Goal: Transaction & Acquisition: Purchase product/service

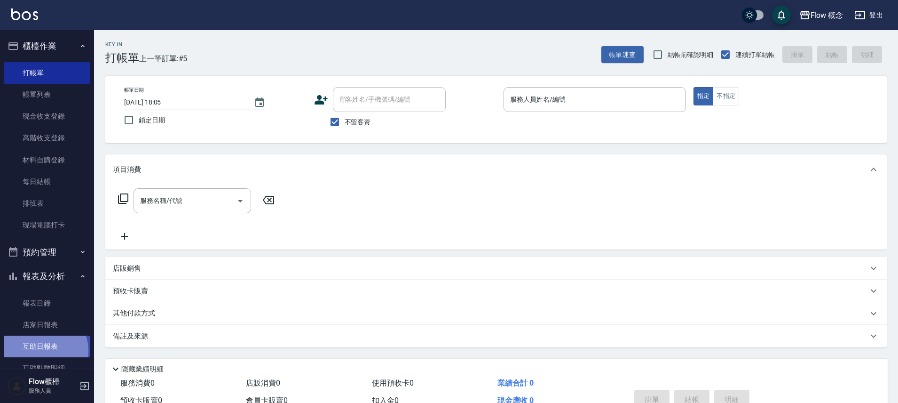
click at [40, 350] on link "互助日報表" at bounding box center [47, 346] width 87 height 22
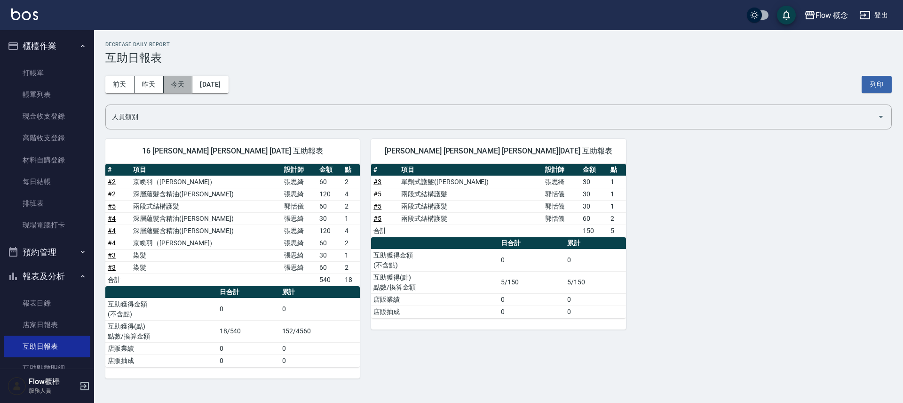
click at [173, 77] on button "今天" at bounding box center [178, 84] width 29 height 17
click at [43, 73] on link "打帳單" at bounding box center [47, 73] width 87 height 22
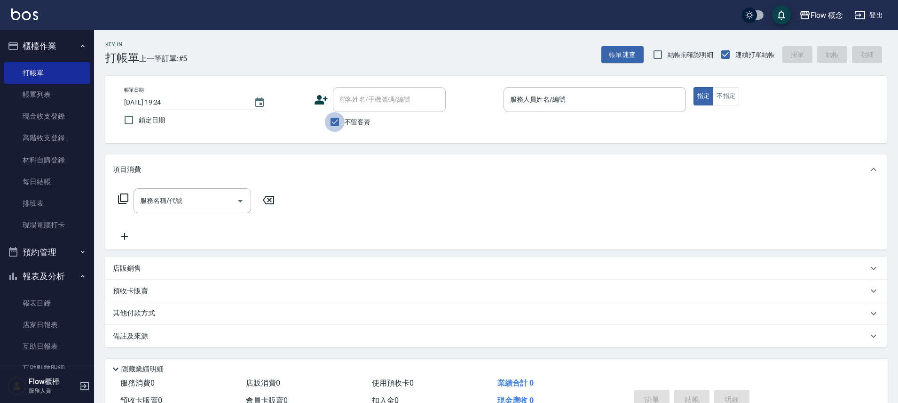
click at [335, 128] on input "不留客資" at bounding box center [335, 122] width 20 height 20
checkbox input "false"
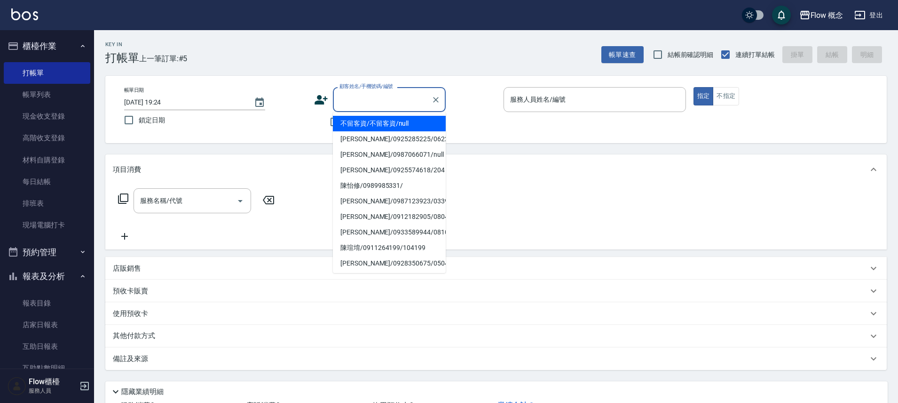
click at [370, 100] on input "顧客姓名/手機號碼/編號" at bounding box center [382, 99] width 90 height 16
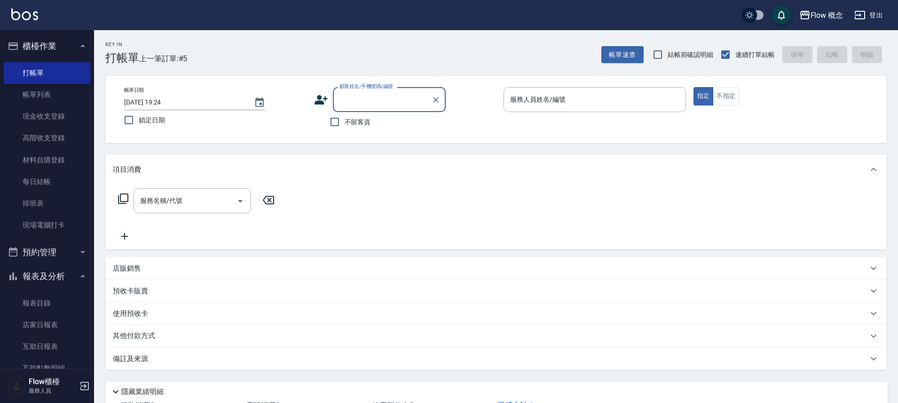
paste input "燙[PERSON_NAME]"
click at [347, 99] on input "燙[PERSON_NAME]" at bounding box center [382, 99] width 90 height 16
click at [382, 129] on li "無名字/[PERSON_NAME]/0982847450/05122250/null" at bounding box center [389, 128] width 113 height 25
type input "無名字/[PERSON_NAME]/0982847450/05122250/null"
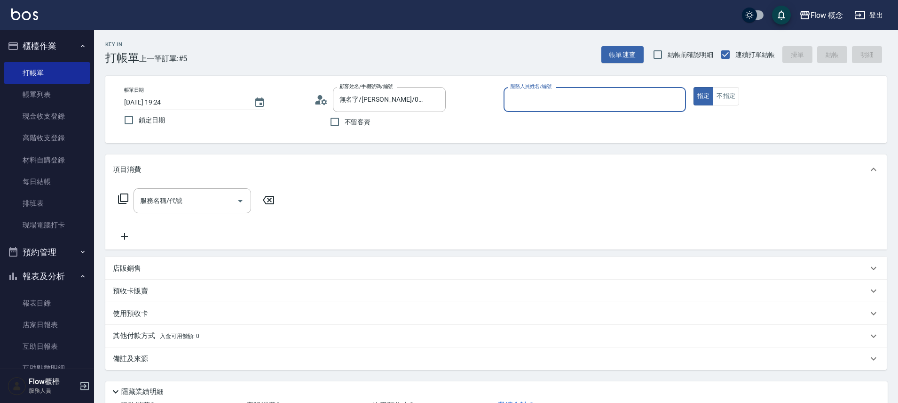
click at [582, 97] on input "服務人員姓名/編號" at bounding box center [595, 99] width 174 height 16
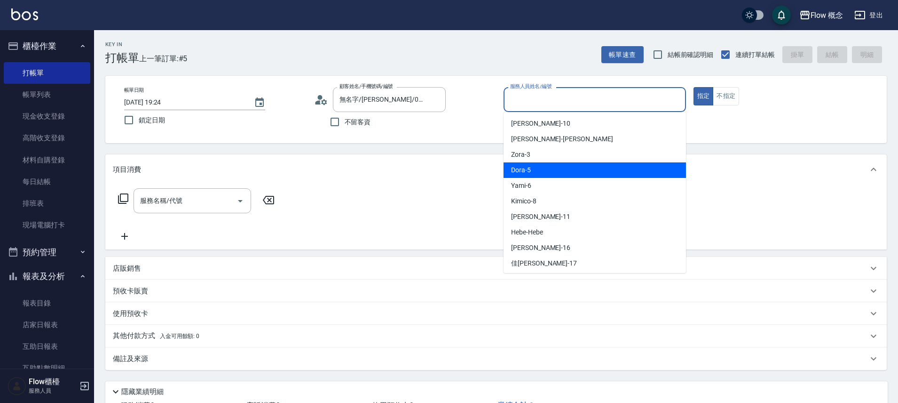
click at [548, 174] on div "Dora -5" at bounding box center [595, 170] width 182 height 16
type input "Dora-5"
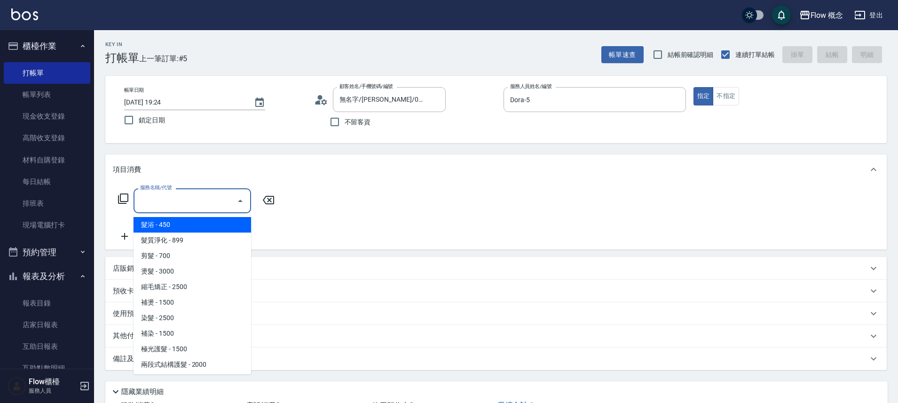
click at [165, 203] on input "服務名稱/代號" at bounding box center [185, 200] width 95 height 16
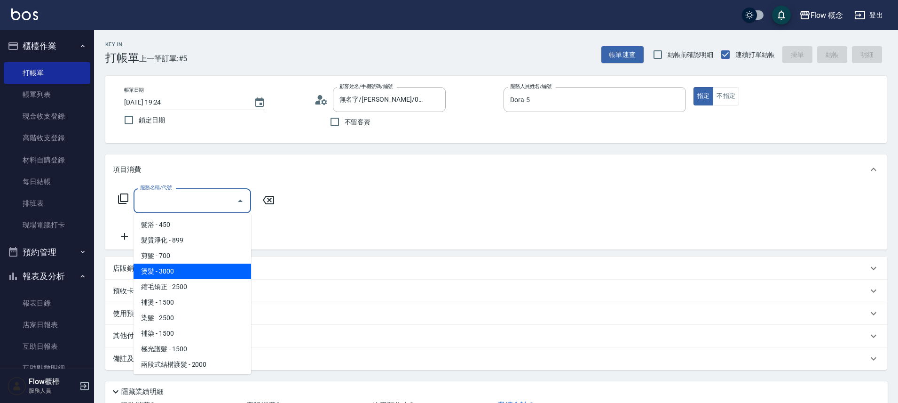
click at [166, 272] on span "燙髮 - 3000" at bounding box center [193, 271] width 118 height 16
type input "燙髮(301)"
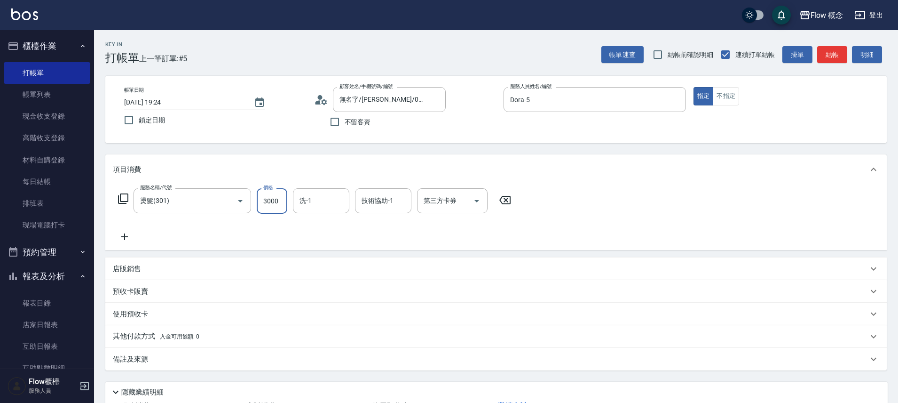
click at [276, 205] on input "3000" at bounding box center [272, 200] width 31 height 25
type input "3500"
click at [134, 356] on p "備註及來源" at bounding box center [130, 359] width 35 height 10
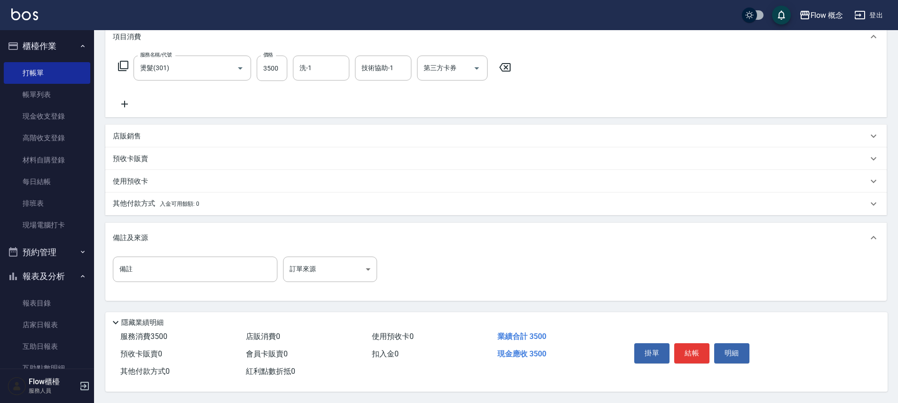
scroll to position [137, 0]
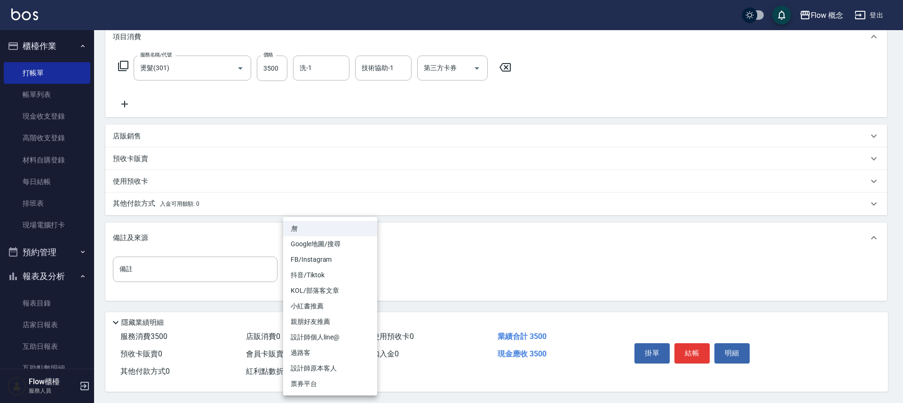
click at [327, 267] on body "Flow 概念 登出 櫃檯作業 打帳單 帳單列表 現金收支登錄 高階收支登錄 材料自購登錄 每日結帳 排班表 現場電腦打卡 預約管理 預約管理 單日預約紀錄 …" at bounding box center [451, 134] width 903 height 535
click at [316, 360] on li "設計師原本客人" at bounding box center [330, 368] width 94 height 16
type input "設計師原本客人"
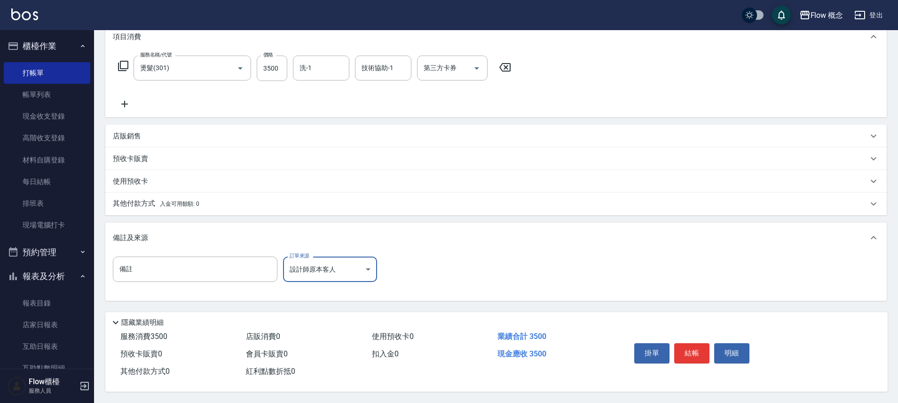
click at [140, 204] on p "其他付款方式 入金可用餘額: 0" at bounding box center [156, 203] width 87 height 10
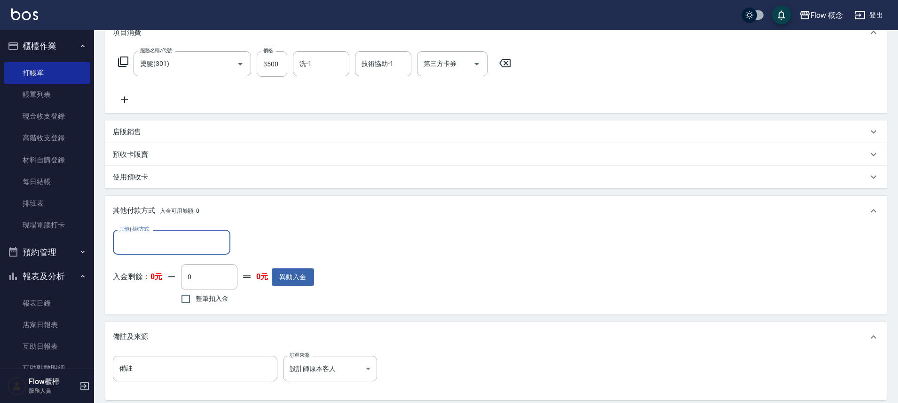
scroll to position [0, 0]
click at [144, 234] on input "其他付款方式" at bounding box center [171, 242] width 109 height 16
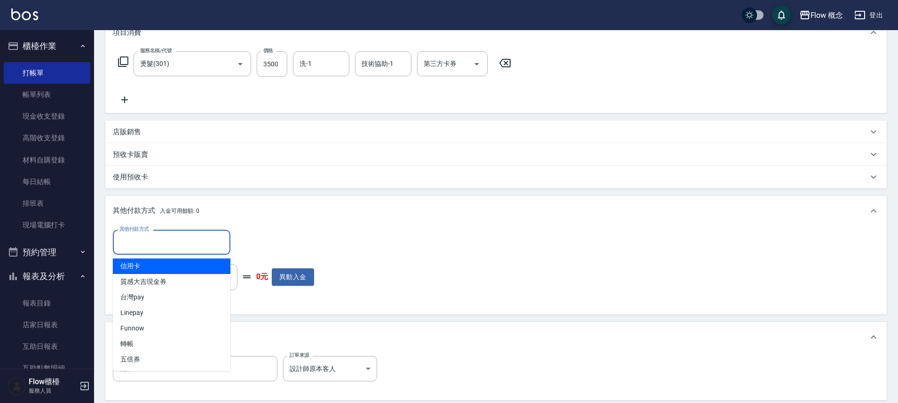
click at [141, 265] on span "信用卡" at bounding box center [172, 266] width 118 height 16
type input "信用卡"
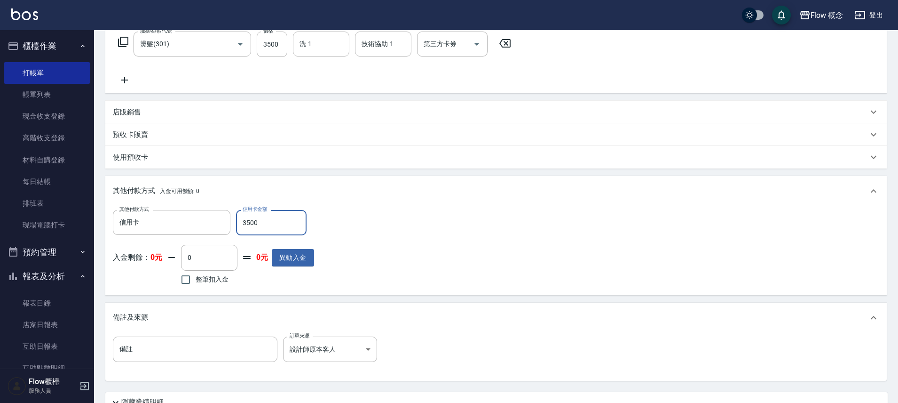
scroll to position [241, 0]
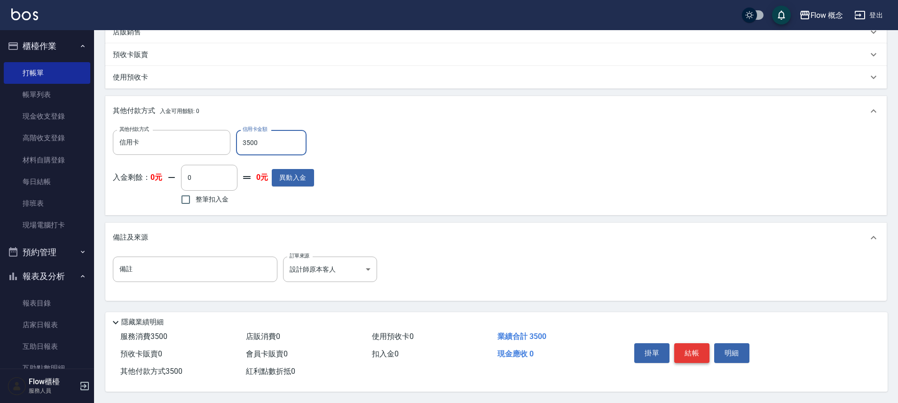
type input "3500"
click at [695, 345] on button "結帳" at bounding box center [691, 353] width 35 height 20
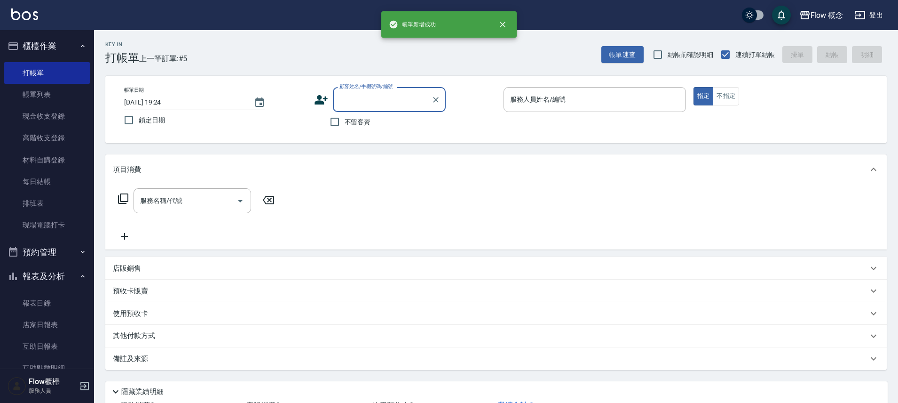
scroll to position [0, 0]
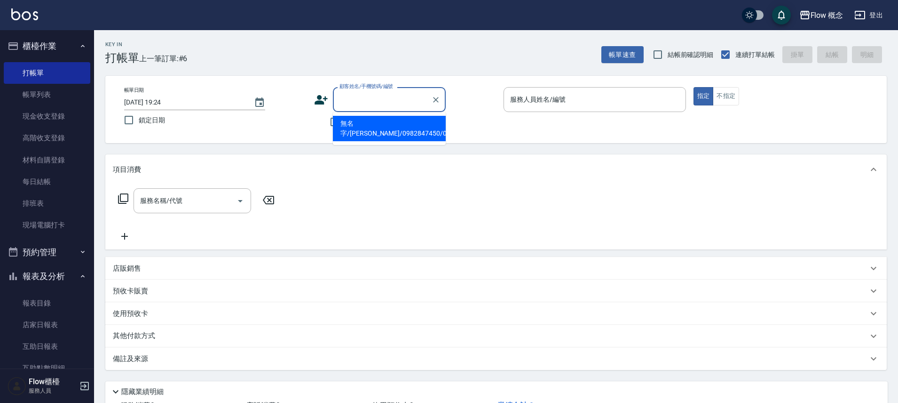
click at [356, 102] on input "顧客姓名/手機號碼/編號" at bounding box center [382, 99] width 90 height 16
paste input "補染0987127588"
drag, startPoint x: 352, startPoint y: 101, endPoint x: 328, endPoint y: 102, distance: 24.0
click at [328, 102] on div "顧客姓名/手機號碼/編號 補染0987127588 顧客姓名/手機號碼/編號" at bounding box center [405, 99] width 182 height 25
click at [389, 125] on li "[PERSON_NAME]/0987127588/null" at bounding box center [389, 124] width 113 height 16
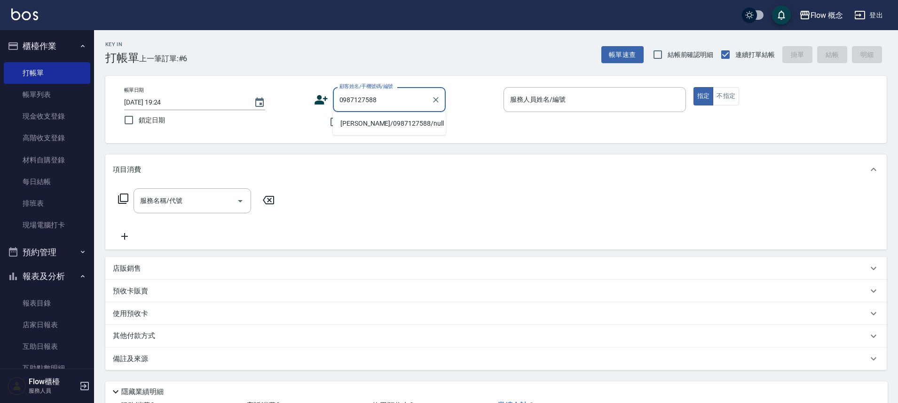
type input "[PERSON_NAME]/0987127588/null"
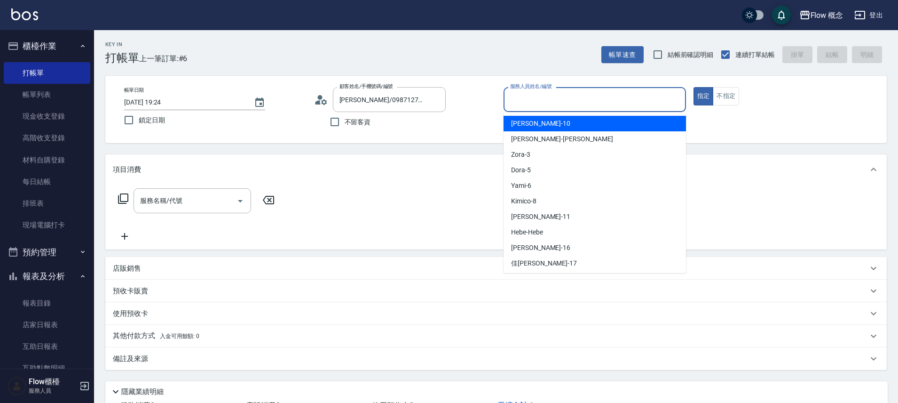
click at [560, 96] on input "服務人員姓名/編號" at bounding box center [595, 99] width 174 height 16
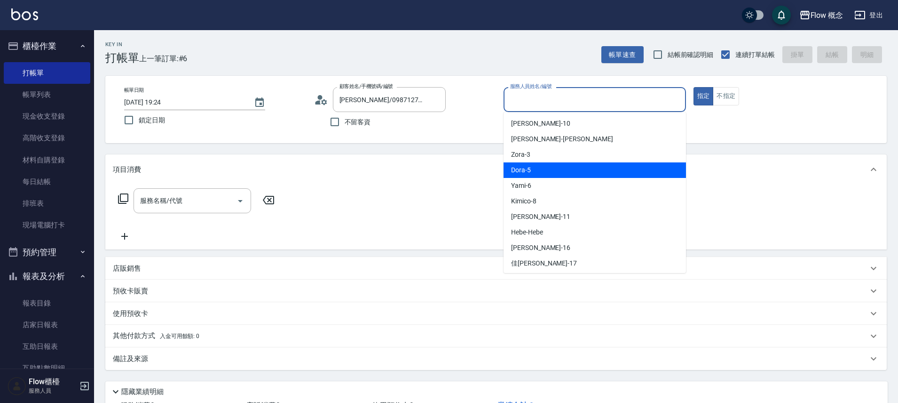
click at [538, 175] on div "Dora -5" at bounding box center [595, 170] width 182 height 16
type input "Dora-5"
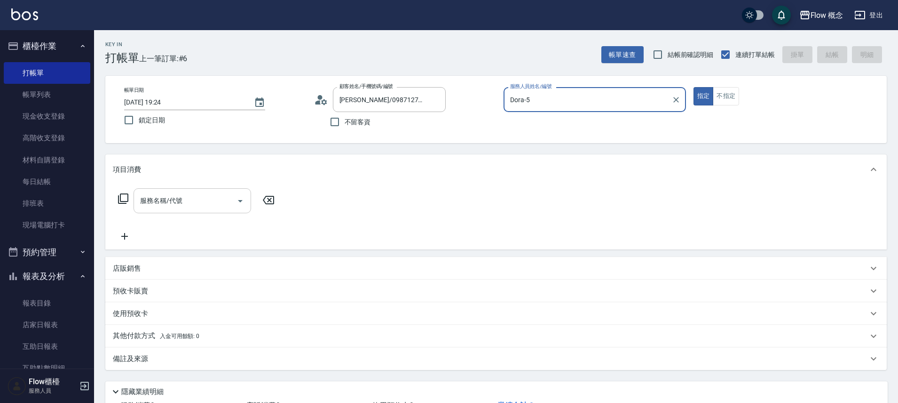
click at [198, 206] on input "服務名稱/代號" at bounding box center [185, 200] width 95 height 16
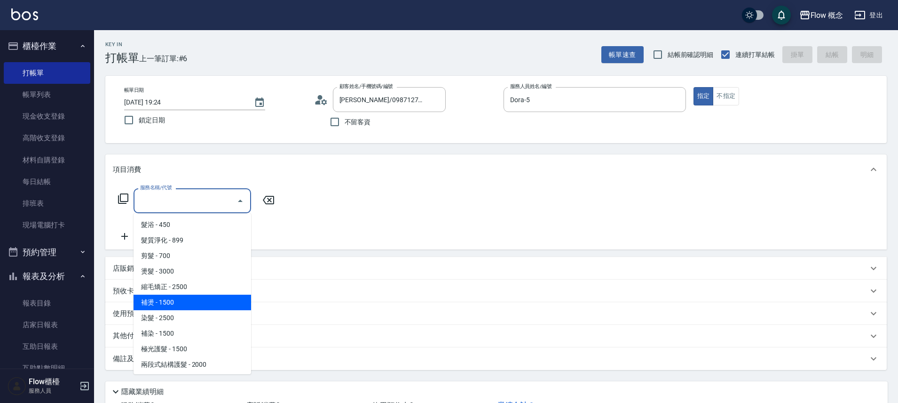
click at [172, 304] on span "補燙 - 1500" at bounding box center [193, 302] width 118 height 16
type input "補燙(303)"
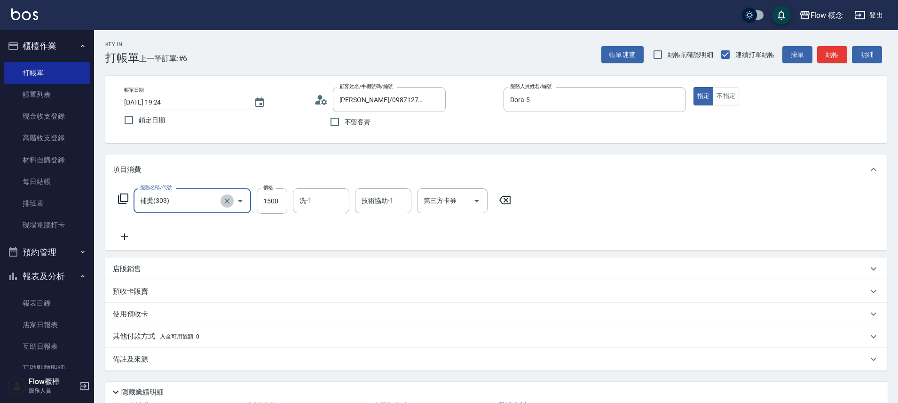
click at [221, 202] on button "Clear" at bounding box center [227, 200] width 13 height 13
click at [192, 204] on input "服務名稱/代號" at bounding box center [179, 200] width 83 height 16
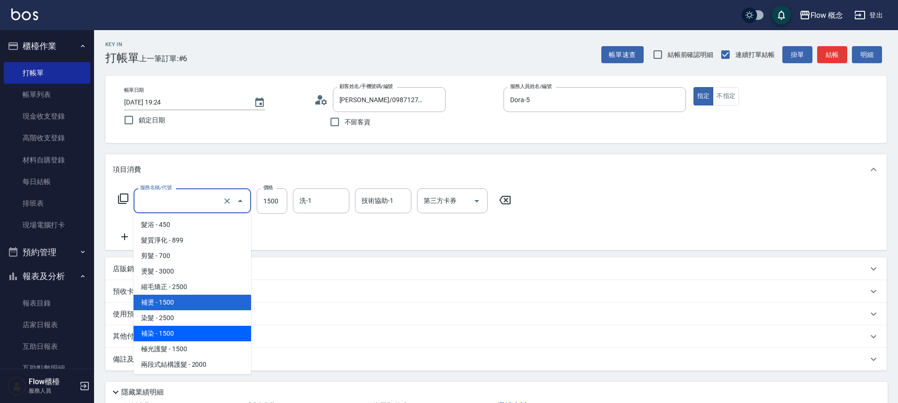
click at [173, 331] on span "補染 - 1500" at bounding box center [193, 333] width 118 height 16
type input "補染(402)"
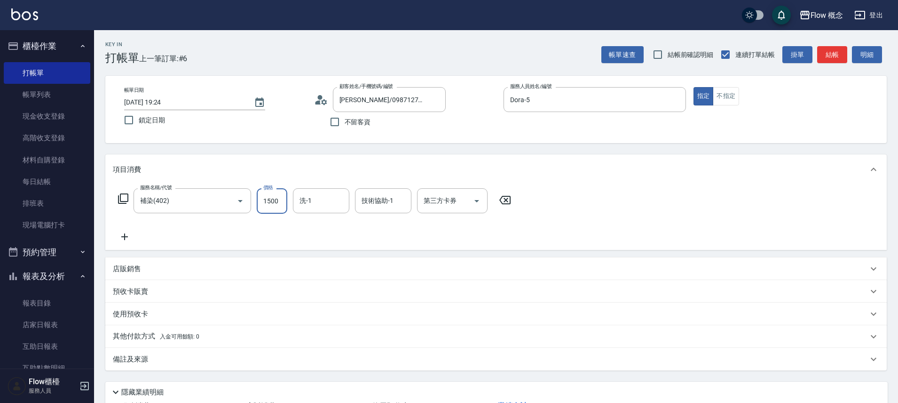
click at [285, 201] on input "1500" at bounding box center [272, 200] width 31 height 25
type input "1300"
type input "Zora-3"
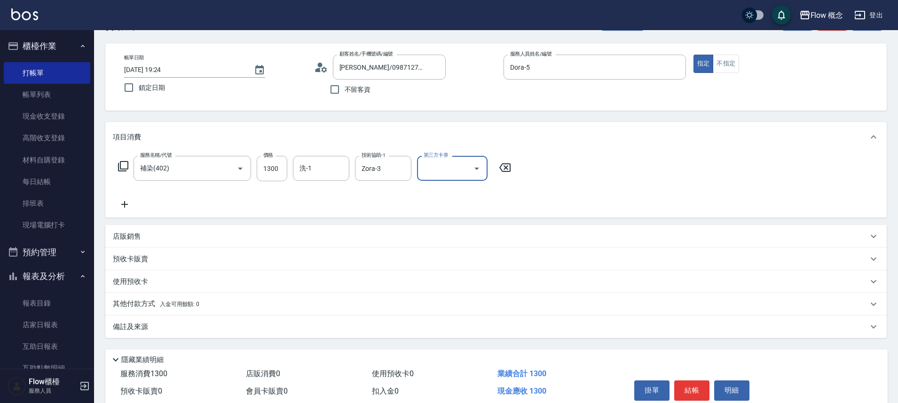
scroll to position [74, 0]
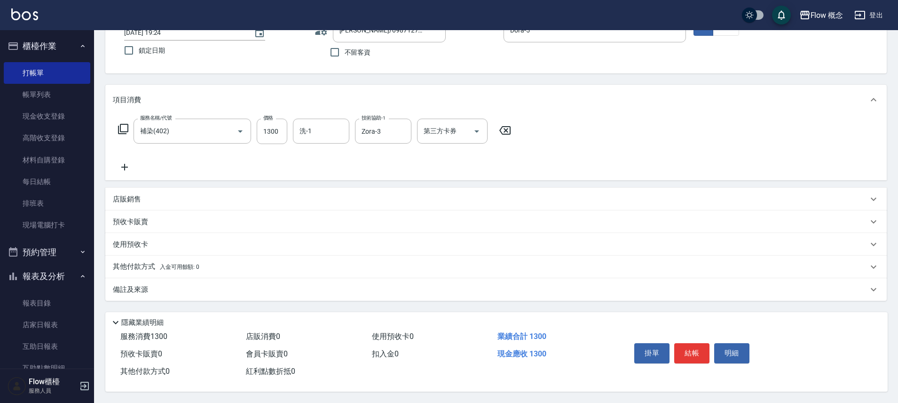
click at [158, 278] on div "備註及來源" at bounding box center [496, 289] width 782 height 23
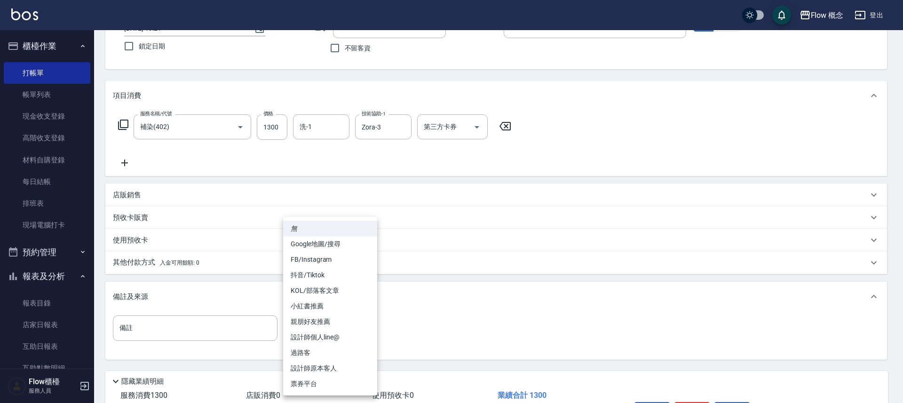
click at [316, 325] on body "Flow 概念 登出 櫃檯作業 打帳單 帳單列表 現金收支登錄 高階收支登錄 材料自購登錄 每日結帳 排班表 現場電腦打卡 預約管理 預約管理 單日預約紀錄 …" at bounding box center [451, 193] width 903 height 535
click at [327, 362] on li "設計師原本客人" at bounding box center [330, 368] width 94 height 16
type input "設計師原本客人"
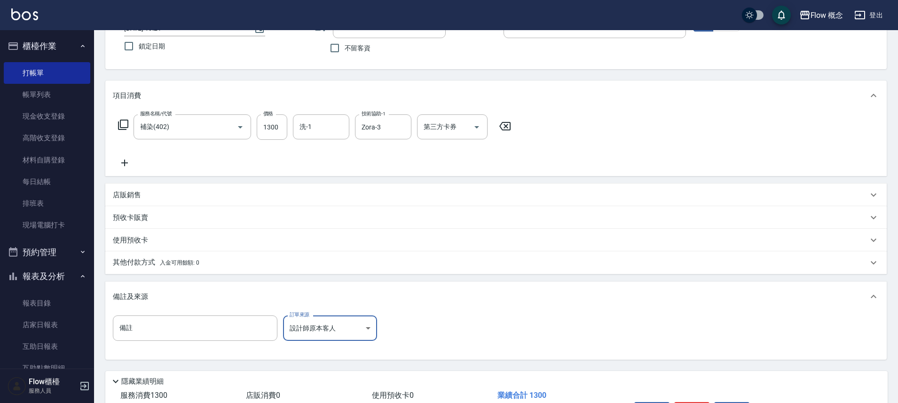
scroll to position [137, 0]
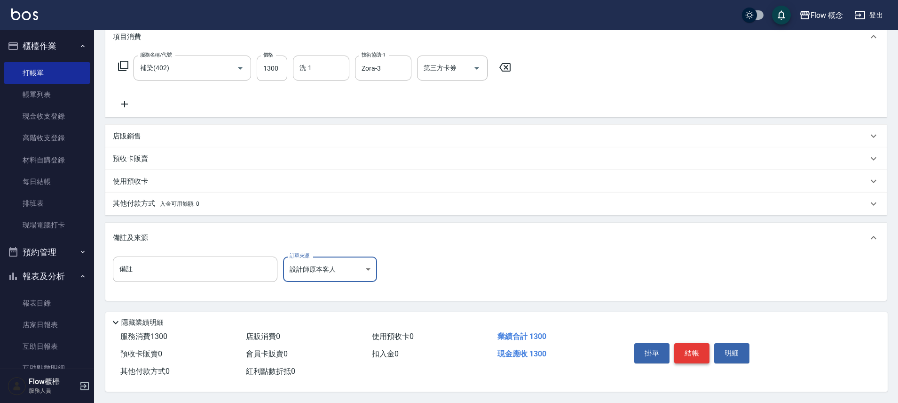
click at [692, 355] on button "結帳" at bounding box center [691, 353] width 35 height 20
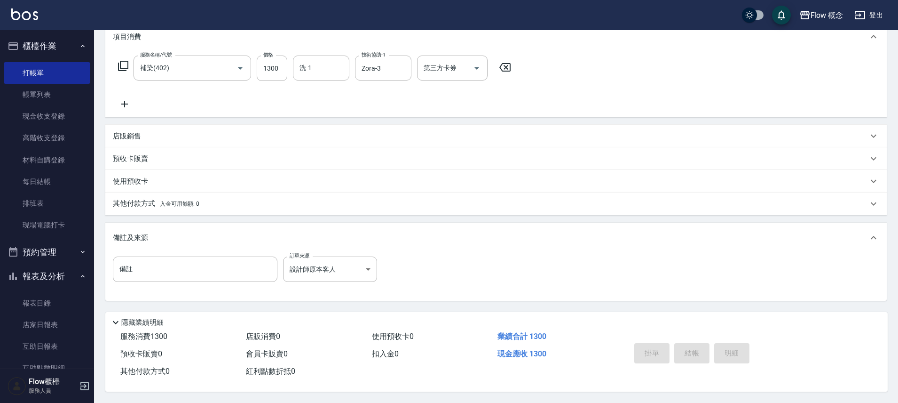
type input "[DATE] 19:25"
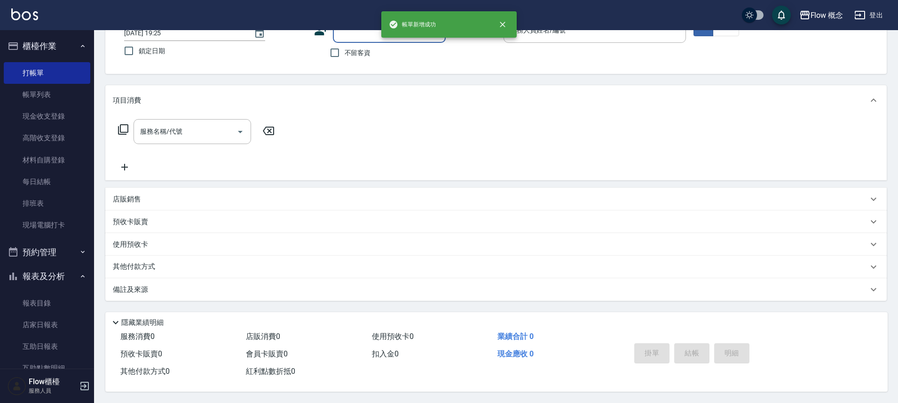
scroll to position [0, 0]
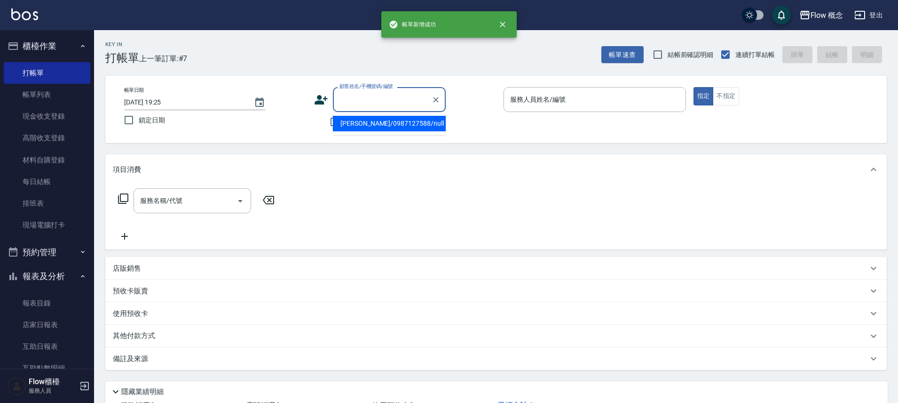
click at [351, 99] on input "顧客姓名/手機號碼/編號" at bounding box center [382, 99] width 90 height 16
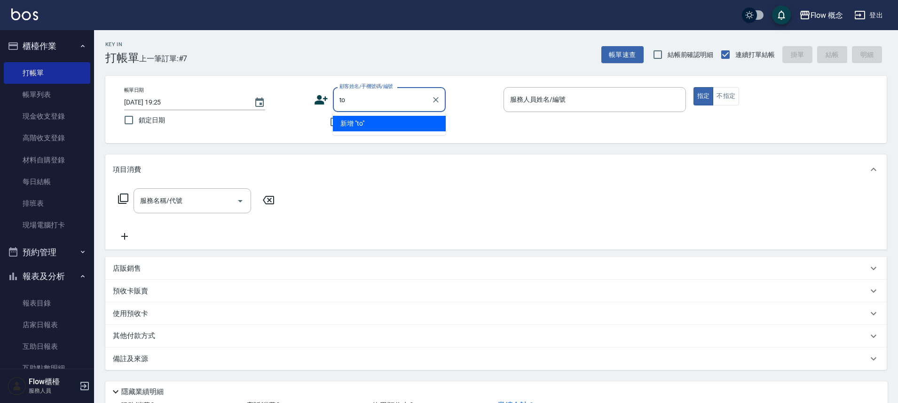
type input "t"
click at [381, 127] on li "[PERSON_NAME]/0968154115/0509201" at bounding box center [389, 124] width 113 height 16
type input "[PERSON_NAME]/0968154115/0509201"
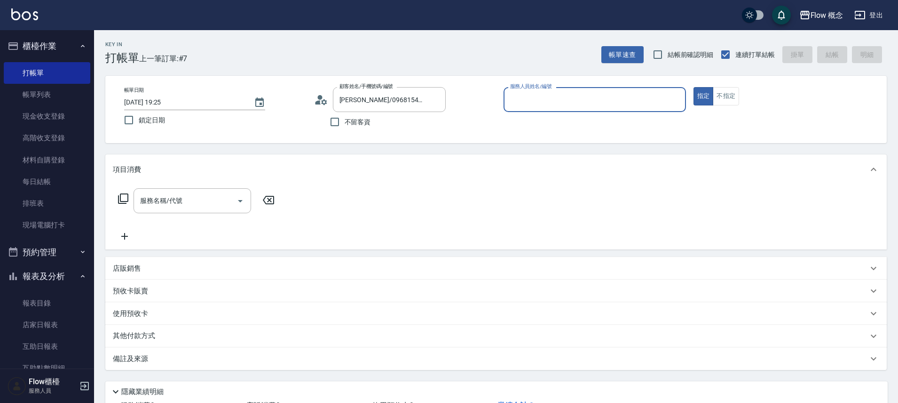
type input "Dora-5"
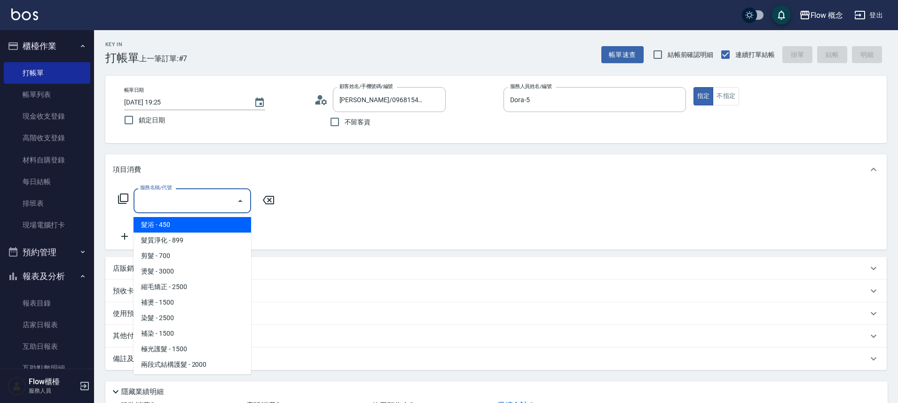
click at [181, 205] on input "服務名稱/代號" at bounding box center [185, 200] width 95 height 16
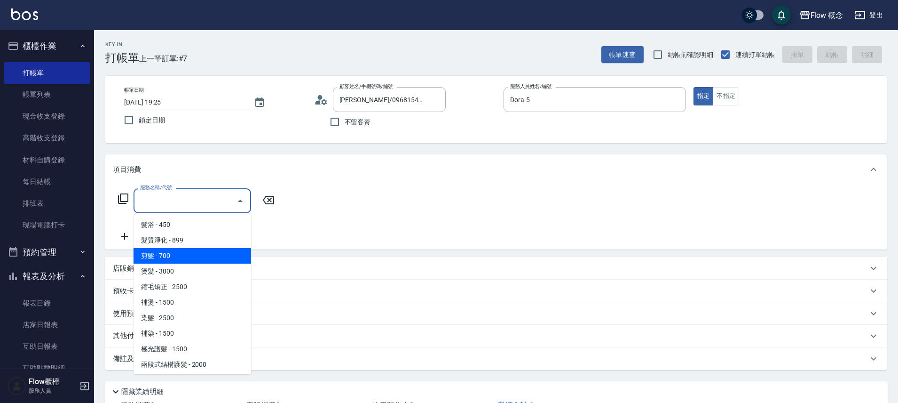
click at [180, 256] on span "剪髮 - 700" at bounding box center [193, 256] width 118 height 16
type input "剪髮(201)"
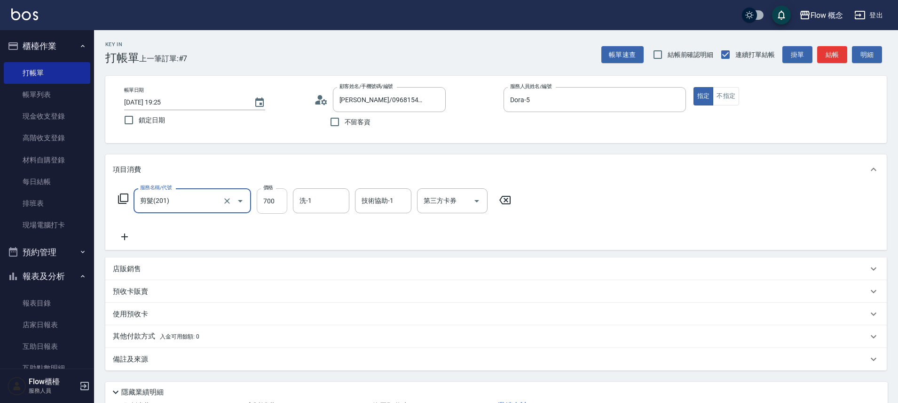
click at [278, 208] on input "700" at bounding box center [272, 200] width 31 height 25
type input "650"
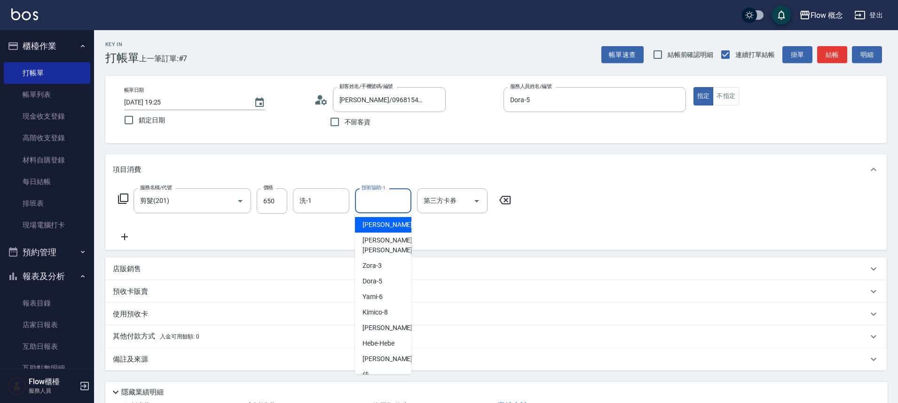
click at [387, 201] on input "技術協助-1" at bounding box center [383, 200] width 48 height 16
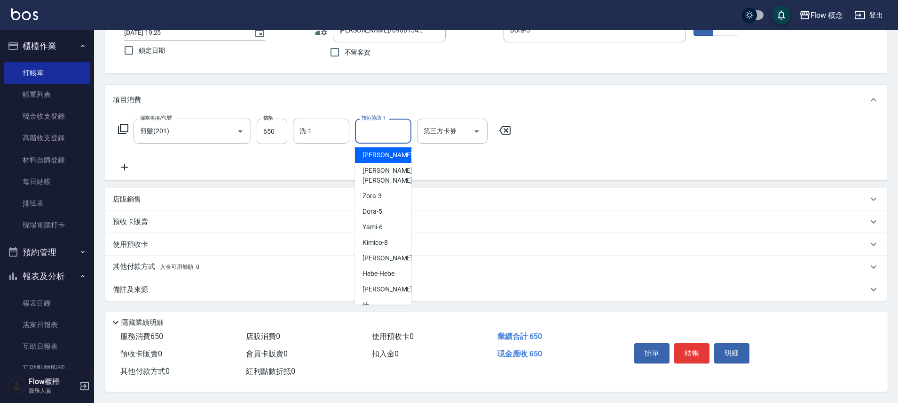
click at [254, 284] on div "備註及來源" at bounding box center [490, 289] width 755 height 10
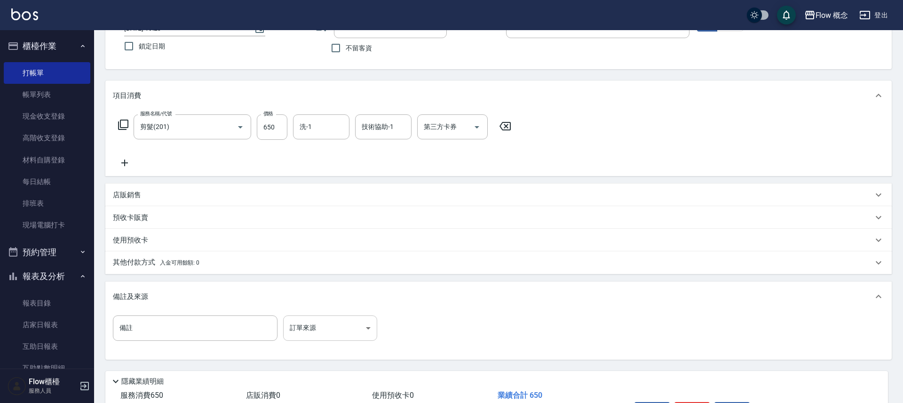
click at [324, 324] on body "Flow 概念 登出 櫃檯作業 打帳單 帳單列表 現金收支登錄 高階收支登錄 材料自購登錄 每日結帳 排班表 現場電腦打卡 預約管理 預約管理 單日預約紀錄 …" at bounding box center [451, 193] width 903 height 535
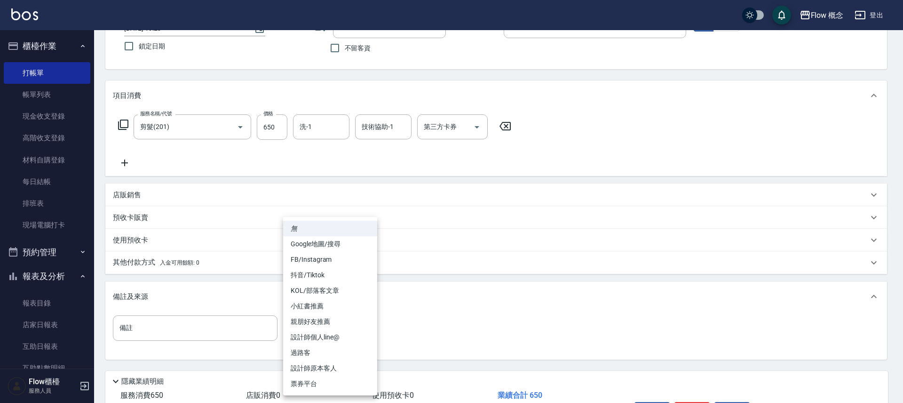
click at [330, 365] on li "設計師原本客人" at bounding box center [330, 368] width 94 height 16
type input "設計師原本客人"
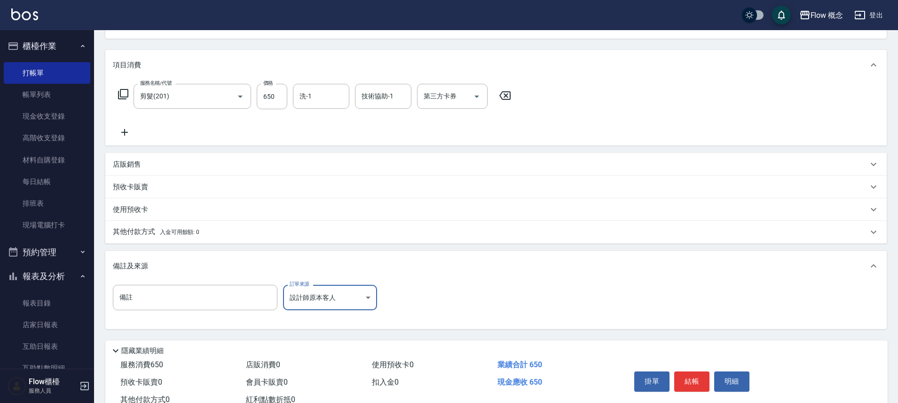
scroll to position [137, 0]
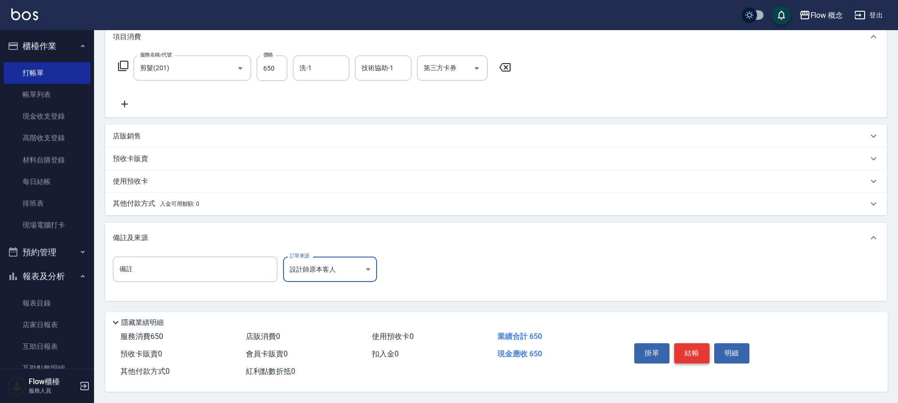
click at [687, 352] on button "結帳" at bounding box center [691, 353] width 35 height 20
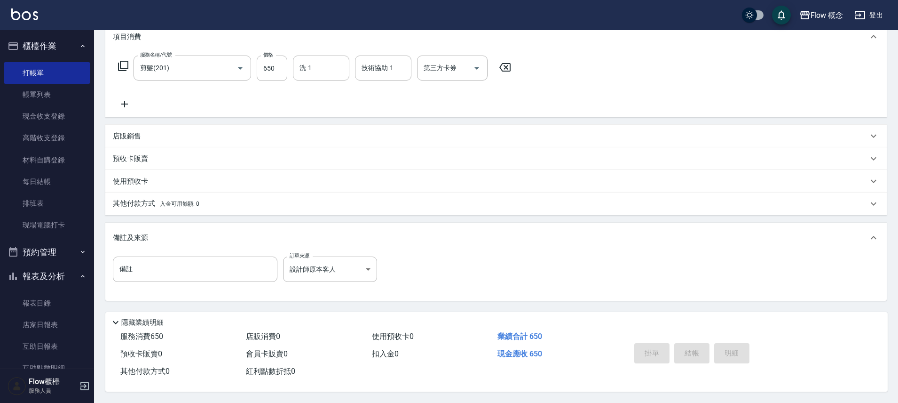
type input "[DATE] 19:26"
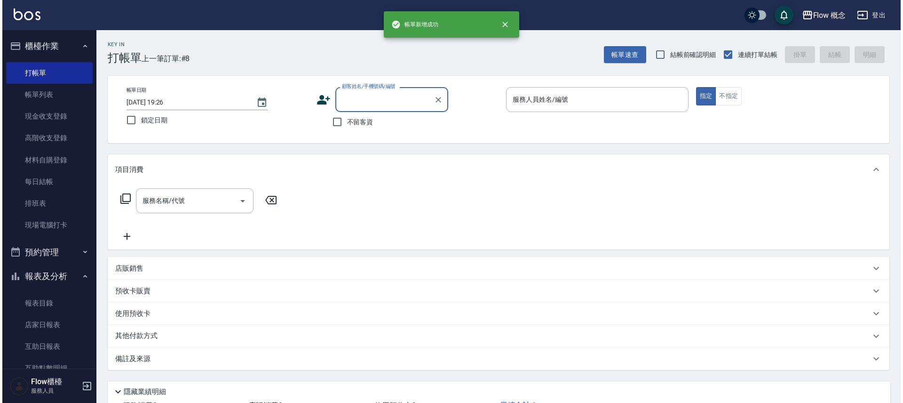
scroll to position [0, 0]
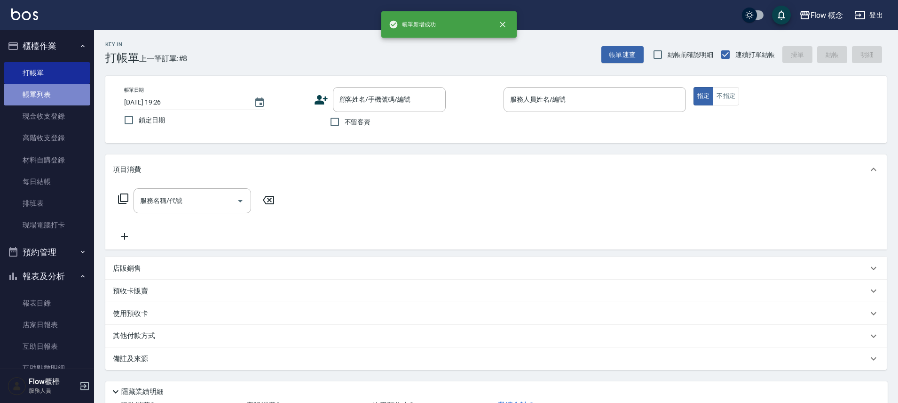
click at [58, 91] on link "帳單列表" at bounding box center [47, 95] width 87 height 22
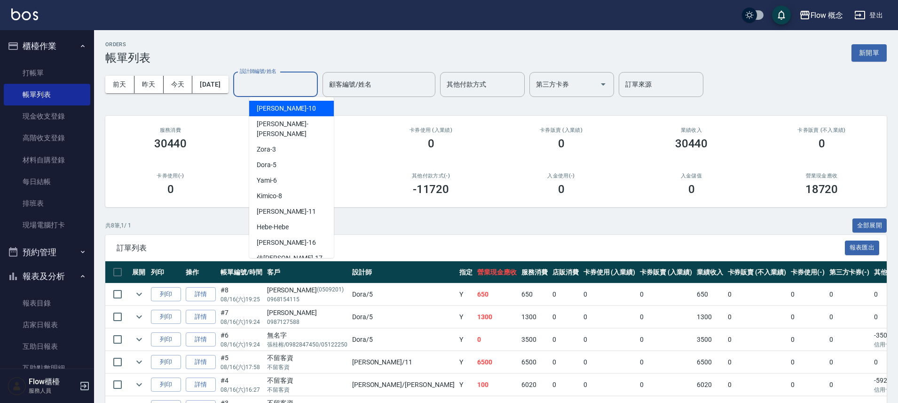
click at [271, 78] on div "設計師編號/姓名 設計師編號/姓名" at bounding box center [275, 84] width 85 height 25
click at [277, 157] on div "Dora -5" at bounding box center [291, 165] width 85 height 16
type input "Dora-5"
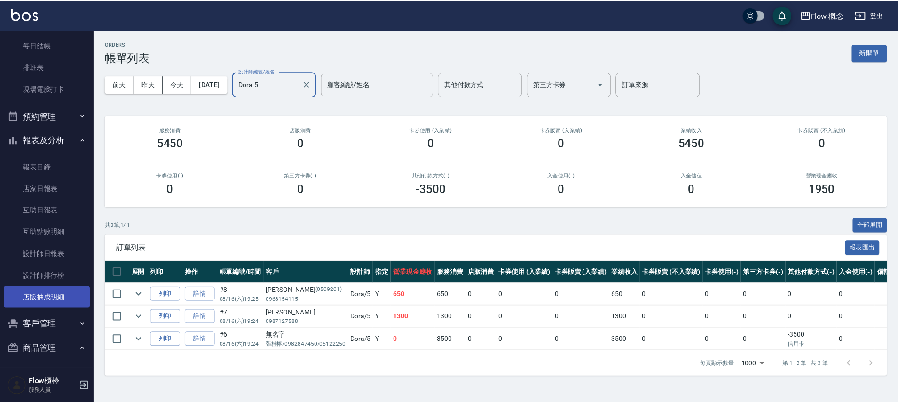
scroll to position [136, 0]
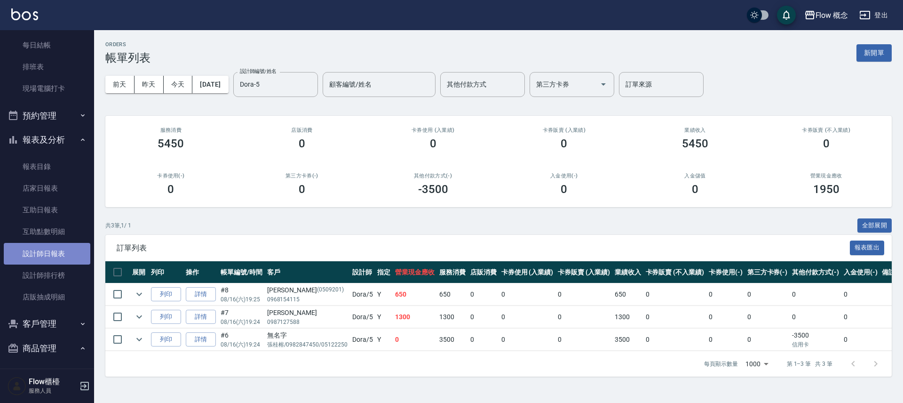
click at [56, 253] on link "設計師日報表" at bounding box center [47, 254] width 87 height 22
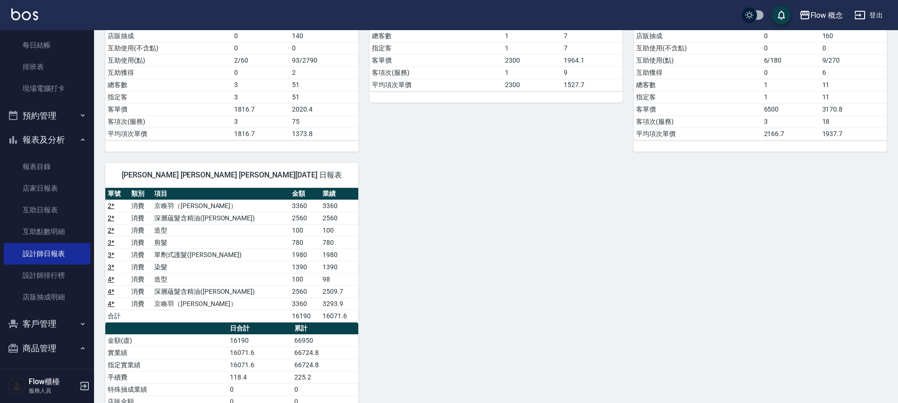
scroll to position [248, 0]
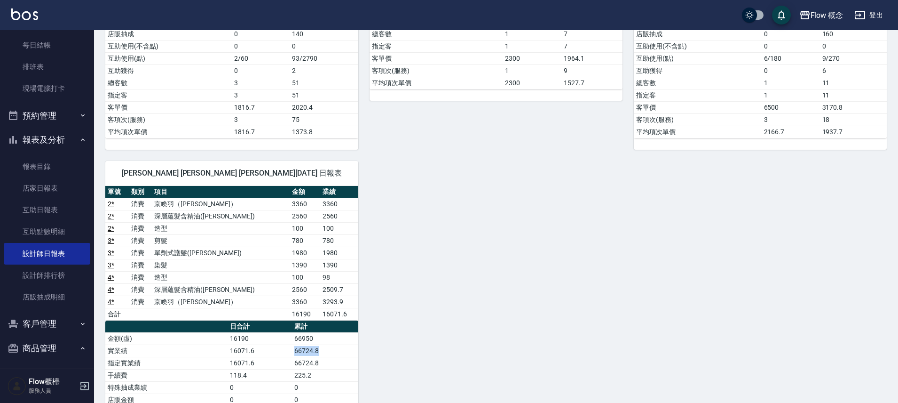
drag, startPoint x: 337, startPoint y: 347, endPoint x: 294, endPoint y: 350, distance: 42.5
click at [294, 350] on td "66724.8" at bounding box center [325, 350] width 66 height 12
click at [433, 268] on div "5 Dora [PERSON_NAME][DATE] 日報表 單號 類別 項目 金額 業績 6 * 消費 燙髮 3500 3430 7 * 消費 補染 130…" at bounding box center [490, 186] width 793 height 682
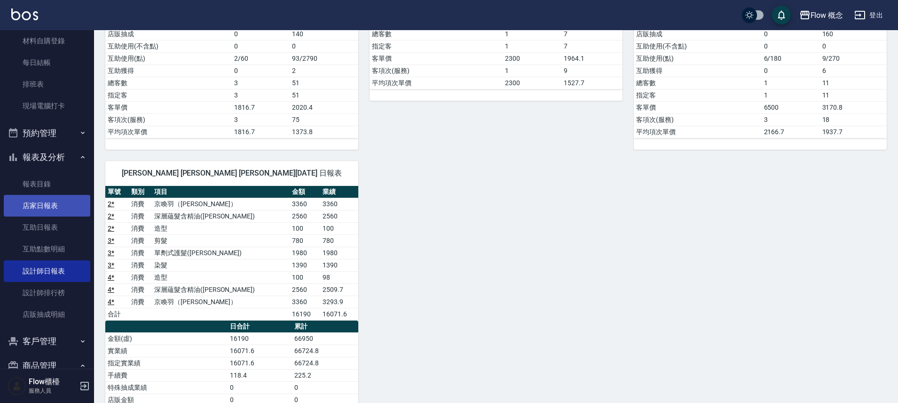
scroll to position [190, 0]
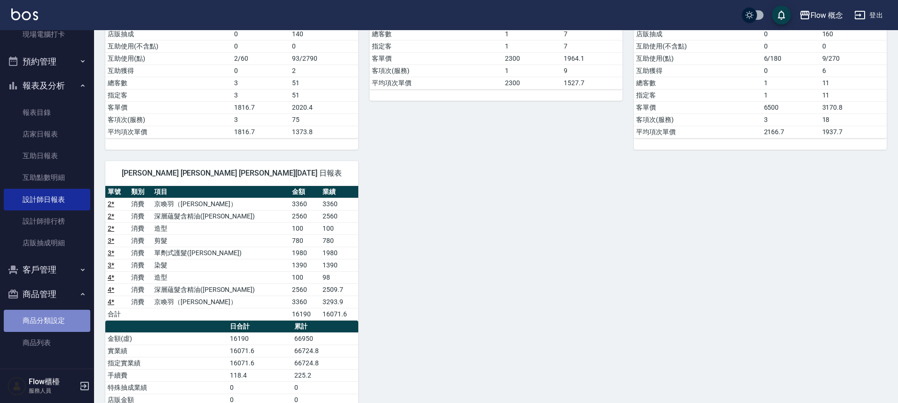
click at [59, 325] on link "商品分類設定" at bounding box center [47, 320] width 87 height 22
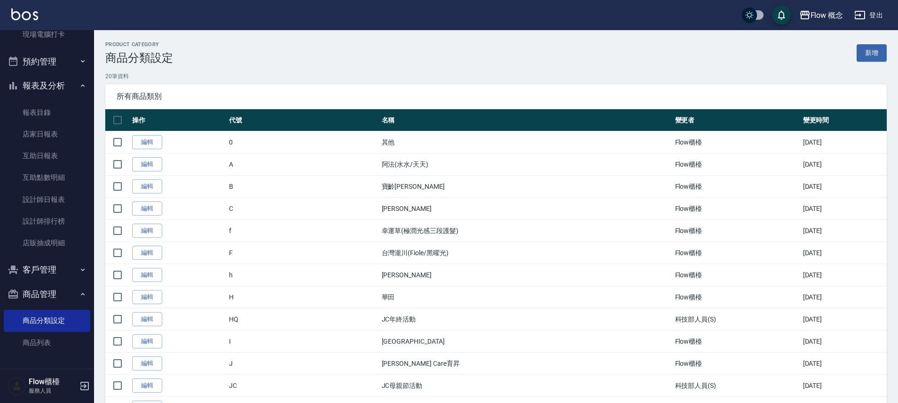
click at [50, 275] on button "客戶管理" at bounding box center [47, 269] width 87 height 24
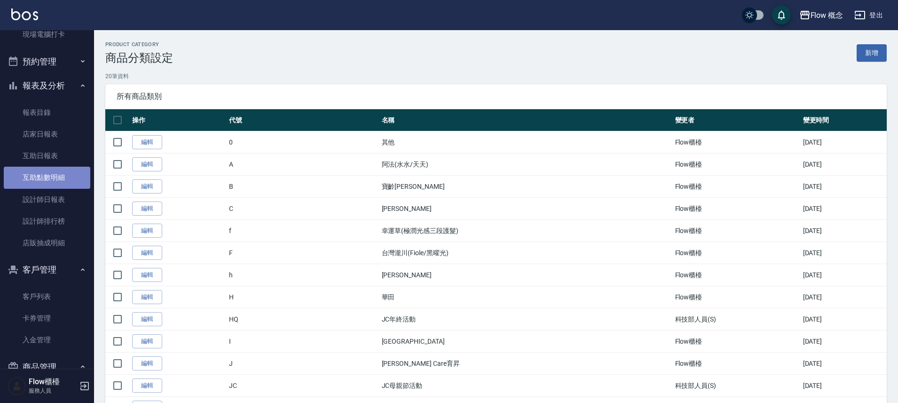
click at [53, 176] on link "互助點數明細" at bounding box center [47, 177] width 87 height 22
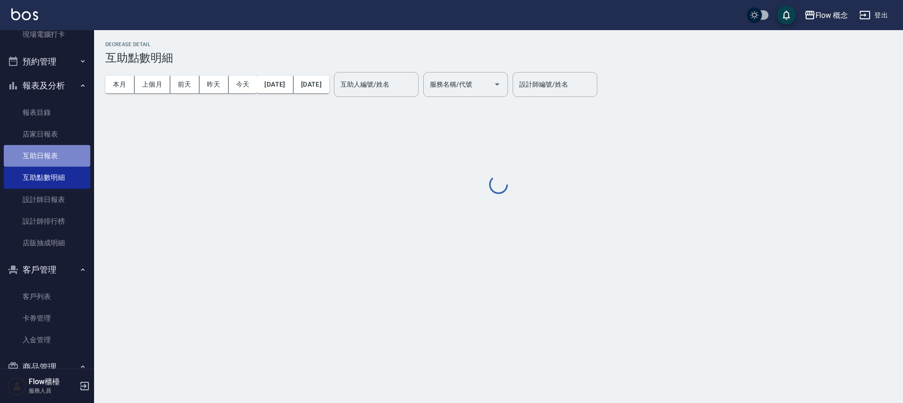
click at [47, 158] on link "互助日報表" at bounding box center [47, 156] width 87 height 22
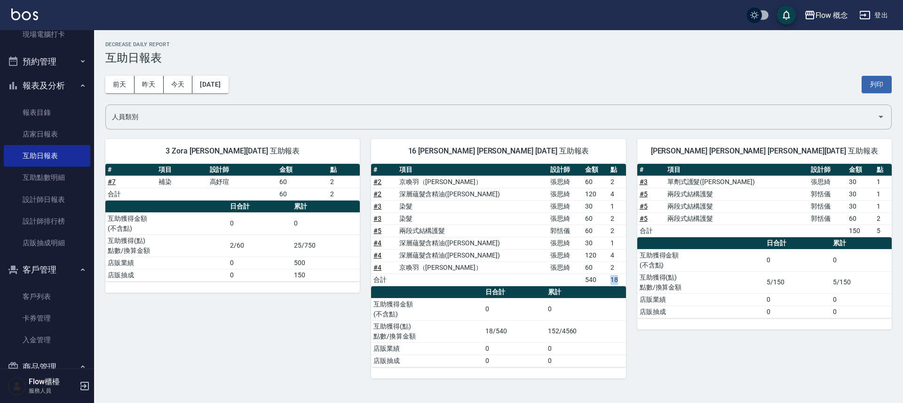
drag, startPoint x: 619, startPoint y: 281, endPoint x: 584, endPoint y: 282, distance: 35.3
click at [584, 282] on tr "合計 540 18" at bounding box center [498, 279] width 254 height 12
click at [584, 291] on th "累計" at bounding box center [585, 292] width 80 height 12
drag, startPoint x: 543, startPoint y: 331, endPoint x: 560, endPoint y: 336, distance: 17.1
click at [560, 336] on tr "互助獲得(點) 點數/換算金額 18/540 152/4560" at bounding box center [498, 331] width 254 height 22
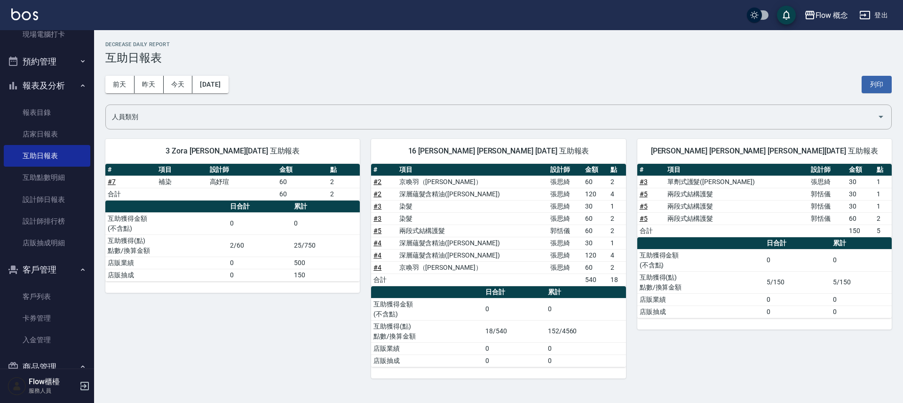
click at [677, 345] on div "[PERSON_NAME] [PERSON_NAME] [PERSON_NAME][DATE] 互助報表 # 項目 設計師 金額 點 # 3 單劑式護髮([P…" at bounding box center [759, 252] width 266 height 251
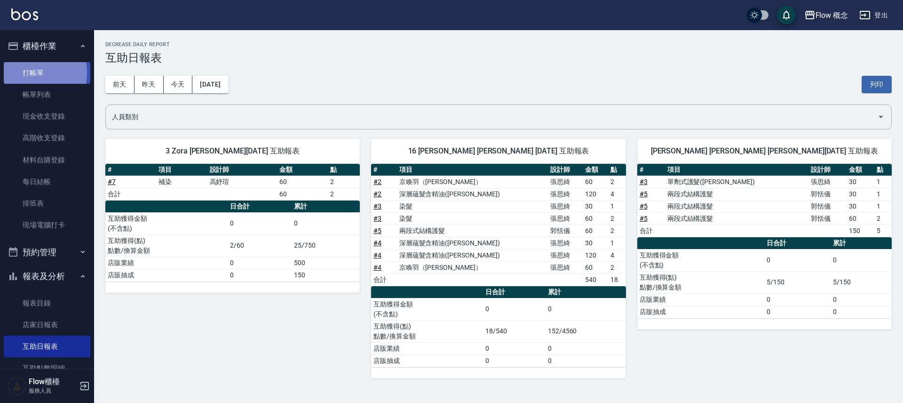
click at [21, 72] on link "打帳單" at bounding box center [47, 73] width 87 height 22
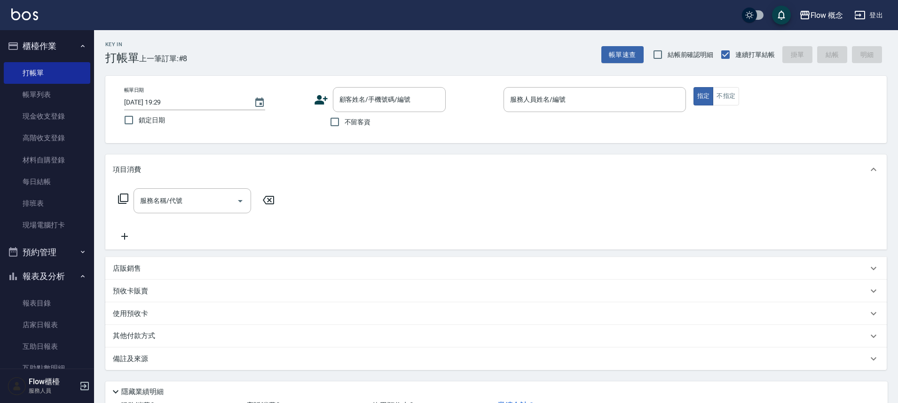
click at [319, 96] on icon at bounding box center [321, 99] width 13 height 9
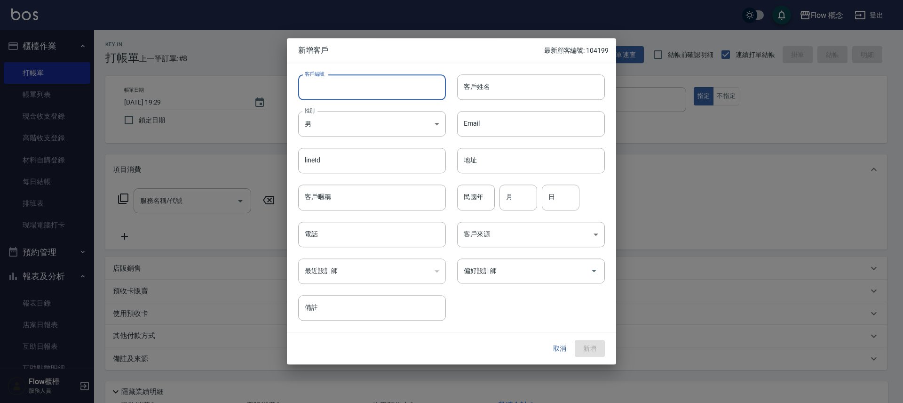
click at [317, 91] on input "客戶編號" at bounding box center [372, 86] width 148 height 25
type input "104439"
click at [315, 137] on body "Flow 概念 登出 櫃檯作業 打帳單 帳單列表 現金收支登錄 高階收支登錄 材料自購登錄 每日結帳 排班表 現場電腦打卡 預約管理 預約管理 單日預約紀錄 …" at bounding box center [451, 236] width 903 height 472
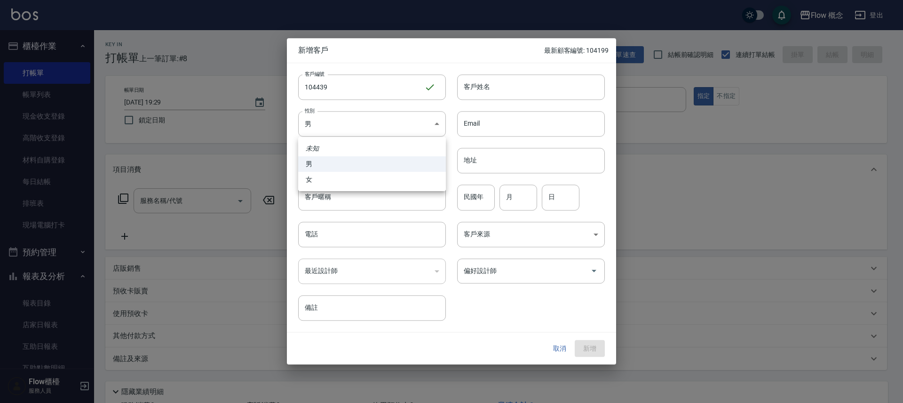
click at [323, 115] on div at bounding box center [451, 201] width 903 height 403
click at [323, 116] on div at bounding box center [451, 201] width 903 height 403
click at [325, 122] on body "Flow 概念 登出 櫃檯作業 打帳單 帳單列表 現金收支登錄 高階收支登錄 材料自購登錄 每日結帳 排班表 現場電腦打卡 預約管理 預約管理 單日預約紀錄 …" at bounding box center [451, 236] width 903 height 472
click at [349, 180] on li "女" at bounding box center [372, 180] width 148 height 16
type input "[DEMOGRAPHIC_DATA]"
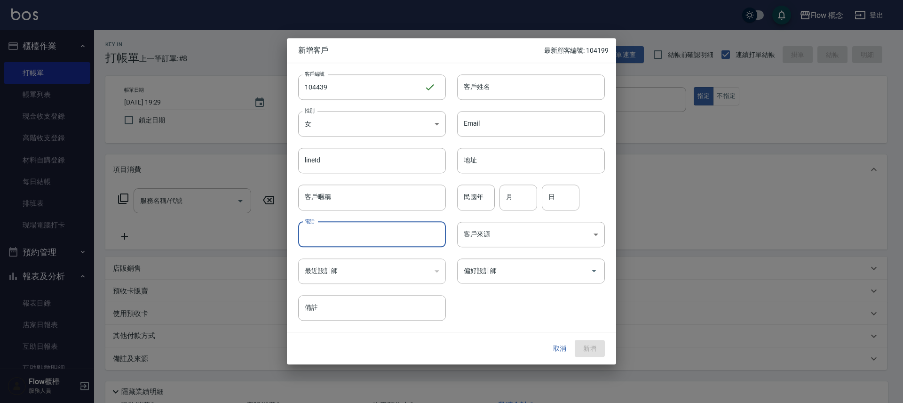
click at [362, 239] on input "電話" at bounding box center [372, 233] width 148 height 25
type input "0930254439"
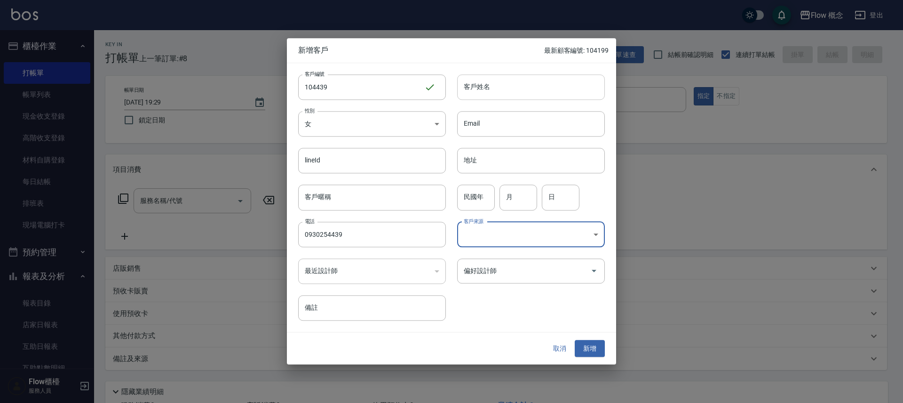
click at [489, 87] on input "客戶姓名" at bounding box center [531, 86] width 148 height 25
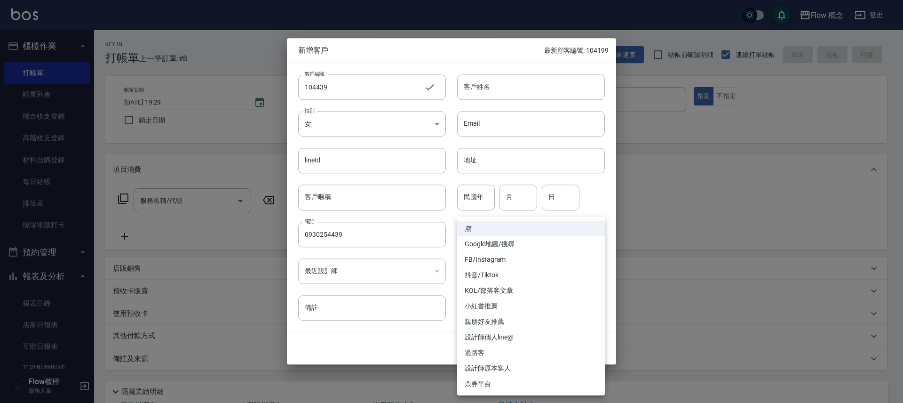
click at [477, 237] on body "Flow 概念 登出 櫃檯作業 打帳單 帳單列表 現金收支登錄 高階收支登錄 材料自購登錄 每日結帳 排班表 現場電腦打卡 預約管理 預約管理 單日預約紀錄 …" at bounding box center [451, 236] width 903 height 472
click at [491, 263] on li "FB/Instagram" at bounding box center [531, 260] width 148 height 16
type input "FB/Instagram"
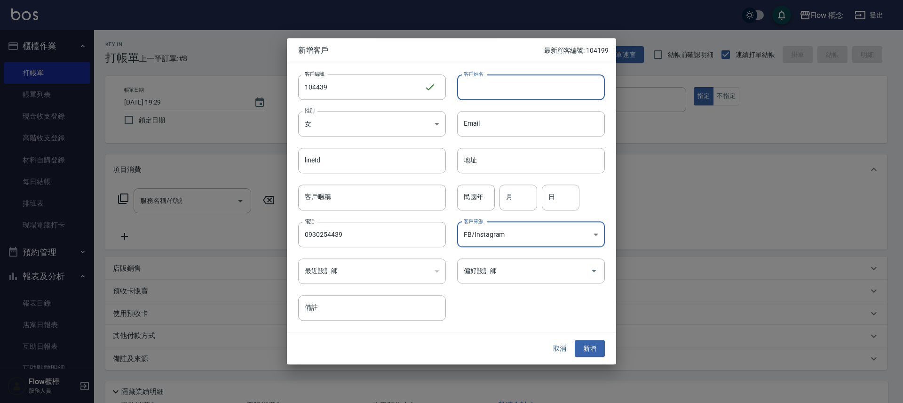
click at [486, 89] on input "客戶姓名" at bounding box center [531, 86] width 148 height 25
type input "ㄗ"
type input "x"
click at [470, 89] on input "留堂" at bounding box center [531, 86] width 148 height 25
click at [509, 84] on input "[PERSON_NAME]" at bounding box center [531, 86] width 148 height 25
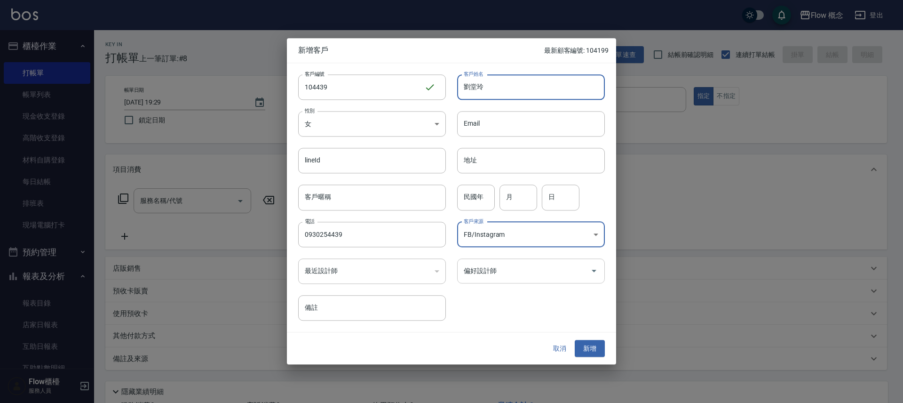
type input "劉堂玲"
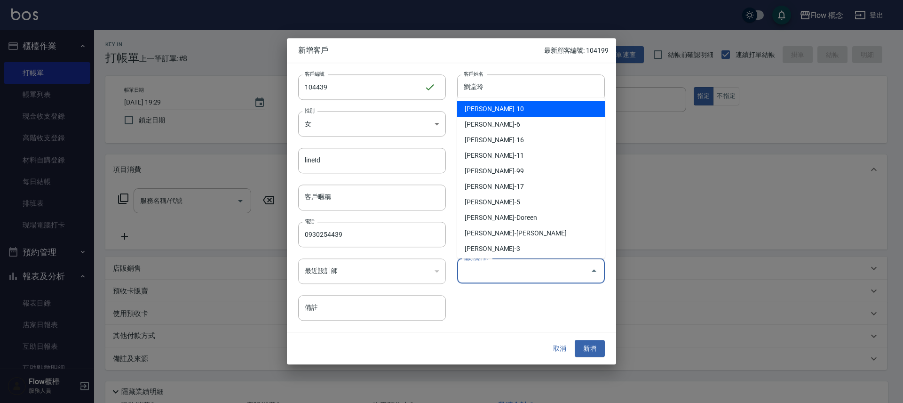
click at [520, 275] on input "偏好設計師" at bounding box center [523, 270] width 125 height 16
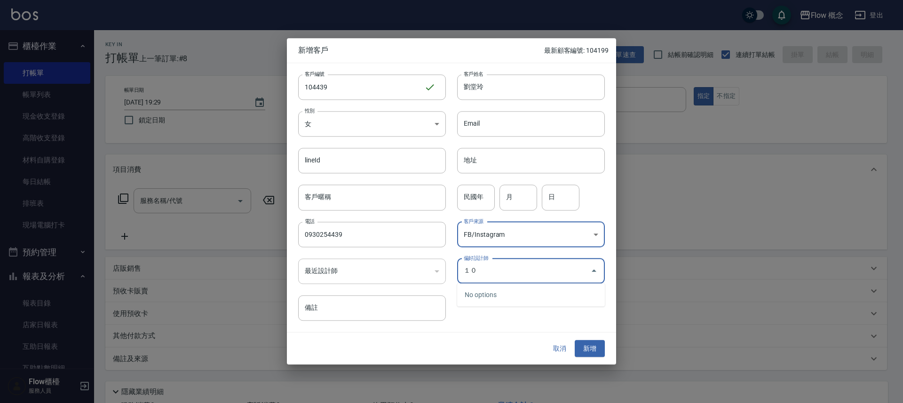
type input "１"
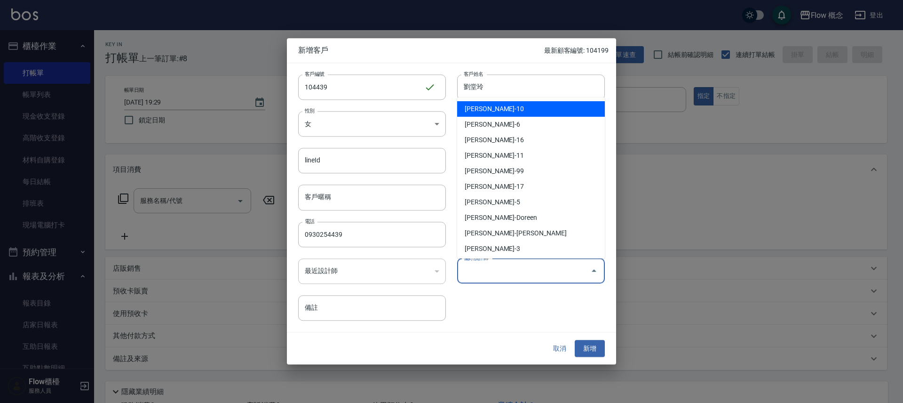
click at [495, 112] on li "[PERSON_NAME]-10" at bounding box center [531, 109] width 148 height 16
type input "翁佩君"
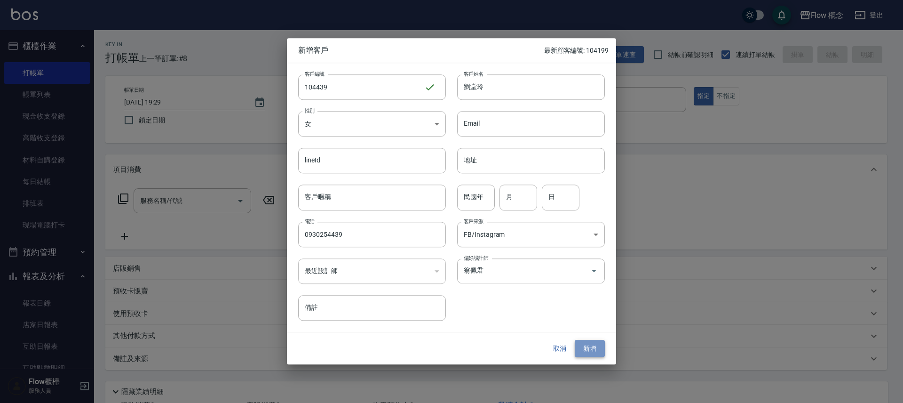
click at [593, 347] on button "新增" at bounding box center [590, 347] width 30 height 17
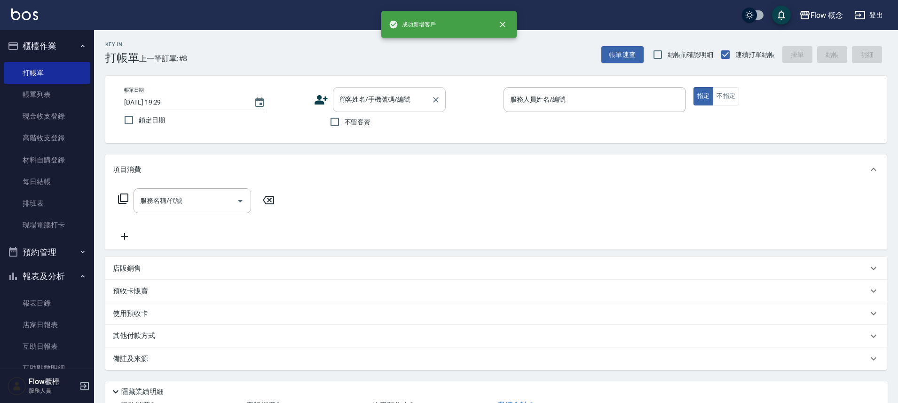
click at [379, 108] on div "顧客姓名/手機號碼/編號" at bounding box center [389, 99] width 113 height 25
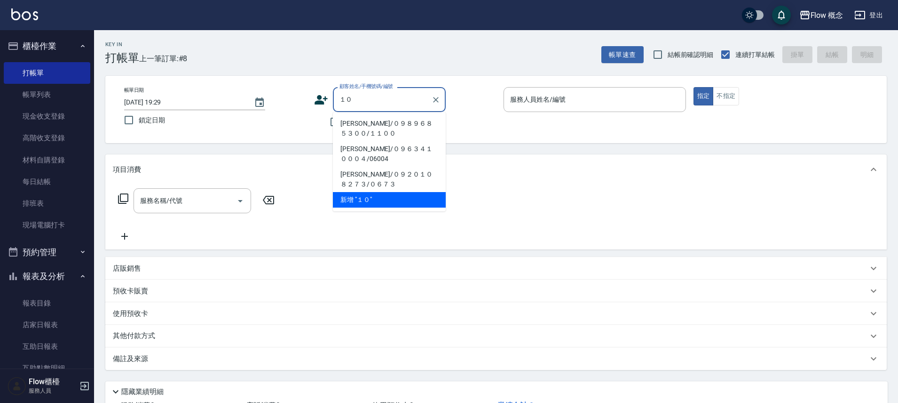
type input "１"
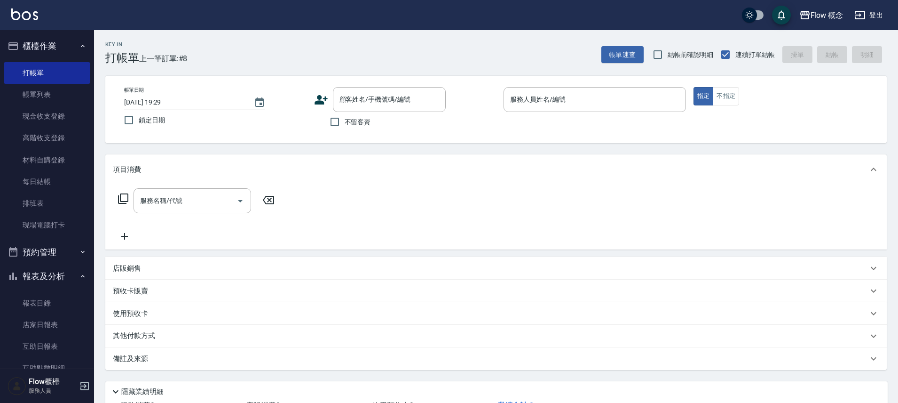
click at [410, 133] on div "帳單日期 [DATE] 19:29 鎖定日期 顧客姓名/手機號碼/編號 顧客姓名/手機號碼/編號 不留客資 服務人員姓名/編號 服務人員姓名/編號 指定 不指定" at bounding box center [496, 109] width 782 height 67
click at [364, 99] on input "顧客姓名/手機號碼/編號" at bounding box center [382, 99] width 90 height 16
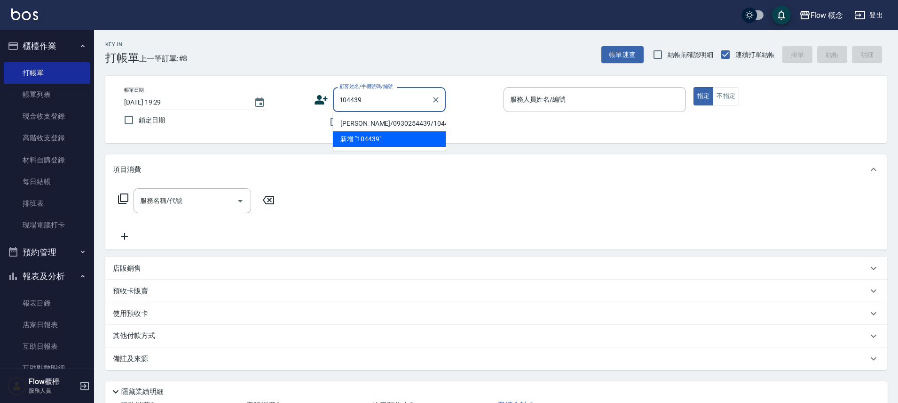
click at [406, 123] on li "[PERSON_NAME]/0930254439/104439" at bounding box center [389, 124] width 113 height 16
type input "[PERSON_NAME]/0930254439/104439"
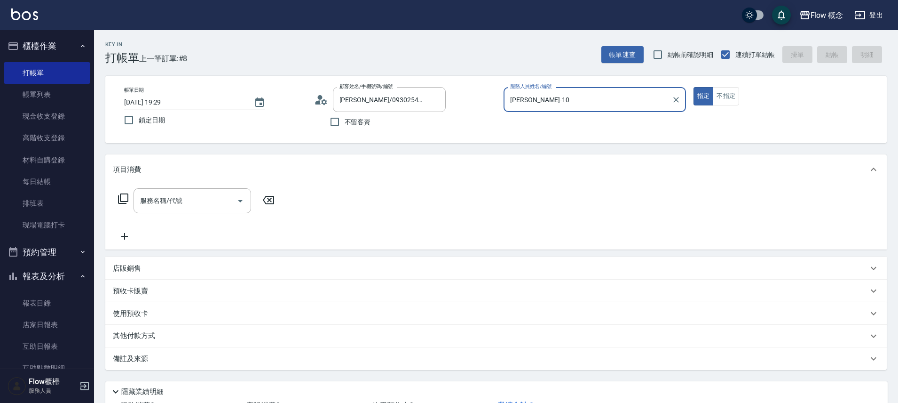
type input "[PERSON_NAME]-10"
click at [206, 207] on input "服務名稱/代號" at bounding box center [185, 200] width 95 height 16
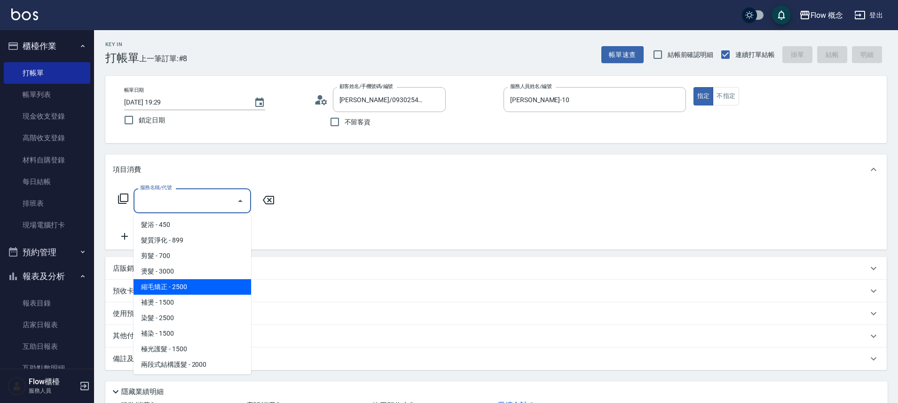
click at [191, 285] on span "縮毛矯正 - 2500" at bounding box center [193, 287] width 118 height 16
type input "縮毛矯正 (302)"
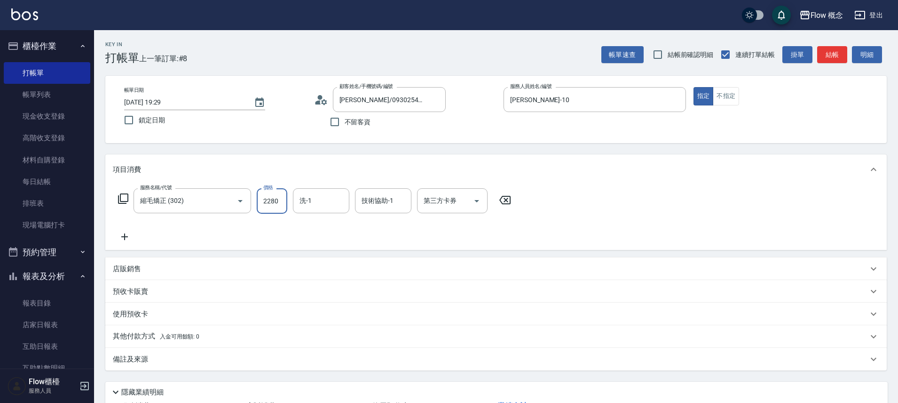
type input "2280"
click at [837, 52] on button "結帳" at bounding box center [832, 54] width 30 height 17
type input "[DATE] 19:31"
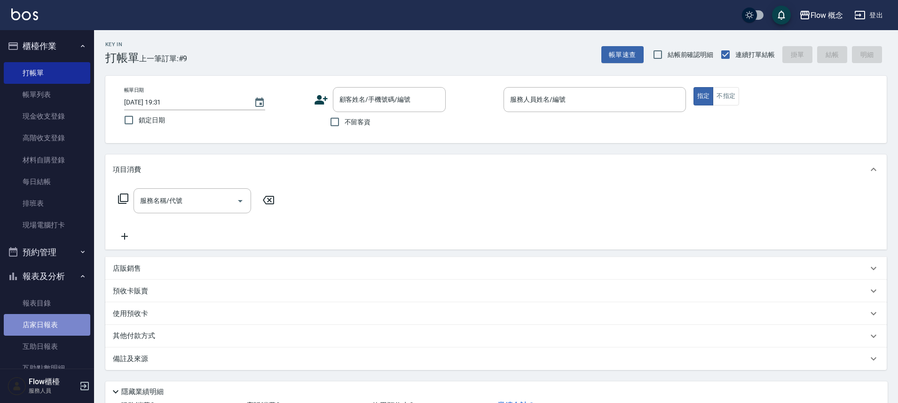
click at [57, 323] on link "店家日報表" at bounding box center [47, 325] width 87 height 22
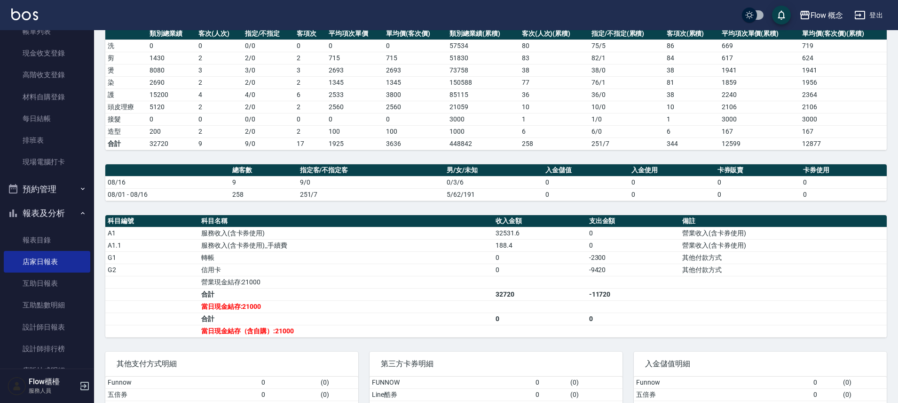
scroll to position [74, 0]
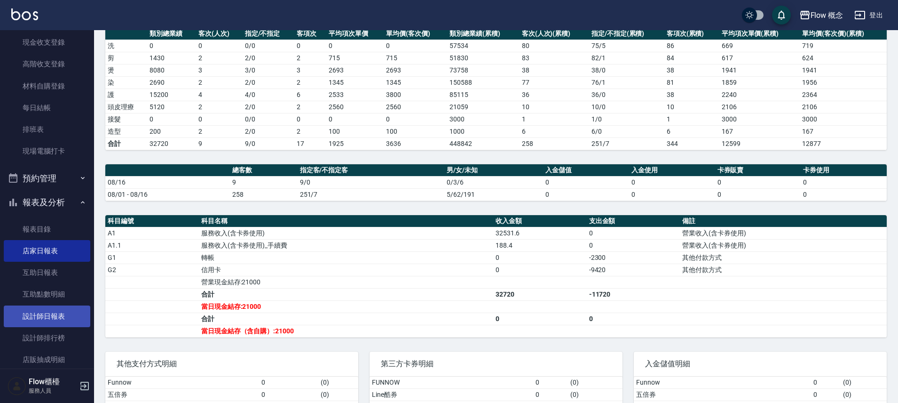
click at [43, 307] on link "設計師日報表" at bounding box center [47, 316] width 87 height 22
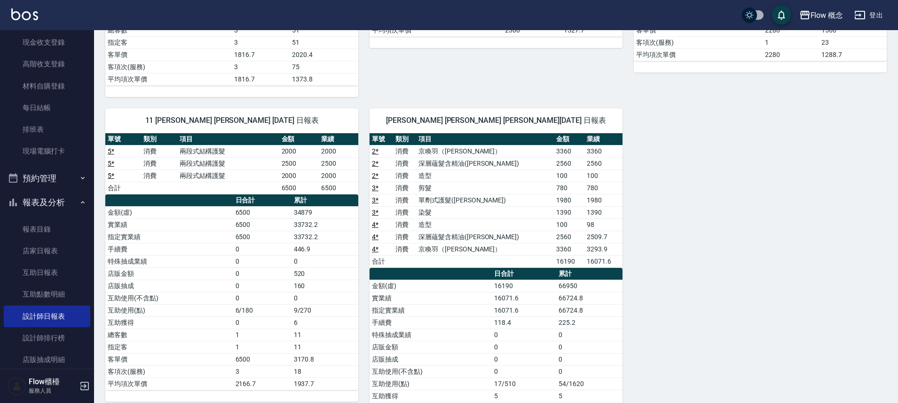
scroll to position [312, 0]
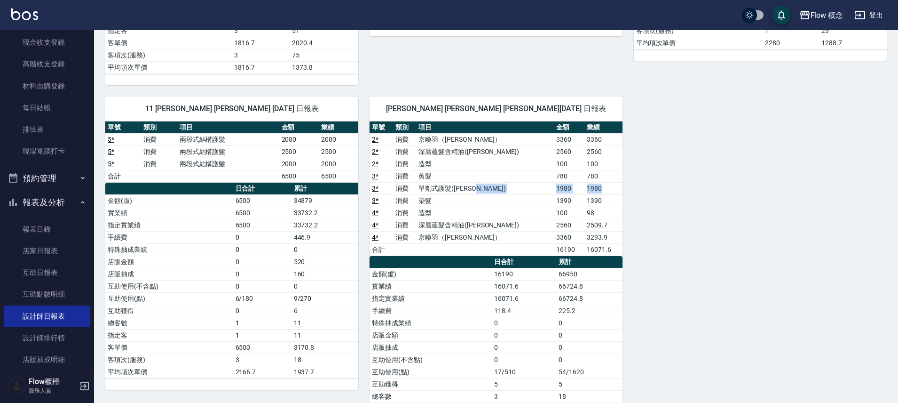
drag, startPoint x: 523, startPoint y: 191, endPoint x: 600, endPoint y: 188, distance: 76.7
click at [600, 188] on tr "3 * 消費 單劑式護髮([PERSON_NAME]) 1980 1980" at bounding box center [496, 188] width 253 height 12
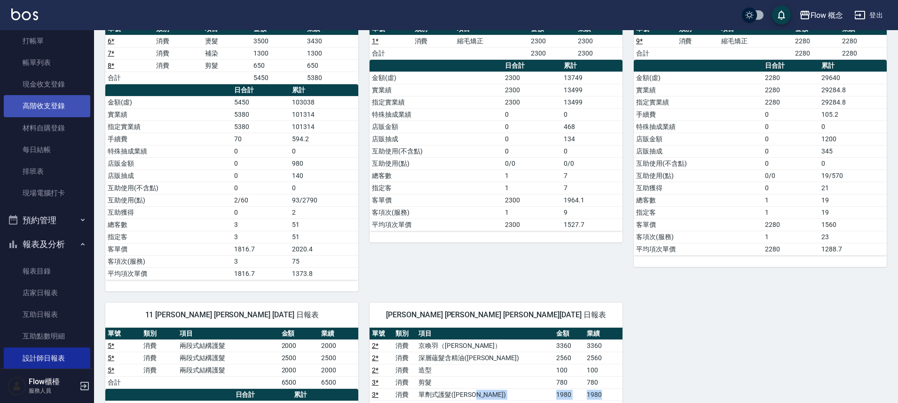
scroll to position [0, 0]
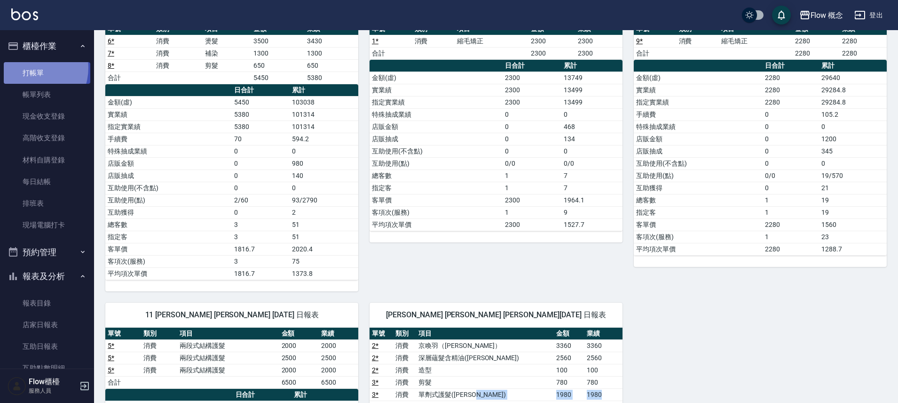
click at [30, 68] on link "打帳單" at bounding box center [47, 73] width 87 height 22
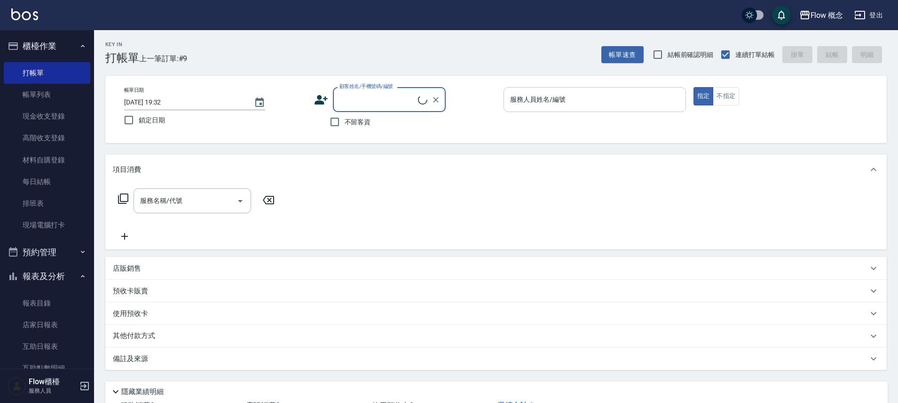
click at [537, 94] on input "服務人員姓名/編號" at bounding box center [595, 99] width 174 height 16
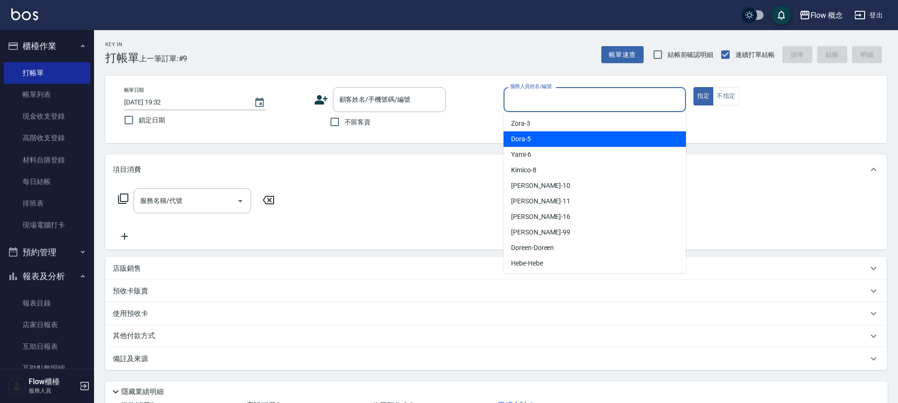
click at [546, 134] on div "Dora -5" at bounding box center [595, 139] width 182 height 16
type input "Dora-5"
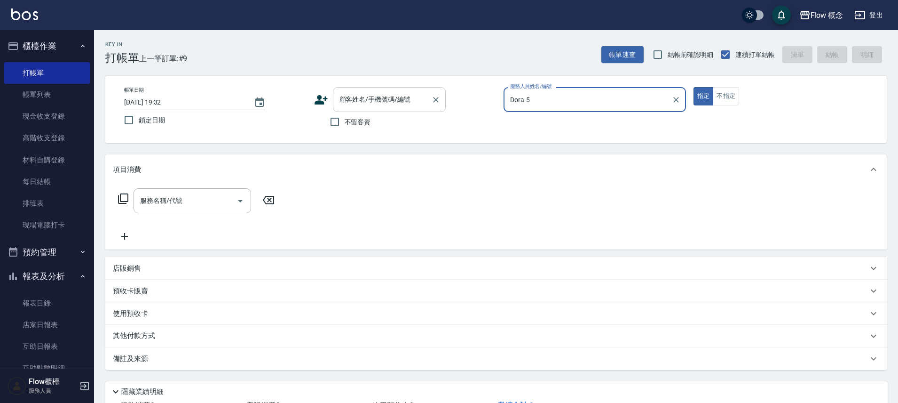
click at [369, 107] on input "顧客姓名/手機號碼/編號" at bounding box center [382, 99] width 90 height 16
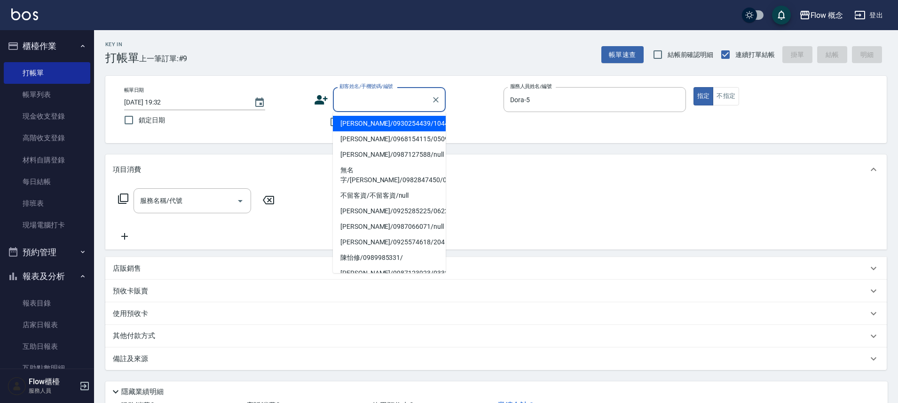
click at [379, 101] on input "顧客姓名/手機號碼/編號" at bounding box center [382, 99] width 90 height 16
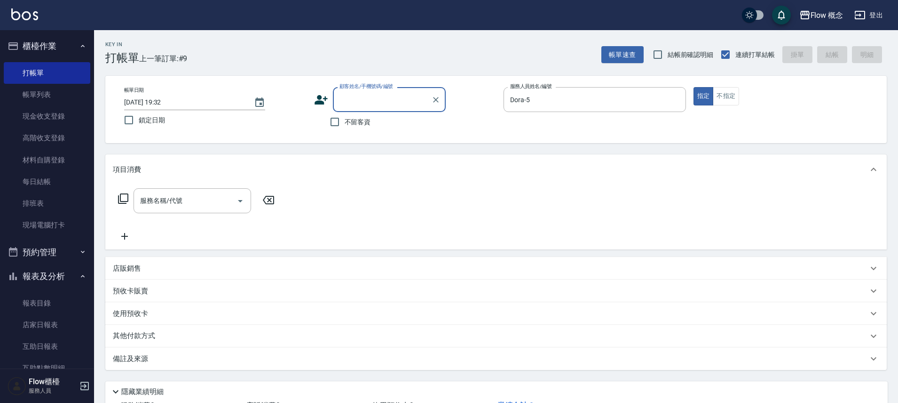
click at [359, 103] on input "顧客姓名/手機號碼/編號" at bounding box center [382, 99] width 90 height 16
click at [679, 102] on icon "Clear" at bounding box center [675, 99] width 9 height 9
click at [633, 101] on input "服務人員姓名/編號" at bounding box center [595, 99] width 174 height 16
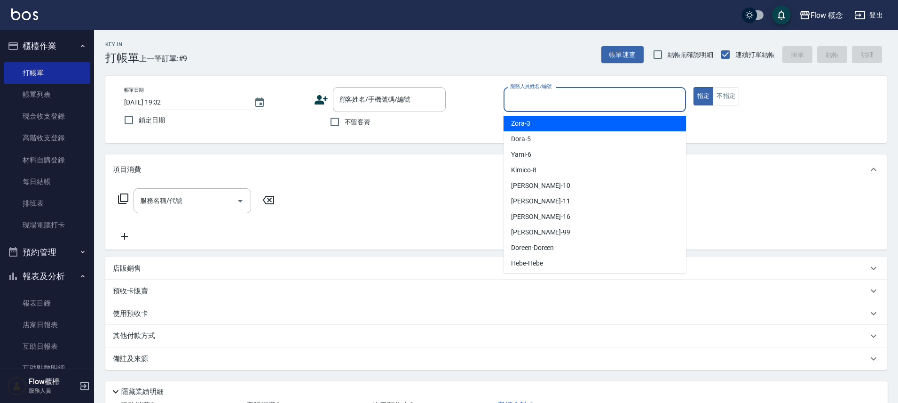
click at [525, 127] on span "Zora -3" at bounding box center [520, 123] width 19 height 10
type input "Zora-3"
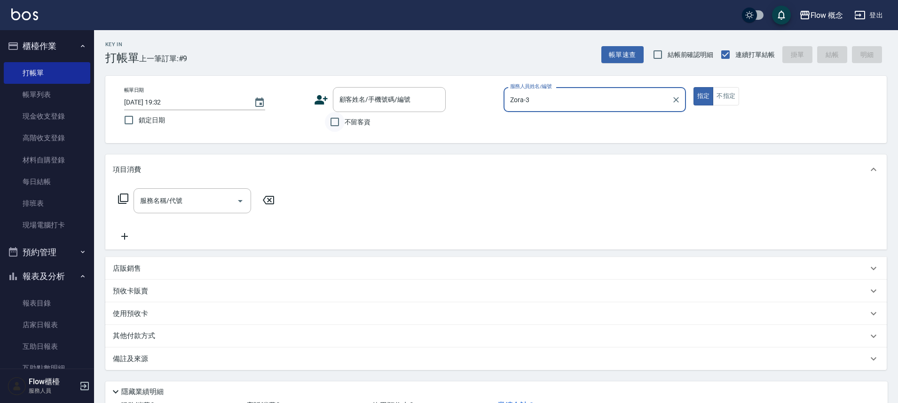
click at [331, 127] on input "不留客資" at bounding box center [335, 122] width 20 height 20
checkbox input "true"
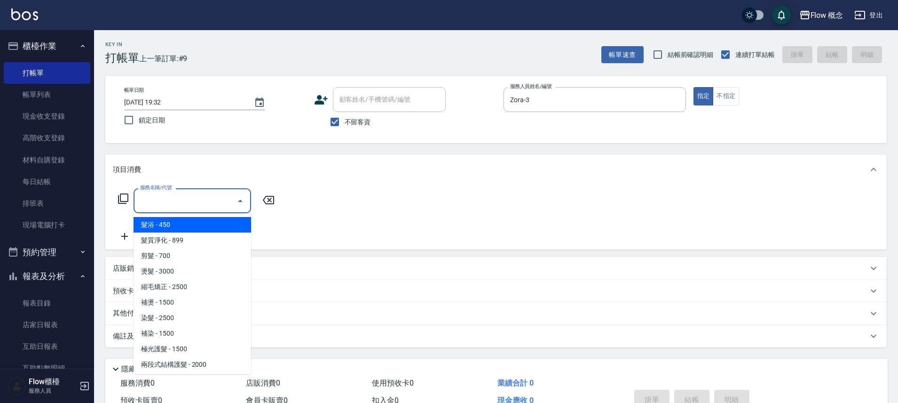
click at [180, 195] on input "服務名稱/代號" at bounding box center [185, 200] width 95 height 16
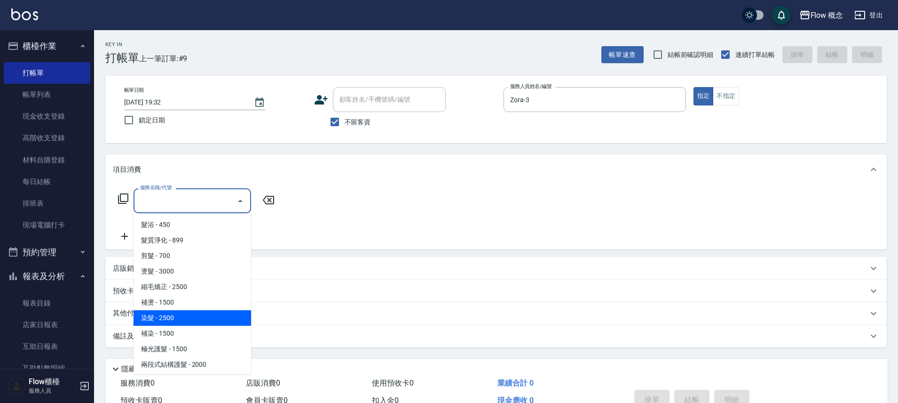
click at [156, 315] on span "染髮 - 2500" at bounding box center [193, 318] width 118 height 16
type input "染髮(401)"
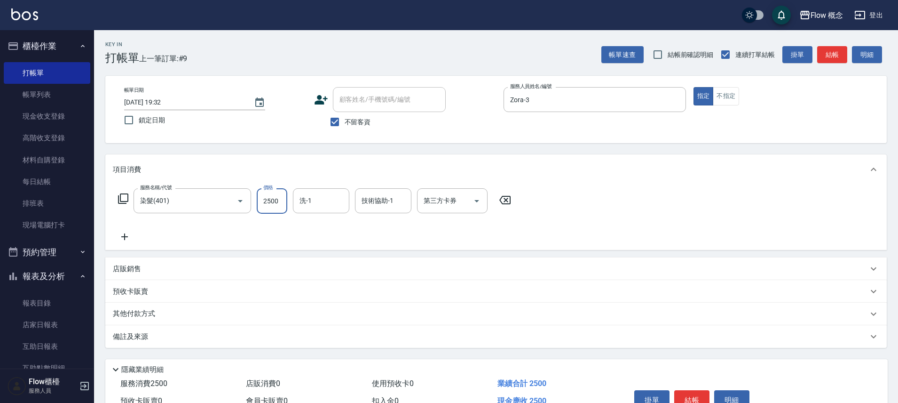
click at [273, 200] on input "2500" at bounding box center [272, 200] width 31 height 25
type input "1000"
click at [476, 215] on div "服務名稱/代號 染髮(401) 服務名稱/代號 價格 1000 價格 洗-1 洗-1 技術協助-1 技術協助-1 第三方卡券 第三方卡券" at bounding box center [315, 215] width 404 height 54
click at [214, 344] on div "備註及來源" at bounding box center [496, 336] width 782 height 23
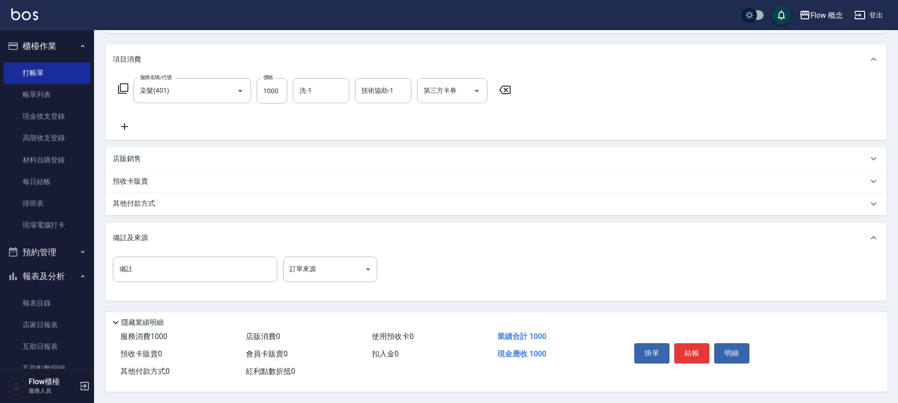
scroll to position [114, 0]
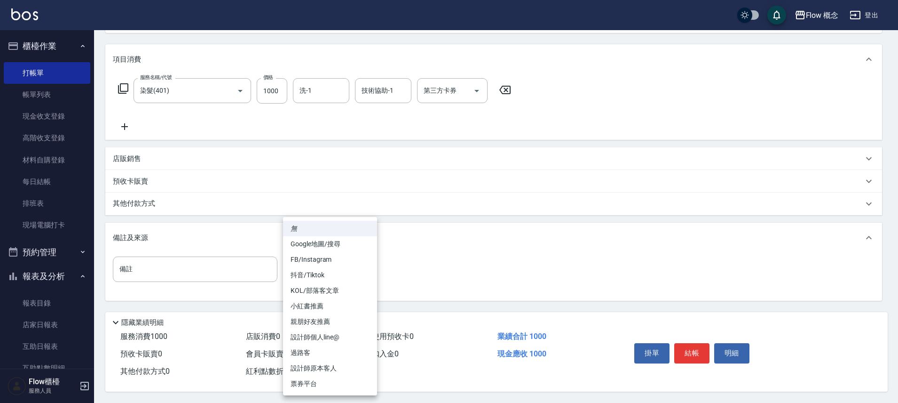
click at [318, 270] on body "Flow 概念 登出 櫃檯作業 打帳單 帳單列表 現金收支登錄 高階收支登錄 材料自購登錄 每日結帳 排班表 現場電腦打卡 預約管理 預約管理 單日預約紀錄 …" at bounding box center [449, 146] width 898 height 513
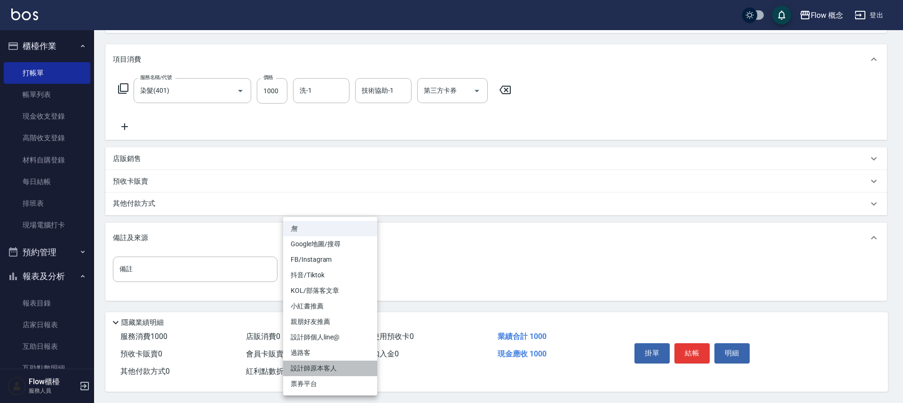
click at [334, 371] on li "設計師原本客人" at bounding box center [330, 368] width 94 height 16
type input "設計師原本客人"
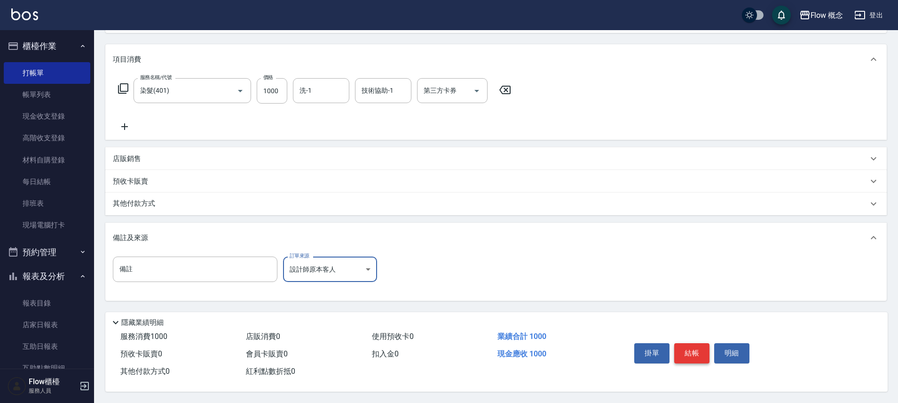
click at [690, 353] on button "結帳" at bounding box center [691, 353] width 35 height 20
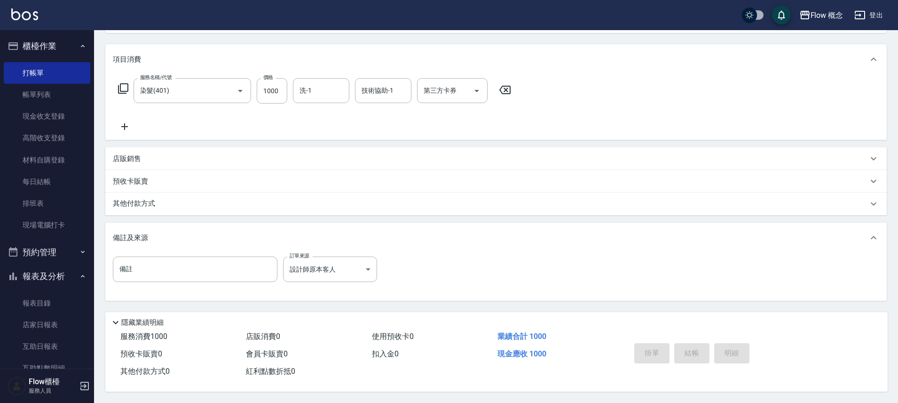
type input "[DATE] 19:33"
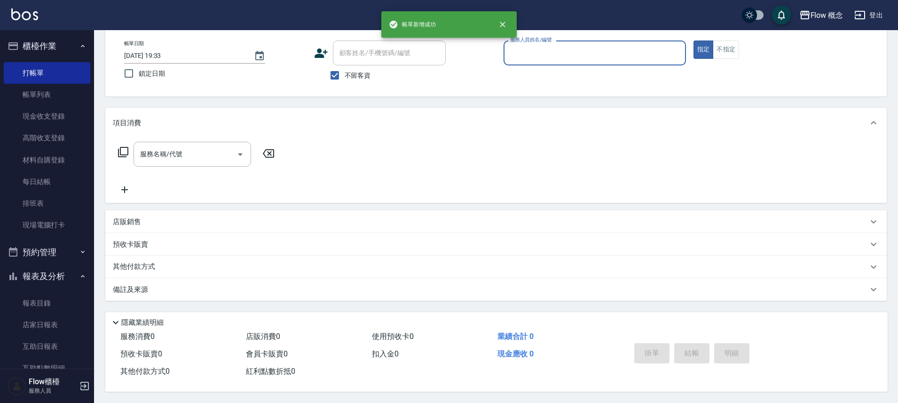
scroll to position [0, 0]
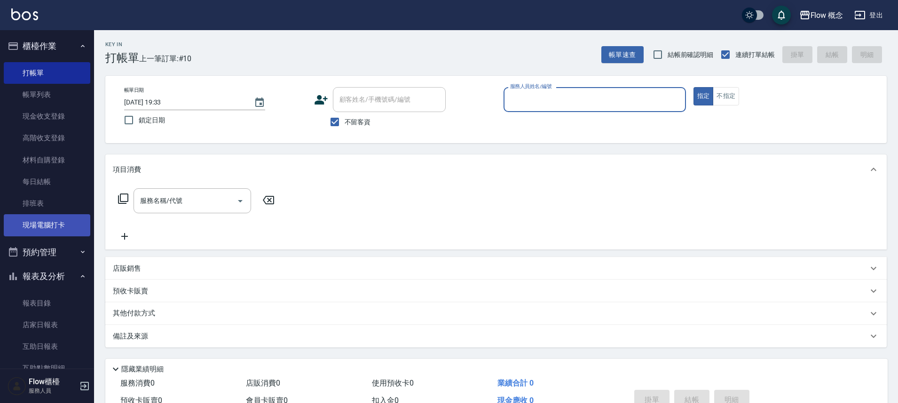
click at [51, 229] on link "現場電腦打卡" at bounding box center [47, 225] width 87 height 22
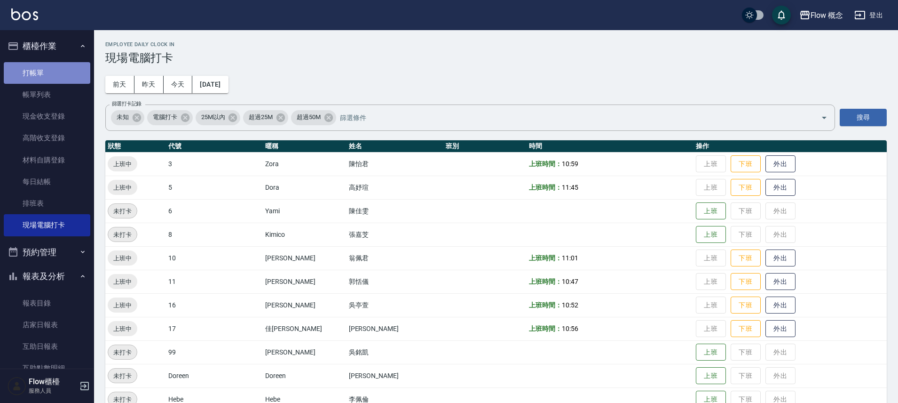
click at [54, 69] on link "打帳單" at bounding box center [47, 73] width 87 height 22
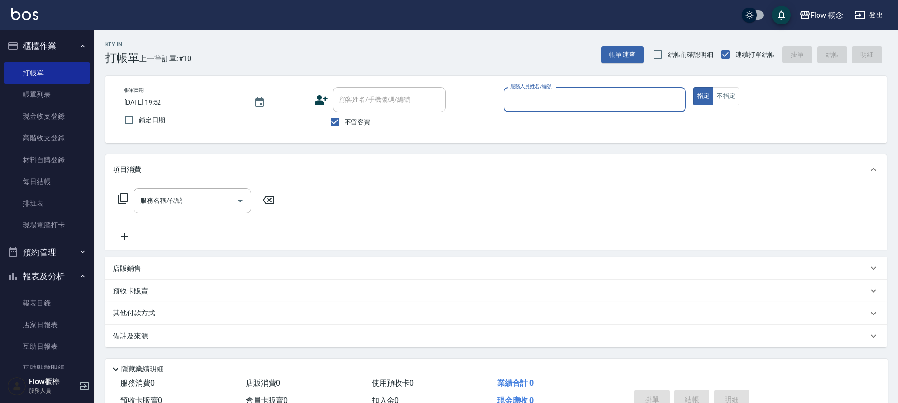
click at [371, 121] on div "不留客資" at bounding box center [380, 122] width 132 height 20
click at [368, 121] on span "不留客資" at bounding box center [358, 122] width 26 height 10
click at [345, 121] on input "不留客資" at bounding box center [335, 122] width 20 height 20
checkbox input "false"
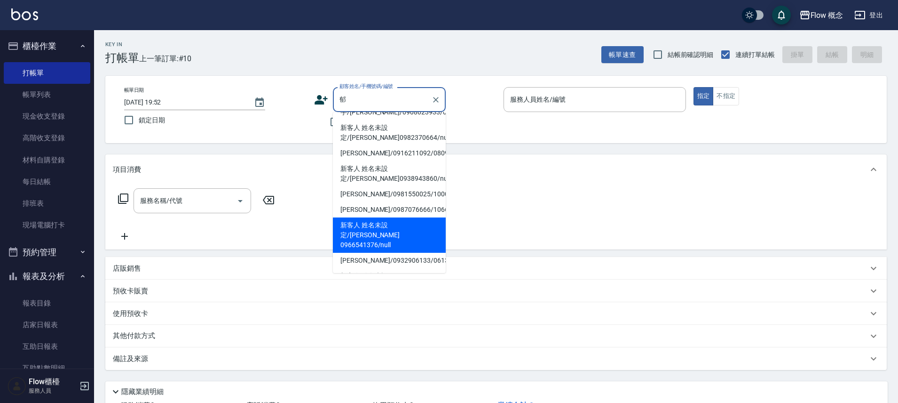
scroll to position [106, 0]
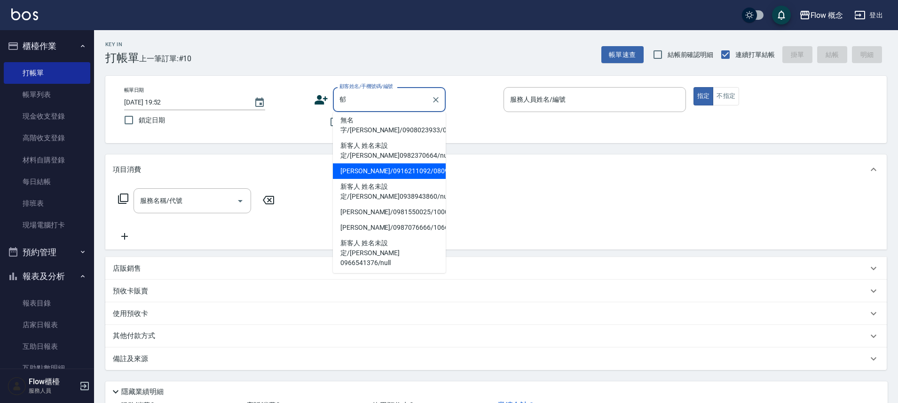
click at [391, 174] on li "[PERSON_NAME]/0916211092/080902" at bounding box center [389, 171] width 113 height 16
type input "[PERSON_NAME]/0916211092/080902"
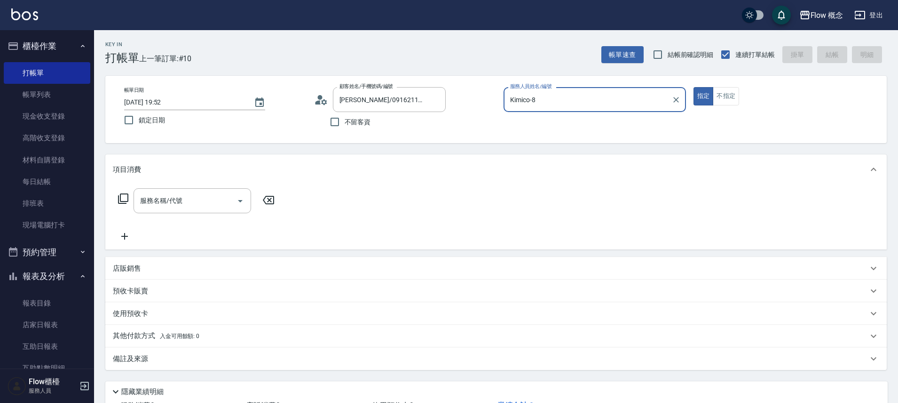
type input "Kimico-8"
click at [180, 205] on input "服務名稱/代號" at bounding box center [185, 200] width 95 height 16
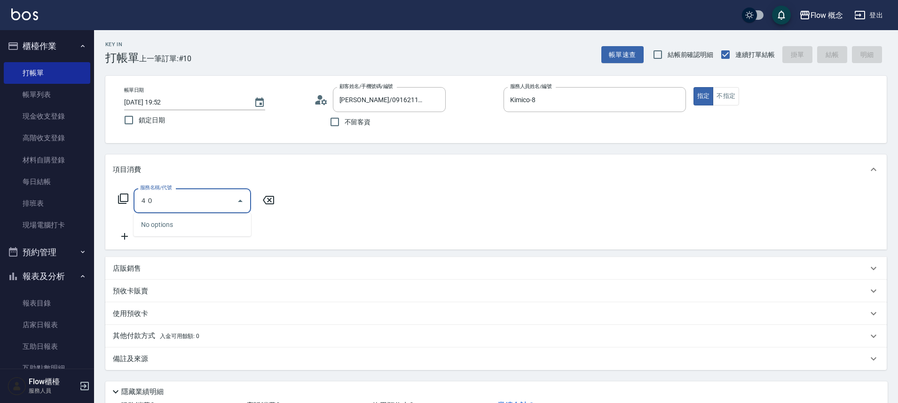
type input "４"
type input "染髮(401)"
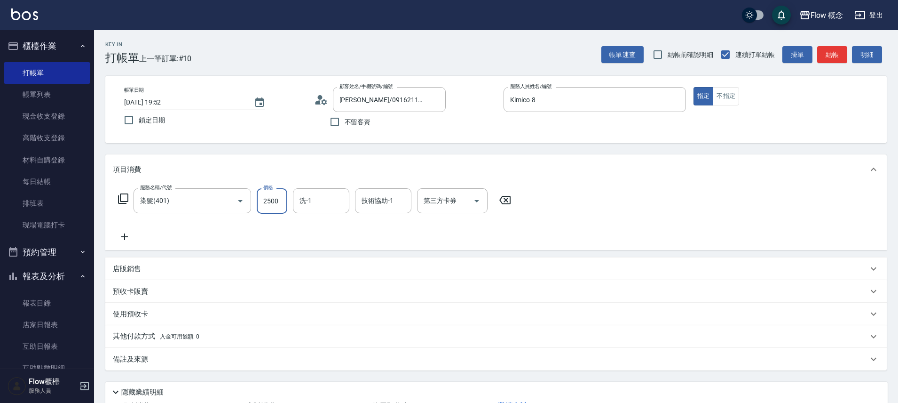
click at [129, 239] on icon at bounding box center [125, 236] width 24 height 11
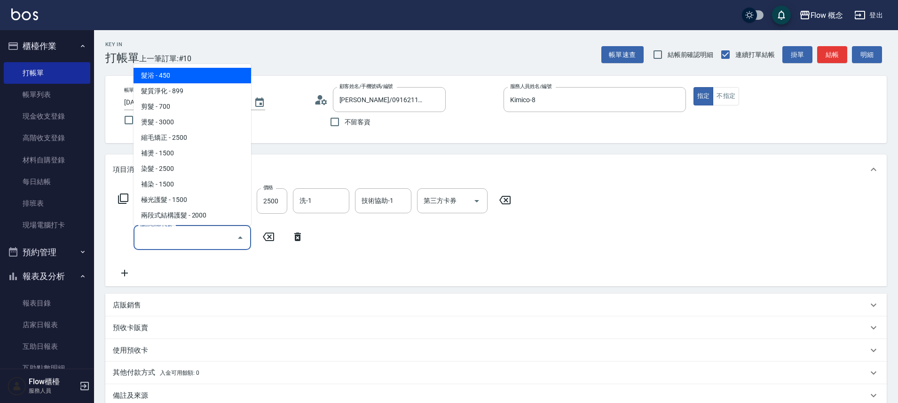
click at [208, 241] on input "服務名稱/代號" at bounding box center [185, 237] width 95 height 16
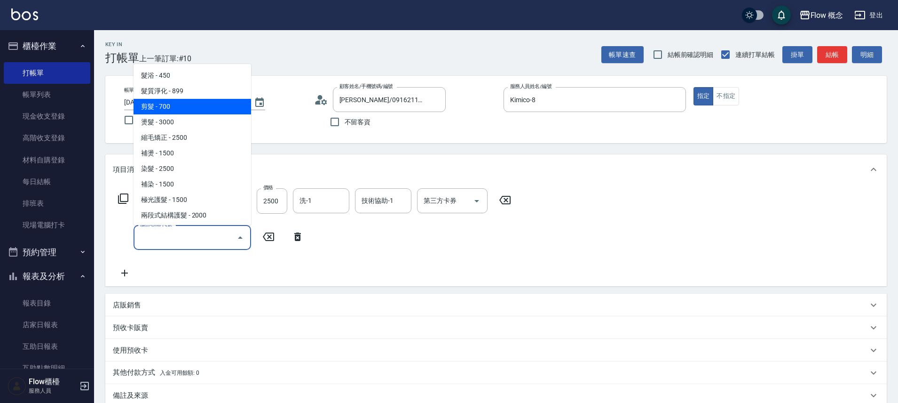
click at [191, 101] on span "剪髮 - 700" at bounding box center [193, 107] width 118 height 16
type input "剪髮(201)"
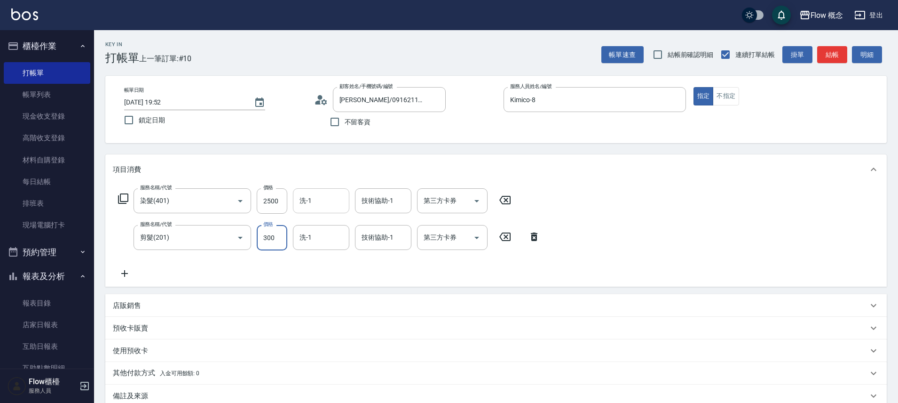
type input "300"
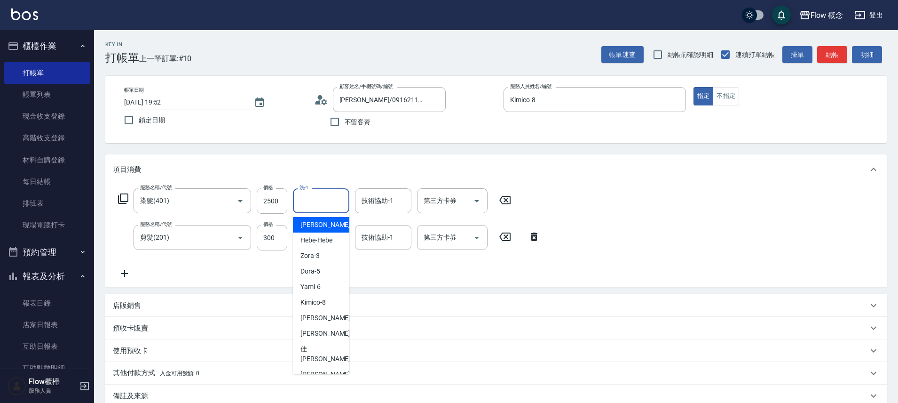
click at [326, 197] on input "洗-1" at bounding box center [321, 200] width 48 height 16
click at [324, 349] on div "佳[PERSON_NAME] -17" at bounding box center [321, 353] width 56 height 25
type input "佳[PERSON_NAME]-17"
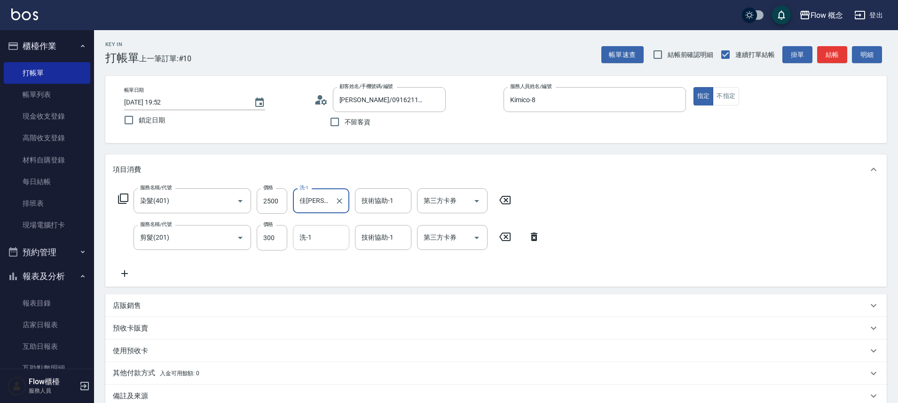
click at [327, 234] on input "洗-1" at bounding box center [321, 237] width 48 height 16
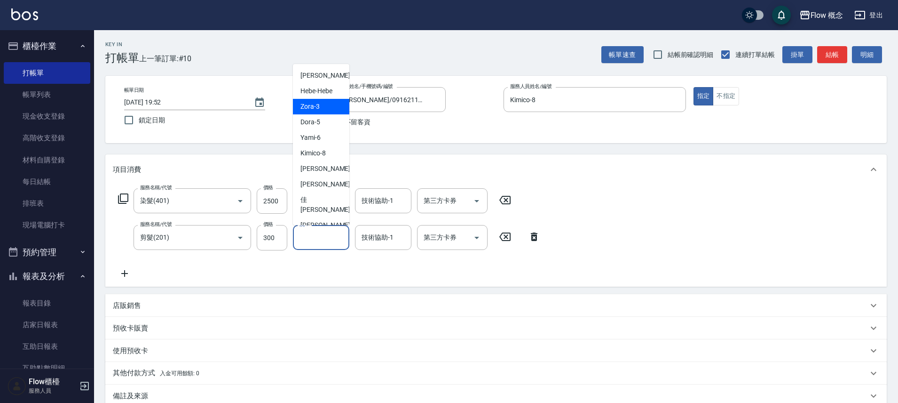
click at [316, 102] on span "Zora -3" at bounding box center [309, 107] width 19 height 10
type input "Zora-3"
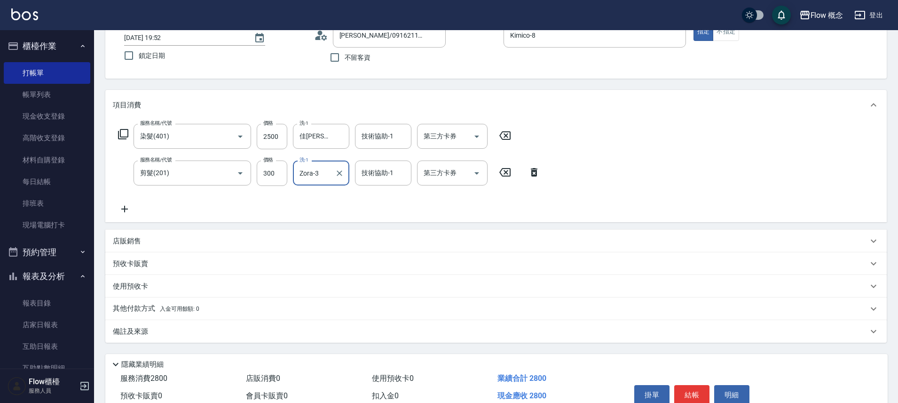
scroll to position [71, 0]
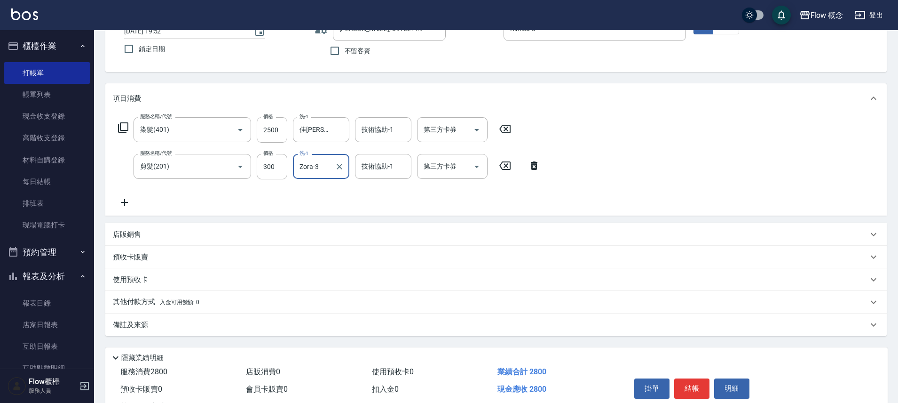
click at [166, 236] on div "店販銷售" at bounding box center [490, 234] width 755 height 10
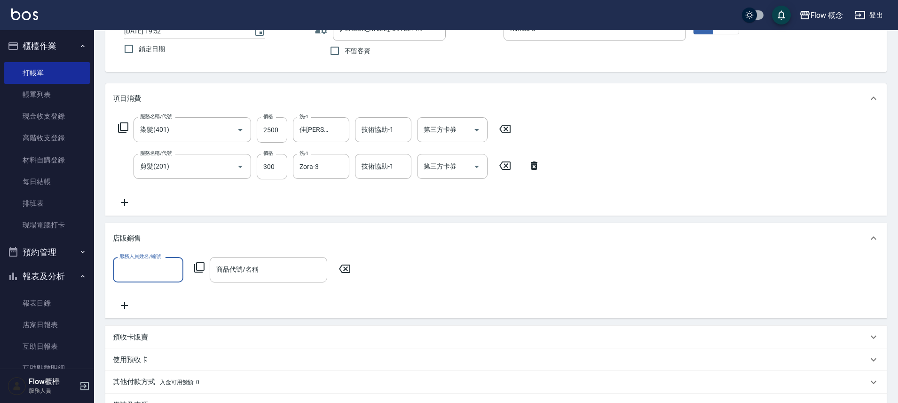
scroll to position [0, 0]
type input "Kimico-8"
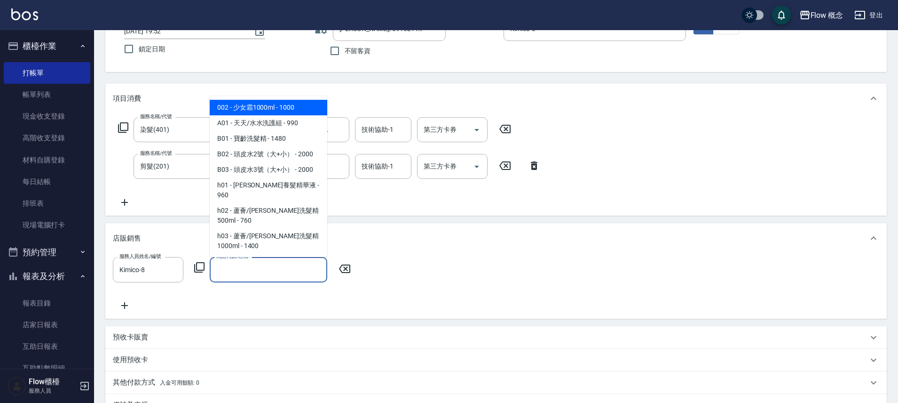
click at [270, 269] on input "商品代號/名稱" at bounding box center [268, 269] width 109 height 16
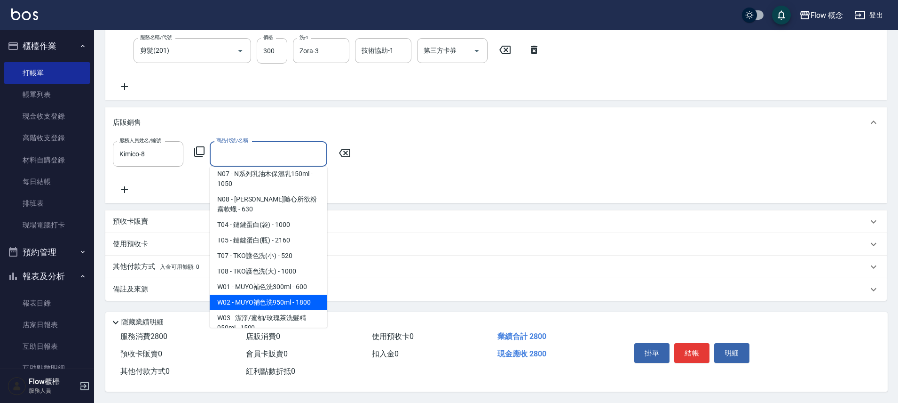
scroll to position [994, 0]
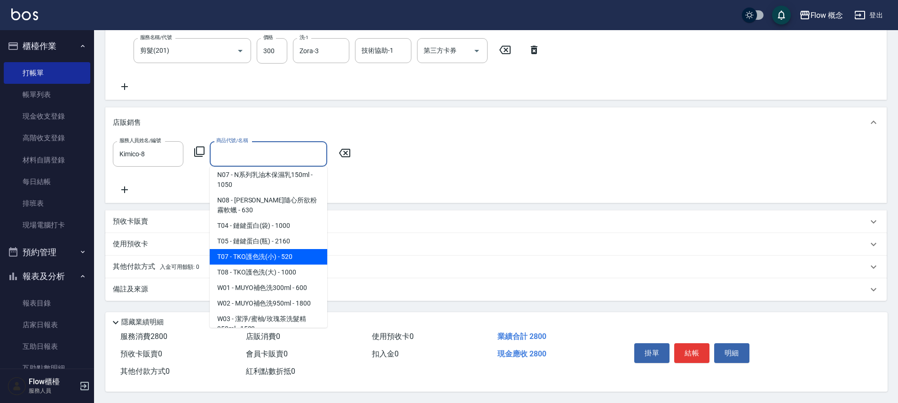
click at [290, 249] on span "T07 - TKO護色洗(小) - 520" at bounding box center [269, 257] width 118 height 16
type input "TKO護色洗(小)"
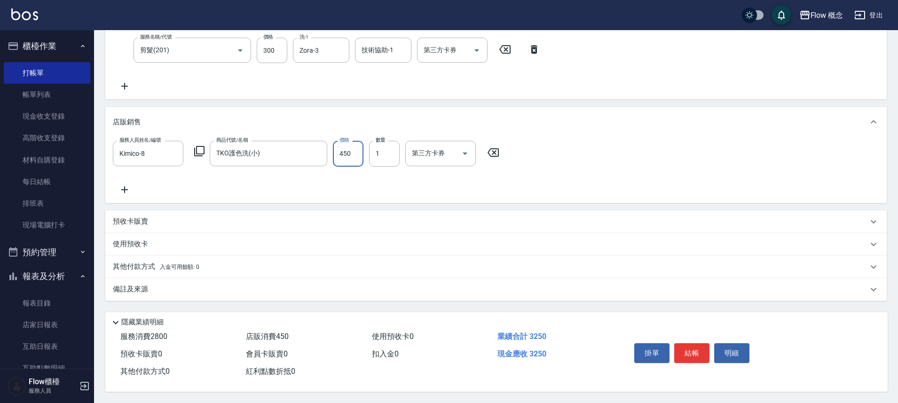
type input "450"
click at [177, 268] on div "其他付款方式 入金可用餘額: 0" at bounding box center [496, 266] width 782 height 23
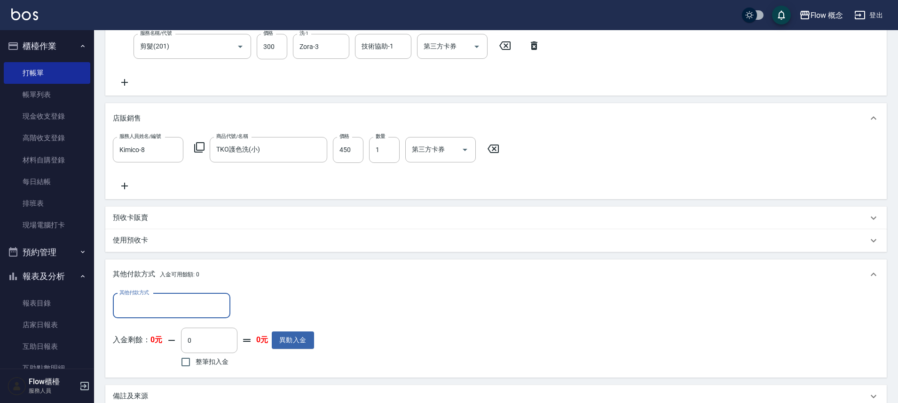
scroll to position [0, 0]
click at [168, 296] on div "其他付款方式" at bounding box center [172, 305] width 118 height 25
click at [286, 275] on div "其他付款方式 入金可用餘額: 0" at bounding box center [490, 274] width 755 height 10
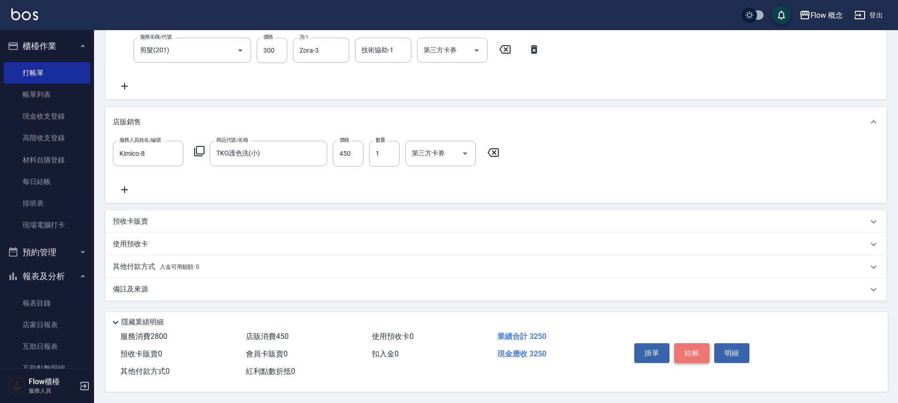
click at [683, 351] on button "結帳" at bounding box center [691, 353] width 35 height 20
type input "[DATE] 19:56"
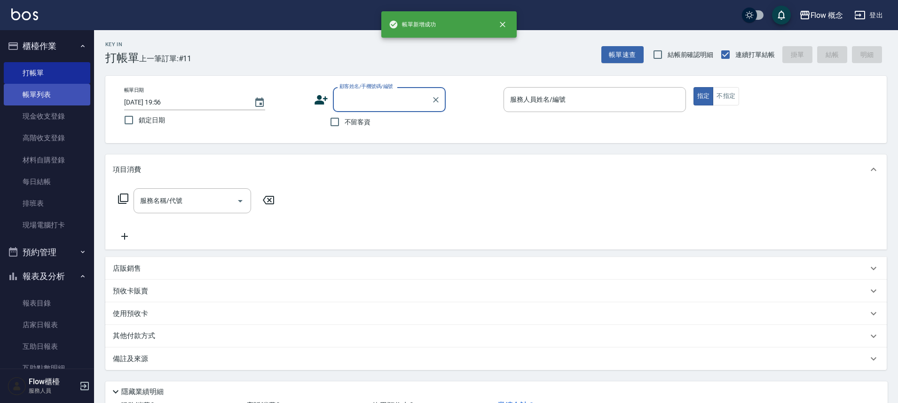
click at [28, 101] on link "帳單列表" at bounding box center [47, 95] width 87 height 22
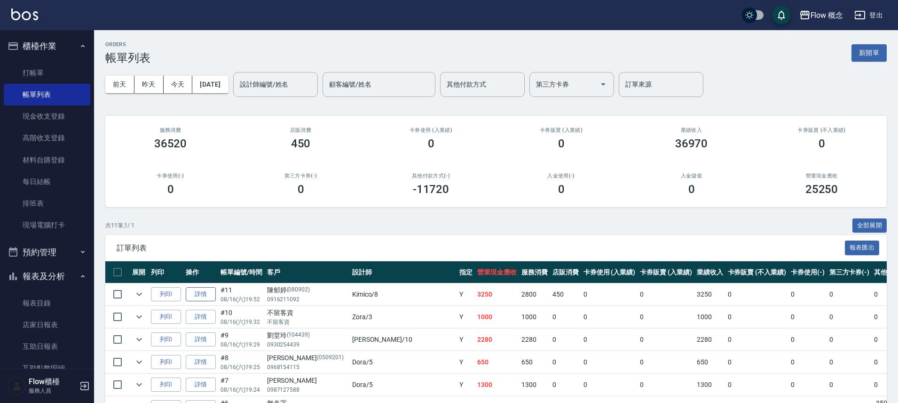
click at [208, 295] on link "詳情" at bounding box center [201, 294] width 30 height 15
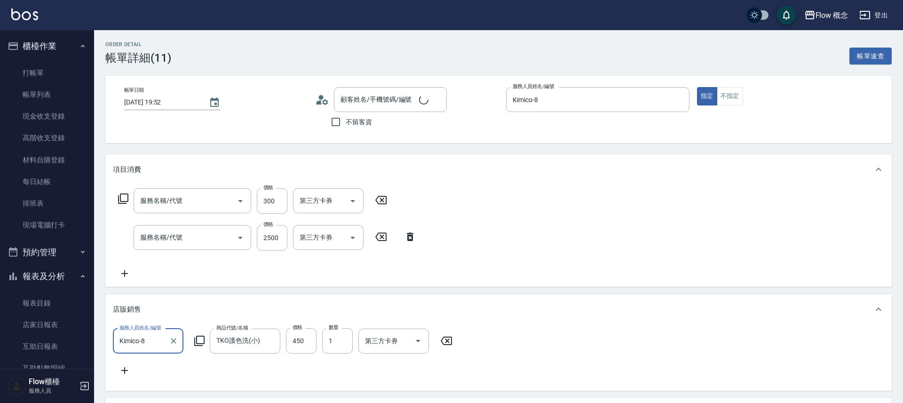
type input "[DATE] 19:52"
type input "Kimico-8"
type input "剪髮(201)"
type input "染髮(401)"
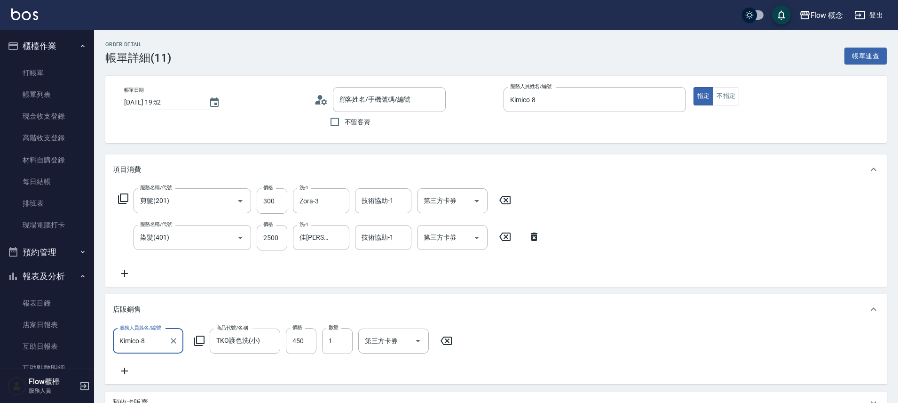
type input "[PERSON_NAME]/0916211092/080902"
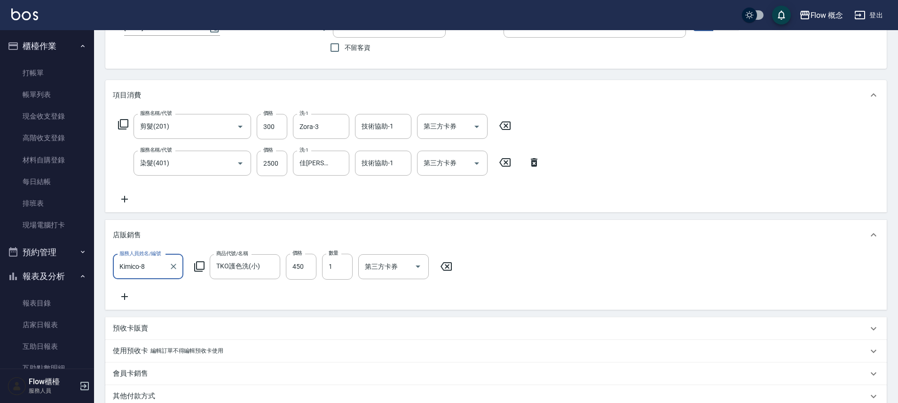
scroll to position [181, 0]
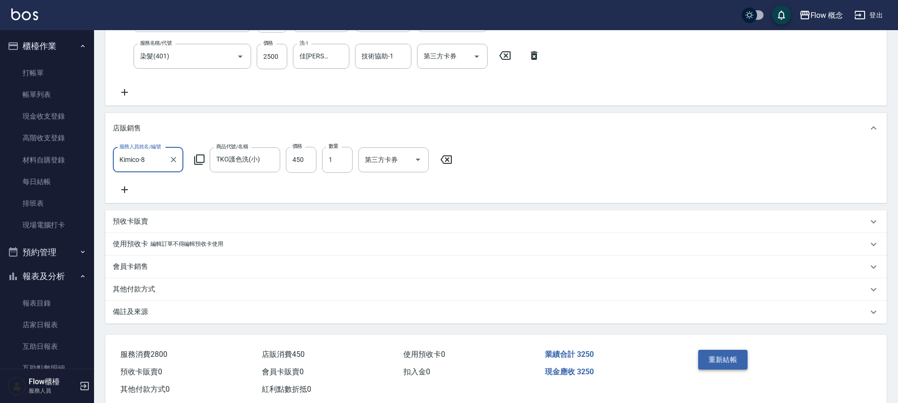
click at [721, 369] on button "重新結帳" at bounding box center [723, 359] width 50 height 20
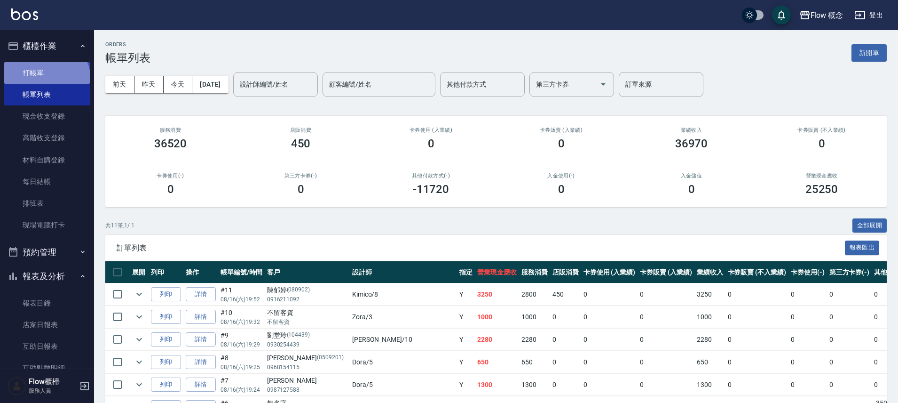
click at [45, 79] on link "打帳單" at bounding box center [47, 73] width 87 height 22
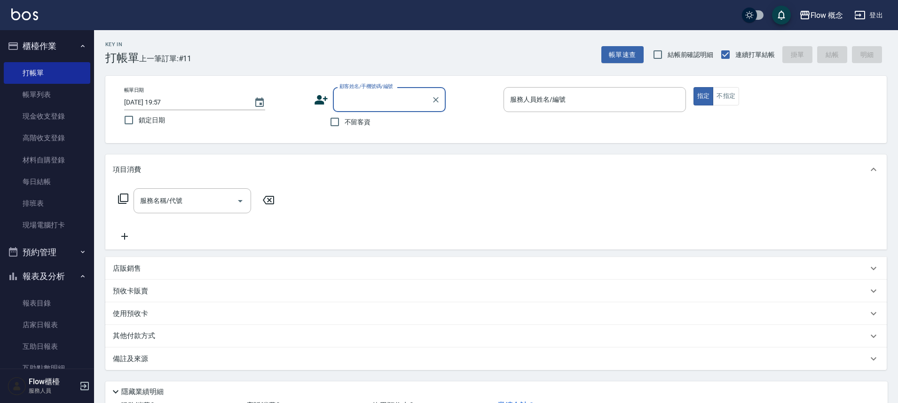
type input "z"
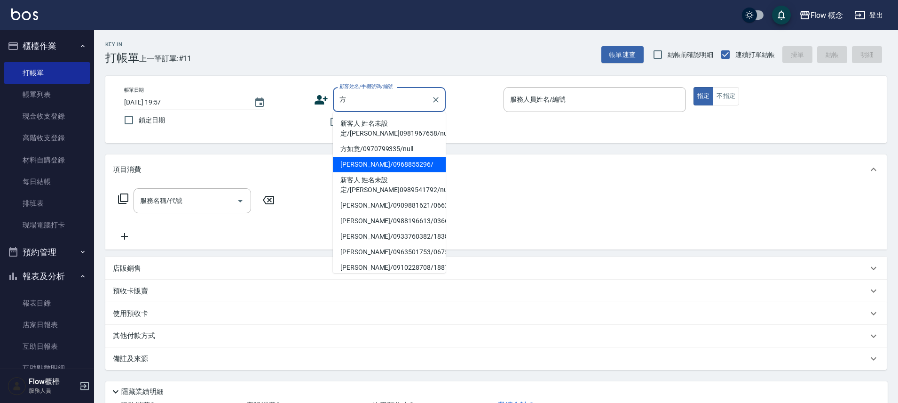
click at [354, 171] on li "[PERSON_NAME]/0968855296/" at bounding box center [389, 165] width 113 height 16
type input "[PERSON_NAME]/0968855296/"
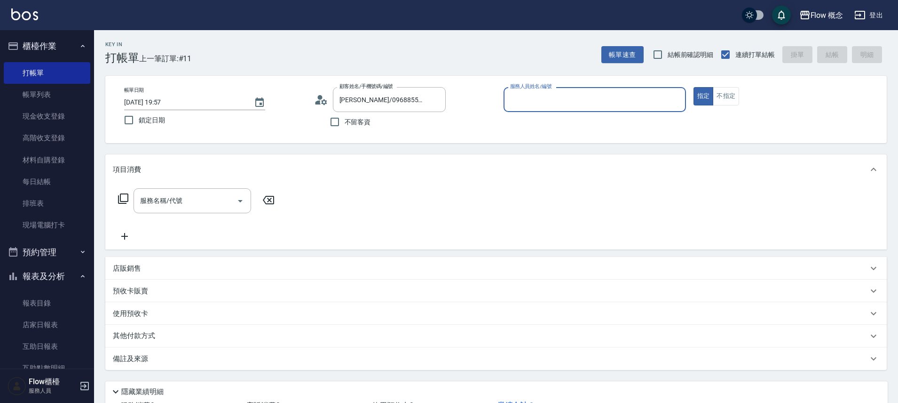
type input "Kimico-8"
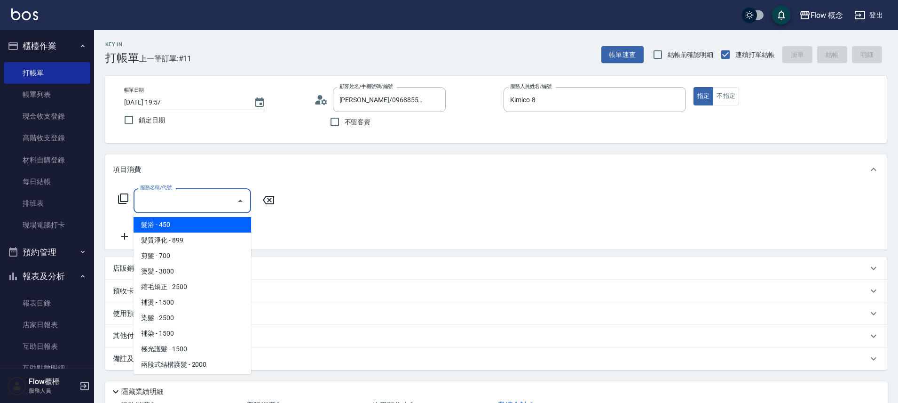
click at [193, 207] on input "服務名稱/代號" at bounding box center [185, 200] width 95 height 16
click at [183, 229] on span "髮浴 - 450" at bounding box center [193, 225] width 118 height 16
type input "髮浴 (101)"
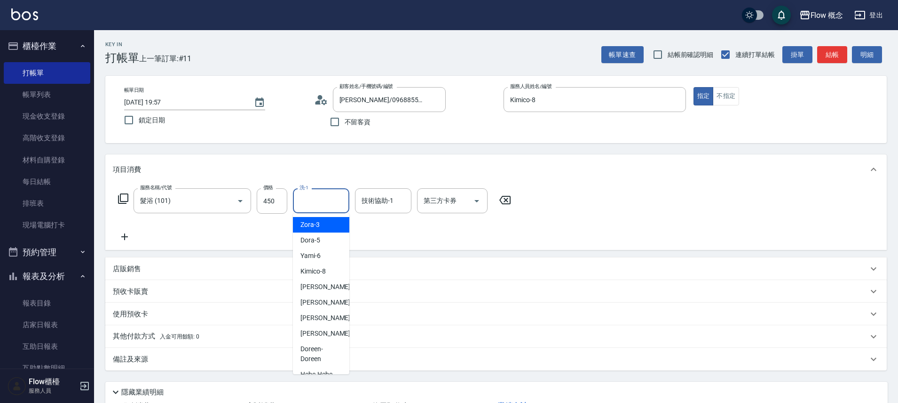
click at [319, 208] on input "洗-1" at bounding box center [321, 200] width 48 height 16
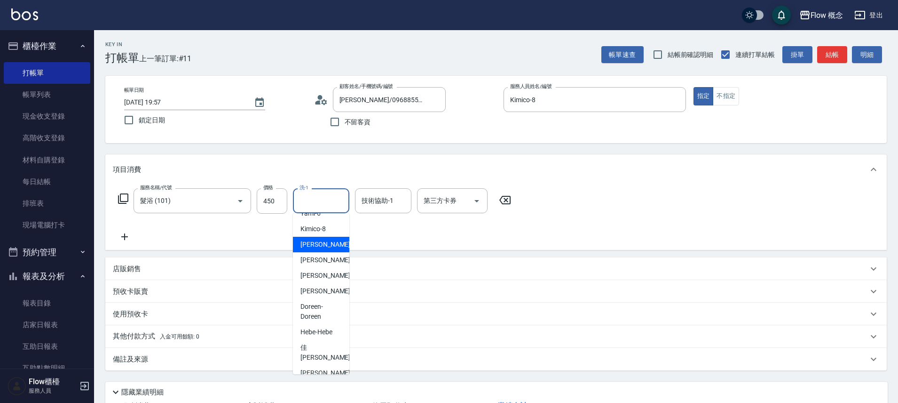
scroll to position [43, 0]
click at [327, 346] on div "佳[PERSON_NAME] -17" at bounding box center [321, 351] width 56 height 25
type input "佳[PERSON_NAME]-17"
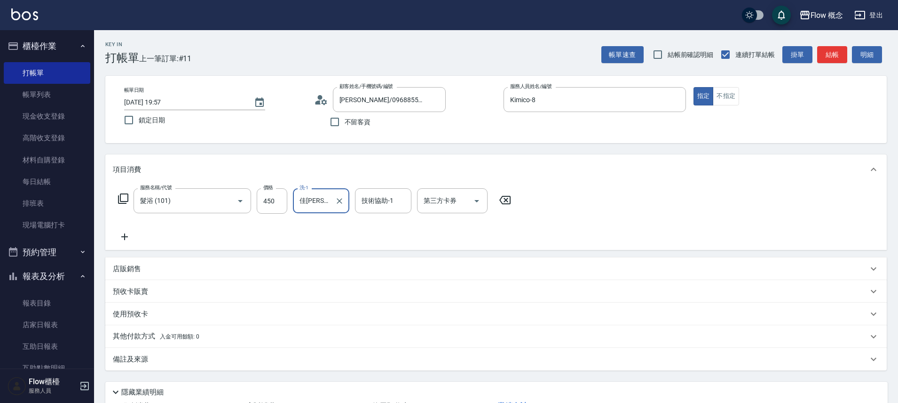
click at [205, 273] on div "店販銷售" at bounding box center [490, 269] width 755 height 10
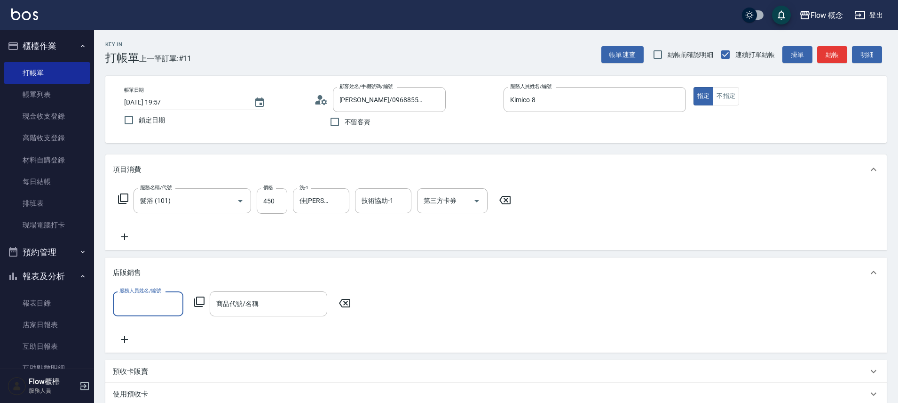
scroll to position [0, 0]
type input "８"
type input "Kimico-8"
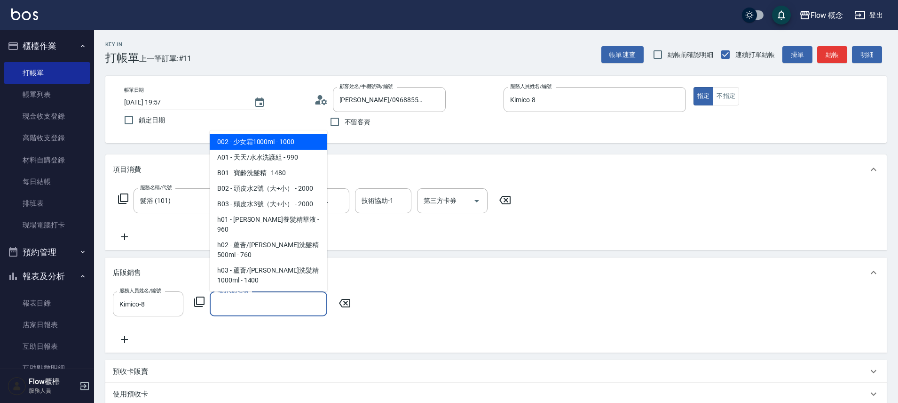
click at [264, 309] on input "商品代號/名稱" at bounding box center [268, 303] width 109 height 16
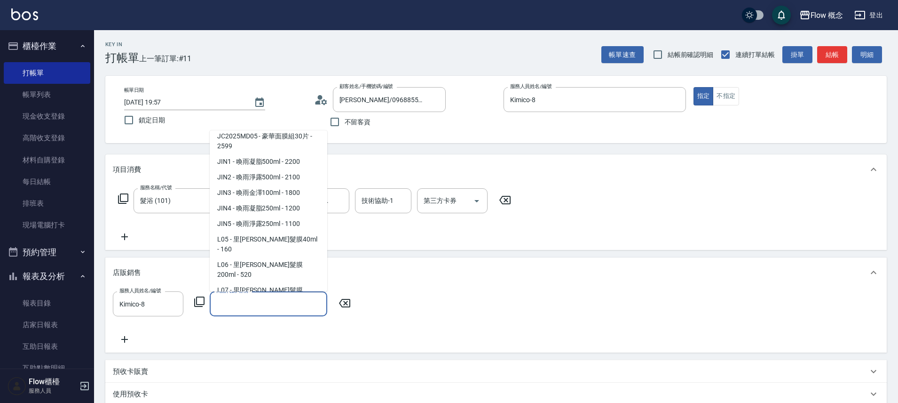
scroll to position [937, 0]
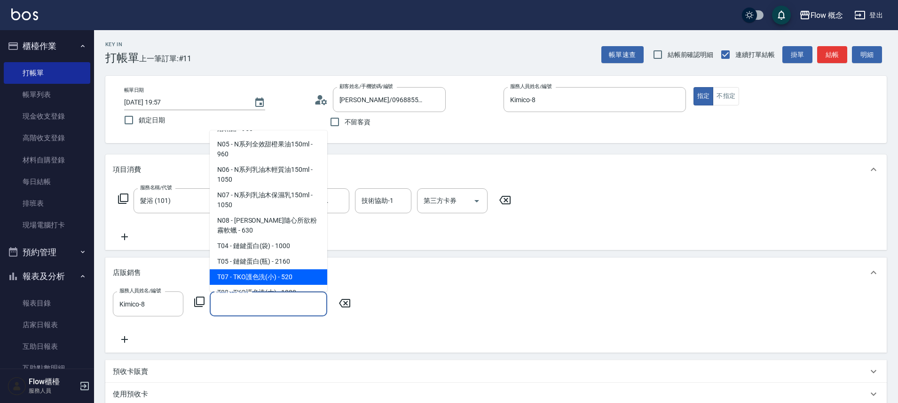
click at [282, 269] on span "T07 - TKO護色洗(小) - 520" at bounding box center [269, 277] width 118 height 16
type input "TKO護色洗(小)"
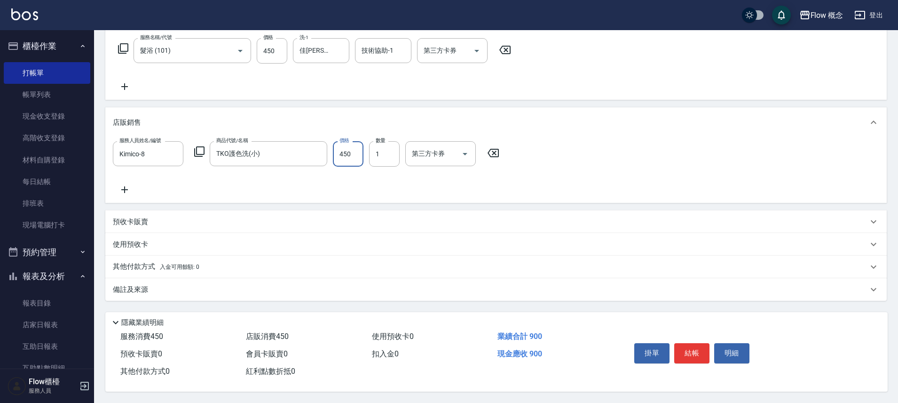
scroll to position [154, 0]
type input "450"
click at [692, 343] on button "結帳" at bounding box center [691, 353] width 35 height 20
type input "[DATE] 19:58"
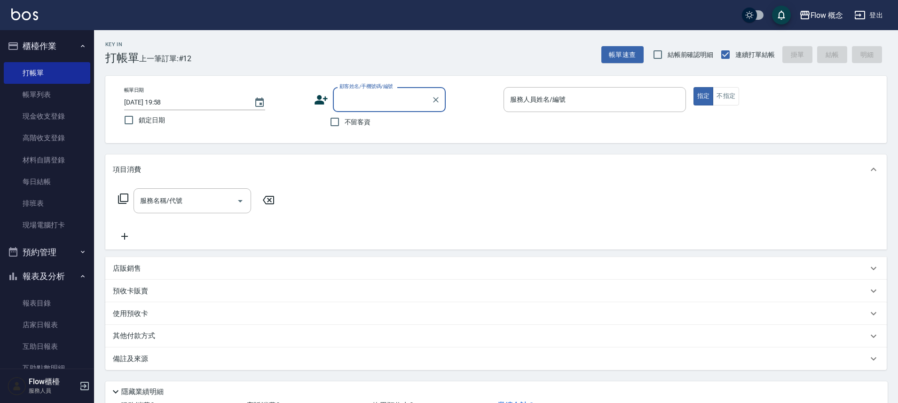
scroll to position [2, 0]
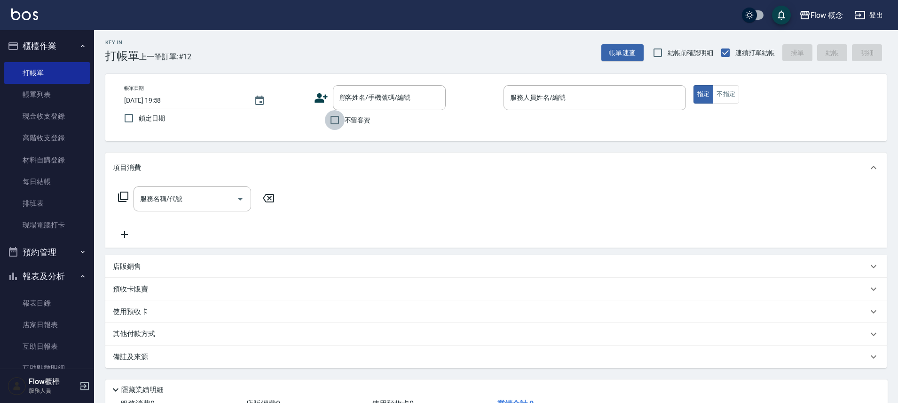
click at [336, 120] on input "不留客資" at bounding box center [335, 120] width 20 height 20
checkbox input "true"
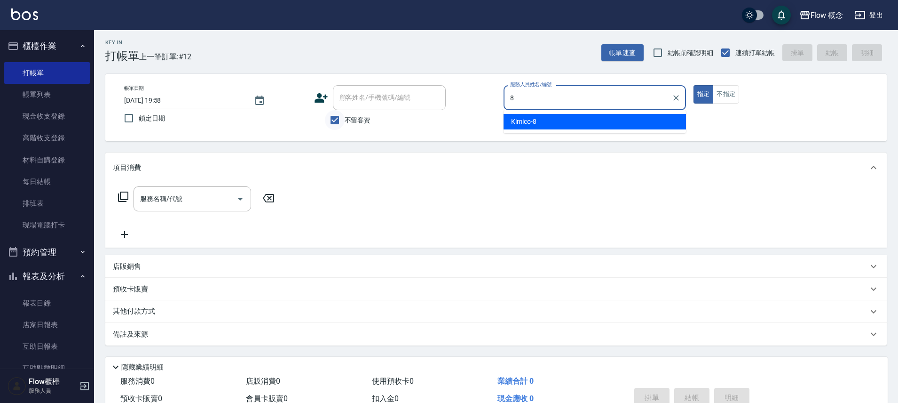
type input "Kimico-8"
type button "true"
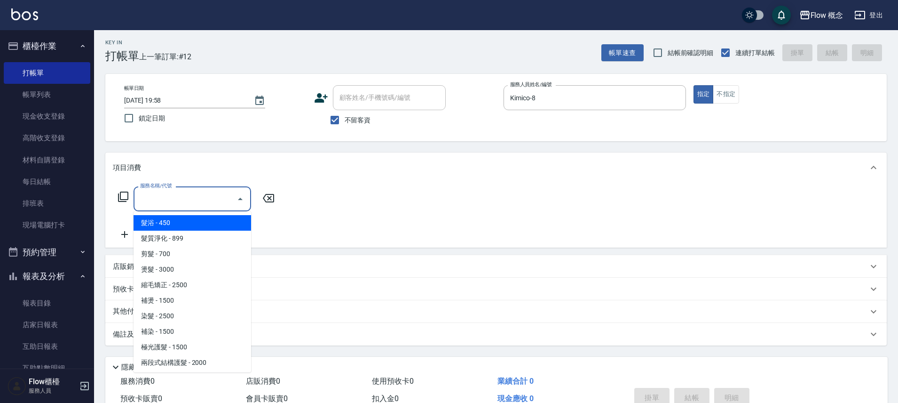
click at [201, 193] on input "服務名稱/代號" at bounding box center [185, 198] width 95 height 16
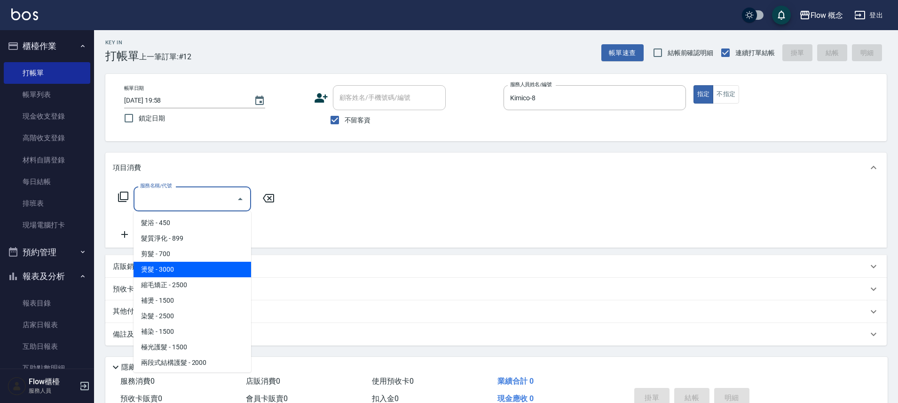
click at [167, 271] on span "燙髮 - 3000" at bounding box center [193, 269] width 118 height 16
type input "燙髮(301)"
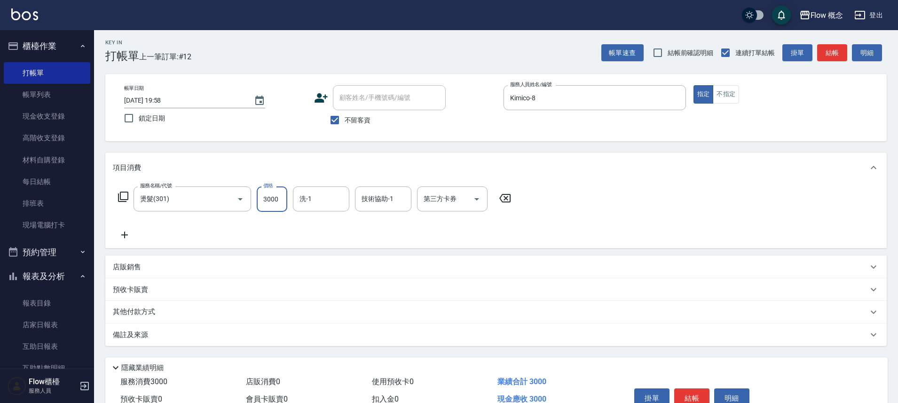
click at [265, 201] on input "3000" at bounding box center [272, 198] width 31 height 25
type input "1500"
click at [371, 200] on input "技術協助-1" at bounding box center [383, 198] width 48 height 16
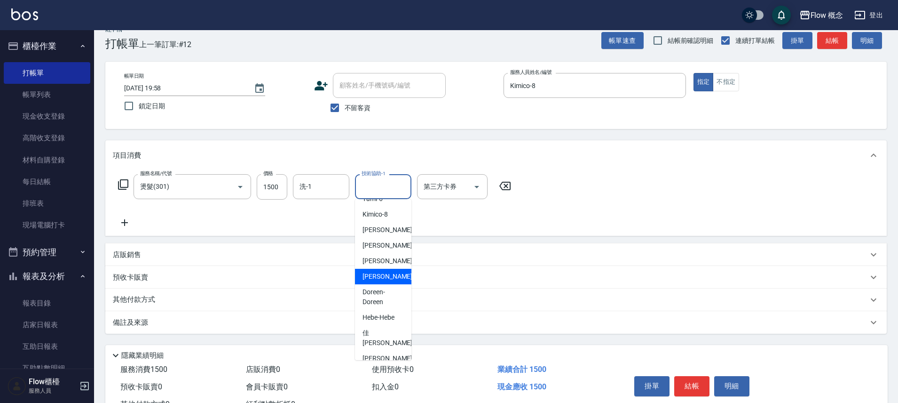
scroll to position [16, 0]
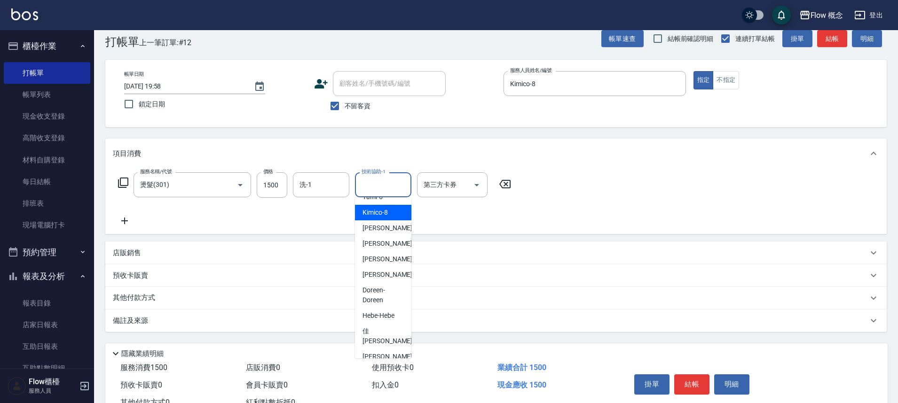
click at [391, 219] on div "Kimico -8" at bounding box center [383, 213] width 56 height 16
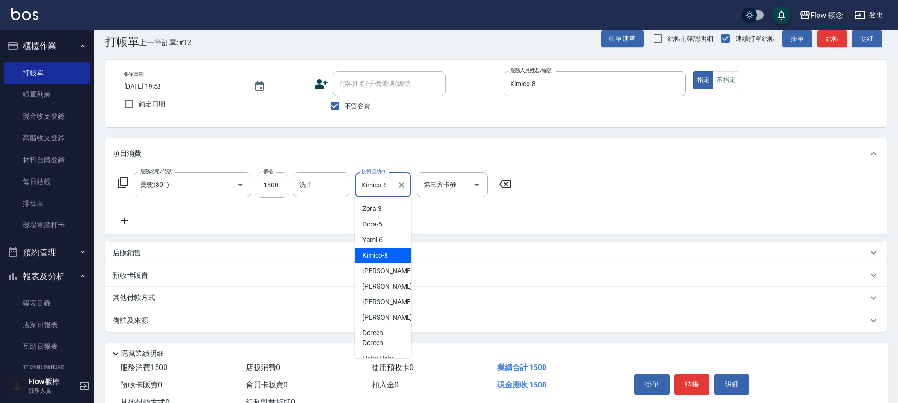
click at [388, 188] on input "Kimico-8" at bounding box center [376, 184] width 34 height 16
click at [385, 273] on div "[PERSON_NAME] -10" at bounding box center [383, 271] width 56 height 16
type input "[PERSON_NAME]-10"
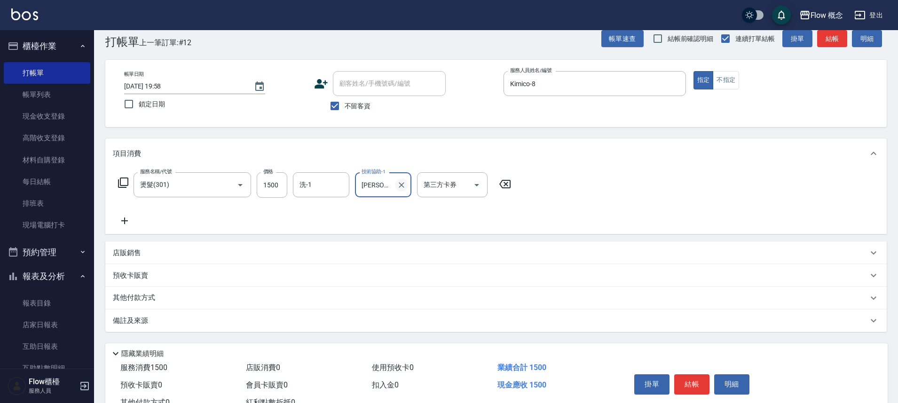
click at [398, 188] on icon "Clear" at bounding box center [401, 184] width 9 height 9
click at [386, 184] on input "技術協助-1" at bounding box center [383, 184] width 48 height 16
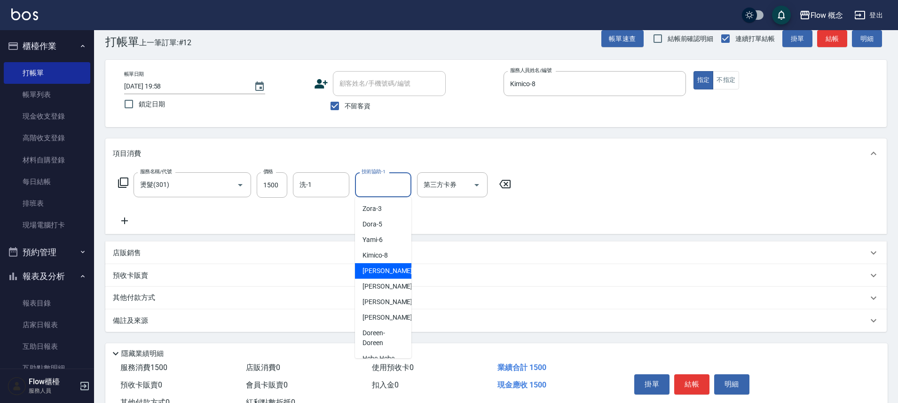
click at [373, 271] on span "[PERSON_NAME] -10" at bounding box center [392, 271] width 59 height 10
type input "[PERSON_NAME]-10"
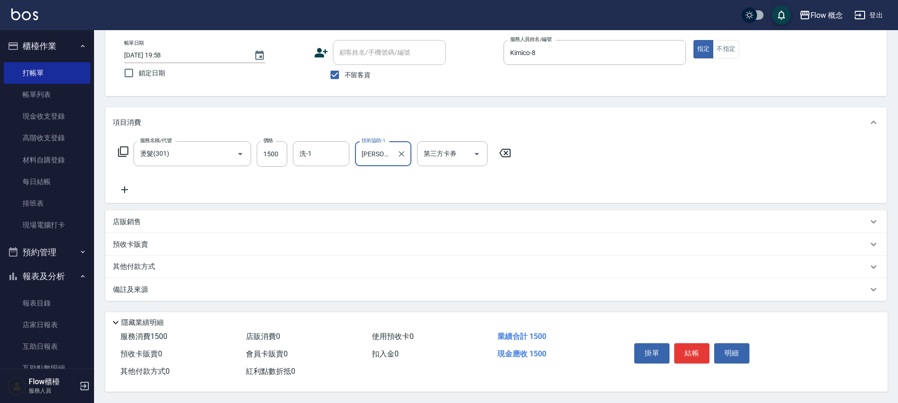
scroll to position [51, 0]
click at [702, 356] on button "結帳" at bounding box center [691, 353] width 35 height 20
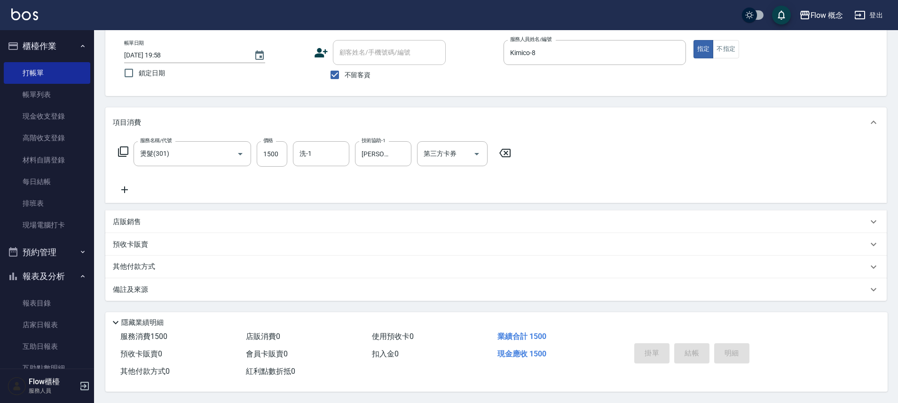
type input "[DATE] 20:00"
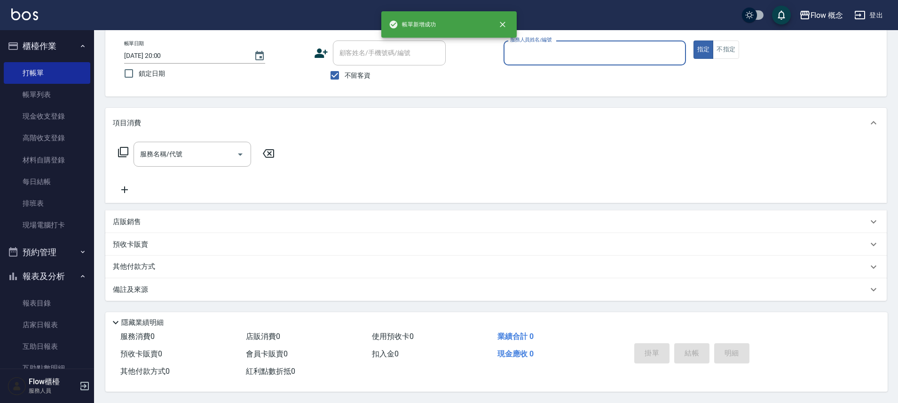
scroll to position [51, 0]
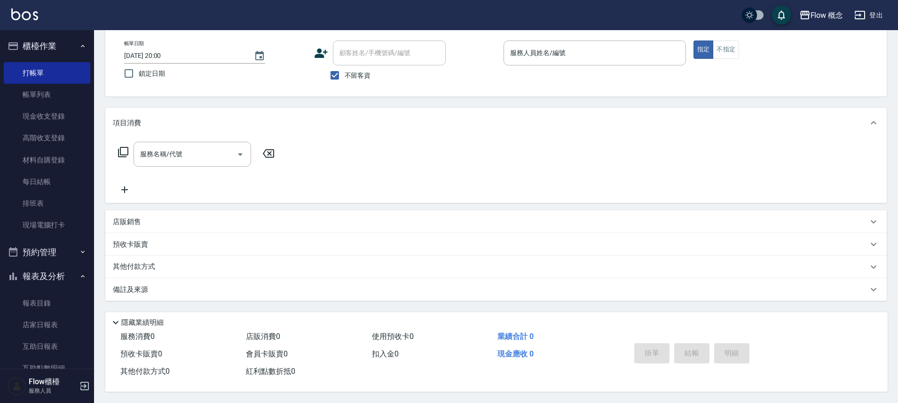
click at [346, 72] on span "不留客資" at bounding box center [358, 76] width 26 height 10
click at [345, 72] on input "不留客資" at bounding box center [335, 75] width 20 height 20
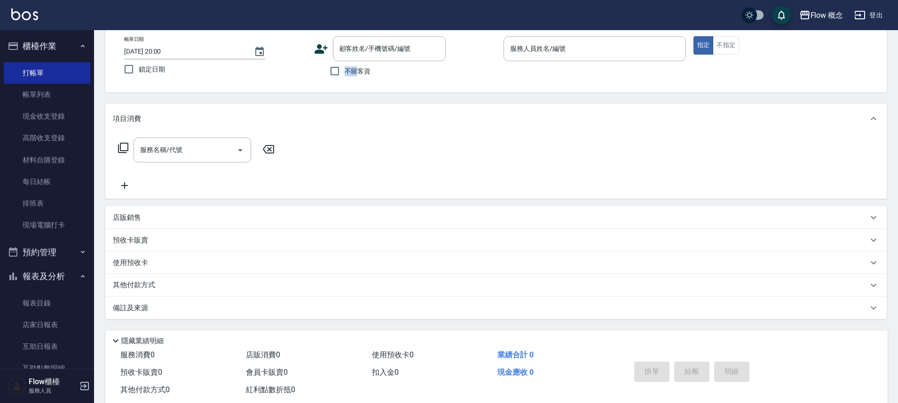
click at [346, 72] on span "不留客資" at bounding box center [358, 71] width 26 height 10
click at [345, 72] on input "不留客資" at bounding box center [335, 71] width 20 height 20
checkbox input "true"
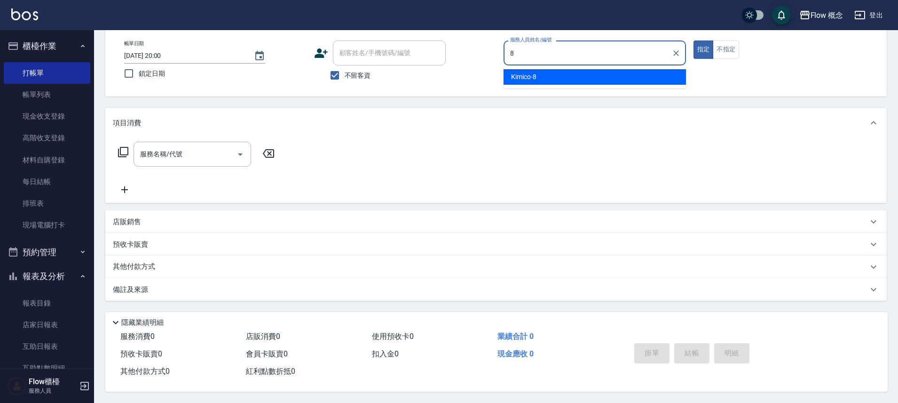
type input "Kimico-8"
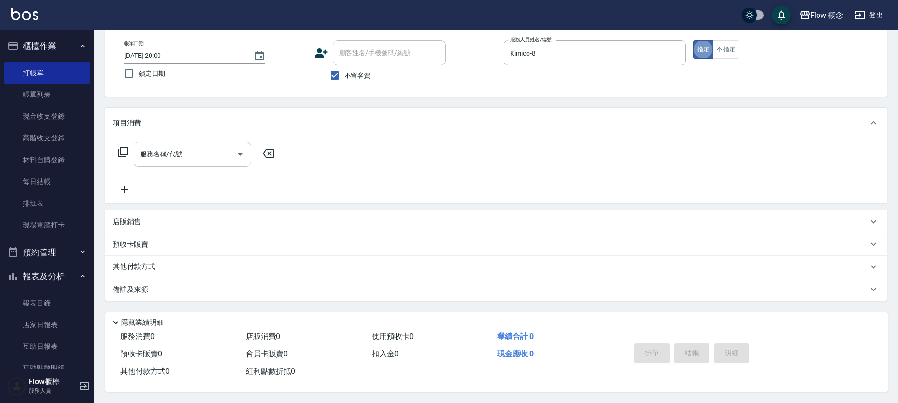
click at [187, 146] on input "服務名稱/代號" at bounding box center [185, 154] width 95 height 16
type input "6"
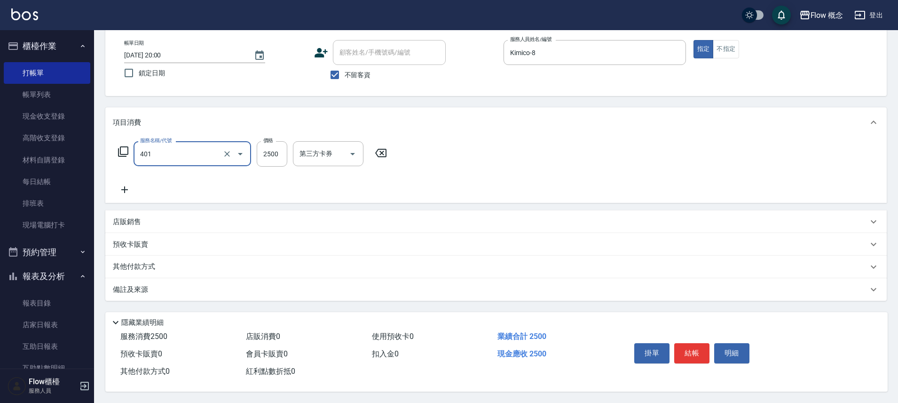
type input "染髮(401)"
type input "3680"
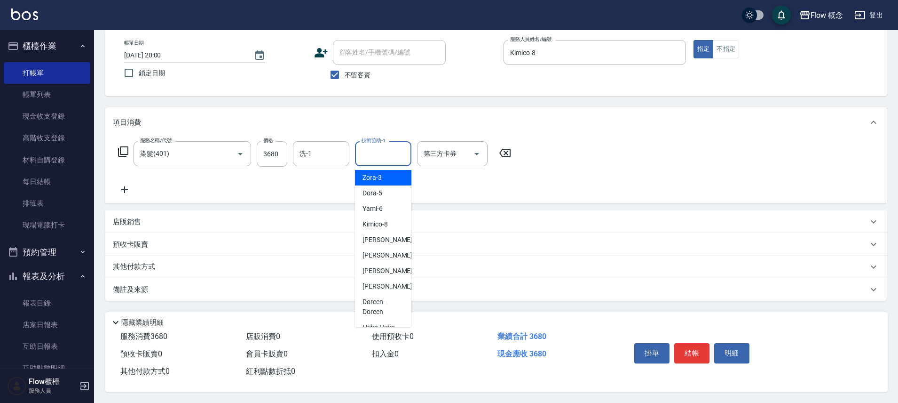
click at [391, 149] on input "技術協助-1" at bounding box center [383, 153] width 48 height 16
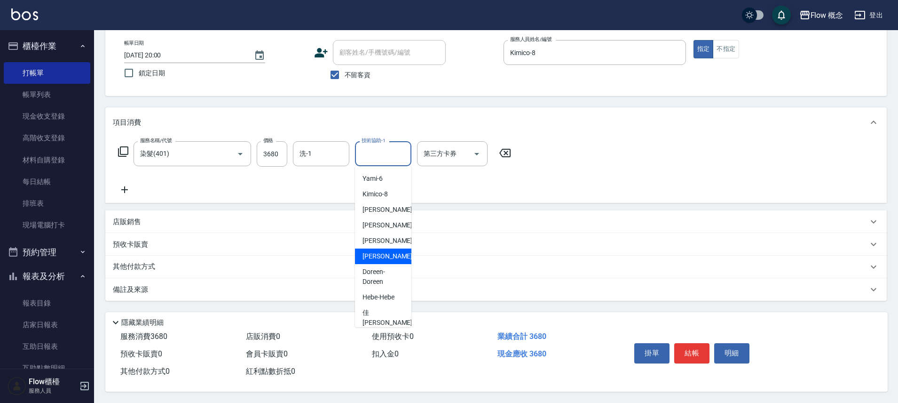
scroll to position [43, 0]
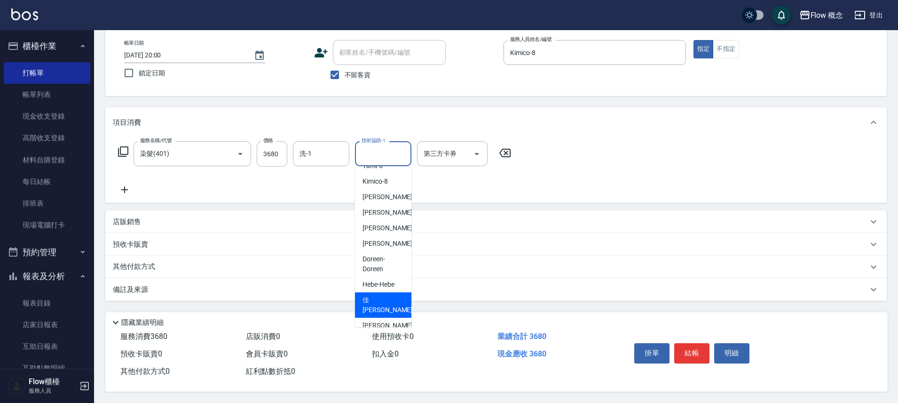
click at [378, 297] on span "佳[PERSON_NAME] -17" at bounding box center [392, 305] width 59 height 20
type input "佳[PERSON_NAME]-17"
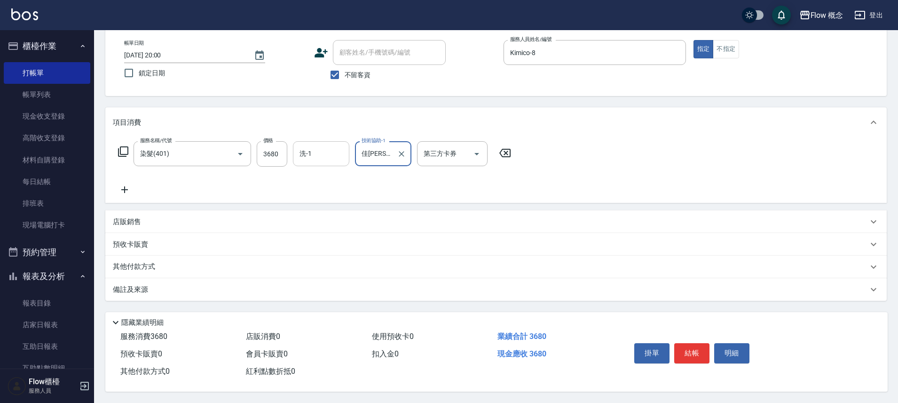
click at [314, 154] on input "洗-1" at bounding box center [321, 153] width 48 height 16
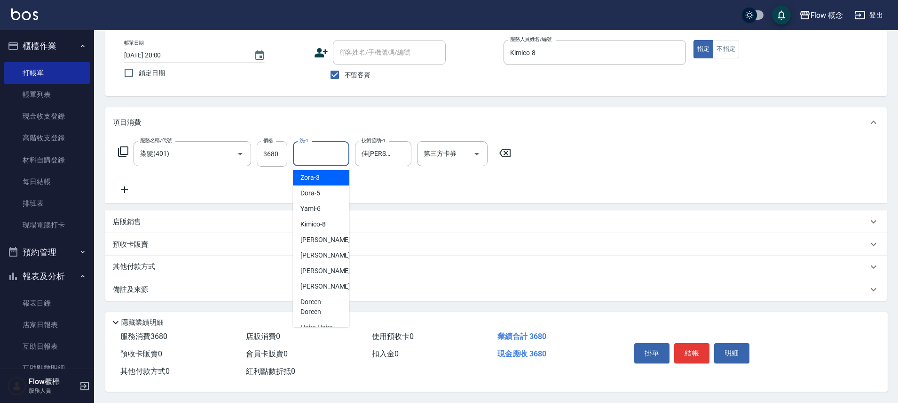
click at [312, 174] on span "Zora -3" at bounding box center [309, 178] width 19 height 10
type input "Zora-3"
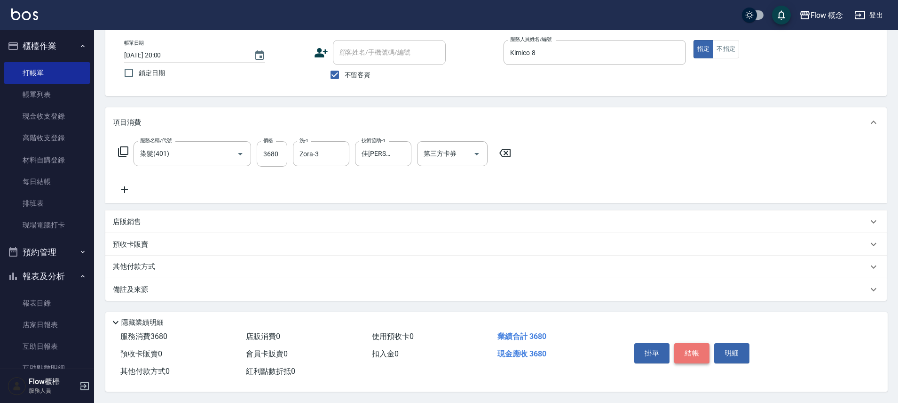
click at [695, 349] on button "結帳" at bounding box center [691, 353] width 35 height 20
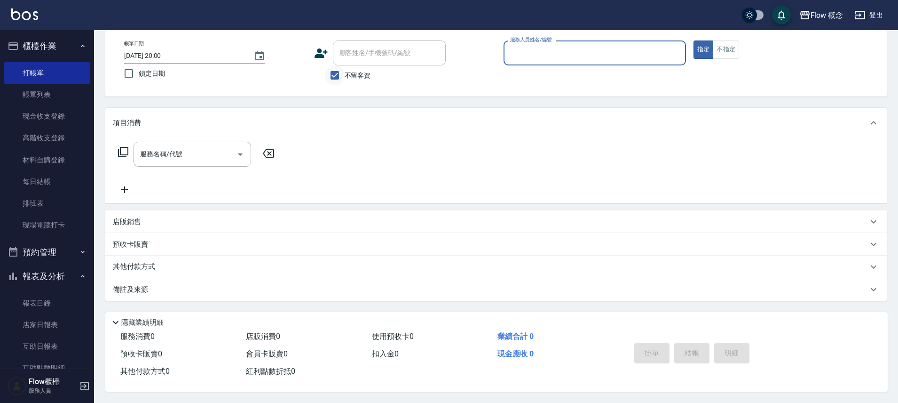
click at [343, 74] on input "不留客資" at bounding box center [335, 75] width 20 height 20
checkbox input "false"
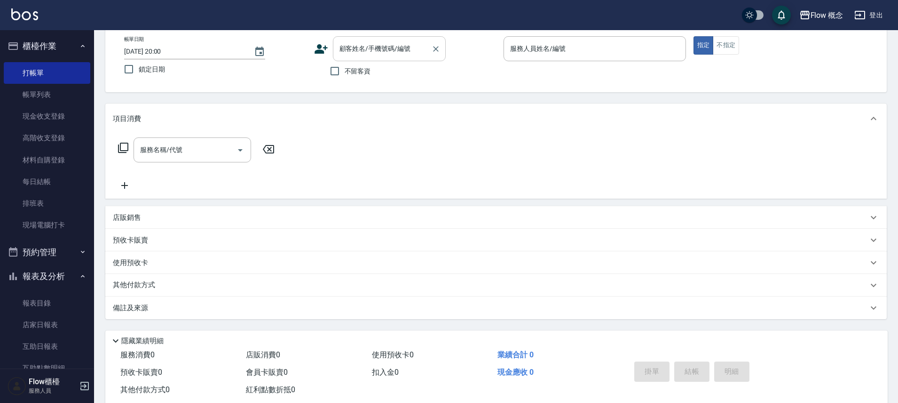
click at [353, 57] on div "顧客姓名/手機號碼/編號" at bounding box center [389, 48] width 113 height 25
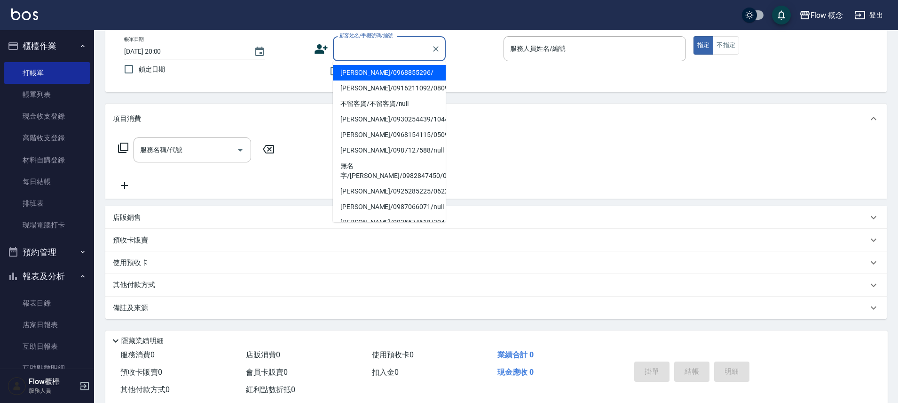
type input "r"
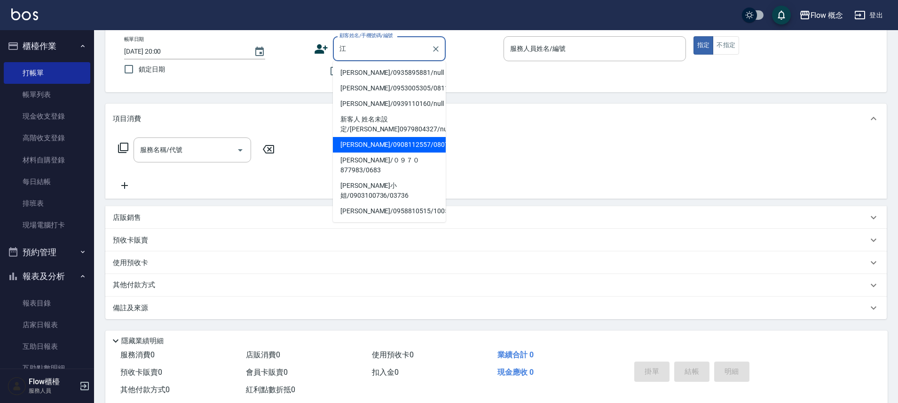
click at [373, 142] on li "[PERSON_NAME]/0908112557/0807101" at bounding box center [389, 145] width 113 height 16
type input "[PERSON_NAME]/0908112557/0807101"
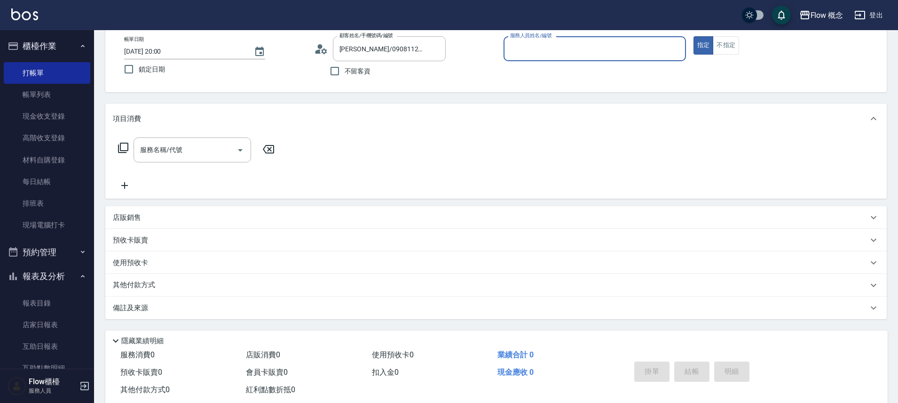
type input "Kimico-8"
click at [164, 152] on input "服務名稱/代號" at bounding box center [185, 150] width 95 height 16
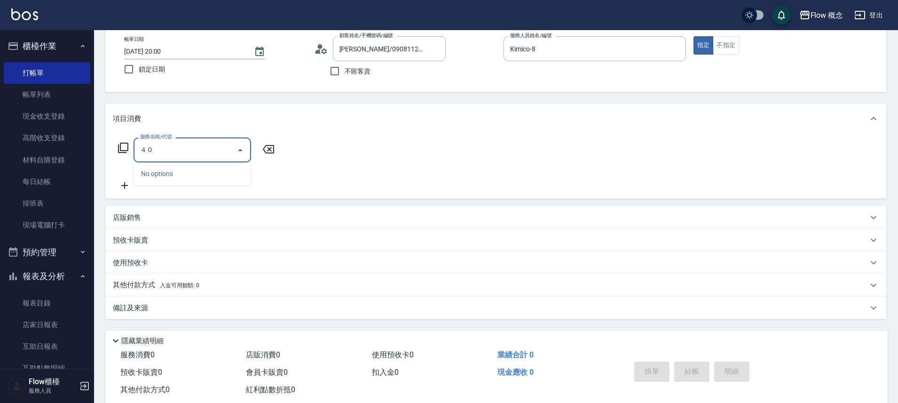
type input "４"
type input "5"
type input "0"
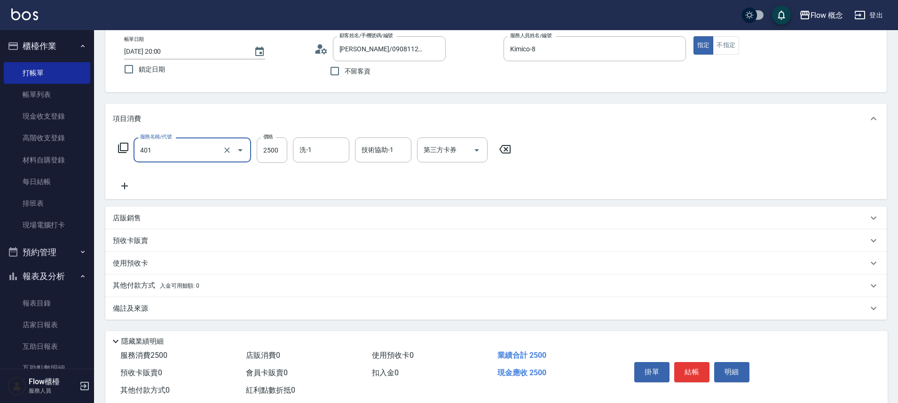
type input "染髮(401)"
click at [264, 154] on input "2500" at bounding box center [272, 149] width 31 height 25
click at [400, 158] on div "技術協助-1" at bounding box center [383, 149] width 56 height 25
type input "3680"
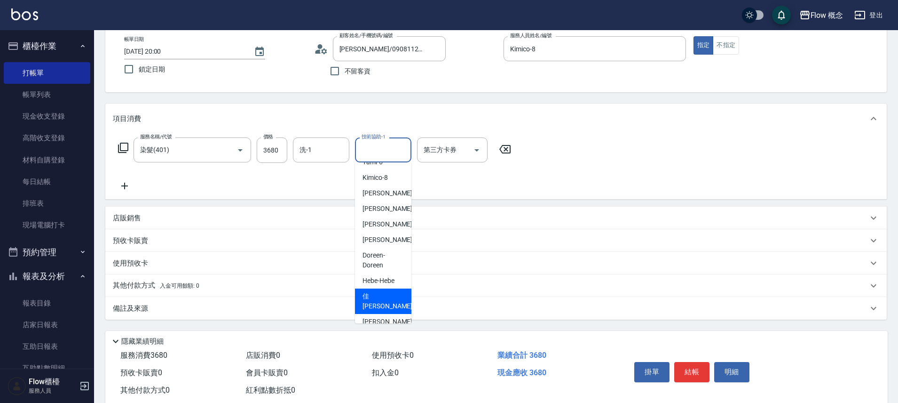
click at [374, 296] on span "佳[PERSON_NAME] -17" at bounding box center [392, 301] width 59 height 20
type input "佳[PERSON_NAME]-17"
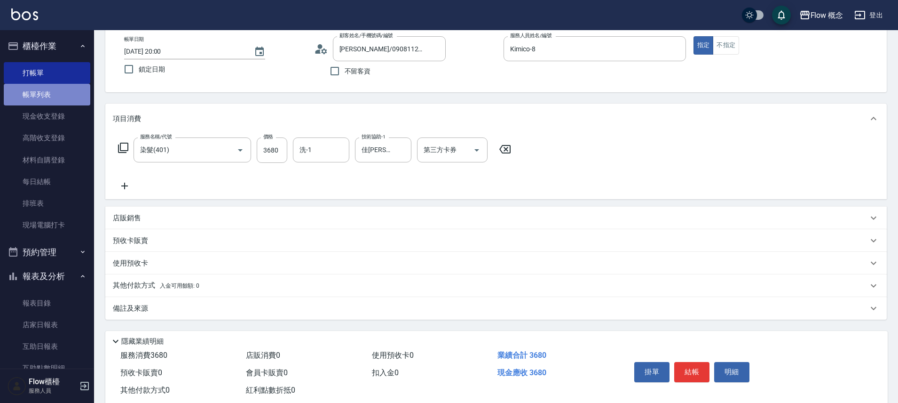
click at [54, 96] on link "帳單列表" at bounding box center [47, 95] width 87 height 22
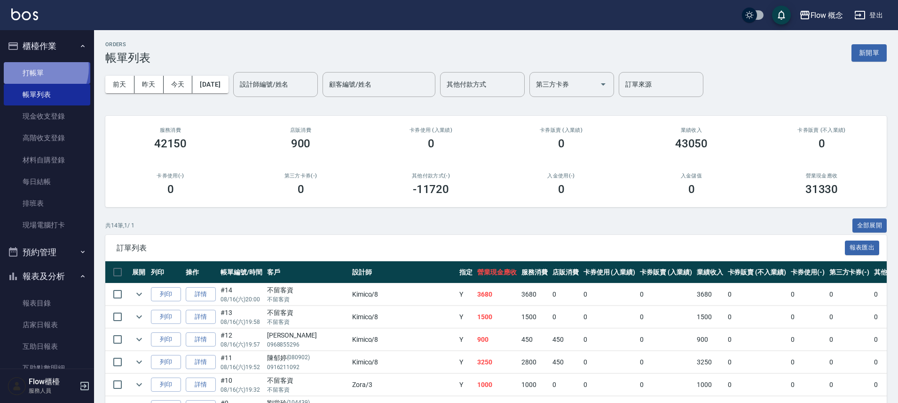
click at [38, 68] on link "打帳單" at bounding box center [47, 73] width 87 height 22
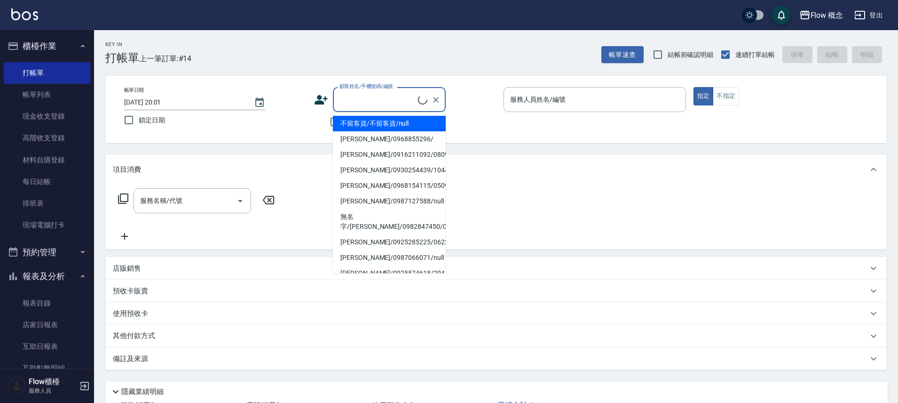
click at [415, 95] on input "顧客姓名/手機號碼/編號" at bounding box center [377, 99] width 81 height 16
type input "r"
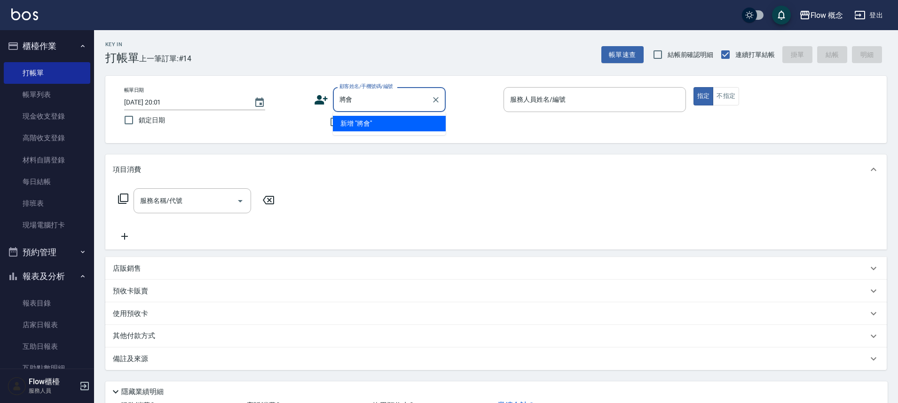
type input "將"
click at [401, 127] on li "[PERSON_NAME]/0908112557/0807101" at bounding box center [389, 124] width 113 height 16
type input "[PERSON_NAME]/0908112557/0807101"
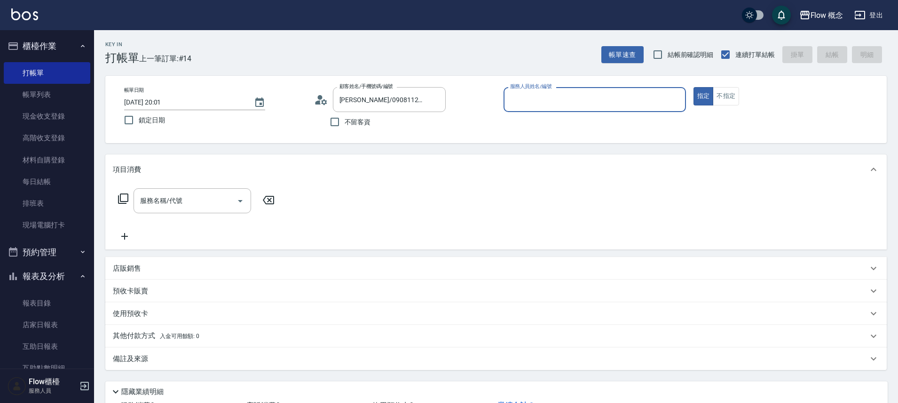
type input "Kimico-8"
click at [185, 201] on input "服務名稱/代號" at bounding box center [185, 200] width 95 height 16
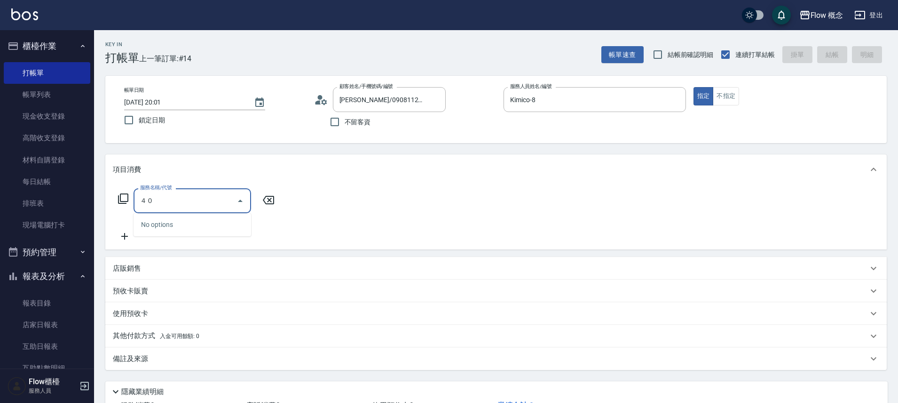
type input "４"
type input "染髮(401)"
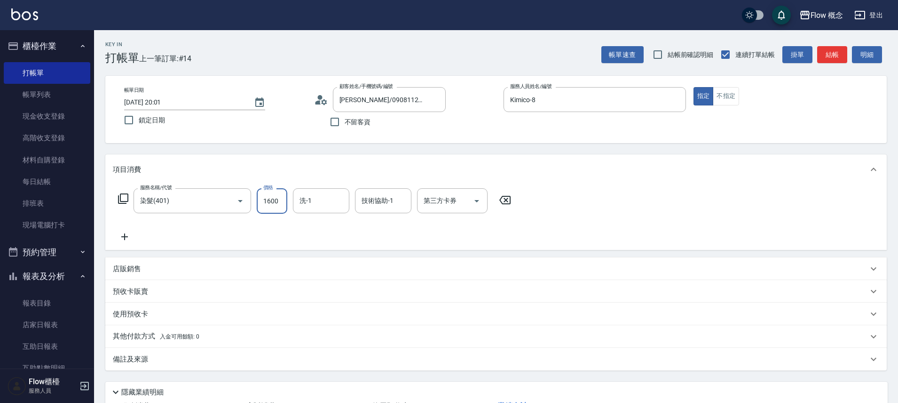
type input "1600"
click at [119, 237] on icon at bounding box center [125, 236] width 24 height 11
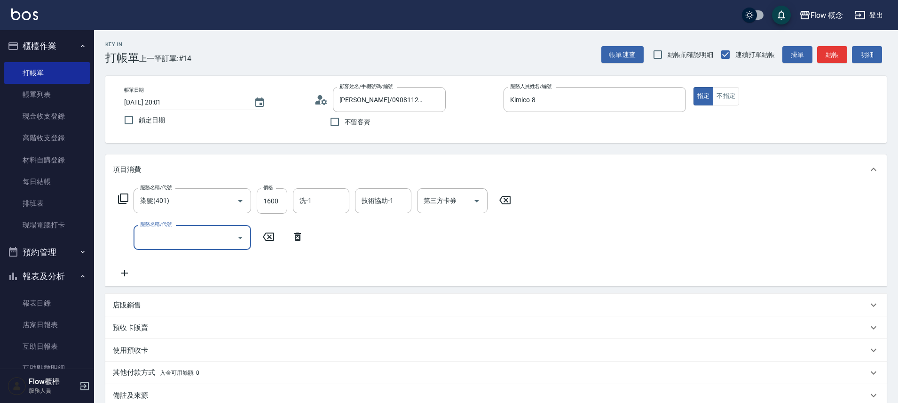
click at [159, 236] on input "服務名稱/代號" at bounding box center [185, 237] width 95 height 16
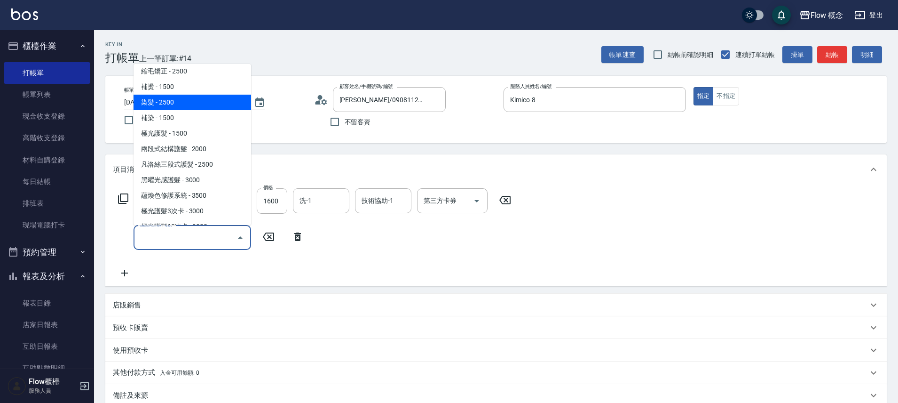
scroll to position [92, 0]
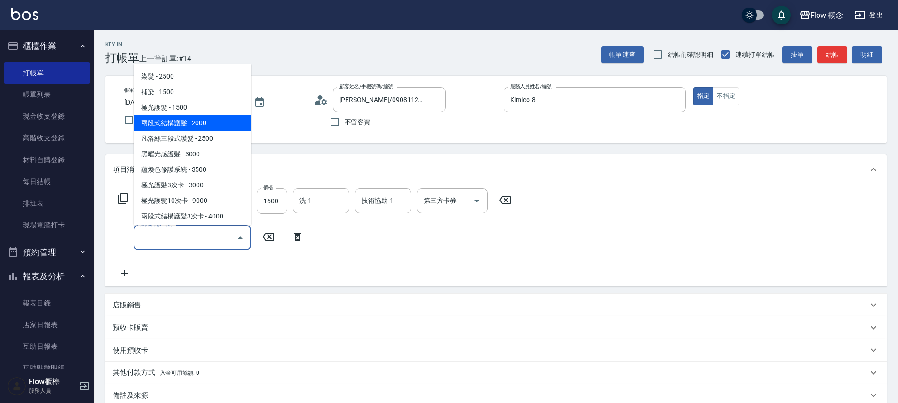
click at [180, 125] on span "兩段式結構護髮 - 2000" at bounding box center [193, 123] width 118 height 16
type input "兩段式結構護髮(502)"
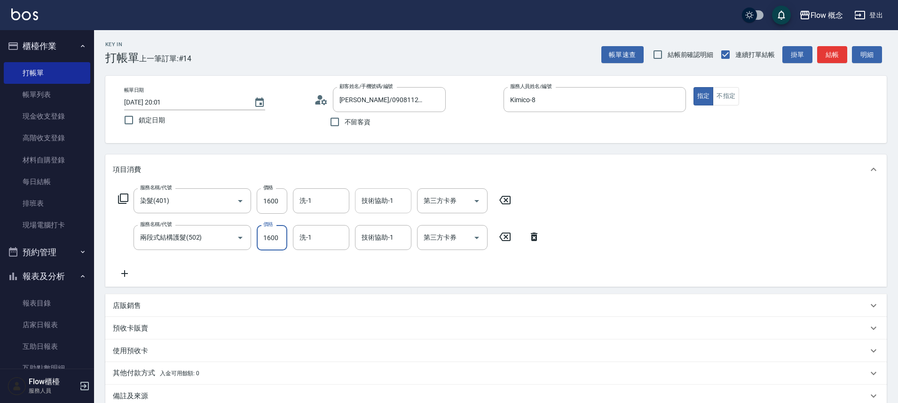
type input "1600"
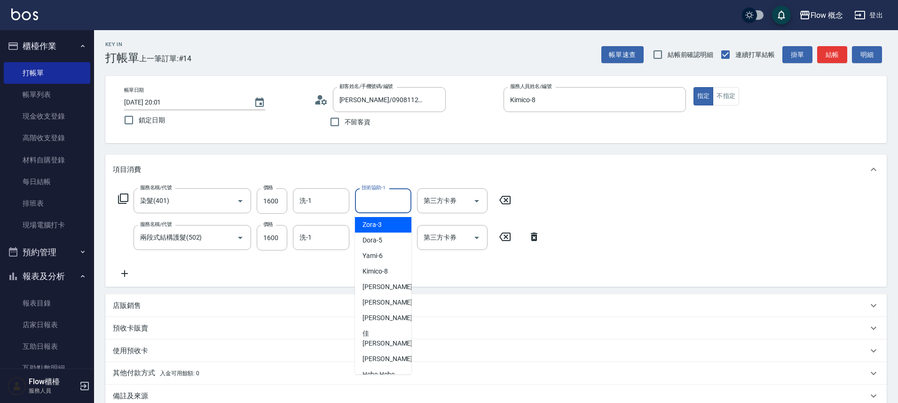
click at [387, 203] on input "技術協助-1" at bounding box center [383, 200] width 48 height 16
click at [383, 332] on span "佳[PERSON_NAME] -17" at bounding box center [392, 338] width 59 height 20
type input "佳[PERSON_NAME]-17"
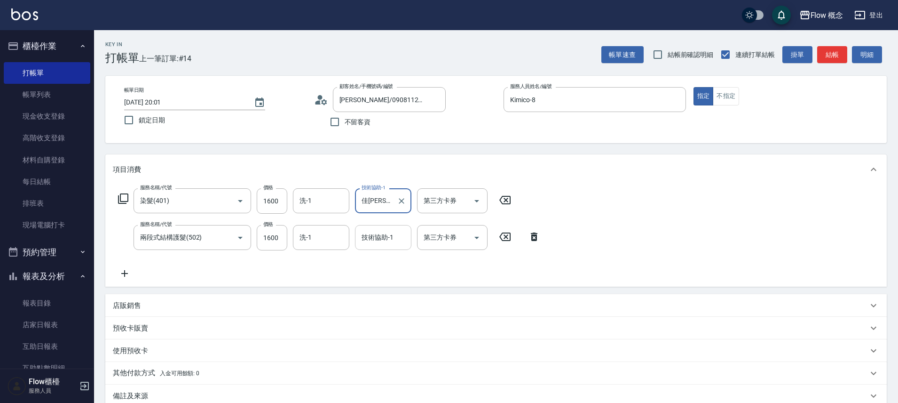
click at [385, 229] on div "技術協助-1" at bounding box center [383, 237] width 56 height 25
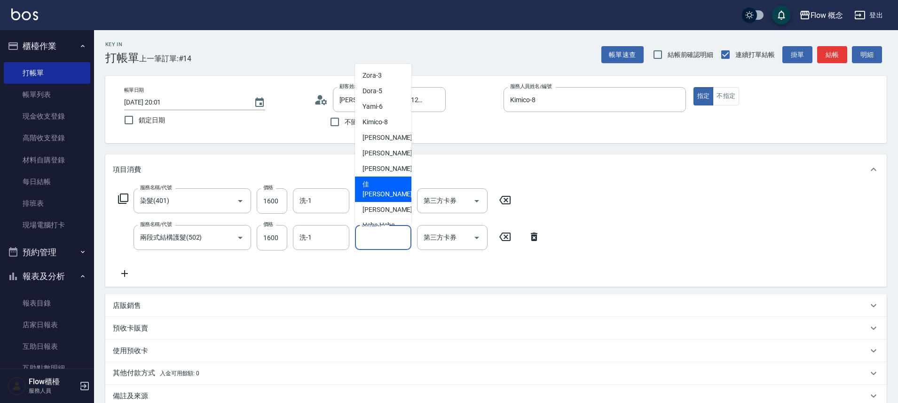
click at [382, 187] on span "佳[PERSON_NAME] -17" at bounding box center [392, 189] width 59 height 20
type input "佳[PERSON_NAME]-17"
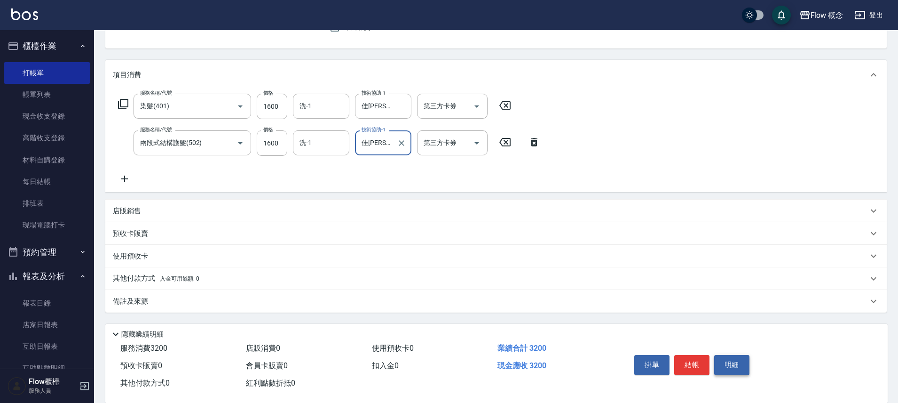
scroll to position [111, 0]
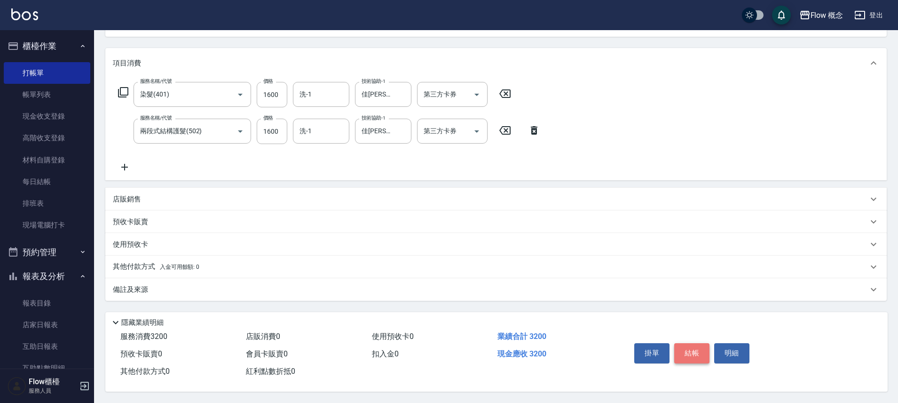
click at [691, 350] on button "結帳" at bounding box center [691, 353] width 35 height 20
type input "[DATE] 20:02"
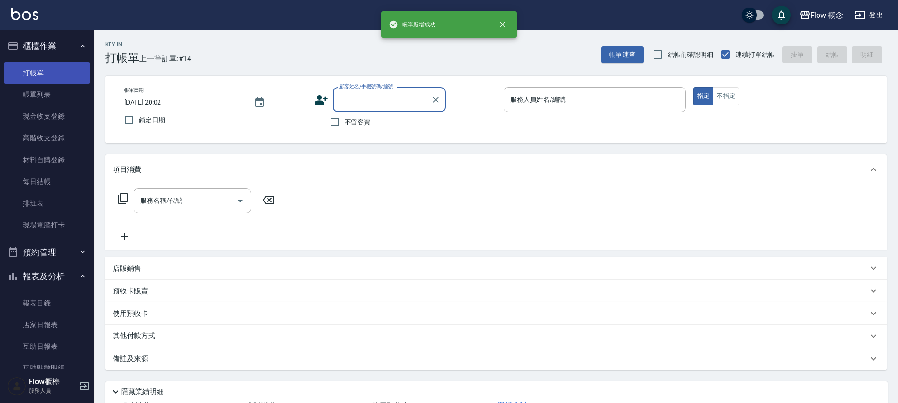
scroll to position [0, 0]
type input "a"
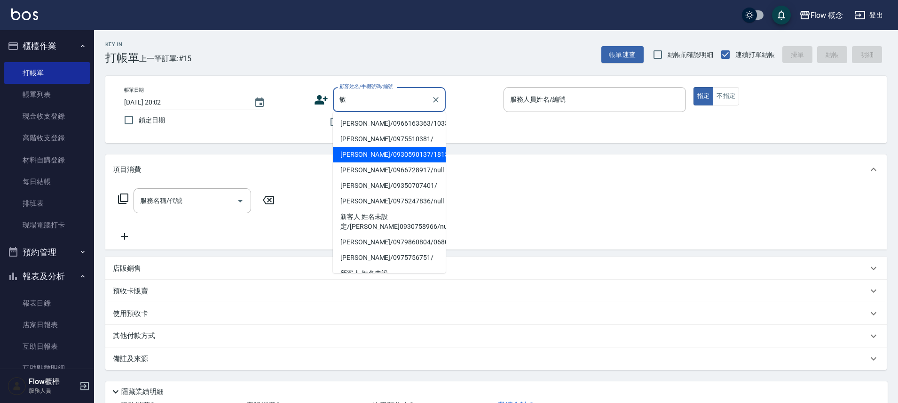
click at [410, 158] on li "[PERSON_NAME]/0930590137/18137" at bounding box center [389, 155] width 113 height 16
type input "[PERSON_NAME]/0930590137/18137"
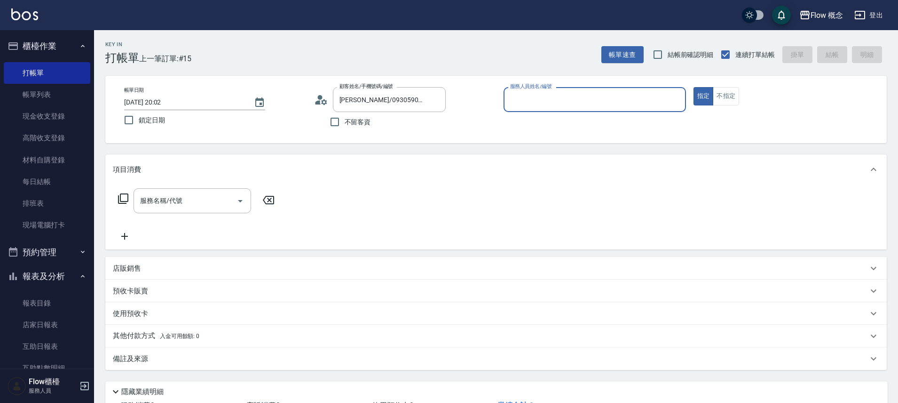
type input "８"
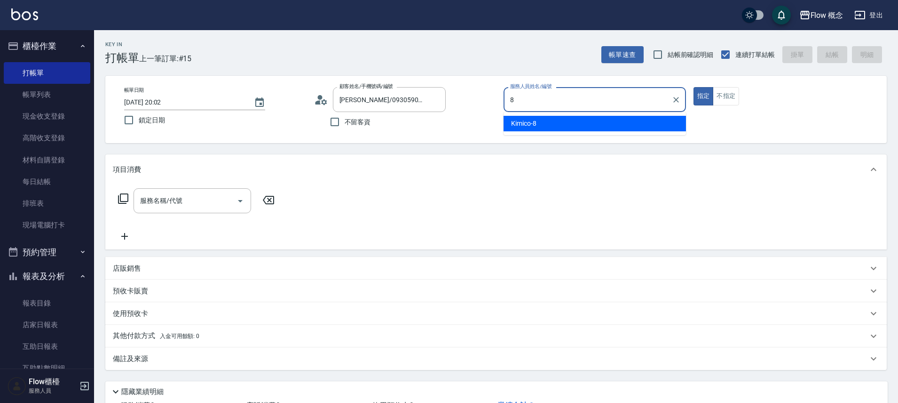
type input "Kimico-8"
type button "true"
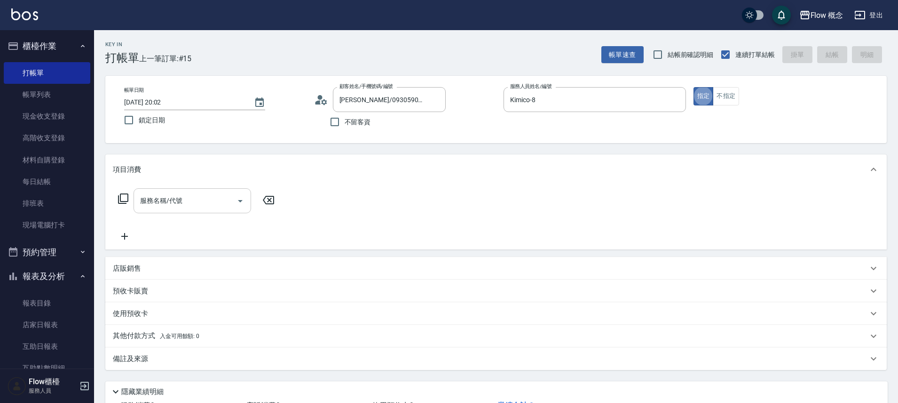
click at [202, 196] on input "服務名稱/代號" at bounding box center [185, 200] width 95 height 16
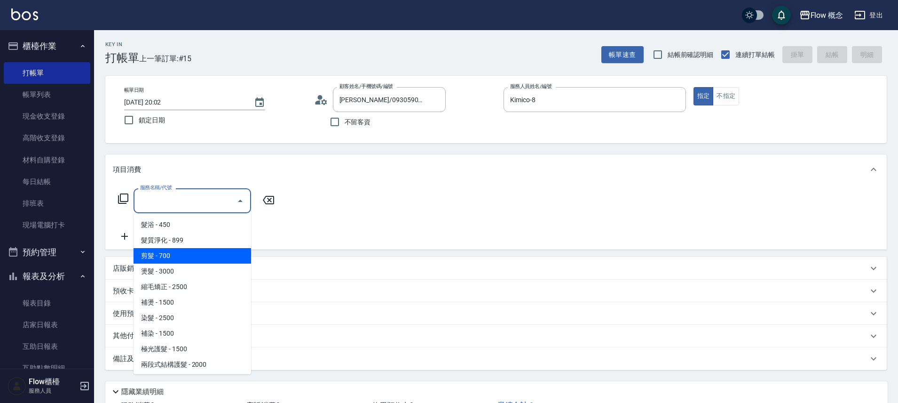
click at [189, 254] on span "剪髮 - 700" at bounding box center [193, 256] width 118 height 16
type input "剪髮(201)"
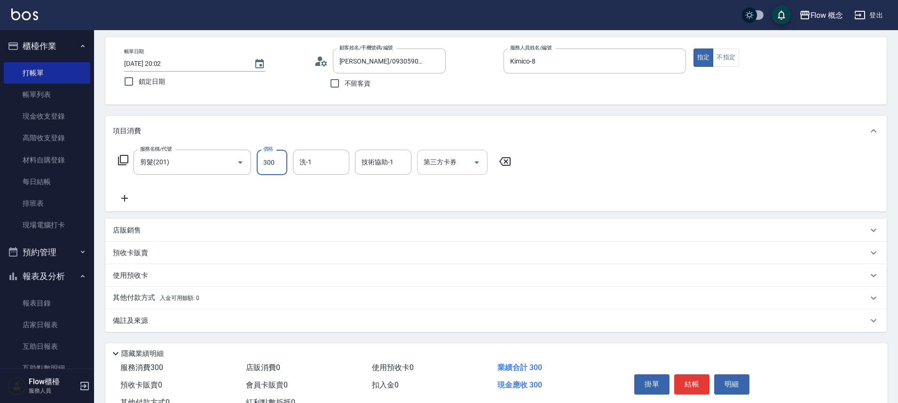
scroll to position [74, 0]
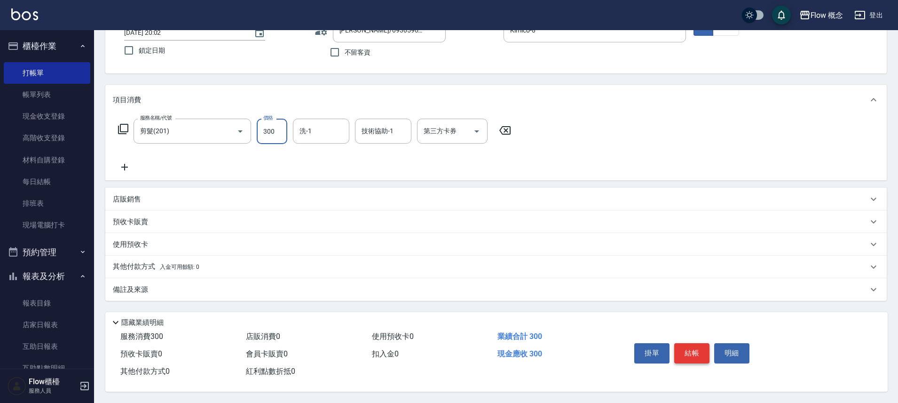
type input "300"
click at [689, 343] on button "結帳" at bounding box center [691, 353] width 35 height 20
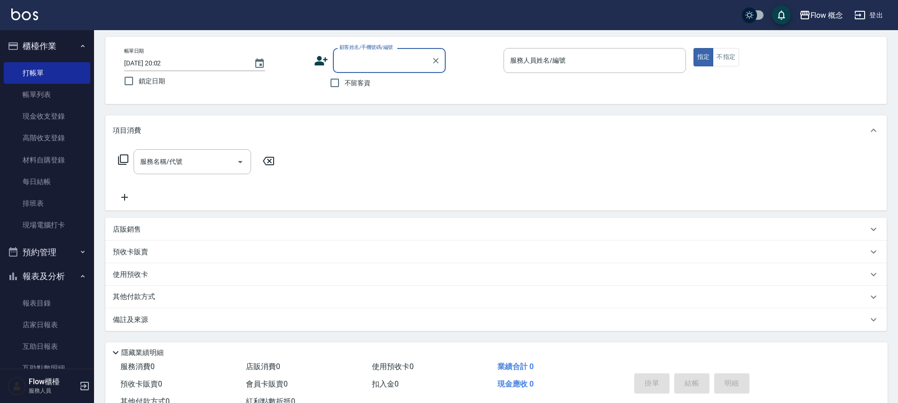
scroll to position [0, 0]
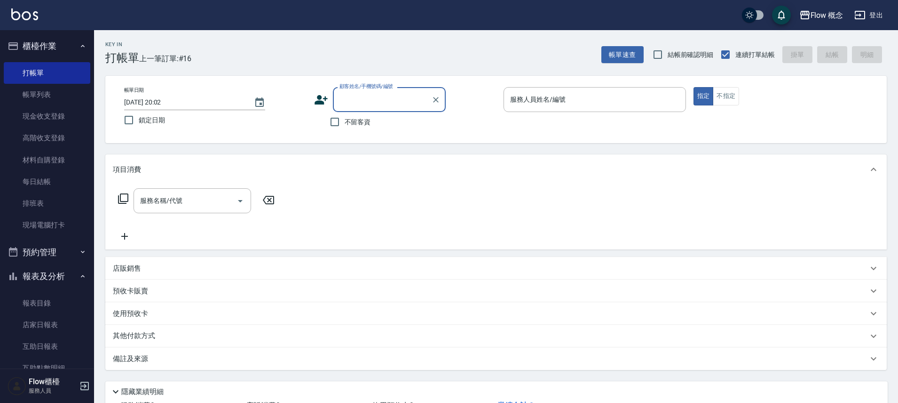
click at [356, 100] on input "顧客姓名/手機號碼/編號" at bounding box center [382, 99] width 90 height 16
click at [393, 96] on input "顧客姓名/手機號碼/編號" at bounding box center [382, 99] width 90 height 16
type input "v"
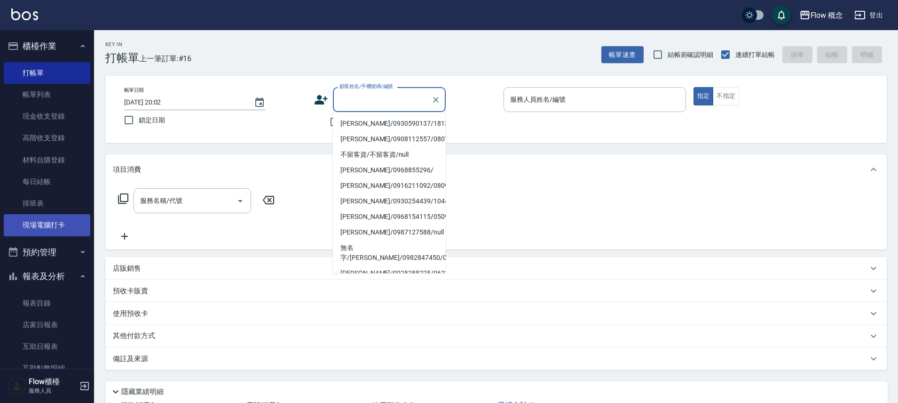
click at [20, 233] on link "現場電腦打卡" at bounding box center [47, 225] width 87 height 22
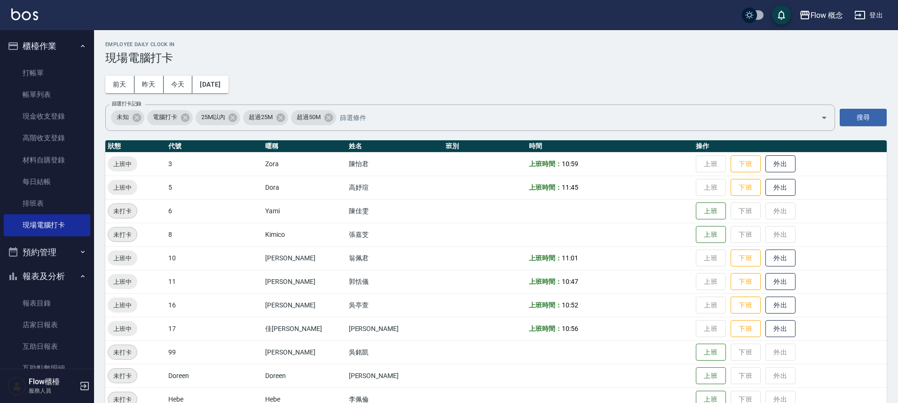
click at [718, 338] on td "上班 下班 外出" at bounding box center [790, 328] width 193 height 24
click at [731, 328] on button "下班" at bounding box center [746, 328] width 30 height 16
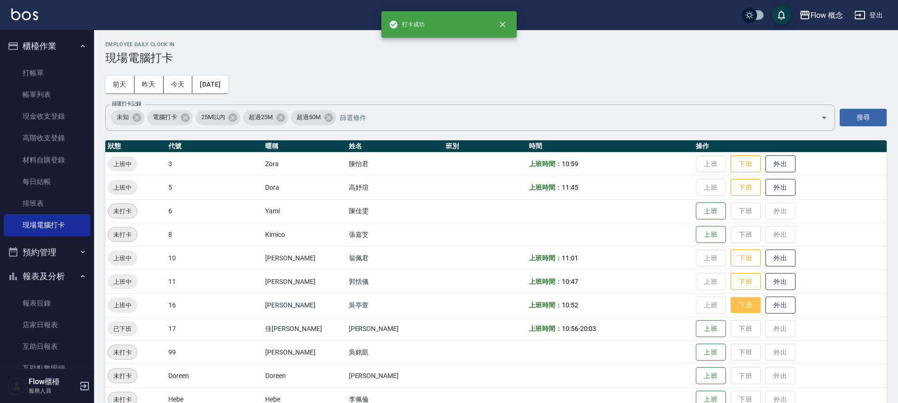
click at [731, 305] on button "下班" at bounding box center [746, 305] width 30 height 16
click at [731, 284] on button "下班" at bounding box center [746, 281] width 30 height 16
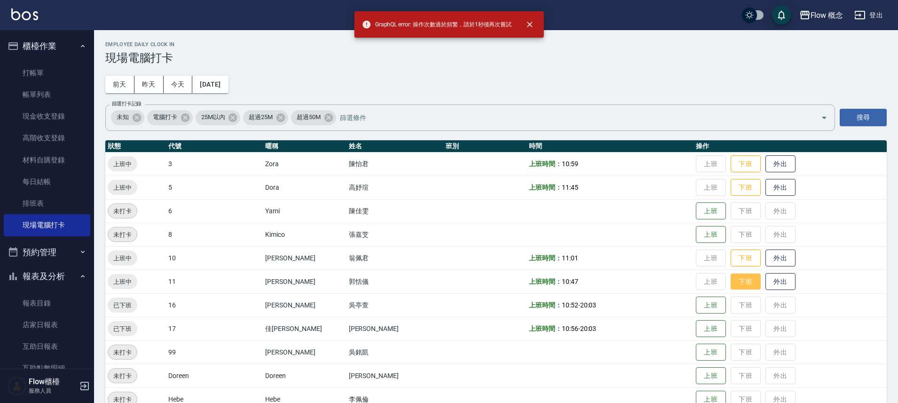
click at [731, 280] on button "下班" at bounding box center [746, 281] width 30 height 16
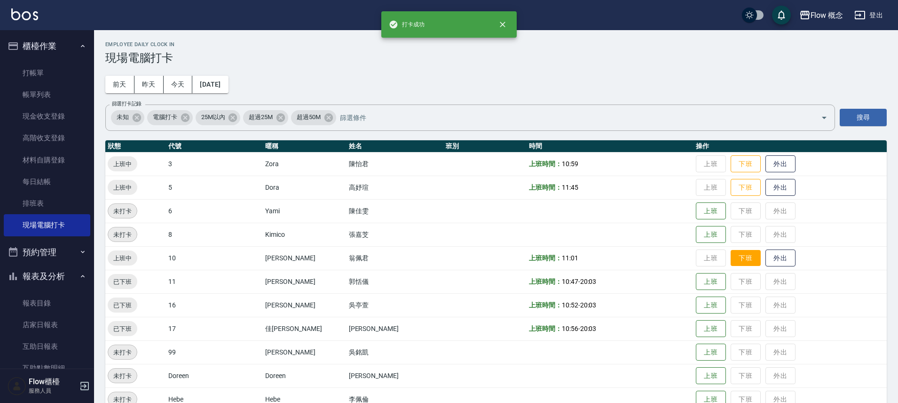
click at [731, 253] on button "下班" at bounding box center [746, 258] width 30 height 16
click at [731, 191] on button "下班" at bounding box center [746, 187] width 30 height 16
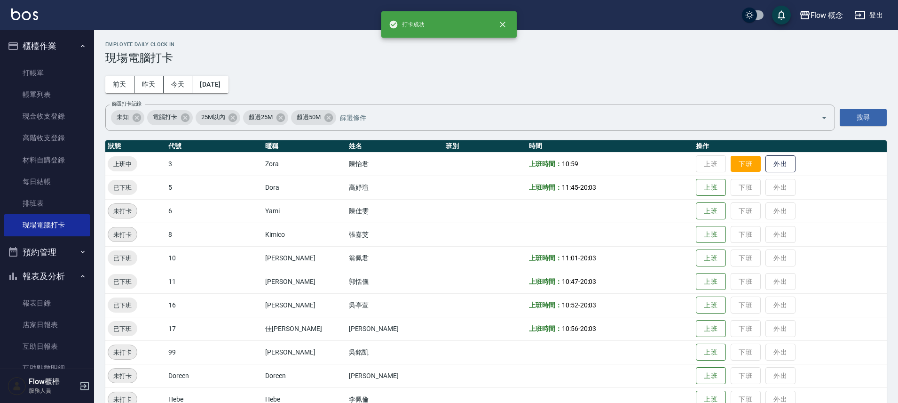
click at [731, 159] on button "下班" at bounding box center [746, 164] width 30 height 16
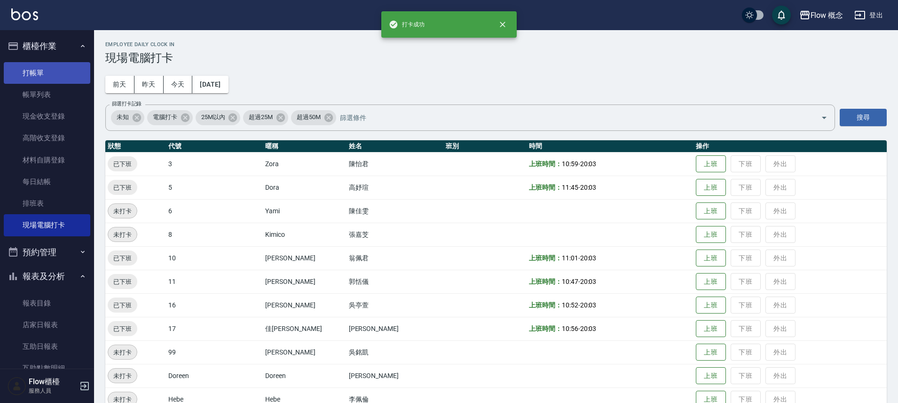
click at [27, 81] on link "打帳單" at bounding box center [47, 73] width 87 height 22
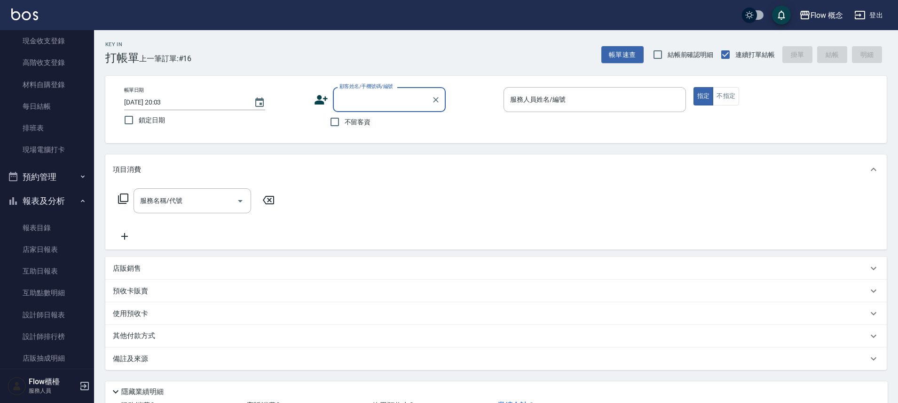
scroll to position [76, 0]
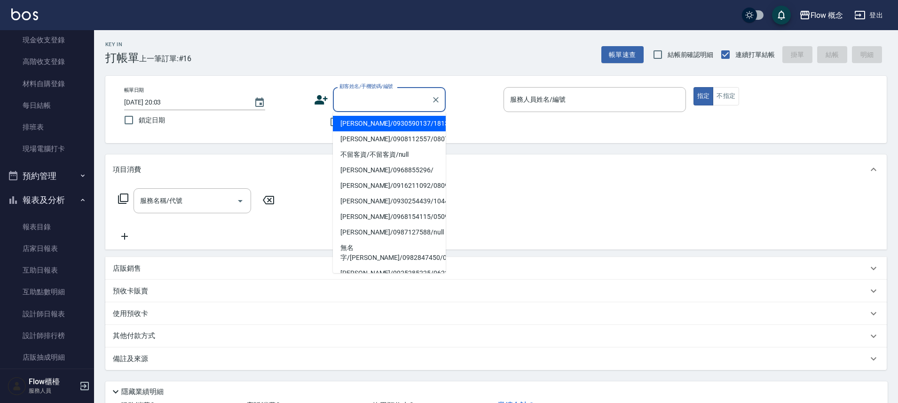
click at [419, 95] on input "顧客姓名/手機號碼/編號" at bounding box center [382, 99] width 90 height 16
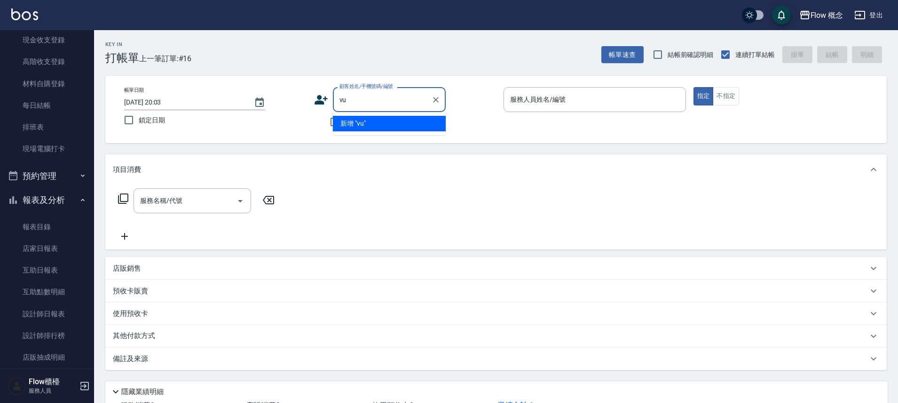
type input "v"
click at [423, 122] on li "小卷/0926618366/273" at bounding box center [389, 124] width 113 height 16
type input "小卷/0926618366/273"
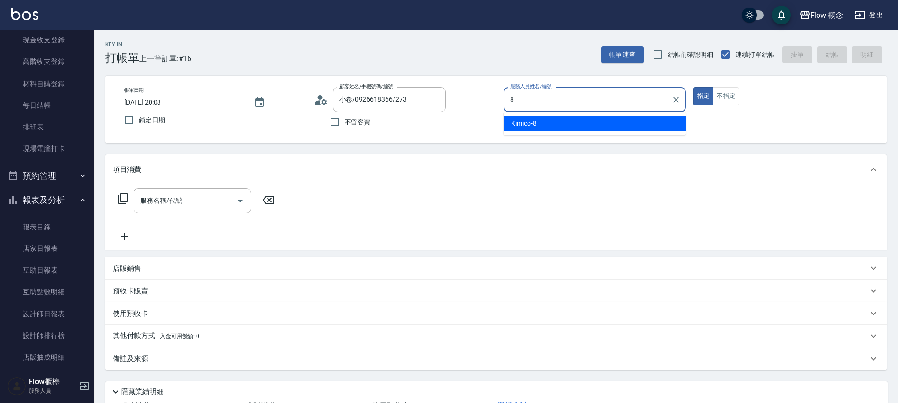
type input "Kimico-8"
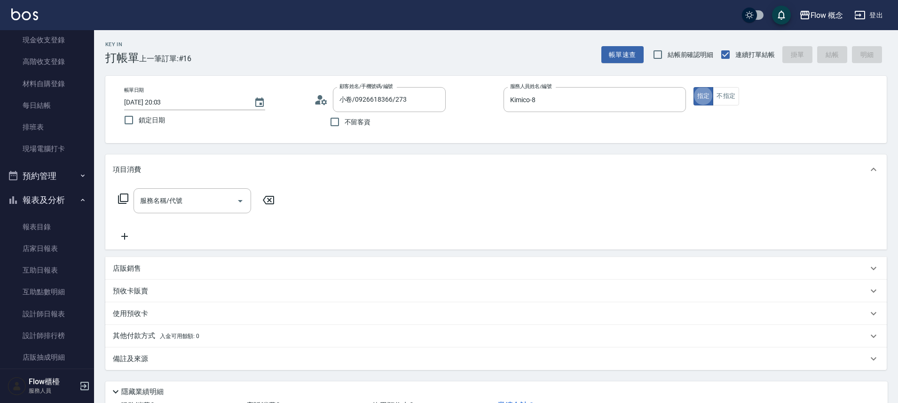
type button "true"
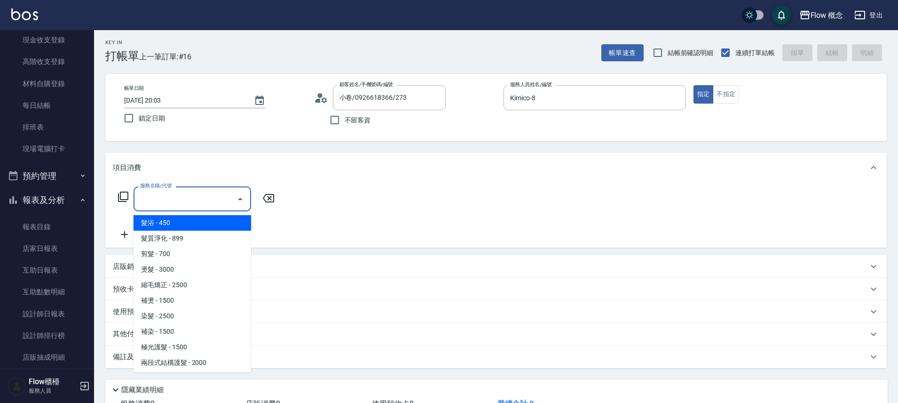
click at [176, 194] on input "服務名稱/代號" at bounding box center [185, 198] width 95 height 16
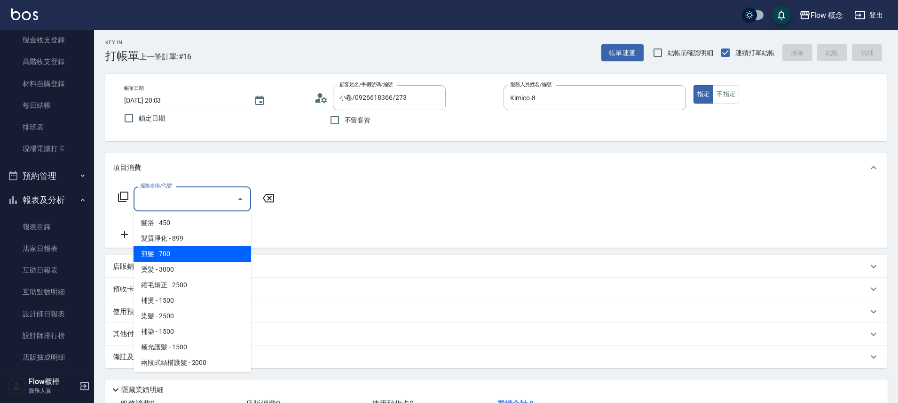
click at [171, 260] on span "剪髮 - 700" at bounding box center [193, 254] width 118 height 16
type input "剪髮(201)"
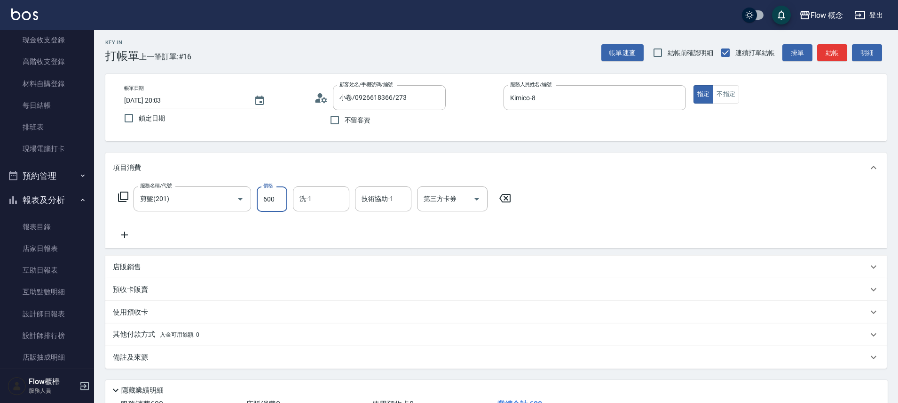
type input "600"
click at [128, 235] on icon at bounding box center [125, 234] width 24 height 11
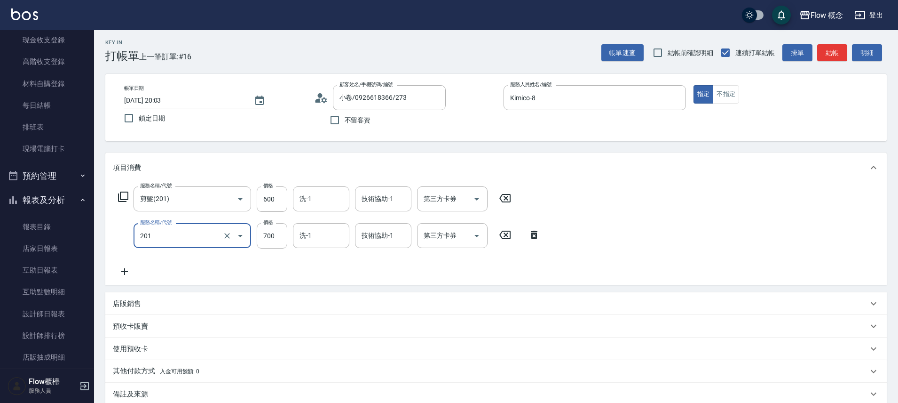
type input "剪髮(201)"
type input "600"
click at [371, 206] on input "技術協助-1" at bounding box center [383, 198] width 48 height 16
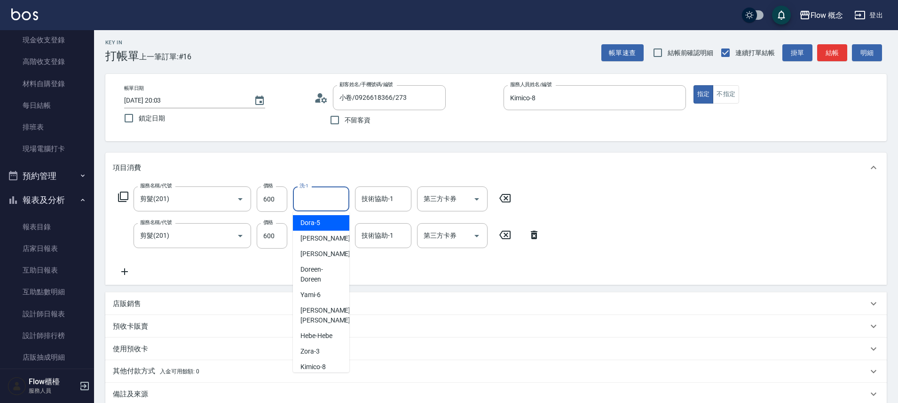
click at [329, 204] on input "洗-1" at bounding box center [321, 198] width 48 height 16
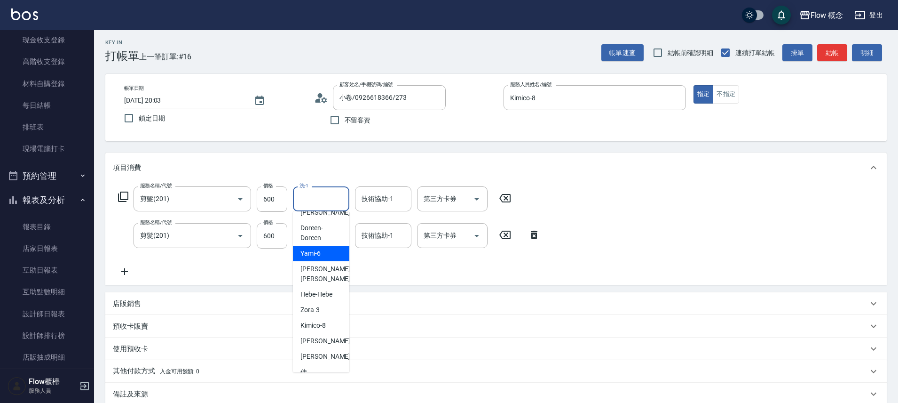
scroll to position [43, 0]
click at [318, 365] on span "佳[PERSON_NAME] -17" at bounding box center [329, 375] width 59 height 20
type input "佳[PERSON_NAME]-17"
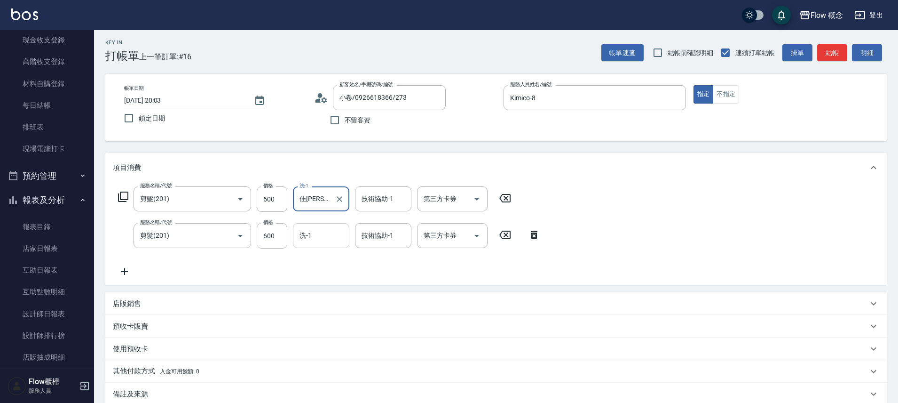
click at [322, 233] on input "洗-1" at bounding box center [321, 235] width 48 height 16
type input "佳[PERSON_NAME]-17"
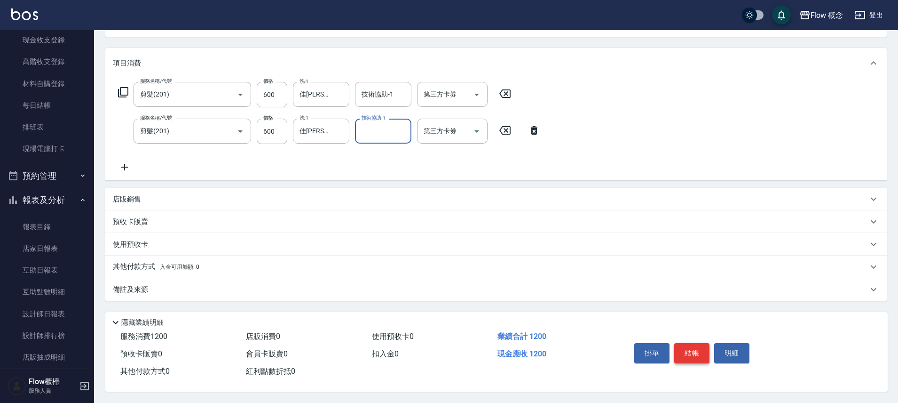
click at [697, 352] on button "結帳" at bounding box center [691, 353] width 35 height 20
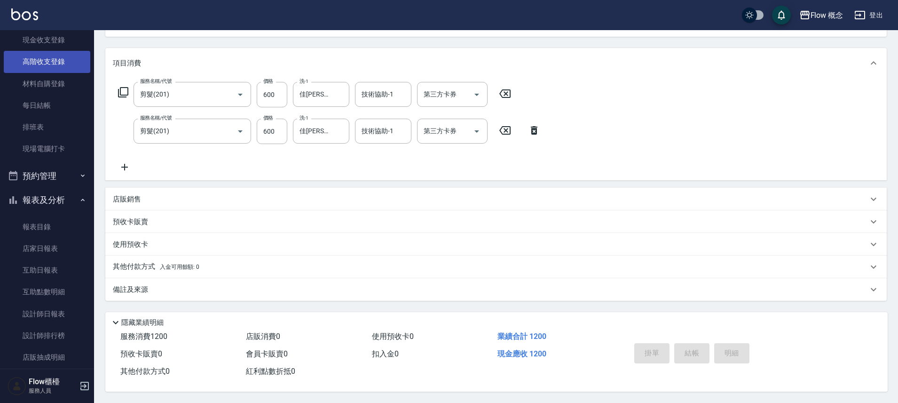
type input "[DATE] 20:04"
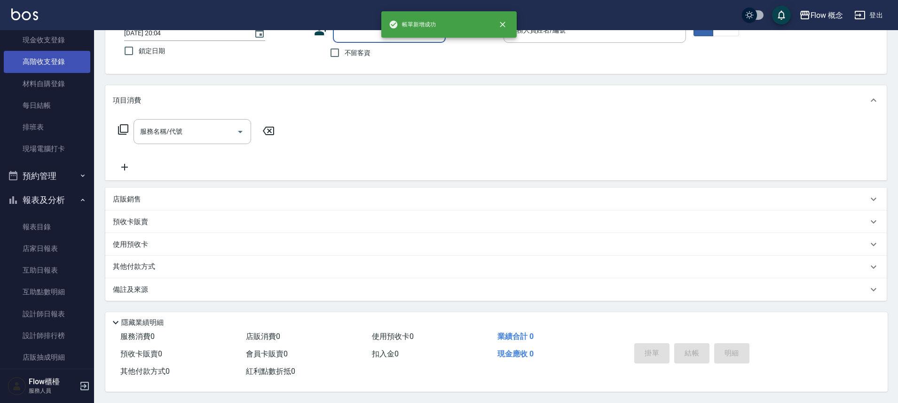
scroll to position [0, 0]
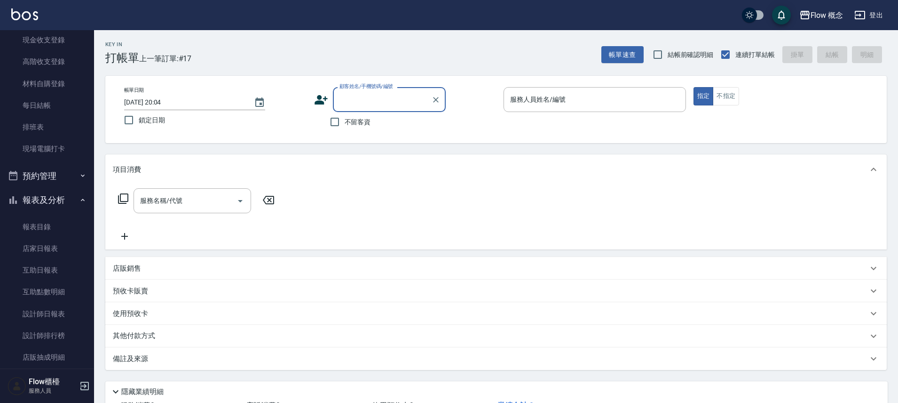
click at [355, 101] on input "顧客姓名/手機號碼/編號" at bounding box center [382, 99] width 90 height 16
type input "x"
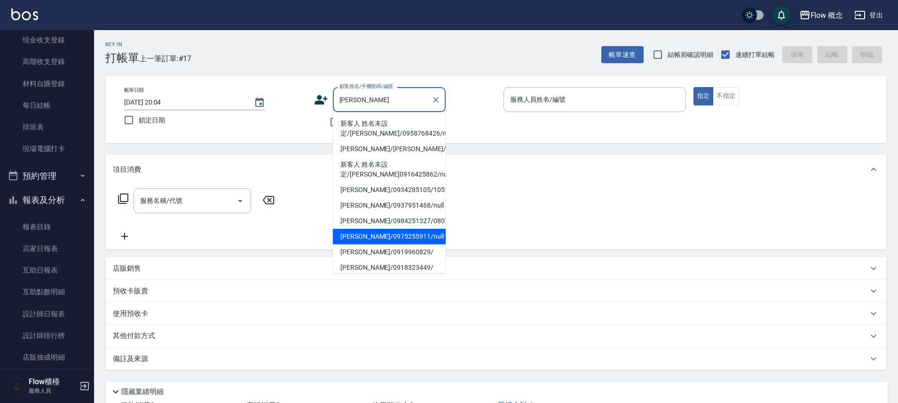
click at [407, 231] on li "[PERSON_NAME]/0975255911/null" at bounding box center [389, 237] width 113 height 16
type input "[PERSON_NAME]/0975255911/null"
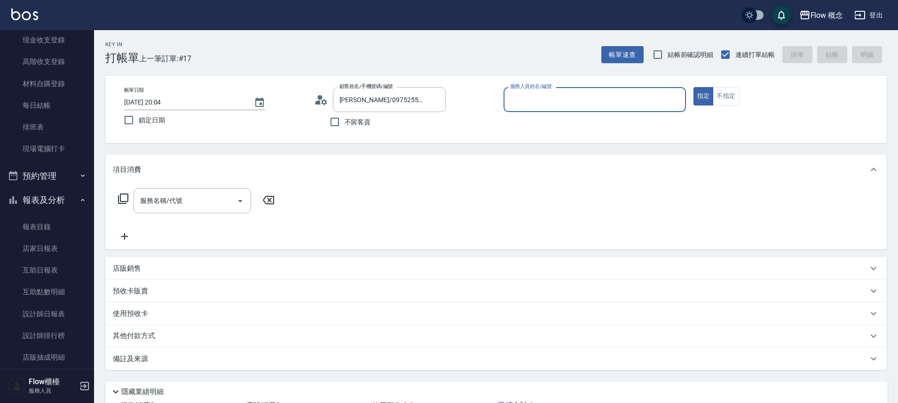
type input "Kimico-8"
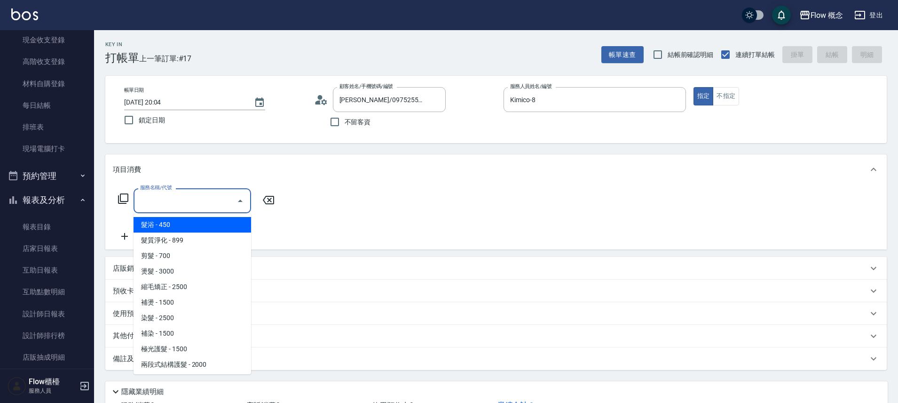
click at [190, 201] on input "服務名稱/代號" at bounding box center [185, 200] width 95 height 16
type input "４"
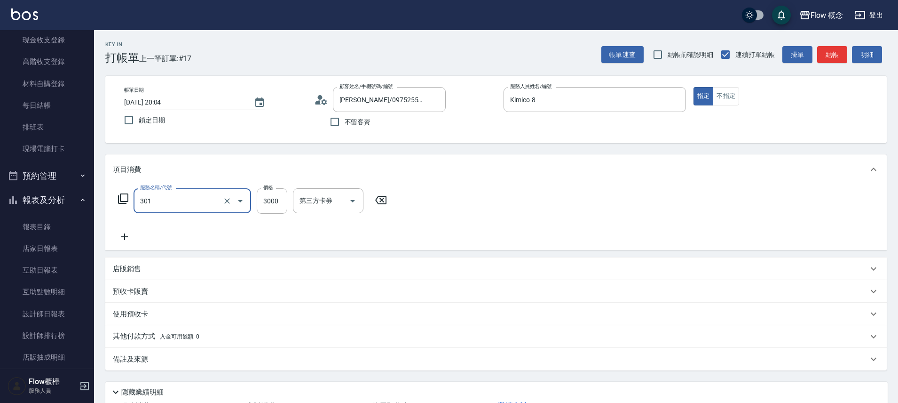
type input "燙髮(301)"
type input "4000"
click at [128, 237] on icon at bounding box center [125, 236] width 24 height 11
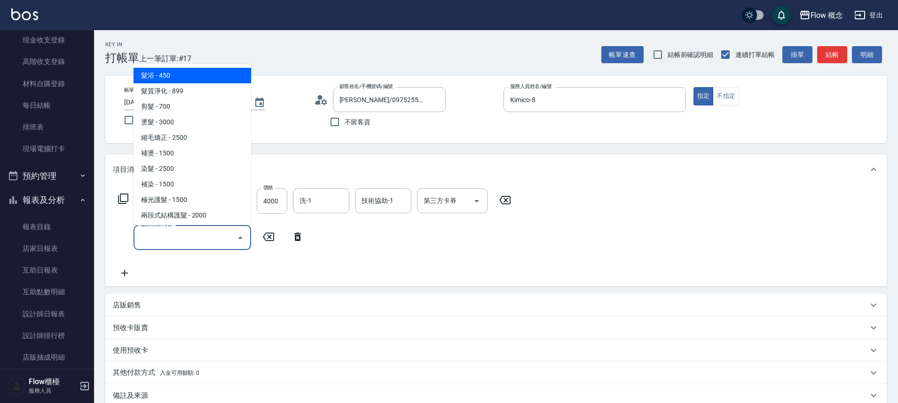
click at [162, 231] on input "服務名稱/代號" at bounding box center [185, 237] width 95 height 16
type input "c"
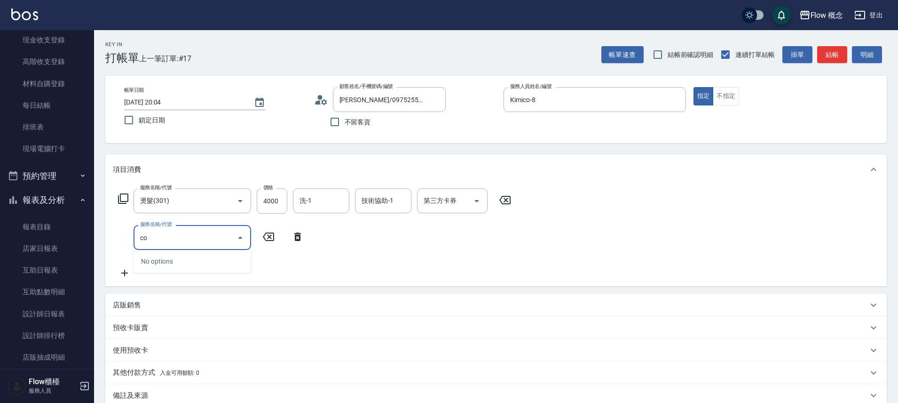
type input "c"
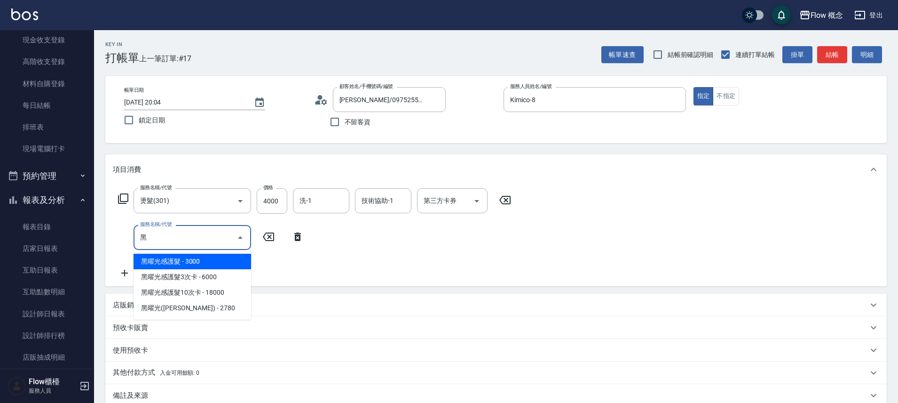
click at [223, 260] on span "黑曜光感護髮 - 3000" at bounding box center [193, 261] width 118 height 16
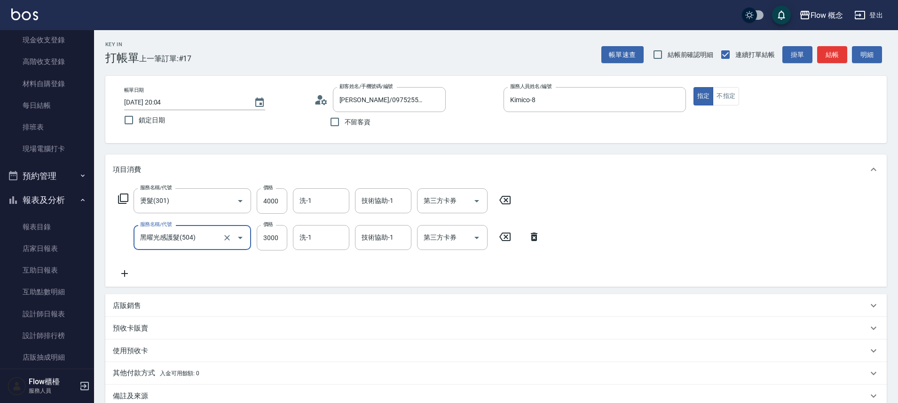
type input "黑曜光感護髮(504)"
type input "1280"
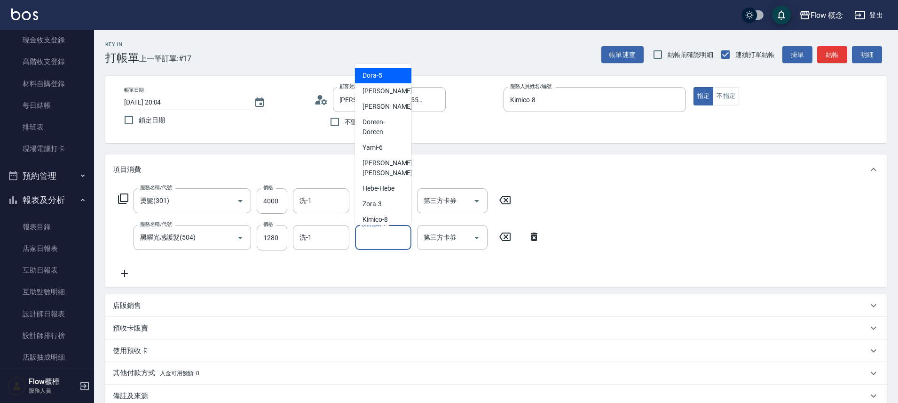
click at [376, 238] on input "技術協助-1" at bounding box center [383, 237] width 48 height 16
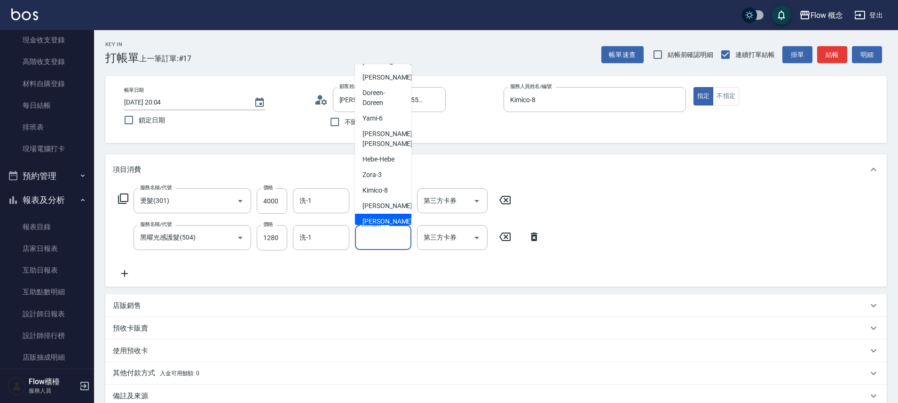
scroll to position [43, 0]
click at [381, 218] on span "佳[PERSON_NAME] -17" at bounding box center [392, 228] width 59 height 20
type input "佳[PERSON_NAME]-17"
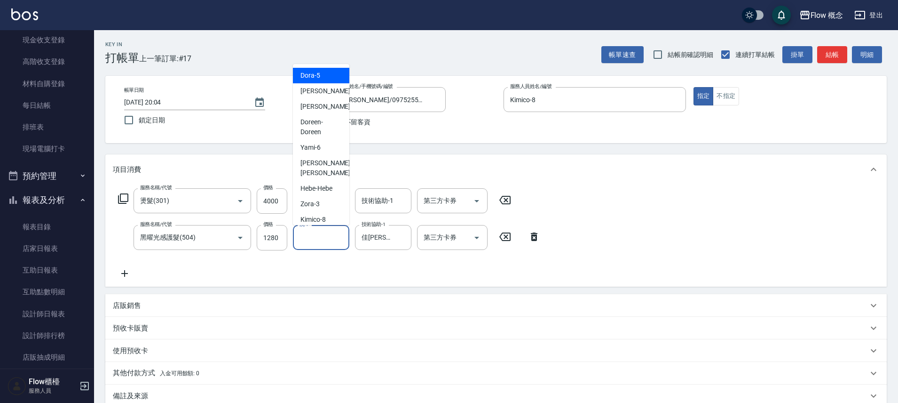
click at [326, 240] on input "洗-1" at bounding box center [321, 237] width 48 height 16
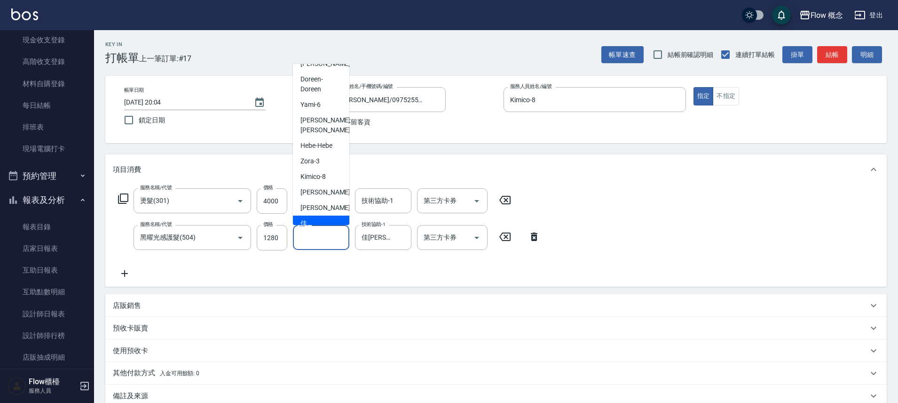
click at [321, 218] on span "佳[PERSON_NAME] -17" at bounding box center [329, 228] width 59 height 20
type input "佳[PERSON_NAME]-17"
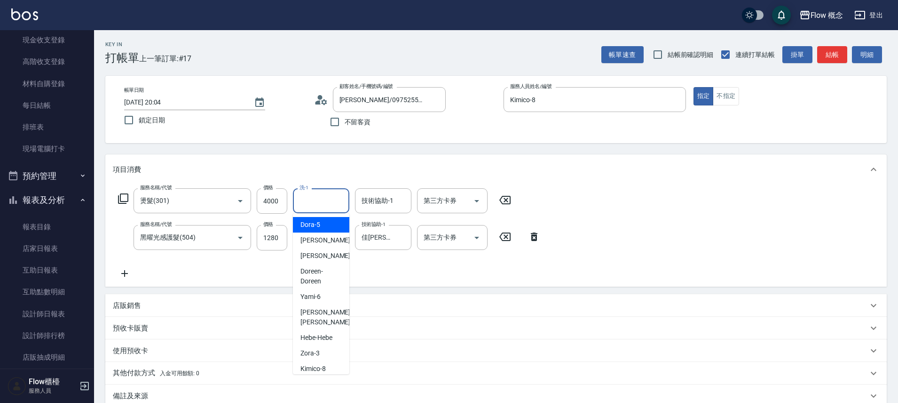
click at [339, 197] on input "洗-1" at bounding box center [321, 200] width 48 height 16
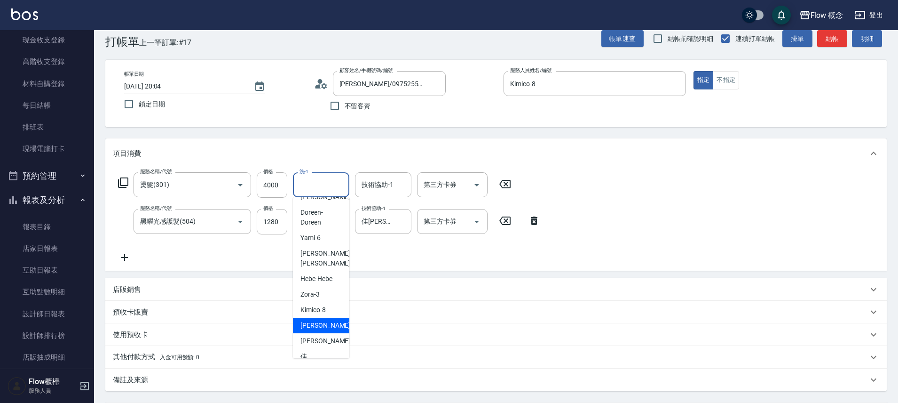
scroll to position [16, 0]
click at [315, 320] on span "[PERSON_NAME] -10" at bounding box center [329, 325] width 59 height 10
type input "[PERSON_NAME]-10"
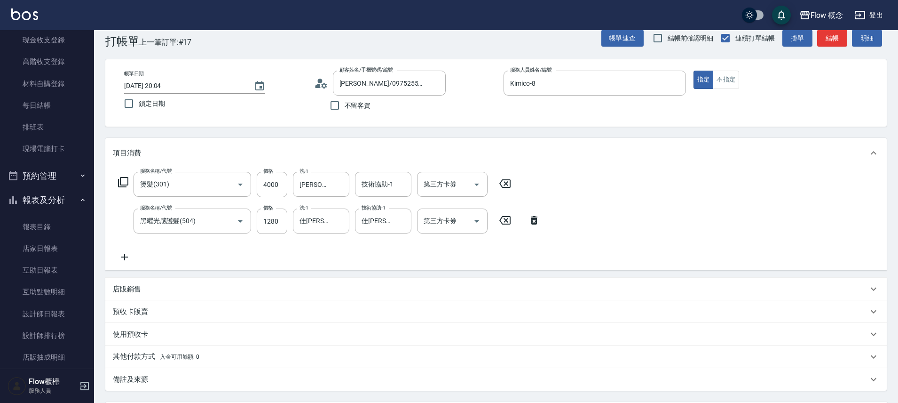
click at [177, 351] on p "其他付款方式 入金可用餘額: 0" at bounding box center [156, 356] width 87 height 10
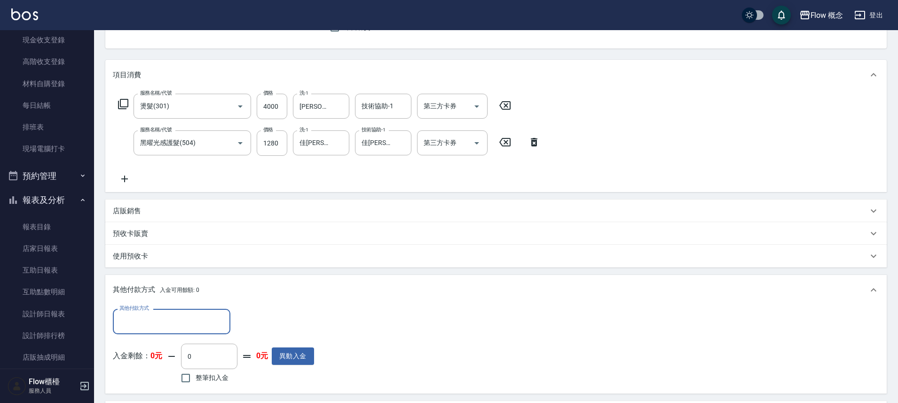
scroll to position [192, 0]
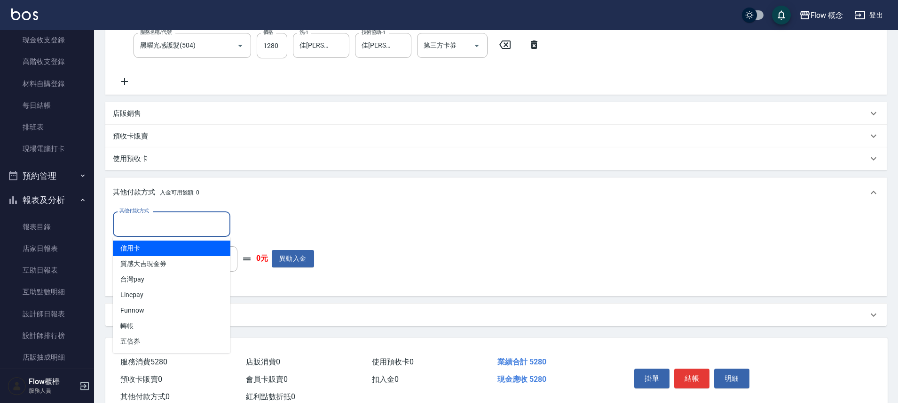
click at [164, 226] on input "其他付款方式" at bounding box center [171, 223] width 109 height 16
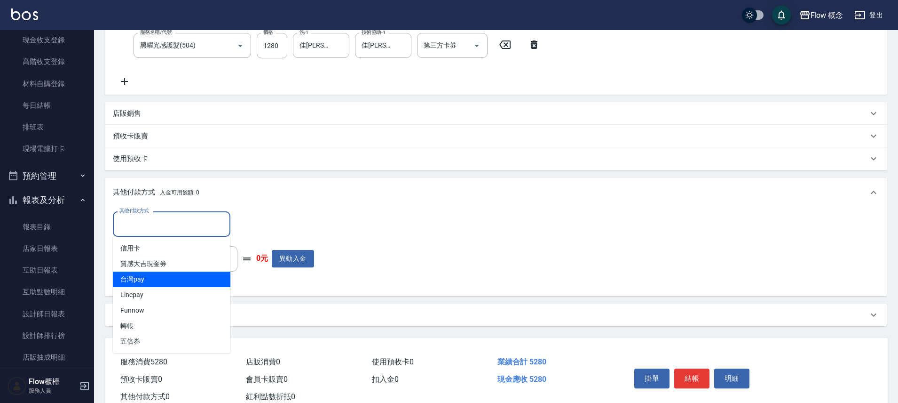
click at [161, 276] on span "台灣pay" at bounding box center [172, 279] width 118 height 16
type input "台灣pay"
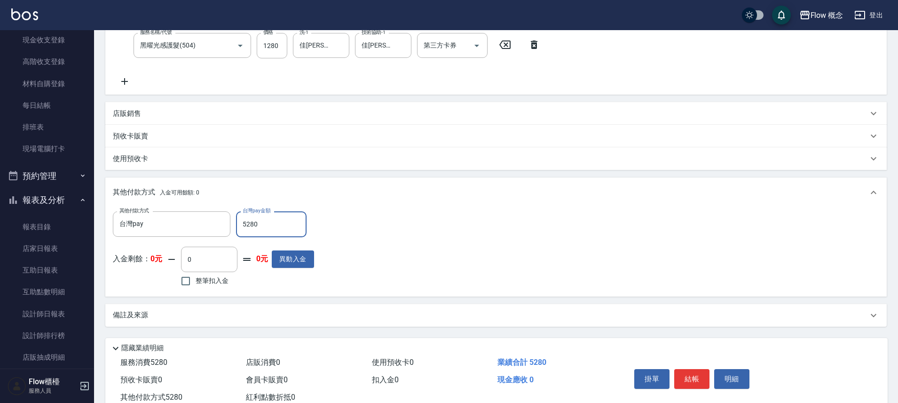
type input "5280"
click at [690, 380] on button "結帳" at bounding box center [691, 379] width 35 height 20
type input "[DATE] 20:05"
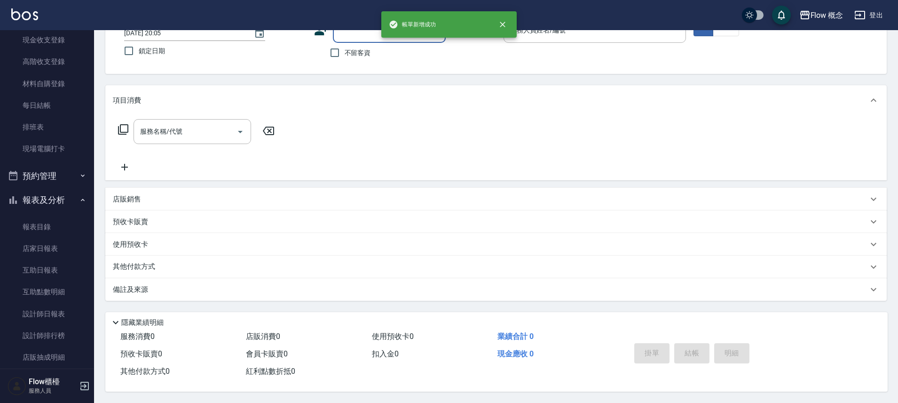
scroll to position [0, 0]
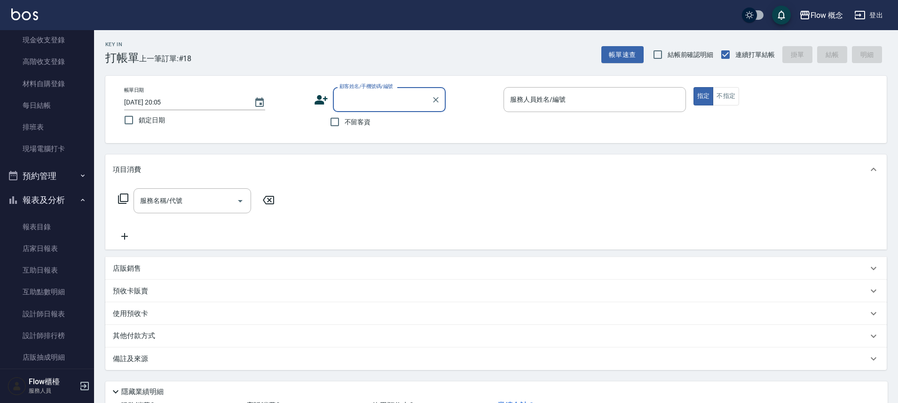
click at [390, 96] on input "顧客姓名/手機號碼/編號" at bounding box center [382, 99] width 90 height 16
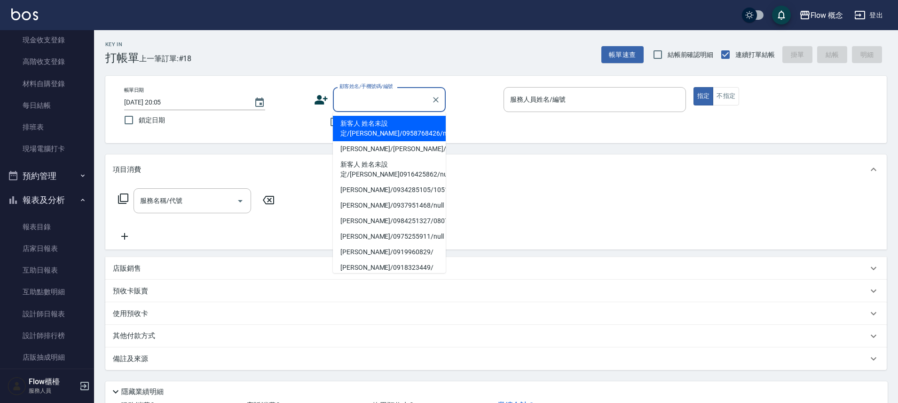
click at [372, 98] on input "顧客姓名/手機號碼/編號" at bounding box center [382, 99] width 90 height 16
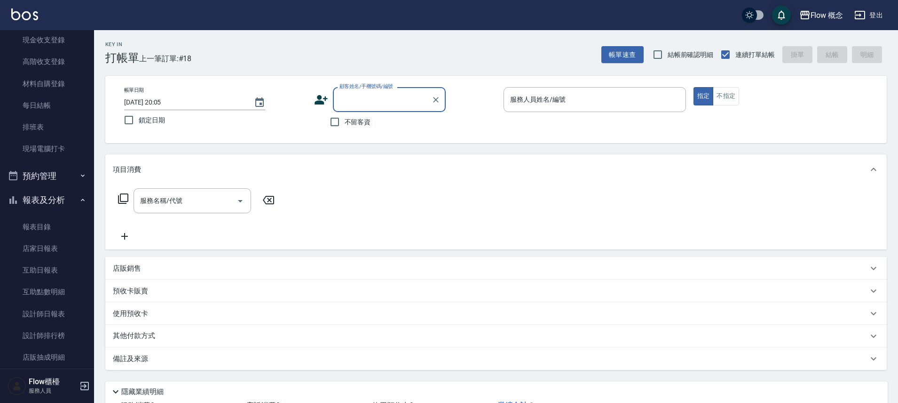
click at [427, 79] on div "帳單日期 [DATE] 20:05 鎖定日期 顧客姓名/手機號碼/編號 顧客姓名/手機號碼/編號 不留客資 服務人員姓名/編號 服務人員姓名/編號 指定 不指定" at bounding box center [496, 109] width 782 height 67
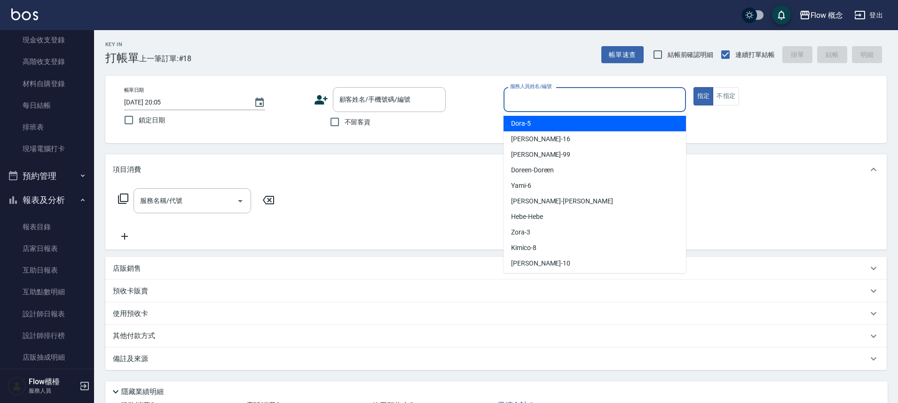
click at [576, 100] on input "服務人員姓名/編號" at bounding box center [595, 99] width 174 height 16
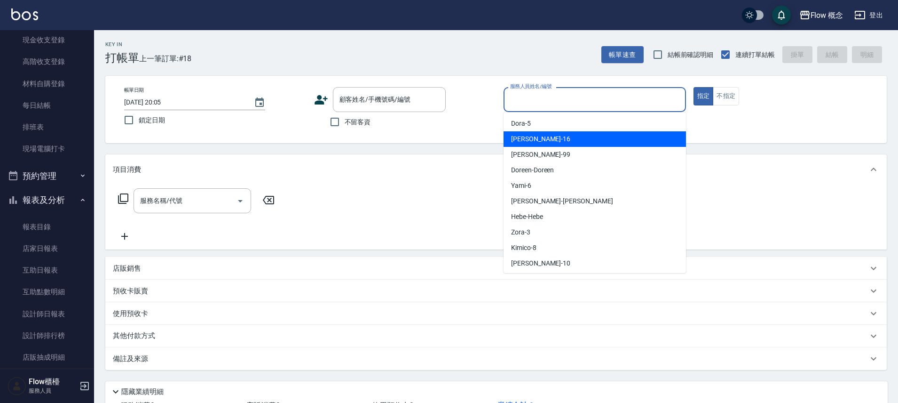
click at [465, 132] on div "帳單日期 [DATE] 20:05 鎖定日期 顧客姓名/手機號碼/編號 顧客姓名/手機號碼/編號 不留客資 服務人員姓名/編號 服務人員姓名/編號 指定 不指定" at bounding box center [496, 109] width 782 height 67
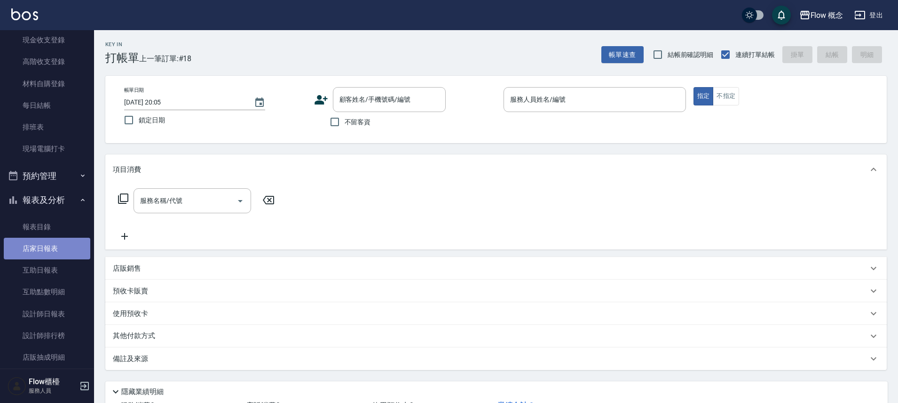
click at [50, 249] on link "店家日報表" at bounding box center [47, 248] width 87 height 22
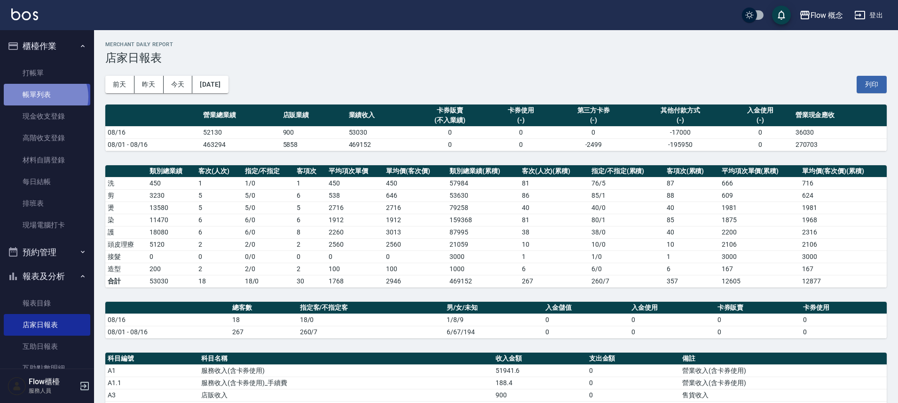
click at [44, 97] on link "帳單列表" at bounding box center [47, 95] width 87 height 22
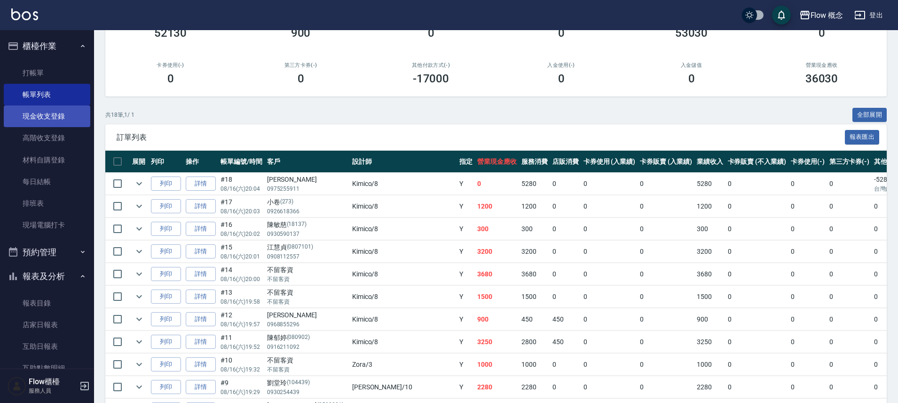
scroll to position [57, 0]
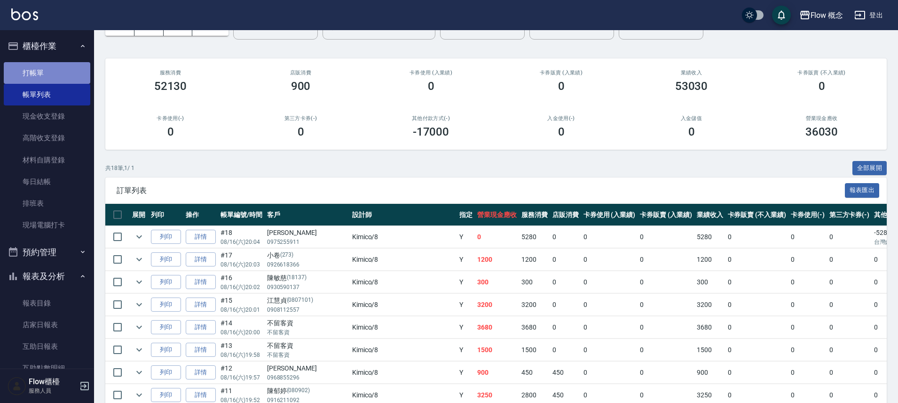
click at [53, 68] on link "打帳單" at bounding box center [47, 73] width 87 height 22
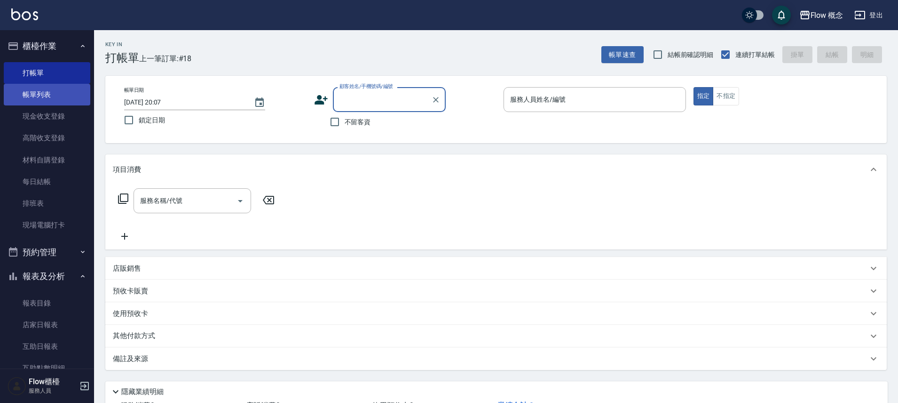
click at [51, 94] on link "帳單列表" at bounding box center [47, 95] width 87 height 22
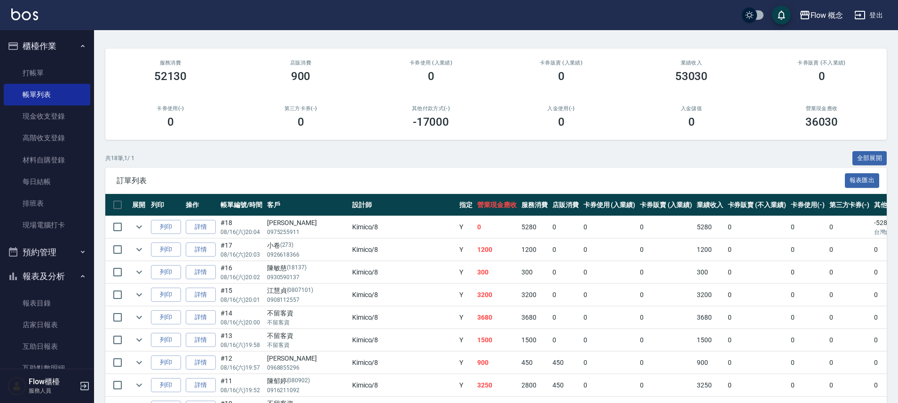
scroll to position [73, 0]
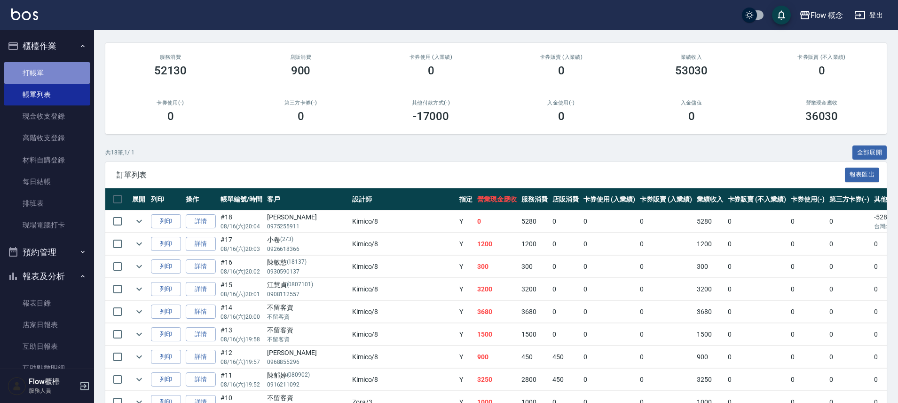
click at [56, 77] on link "打帳單" at bounding box center [47, 73] width 87 height 22
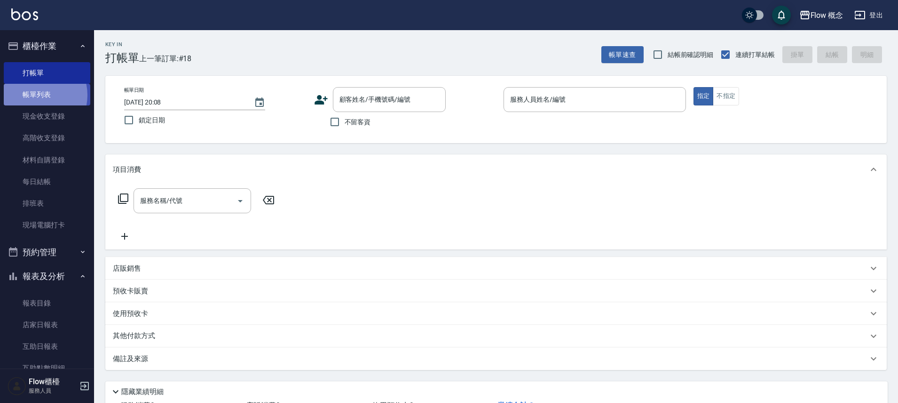
click at [37, 95] on link "帳單列表" at bounding box center [47, 95] width 87 height 22
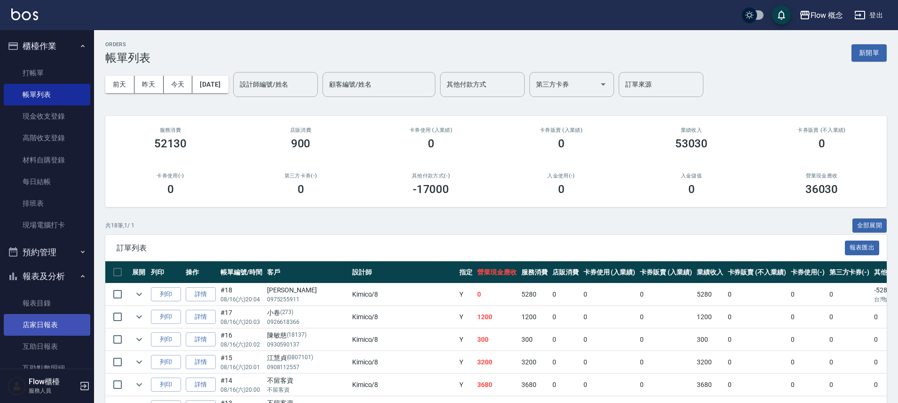
click at [52, 318] on link "店家日報表" at bounding box center [47, 325] width 87 height 22
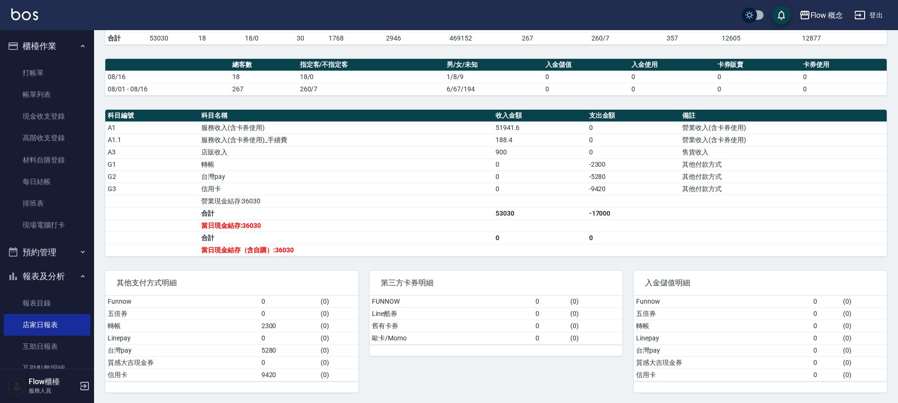
scroll to position [231, 0]
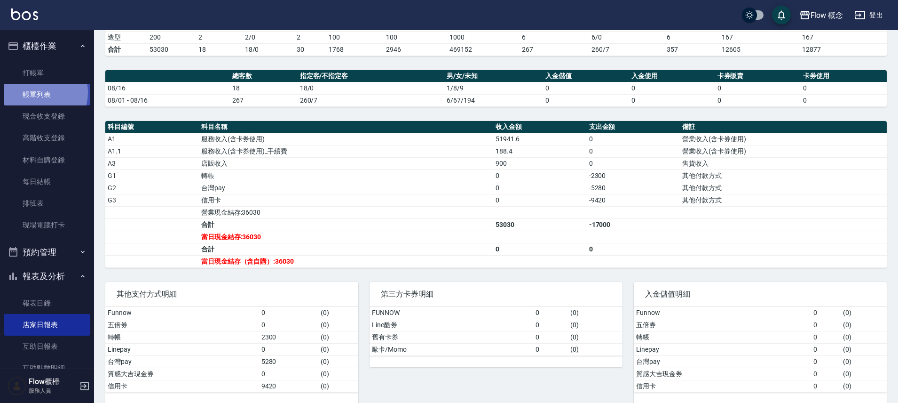
click at [36, 93] on link "帳單列表" at bounding box center [47, 95] width 87 height 22
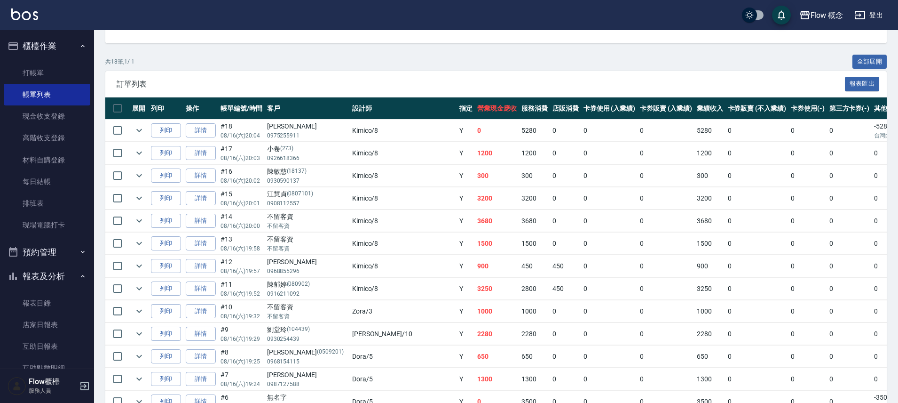
scroll to position [173, 0]
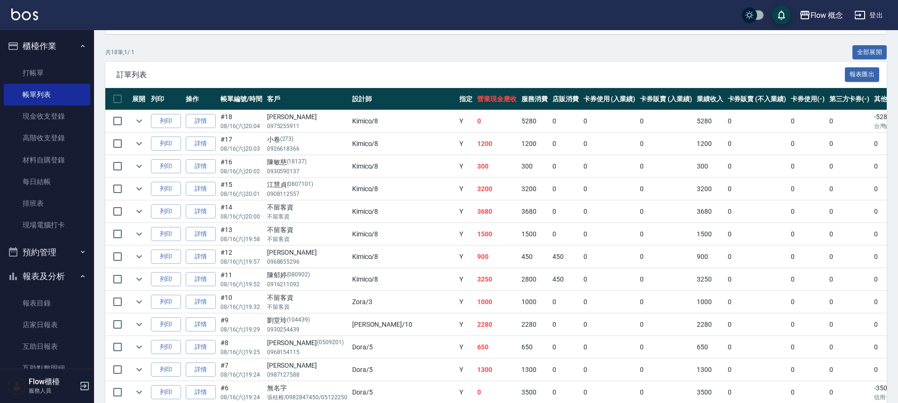
click at [519, 124] on td "5280" at bounding box center [534, 121] width 31 height 22
click at [62, 66] on link "打帳單" at bounding box center [47, 73] width 87 height 22
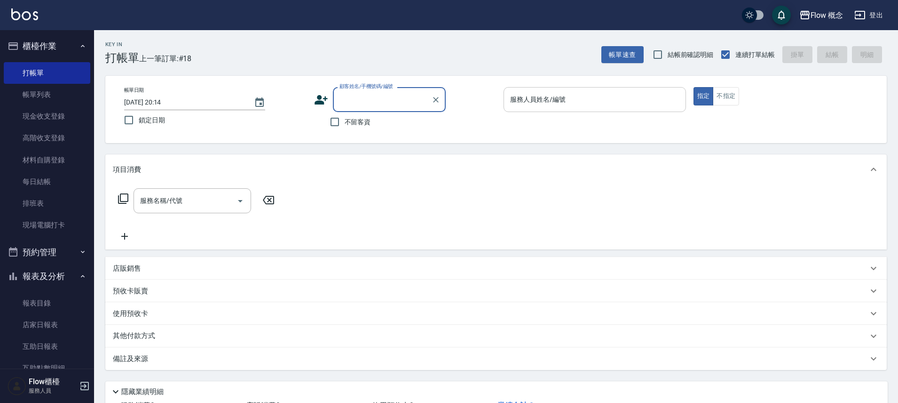
click at [587, 106] on input "服務人員姓名/編號" at bounding box center [595, 99] width 174 height 16
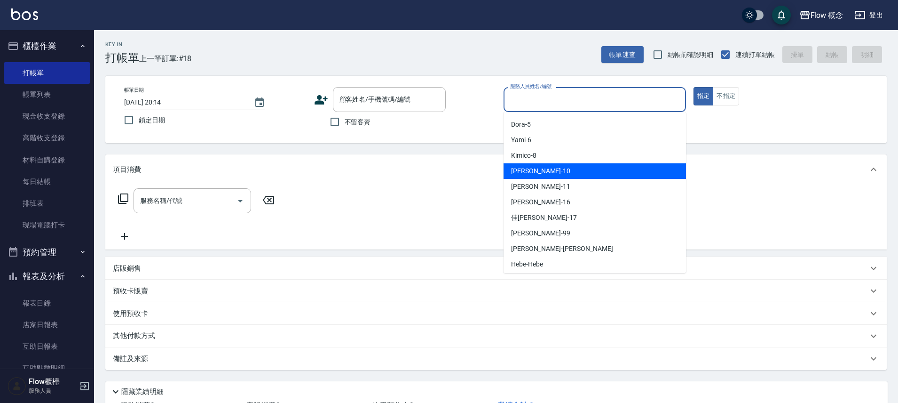
scroll to position [33, 0]
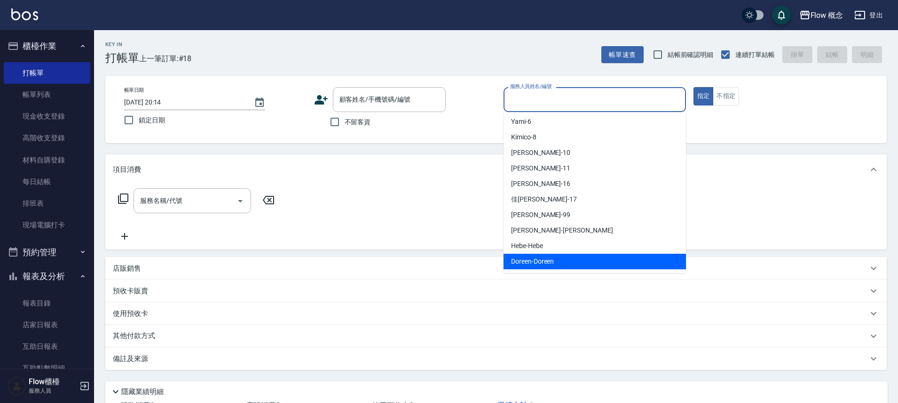
click at [541, 263] on span "Doreen -Doreen" at bounding box center [532, 261] width 43 height 10
type input "Doreen-Doreen"
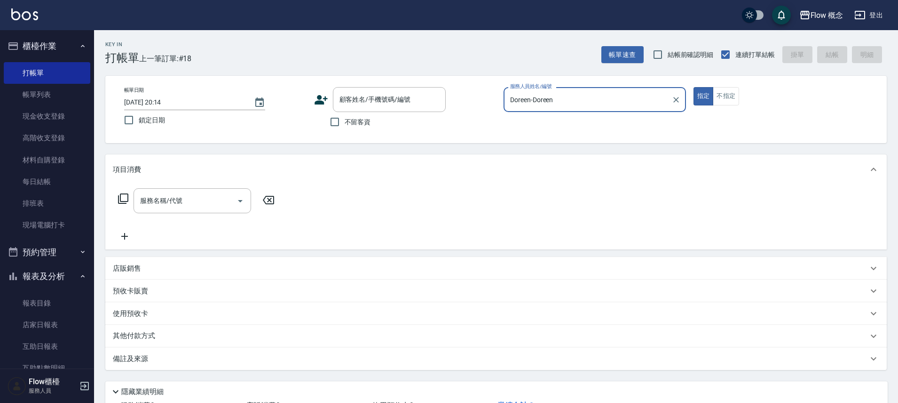
click at [348, 124] on span "不留客資" at bounding box center [358, 122] width 26 height 10
click at [345, 124] on input "不留客資" at bounding box center [335, 122] width 20 height 20
checkbox input "true"
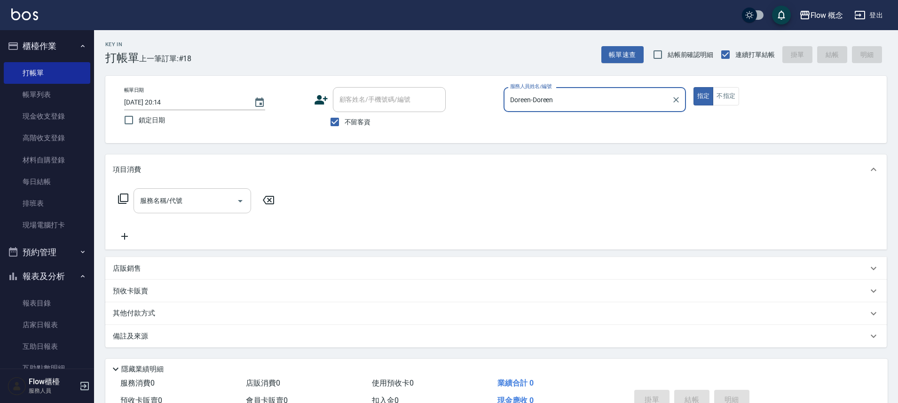
click at [195, 194] on input "服務名稱/代號" at bounding box center [185, 200] width 95 height 16
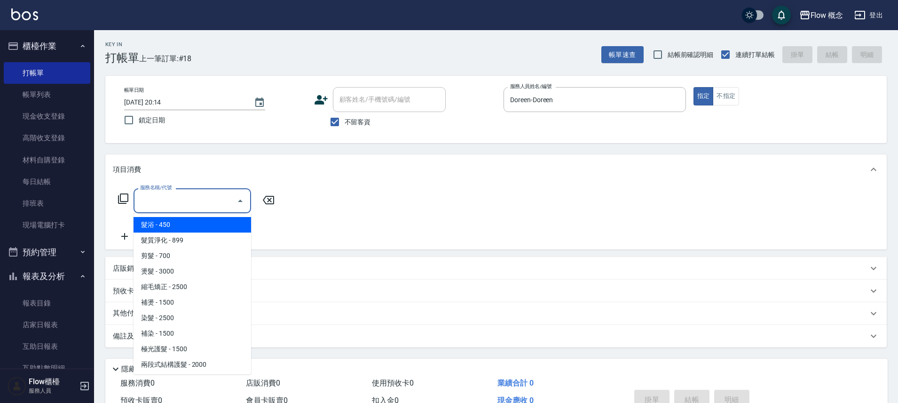
click at [173, 221] on span "髮浴 - 450" at bounding box center [193, 225] width 118 height 16
type input "髮浴 (101)"
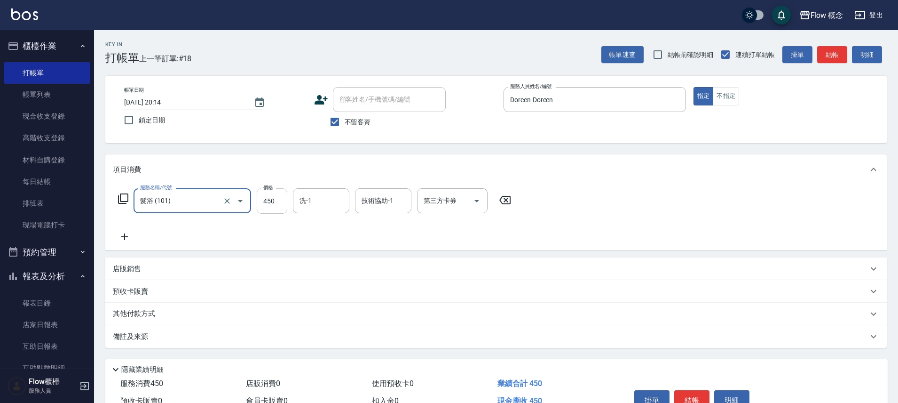
click at [261, 204] on input "450" at bounding box center [272, 200] width 31 height 25
type input "550"
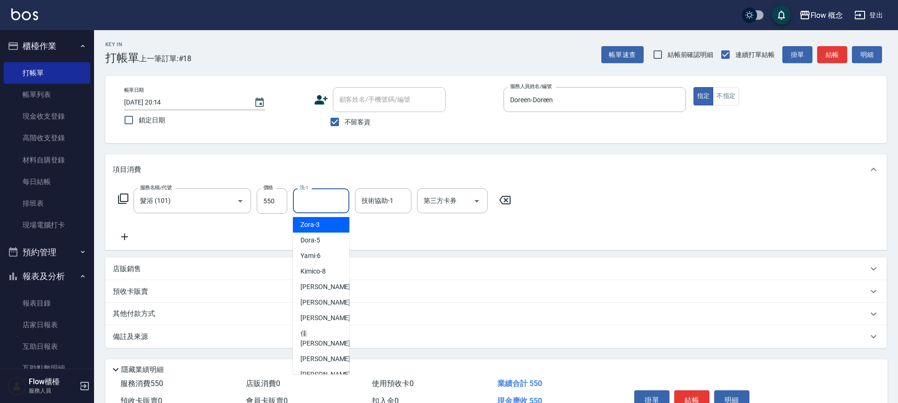
click at [336, 200] on input "洗-1" at bounding box center [321, 200] width 48 height 16
click at [313, 331] on span "佳[PERSON_NAME] -17" at bounding box center [329, 338] width 59 height 20
type input "佳[PERSON_NAME]-17"
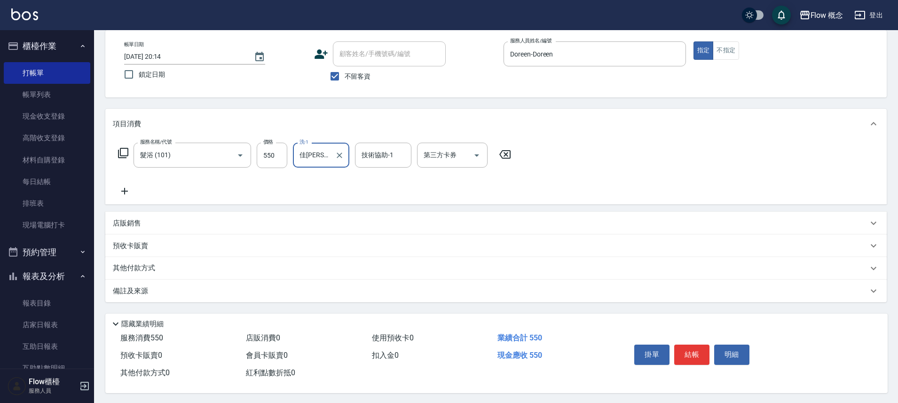
scroll to position [51, 0]
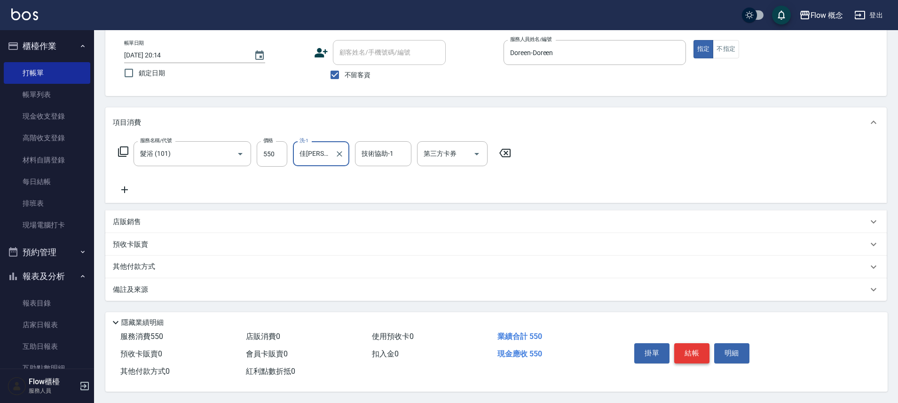
click at [692, 353] on button "結帳" at bounding box center [691, 353] width 35 height 20
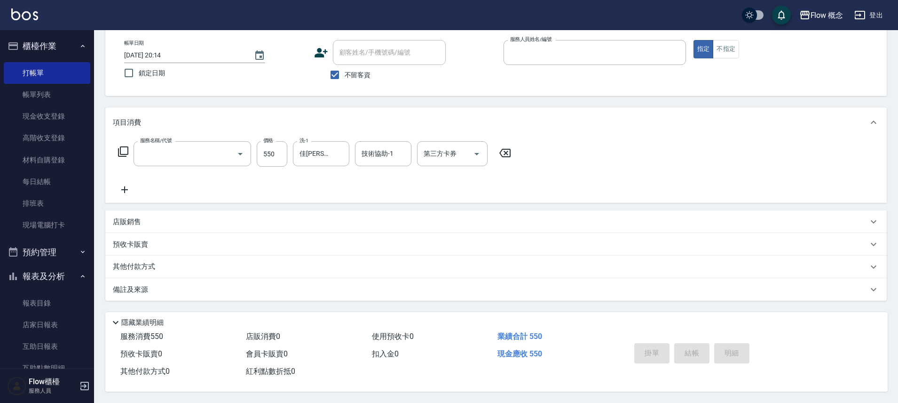
scroll to position [51, 0]
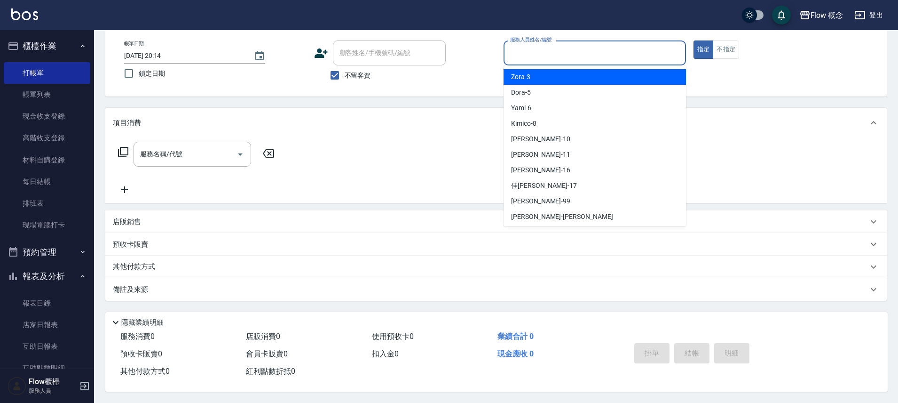
click at [579, 45] on input "服務人員姓名/編號" at bounding box center [595, 53] width 174 height 16
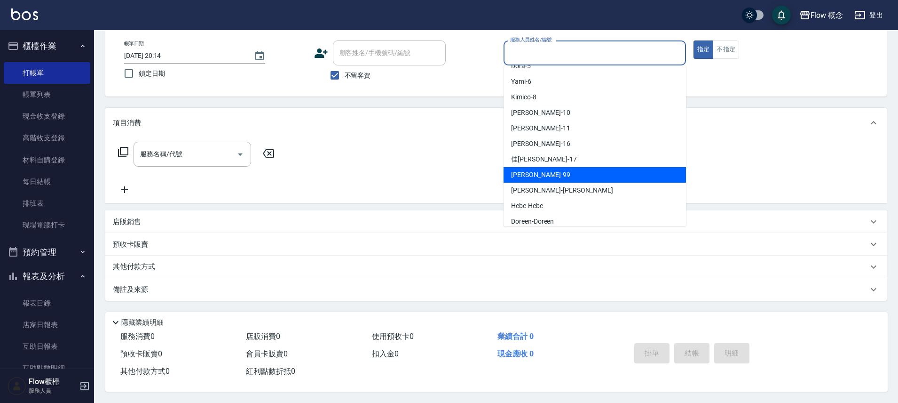
scroll to position [33, 0]
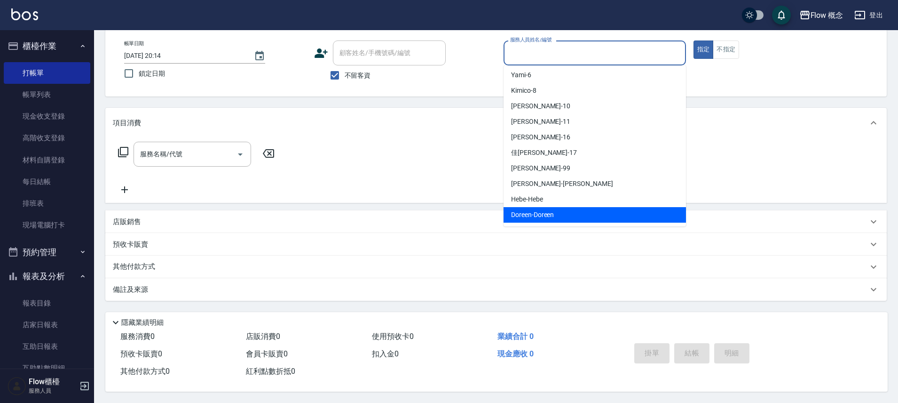
click at [545, 210] on span "Doreen -Doreen" at bounding box center [532, 215] width 43 height 10
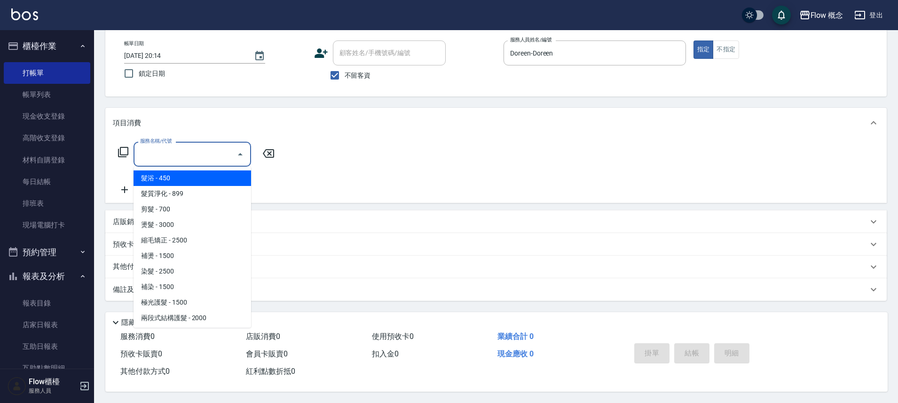
click at [186, 151] on input "服務名稱/代號" at bounding box center [185, 154] width 95 height 16
click at [173, 176] on span "髮浴 - 450" at bounding box center [193, 178] width 118 height 16
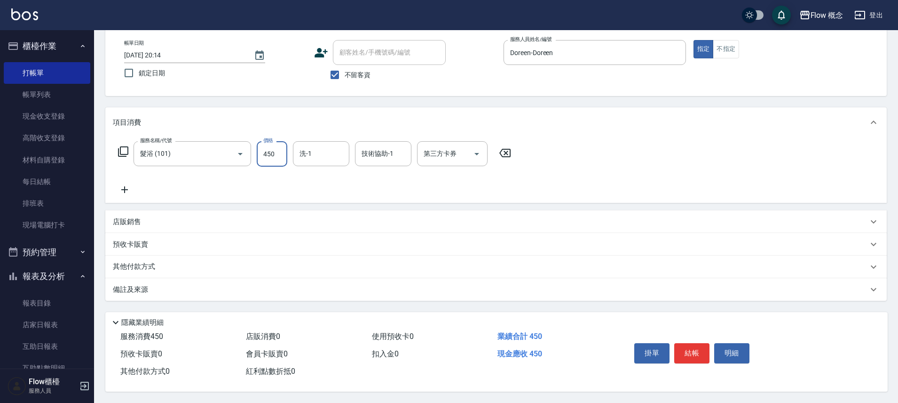
click at [279, 157] on input "450" at bounding box center [272, 153] width 31 height 25
click at [681, 349] on button "結帳" at bounding box center [691, 353] width 35 height 20
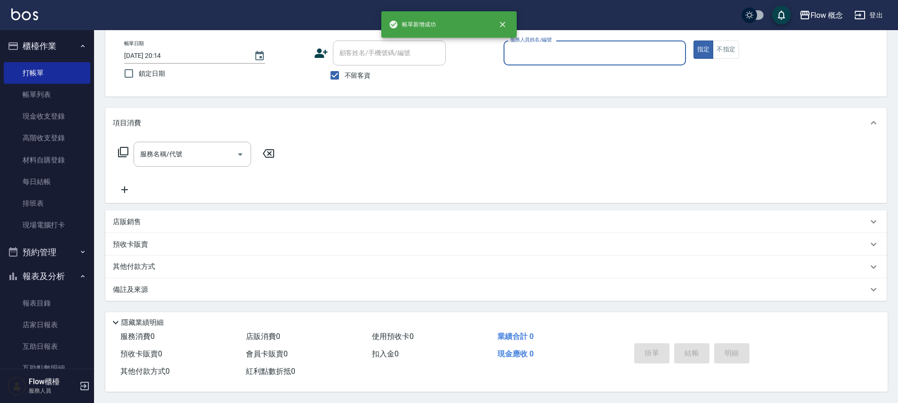
scroll to position [51, 0]
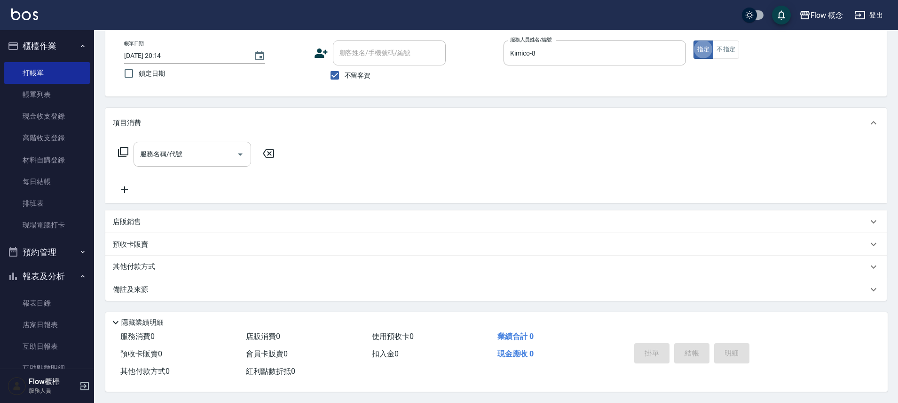
click at [204, 158] on div "服務名稱/代號" at bounding box center [193, 154] width 118 height 25
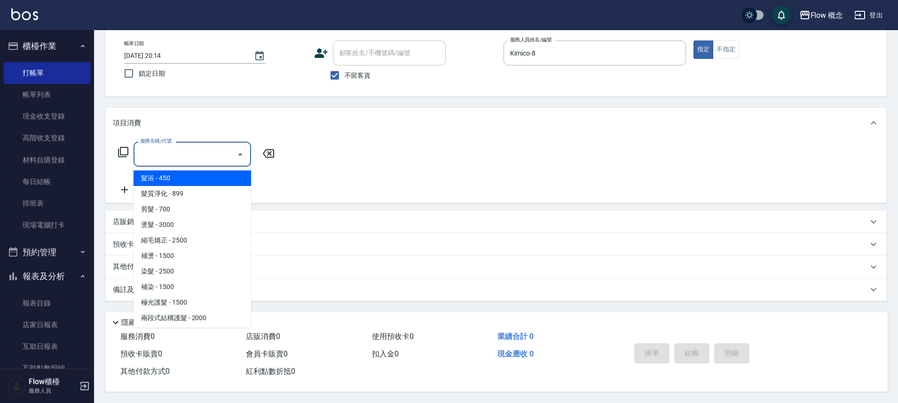
click at [194, 176] on span "髮浴 - 450" at bounding box center [193, 178] width 118 height 16
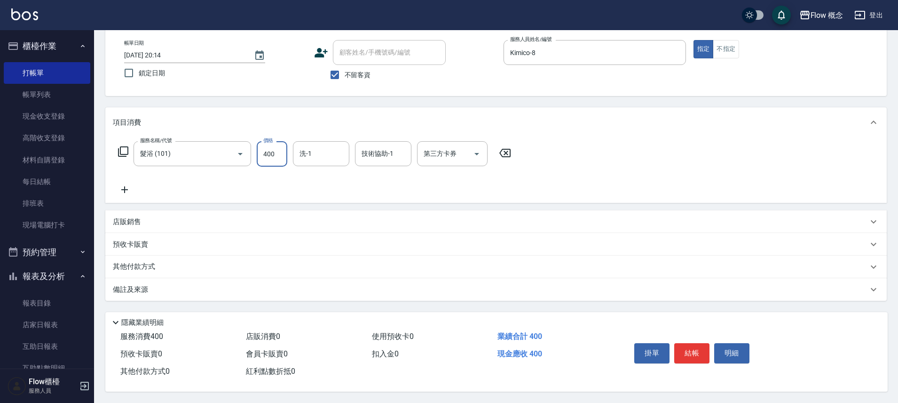
scroll to position [51, 0]
click at [692, 348] on button "結帳" at bounding box center [691, 353] width 35 height 20
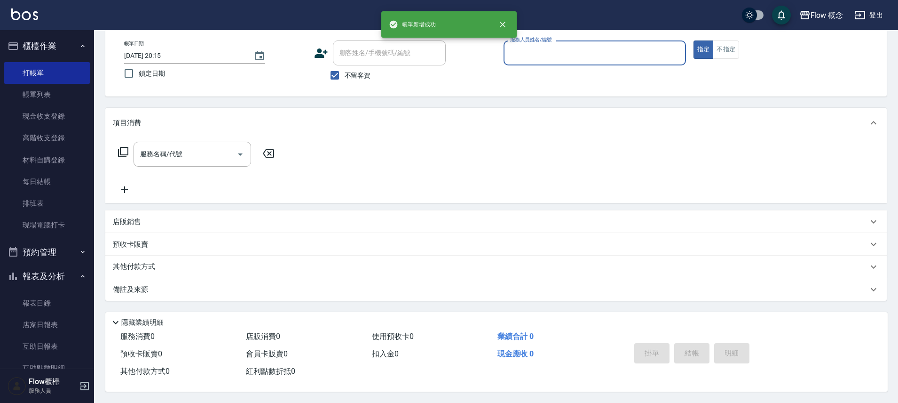
scroll to position [51, 0]
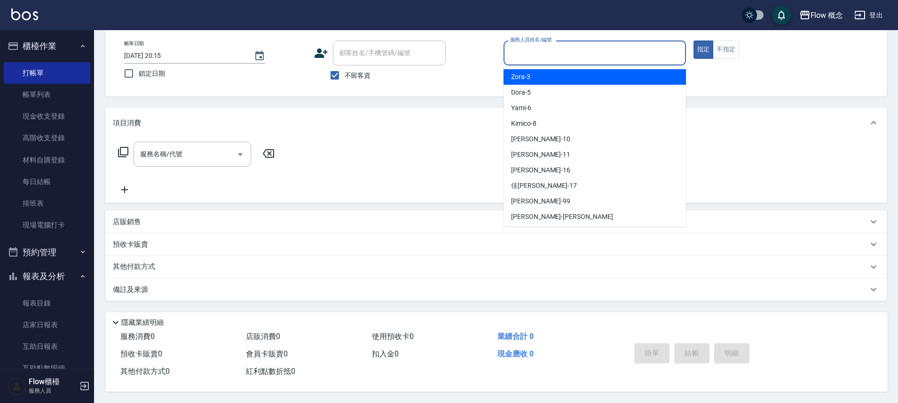
click at [590, 46] on input "服務人員姓名/編號" at bounding box center [595, 53] width 174 height 16
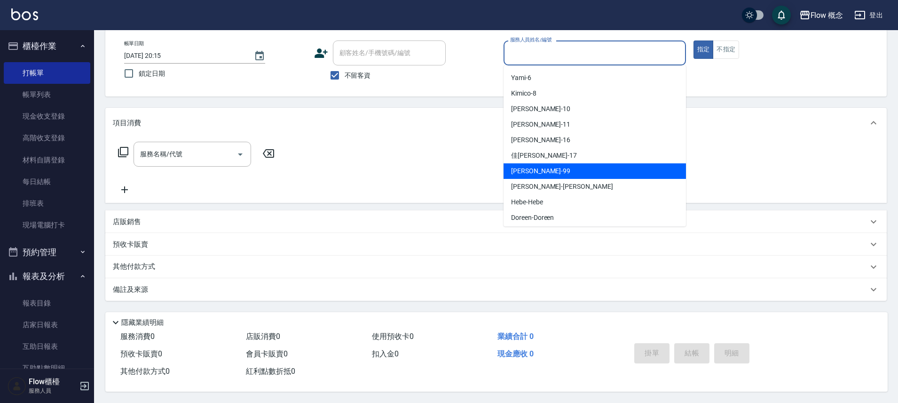
scroll to position [33, 0]
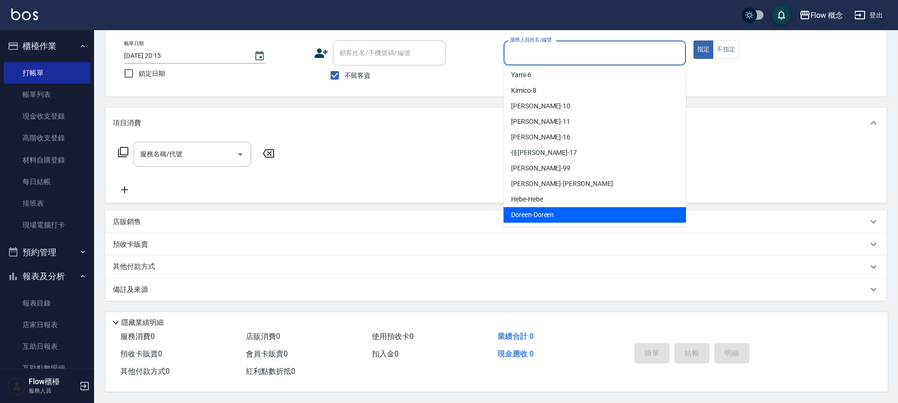
click at [564, 212] on div "Doreen -Doreen" at bounding box center [595, 215] width 182 height 16
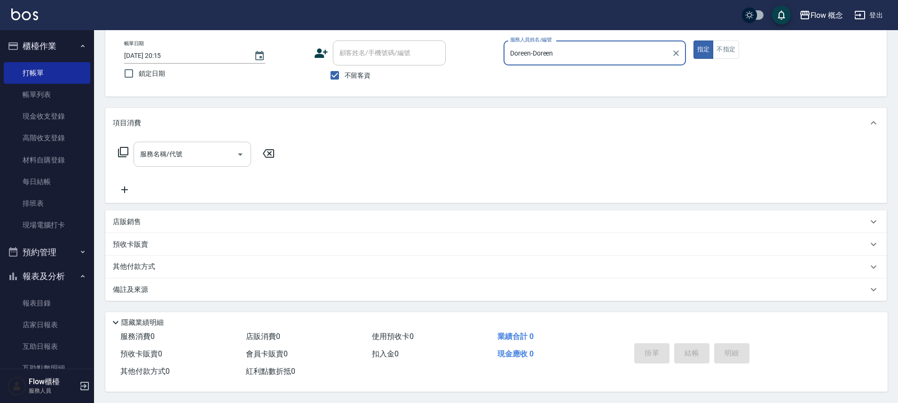
click at [229, 158] on div "服務名稱/代號" at bounding box center [193, 154] width 118 height 25
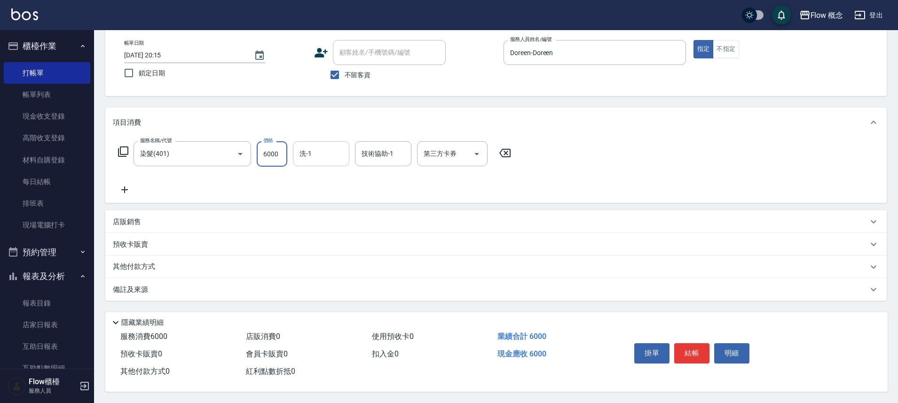
scroll to position [51, 0]
click at [706, 355] on button "結帳" at bounding box center [691, 353] width 35 height 20
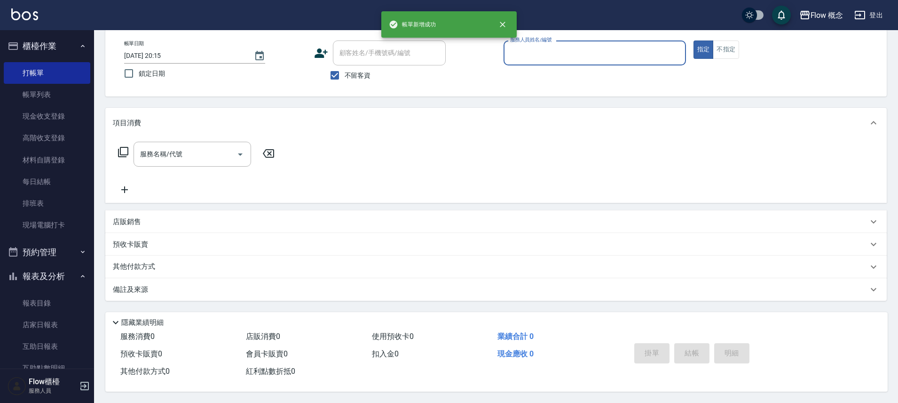
scroll to position [51, 0]
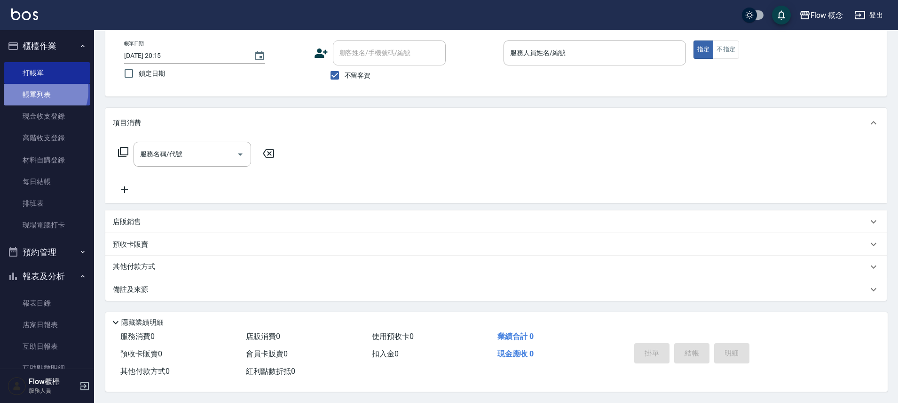
click at [39, 91] on link "帳單列表" at bounding box center [47, 95] width 87 height 22
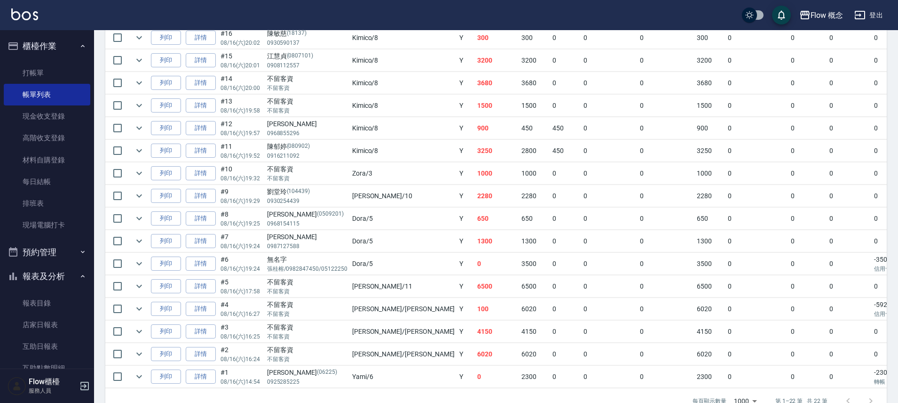
scroll to position [392, 0]
click at [872, 297] on td "-5920 信用卡" at bounding box center [898, 308] width 52 height 22
click at [475, 318] on td "100" at bounding box center [497, 308] width 44 height 22
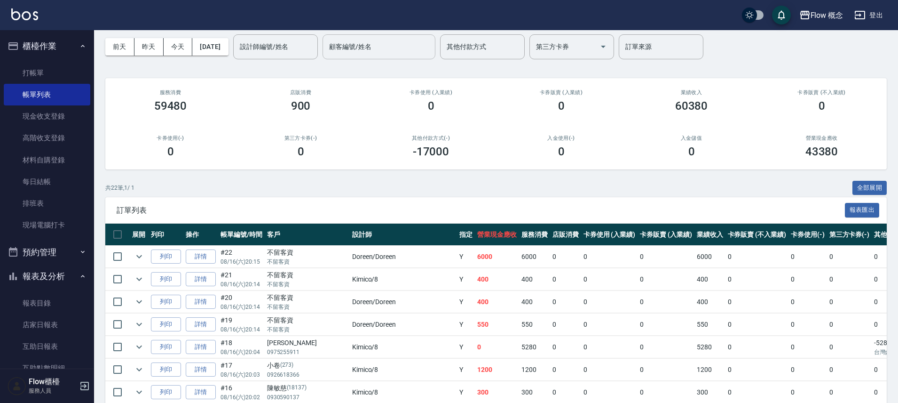
scroll to position [0, 0]
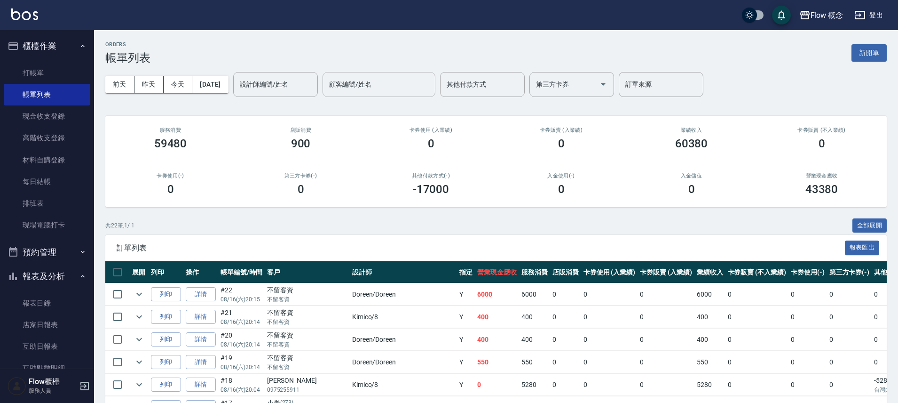
click at [378, 88] on input "顧客編號/姓名" at bounding box center [379, 84] width 104 height 16
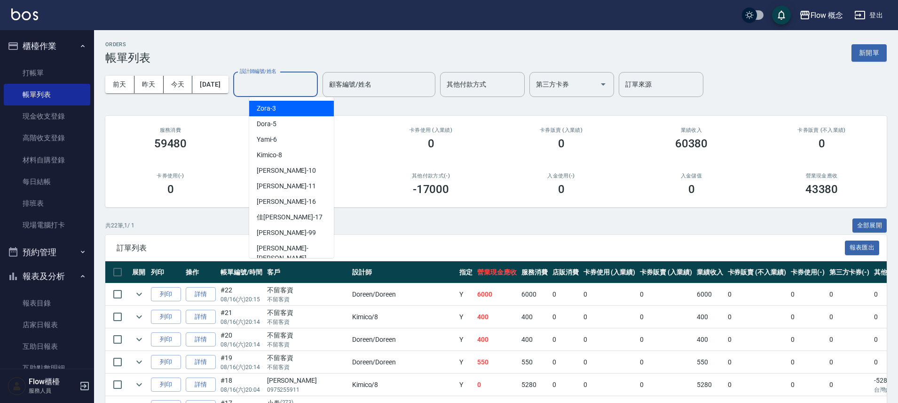
click at [314, 91] on input "設計師編號/姓名" at bounding box center [275, 84] width 76 height 16
click at [289, 248] on div "[PERSON_NAME] -[PERSON_NAME]" at bounding box center [291, 252] width 85 height 25
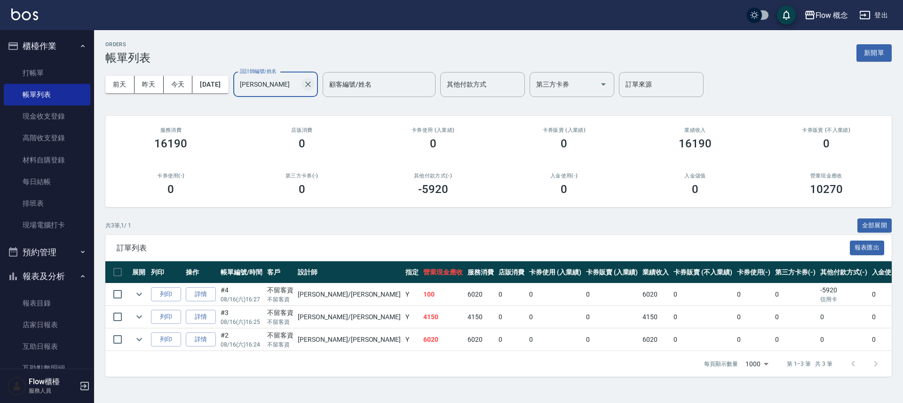
click at [313, 84] on icon "Clear" at bounding box center [307, 83] width 9 height 9
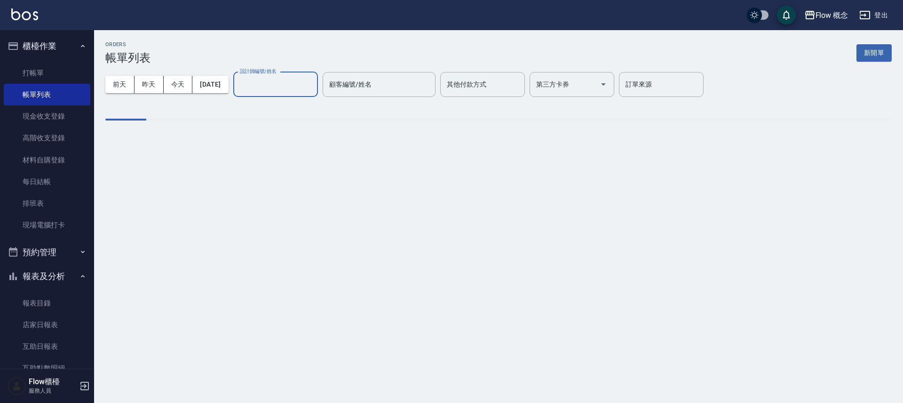
click at [302, 87] on input "設計師編號/姓名" at bounding box center [275, 84] width 76 height 16
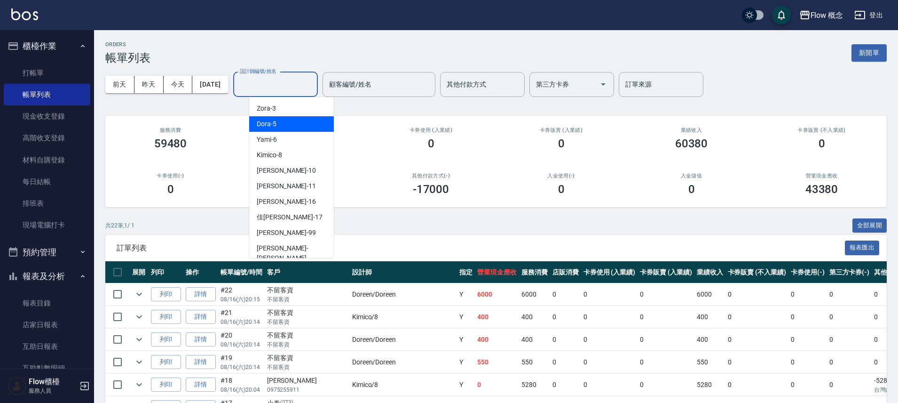
click at [279, 130] on div "Dora -5" at bounding box center [291, 124] width 85 height 16
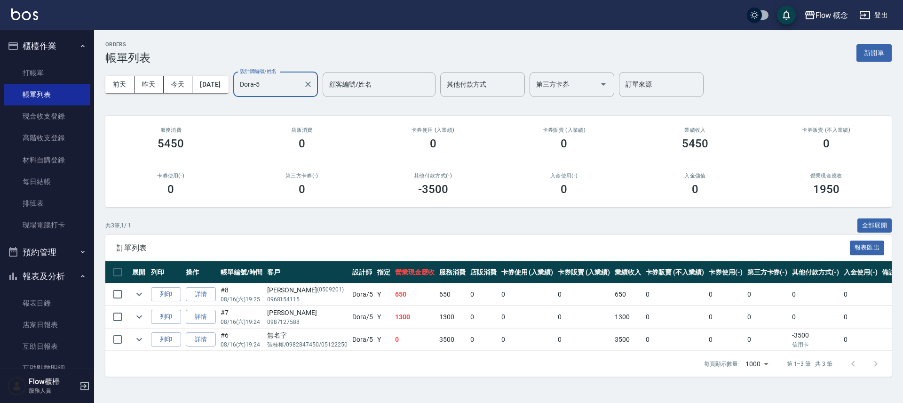
click at [300, 86] on input "Dora-5" at bounding box center [268, 84] width 62 height 16
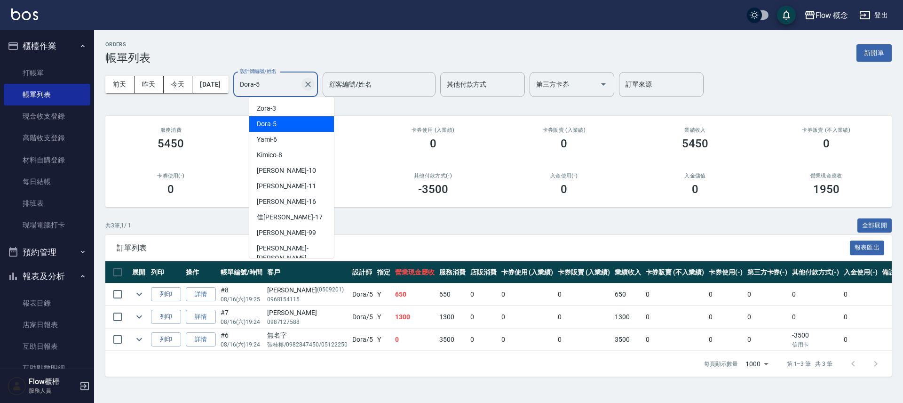
click at [313, 84] on icon "Clear" at bounding box center [307, 83] width 9 height 9
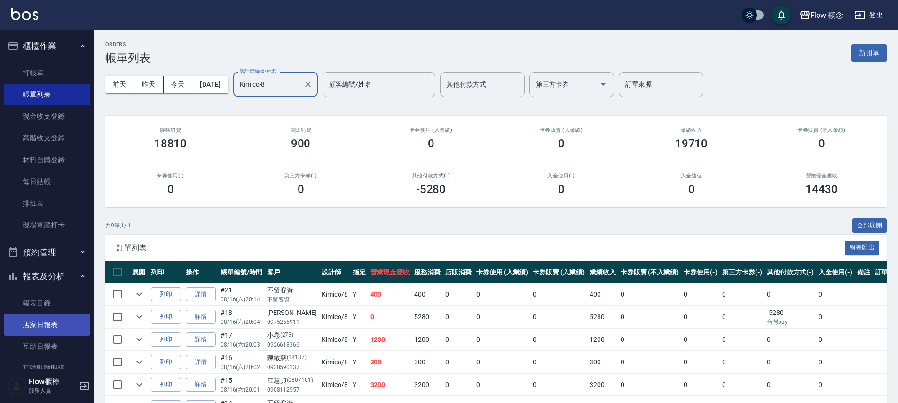
click at [59, 331] on link "店家日報表" at bounding box center [47, 325] width 87 height 22
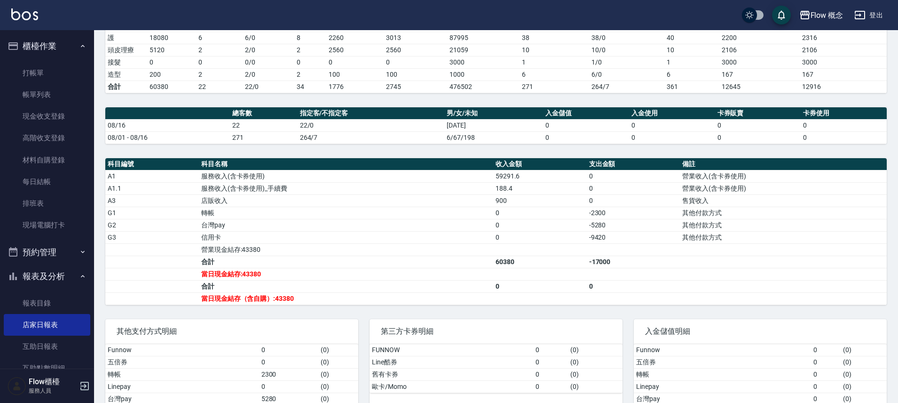
scroll to position [244, 0]
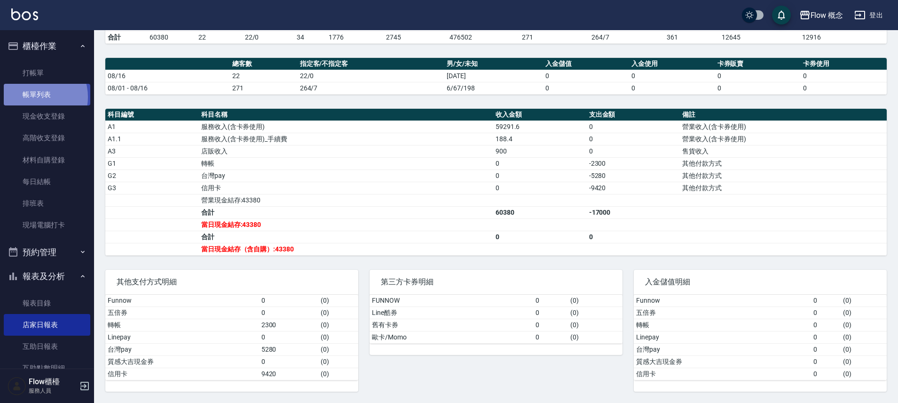
click at [34, 97] on link "帳單列表" at bounding box center [47, 95] width 87 height 22
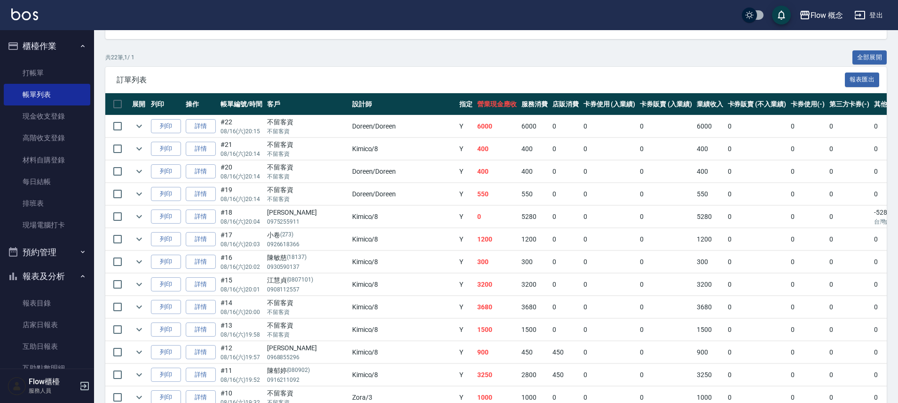
scroll to position [229, 0]
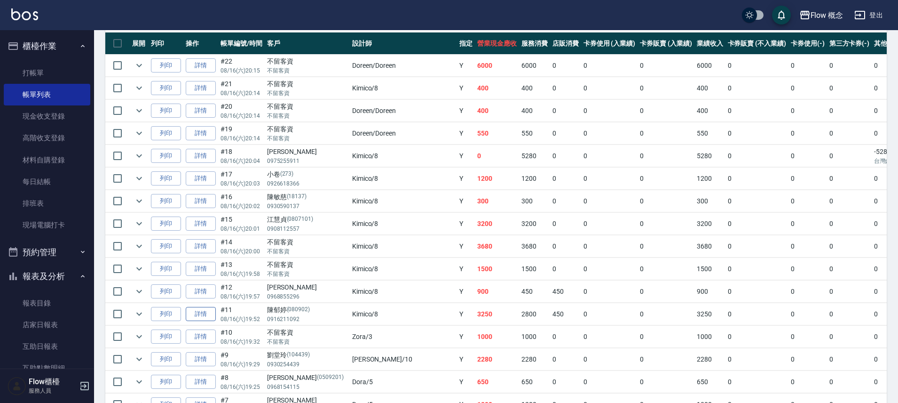
click at [209, 312] on link "詳情" at bounding box center [201, 314] width 30 height 15
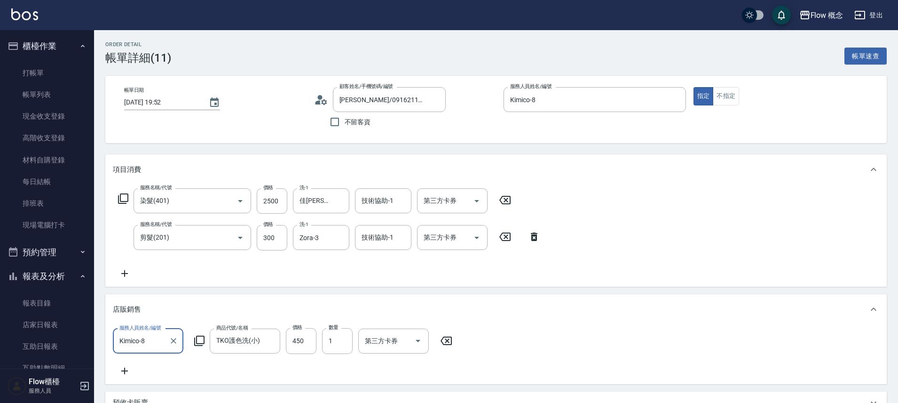
scroll to position [210, 0]
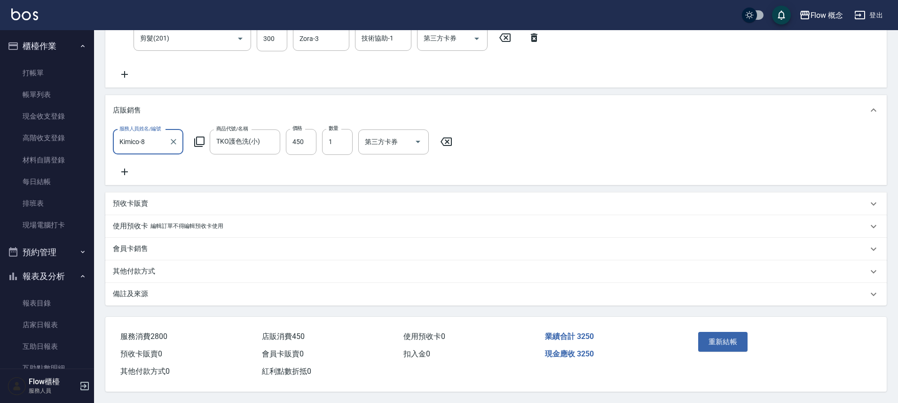
click at [134, 266] on p "其他付款方式" at bounding box center [134, 271] width 42 height 10
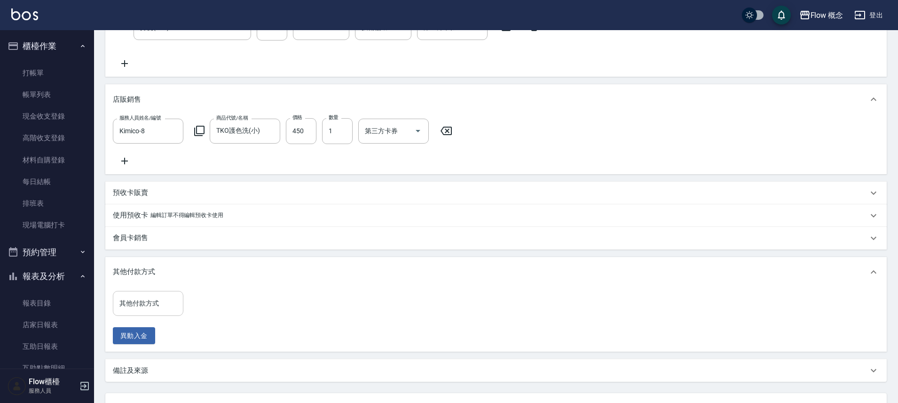
click at [164, 307] on input "其他付款方式" at bounding box center [148, 303] width 62 height 16
click at [152, 265] on span "轉帳" at bounding box center [148, 271] width 71 height 16
click at [170, 340] on span "轉帳" at bounding box center [148, 334] width 71 height 16
click at [223, 311] on input "0" at bounding box center [224, 303] width 71 height 25
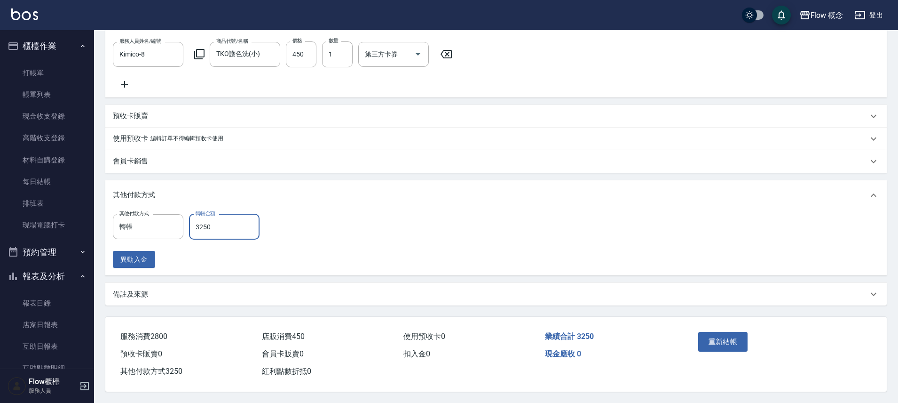
scroll to position [298, 0]
click at [707, 339] on button "重新結帳" at bounding box center [723, 342] width 50 height 20
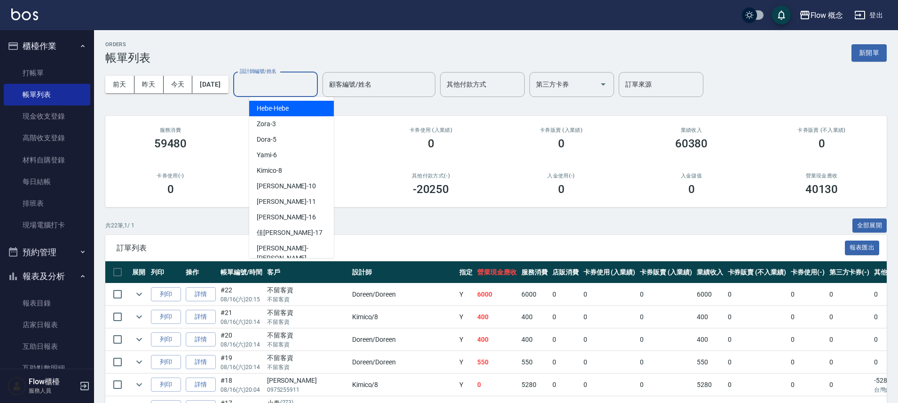
click at [305, 84] on input "設計師編號/姓名" at bounding box center [275, 84] width 76 height 16
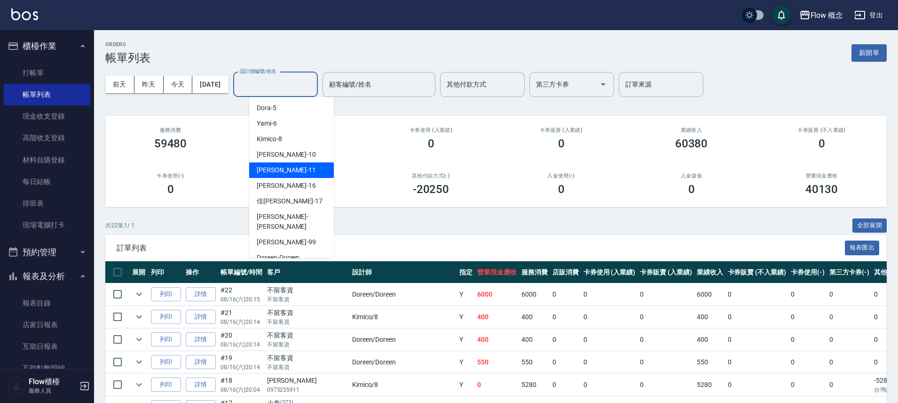
scroll to position [33, 0]
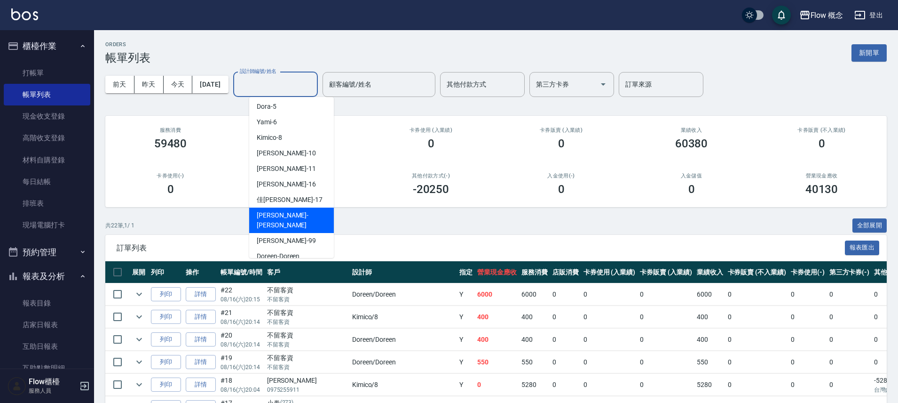
click at [296, 217] on div "[PERSON_NAME] -[PERSON_NAME]" at bounding box center [291, 219] width 85 height 25
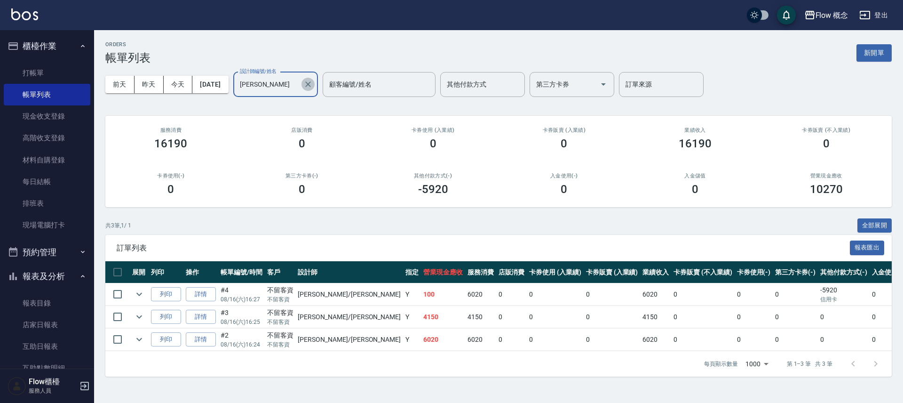
click at [315, 78] on button "Clear" at bounding box center [307, 84] width 13 height 13
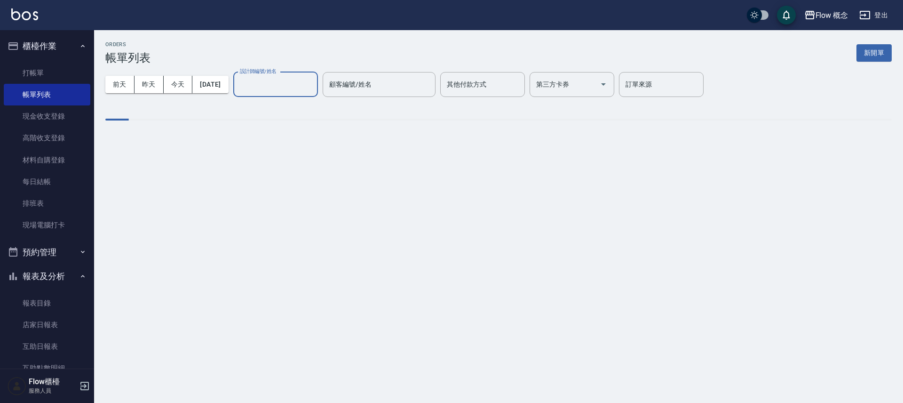
click at [314, 77] on input "設計師編號/姓名" at bounding box center [275, 84] width 76 height 16
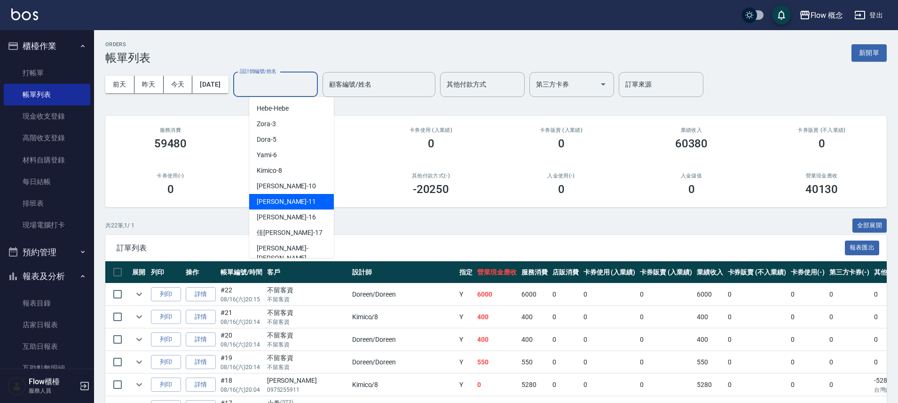
click at [293, 205] on div "[PERSON_NAME] -11" at bounding box center [291, 202] width 85 height 16
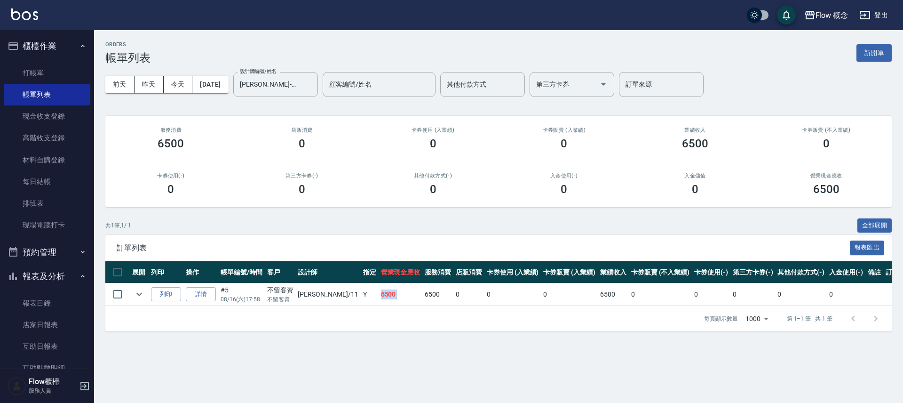
drag, startPoint x: 347, startPoint y: 293, endPoint x: 391, endPoint y: 291, distance: 44.7
click at [391, 291] on tr "列印 詳情 #5 08/16 (六) 17:58 不留客資 不留客資 恬恬 /11 Y 6500 6500 0 0 0 6500 0 0 0 0 0" at bounding box center [509, 294] width 808 height 22
click at [313, 88] on icon "Clear" at bounding box center [307, 83] width 9 height 9
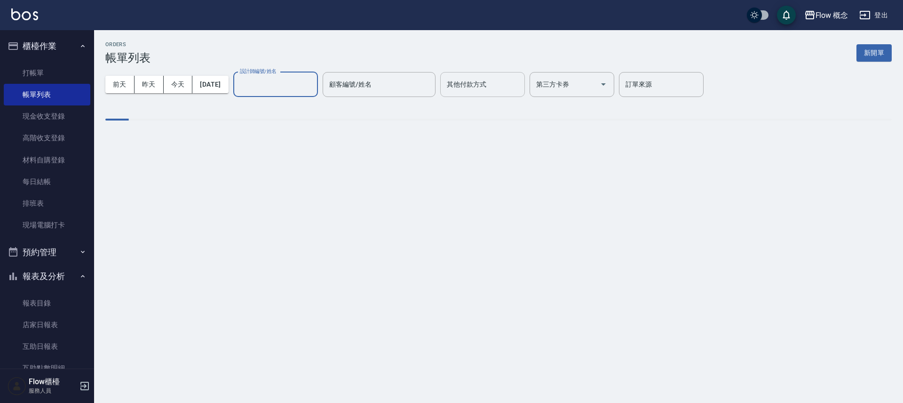
click at [476, 82] on div "其他付款方式 其他付款方式" at bounding box center [482, 84] width 85 height 25
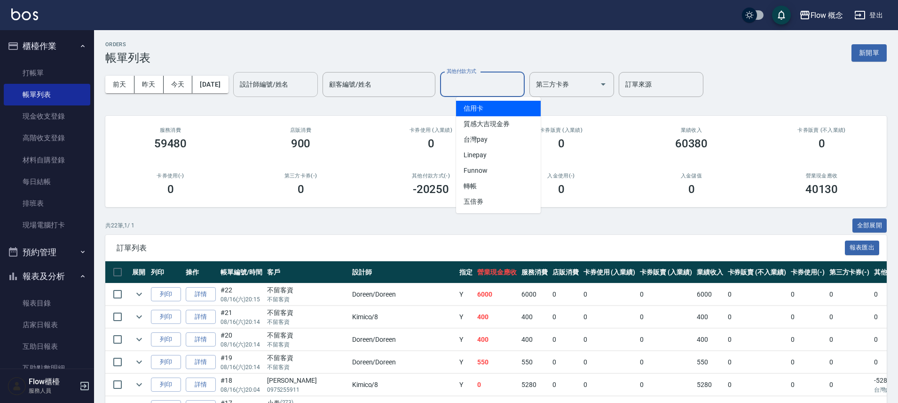
click at [497, 103] on span "信用卡" at bounding box center [498, 109] width 85 height 16
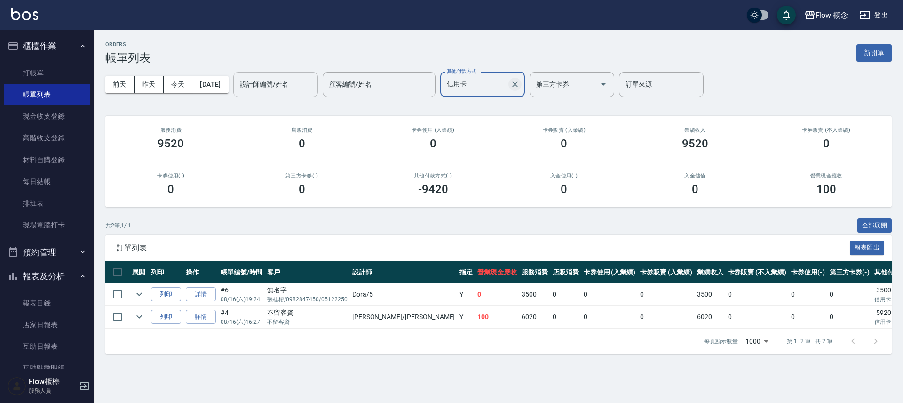
click at [520, 87] on icon "Clear" at bounding box center [514, 83] width 9 height 9
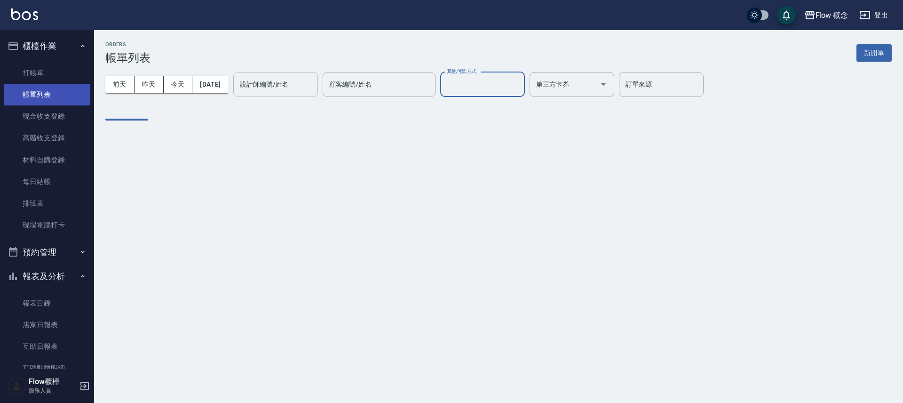
click at [47, 97] on link "帳單列表" at bounding box center [47, 95] width 87 height 22
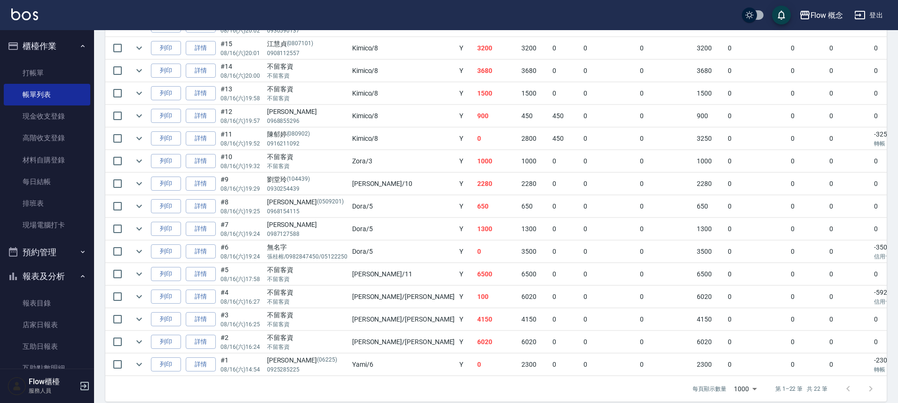
scroll to position [421, 0]
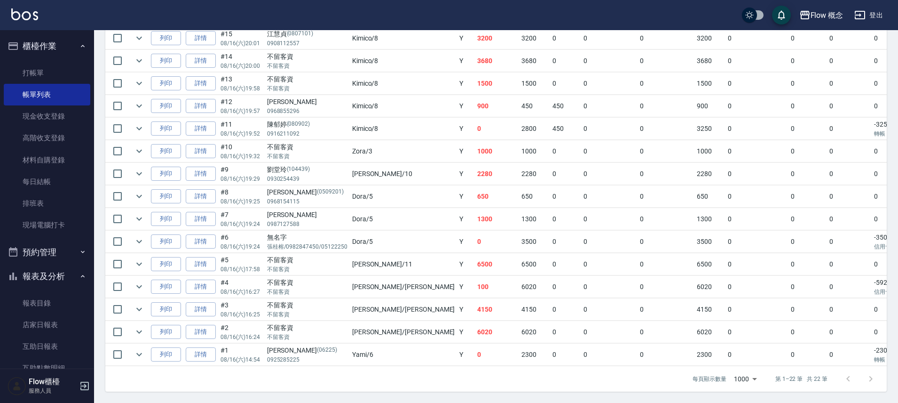
click at [519, 298] on td "4150" at bounding box center [534, 309] width 31 height 22
click at [475, 302] on td "4150" at bounding box center [497, 309] width 44 height 22
click at [827, 308] on td "0" at bounding box center [849, 309] width 45 height 22
click at [214, 302] on link "詳情" at bounding box center [201, 309] width 30 height 15
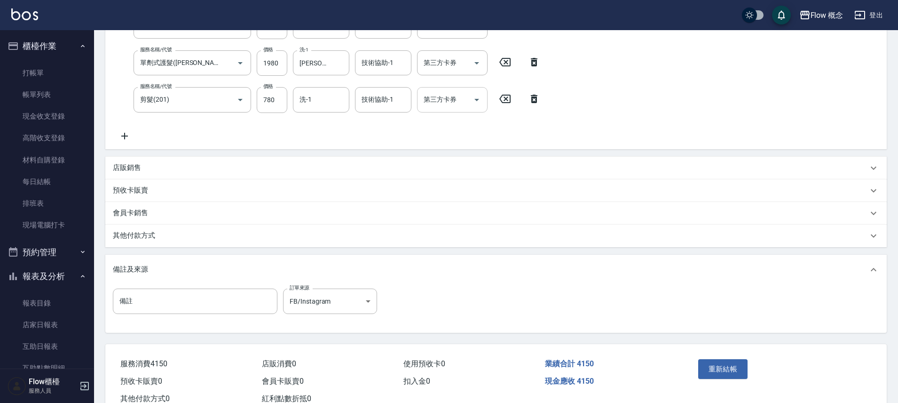
scroll to position [206, 0]
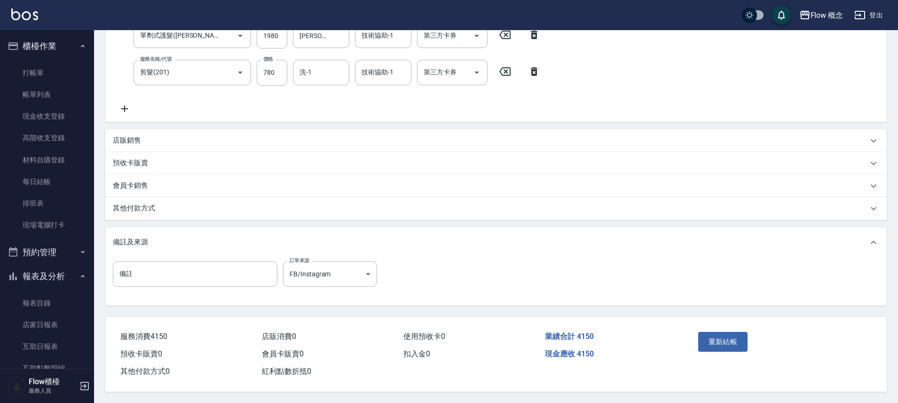
click at [134, 203] on p "其他付款方式" at bounding box center [134, 208] width 42 height 10
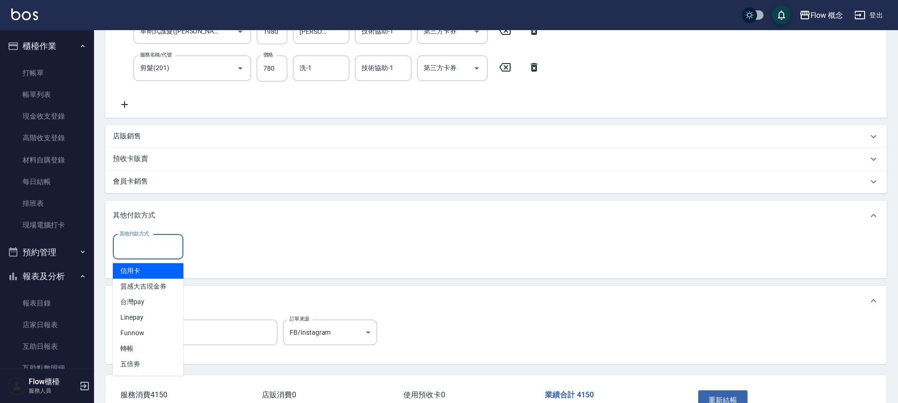
click at [147, 249] on input "其他付款方式" at bounding box center [148, 246] width 62 height 16
click at [142, 272] on span "信用卡" at bounding box center [148, 271] width 71 height 16
click at [222, 252] on input "0" at bounding box center [224, 246] width 71 height 25
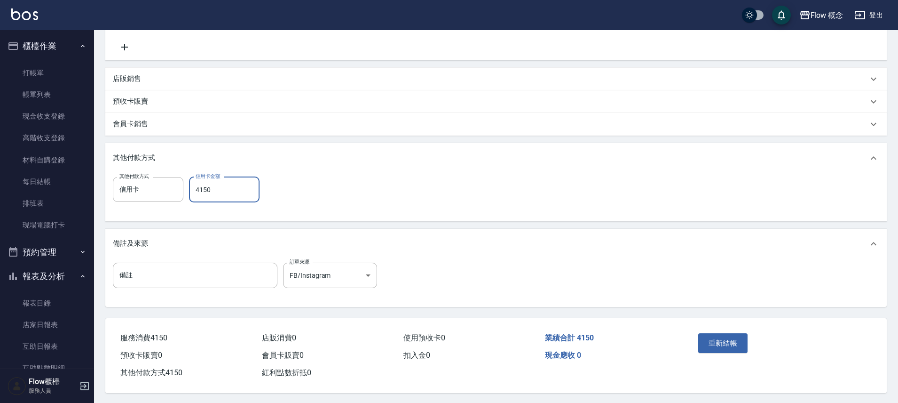
scroll to position [269, 0]
click at [731, 340] on button "重新結帳" at bounding box center [723, 342] width 50 height 20
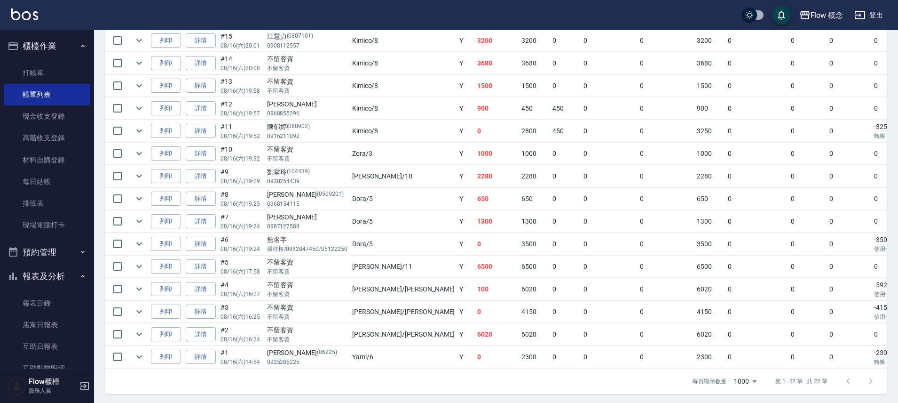
scroll to position [421, 0]
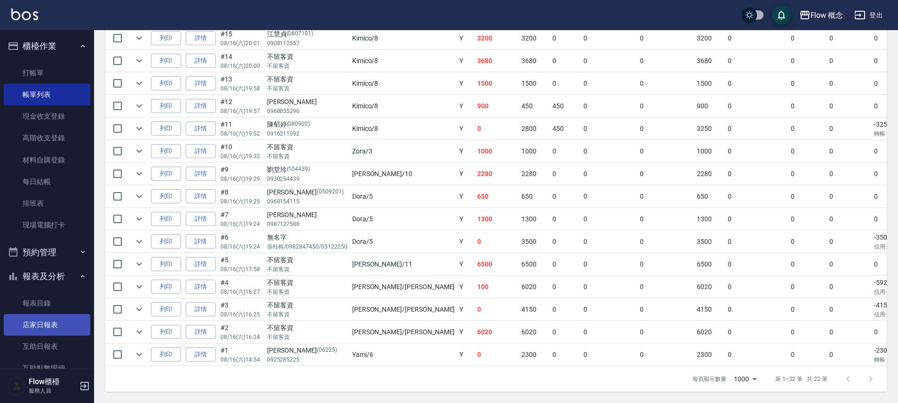
click at [55, 330] on link "店家日報表" at bounding box center [47, 325] width 87 height 22
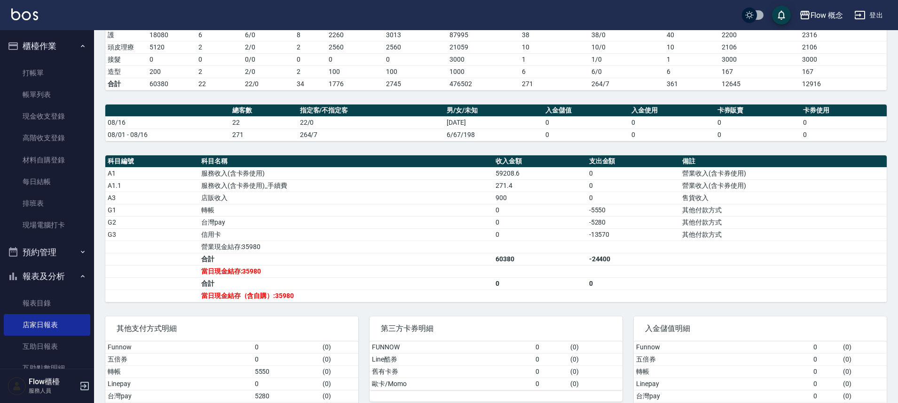
scroll to position [244, 0]
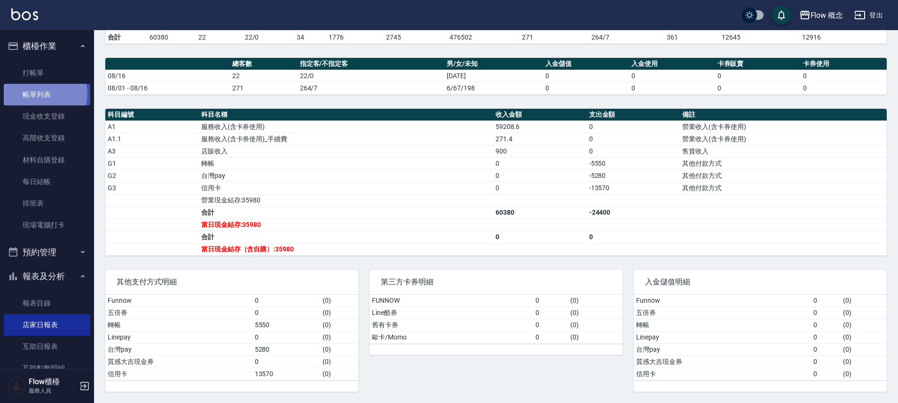
click at [45, 94] on link "帳單列表" at bounding box center [47, 95] width 87 height 22
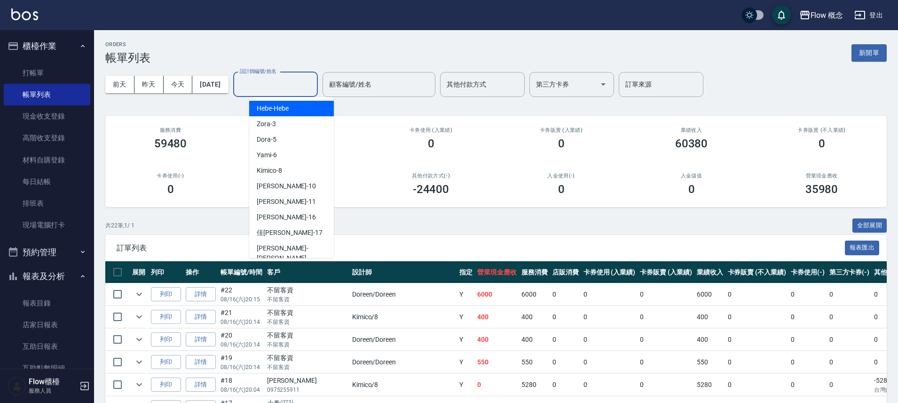
click at [285, 86] on input "設計師編號/姓名" at bounding box center [275, 84] width 76 height 16
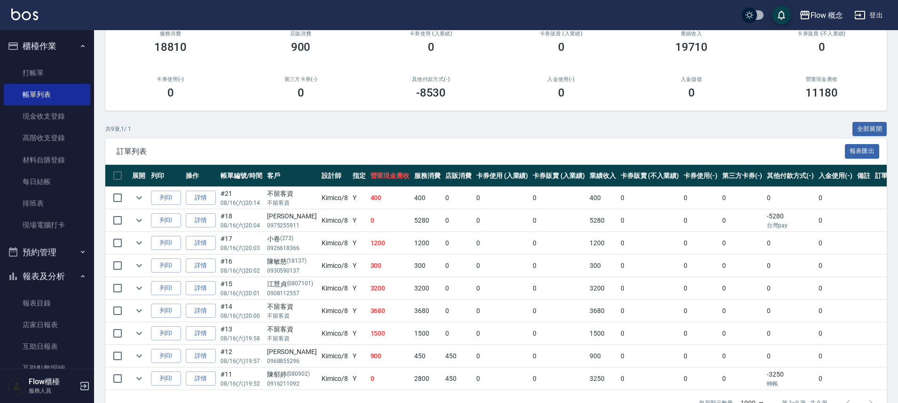
scroll to position [127, 0]
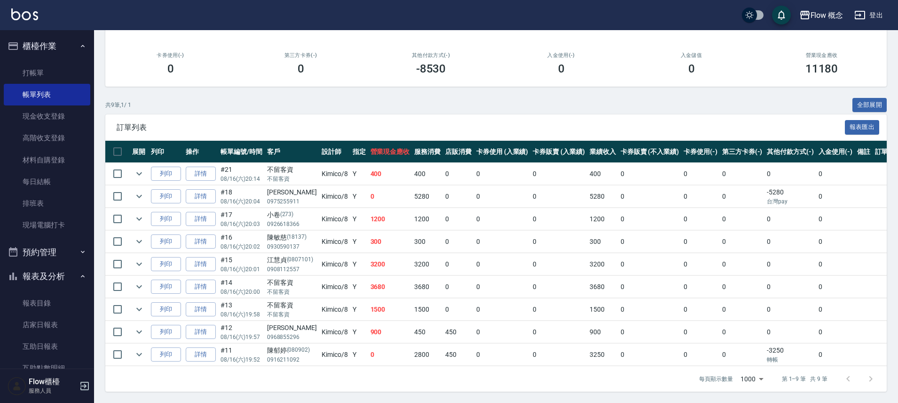
click at [385, 169] on td "400" at bounding box center [390, 174] width 44 height 22
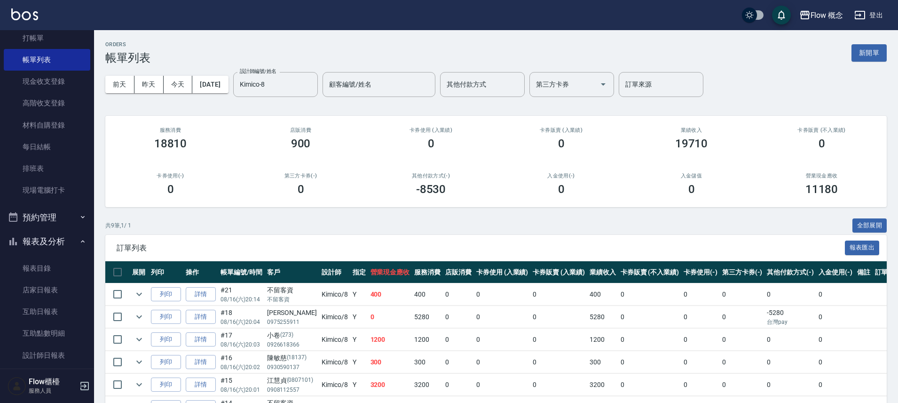
scroll to position [255, 0]
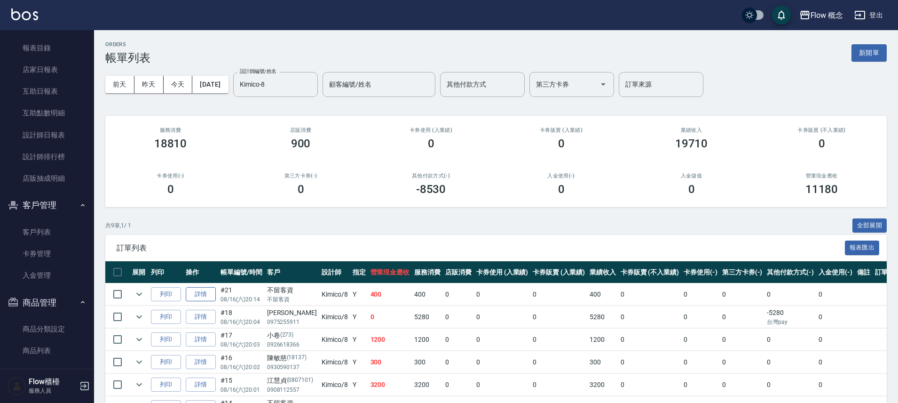
click at [210, 293] on link "詳情" at bounding box center [201, 294] width 30 height 15
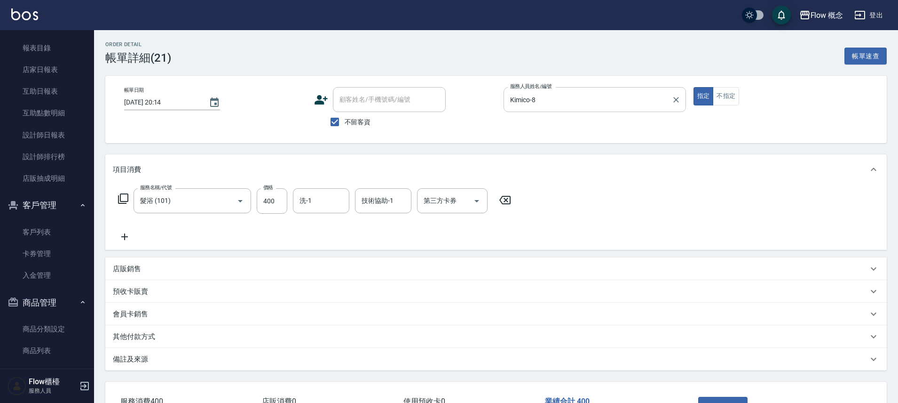
click at [571, 102] on input "Kimico-8" at bounding box center [588, 99] width 160 height 16
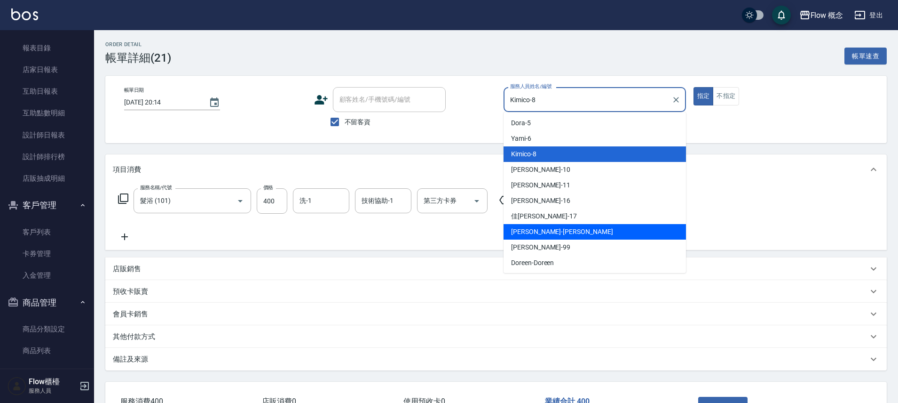
scroll to position [33, 0]
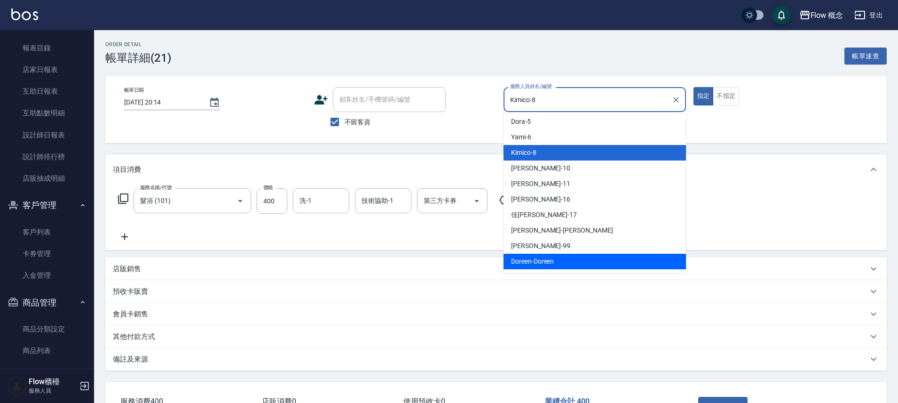
click at [558, 256] on div "Doreen -Doreen" at bounding box center [595, 261] width 182 height 16
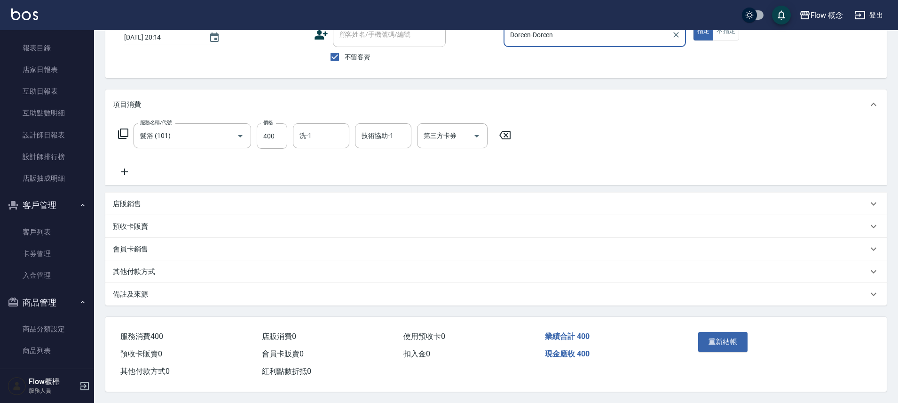
scroll to position [69, 0]
click at [741, 338] on button "重新結帳" at bounding box center [723, 342] width 50 height 20
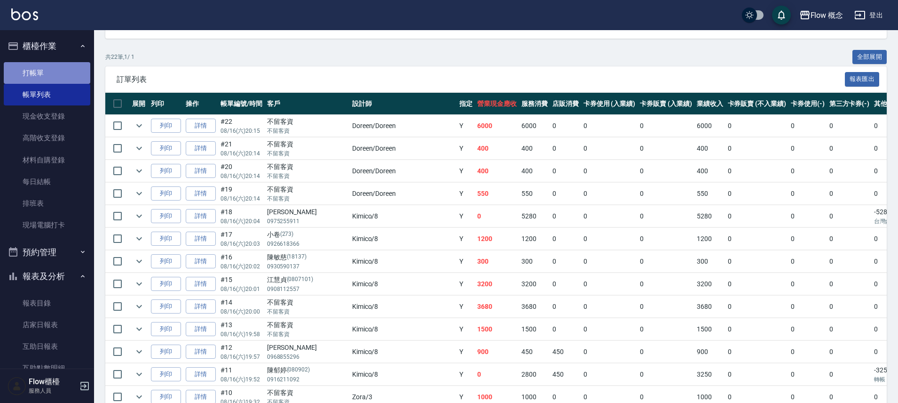
click at [51, 72] on link "打帳單" at bounding box center [47, 73] width 87 height 22
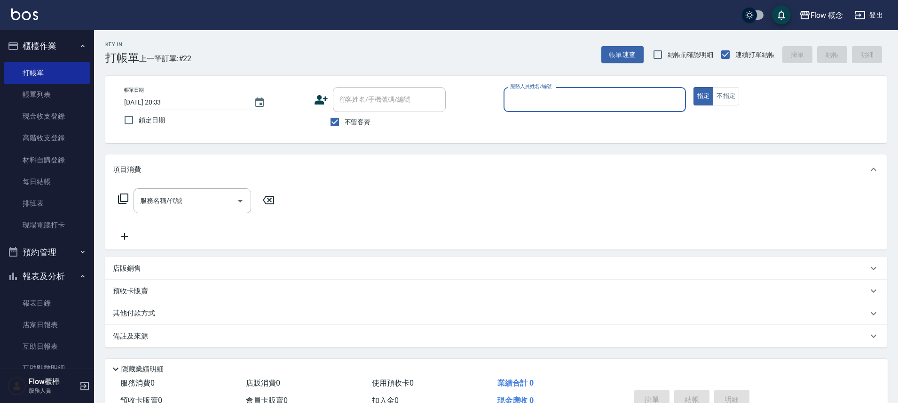
click at [528, 103] on input "服務人員姓名/編號" at bounding box center [595, 99] width 174 height 16
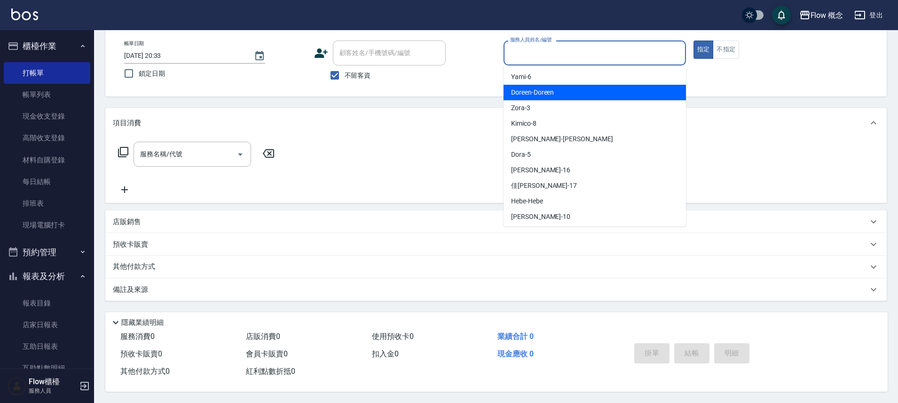
click at [539, 88] on span "Doreen -Doreen" at bounding box center [532, 92] width 43 height 10
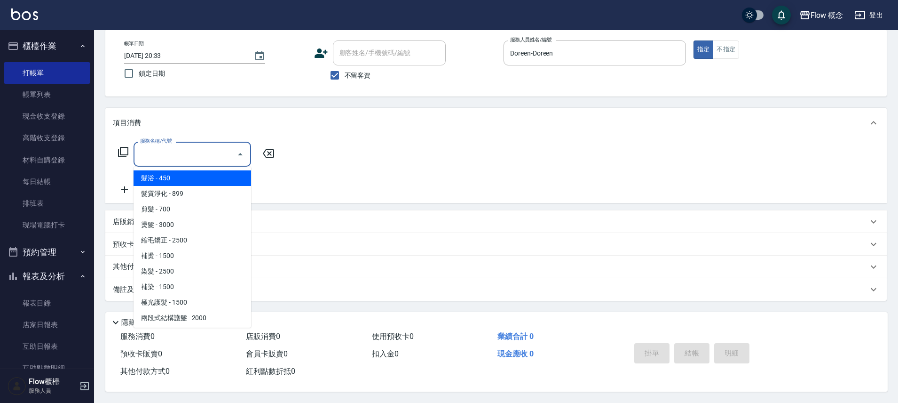
click at [206, 150] on input "服務名稱/代號" at bounding box center [185, 154] width 95 height 16
click at [236, 175] on span "髮浴 - 450" at bounding box center [193, 178] width 118 height 16
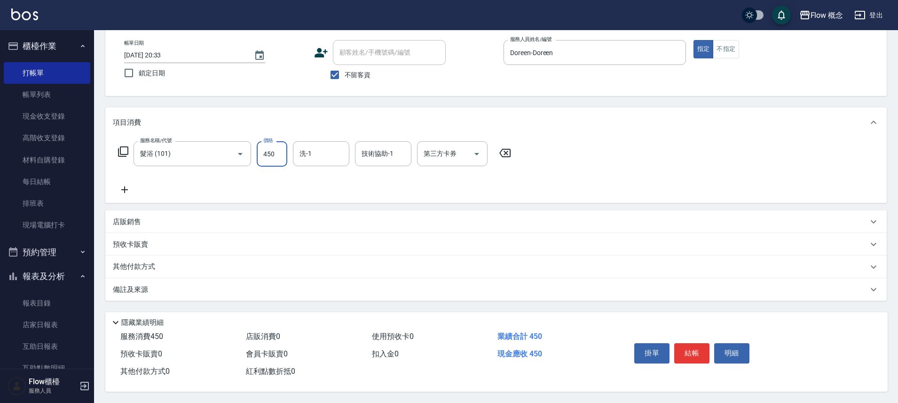
click at [279, 157] on input "450" at bounding box center [272, 153] width 31 height 25
click at [693, 352] on button "結帳" at bounding box center [691, 353] width 35 height 20
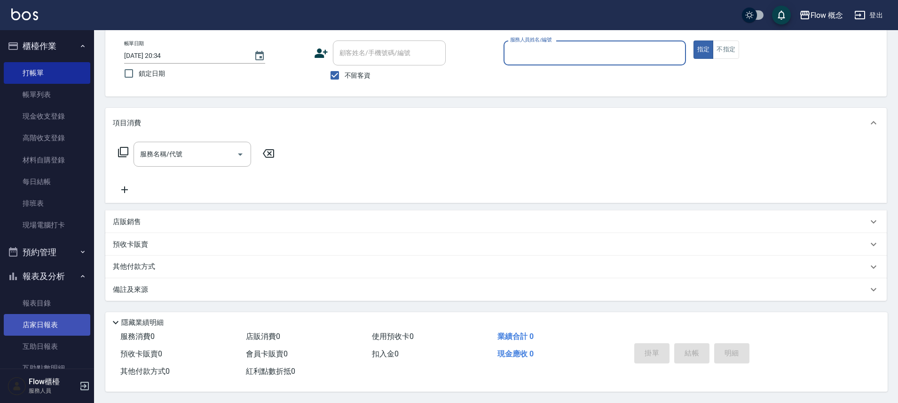
click at [53, 328] on link "店家日報表" at bounding box center [47, 325] width 87 height 22
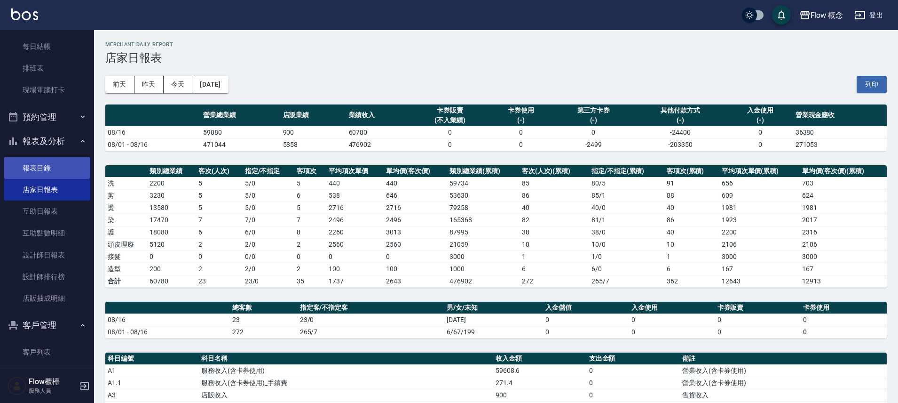
scroll to position [137, 0]
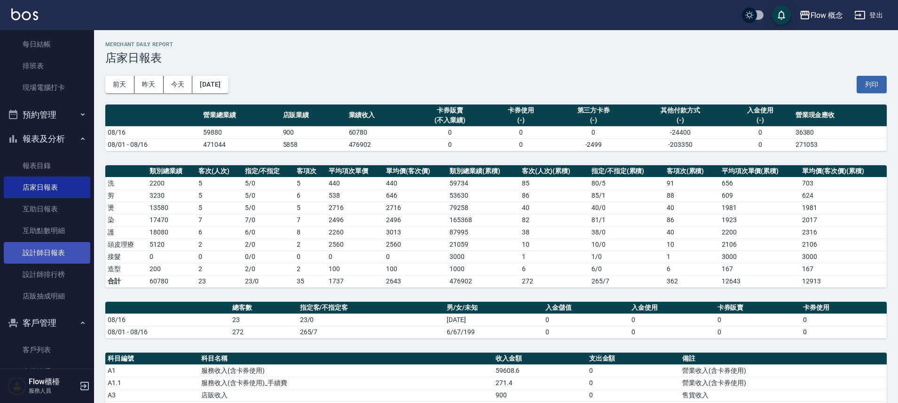
click at [63, 245] on link "設計師日報表" at bounding box center [47, 253] width 87 height 22
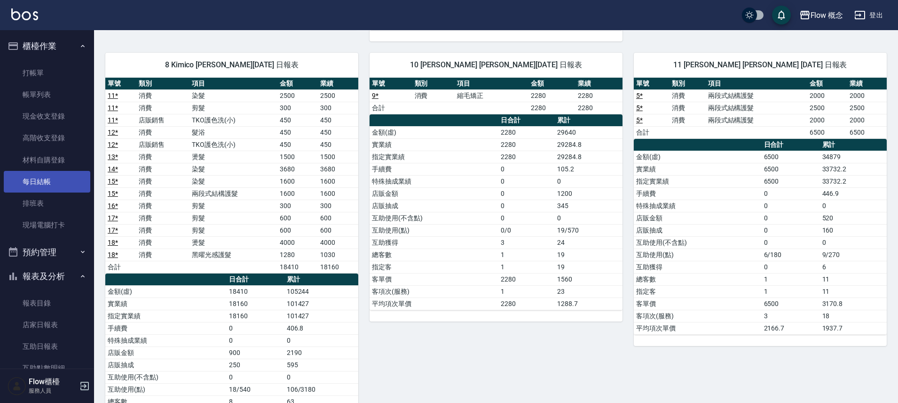
click at [54, 180] on link "每日結帳" at bounding box center [47, 182] width 87 height 22
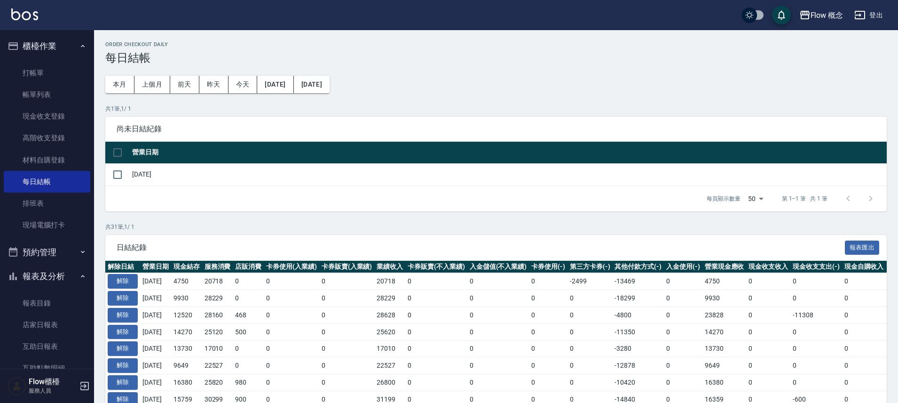
click at [119, 156] on input "checkbox" at bounding box center [118, 152] width 20 height 20
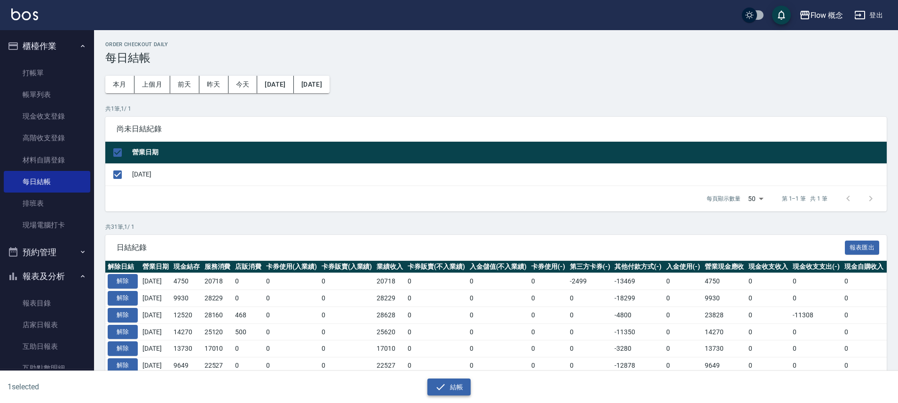
click at [454, 391] on button "結帳" at bounding box center [449, 386] width 44 height 17
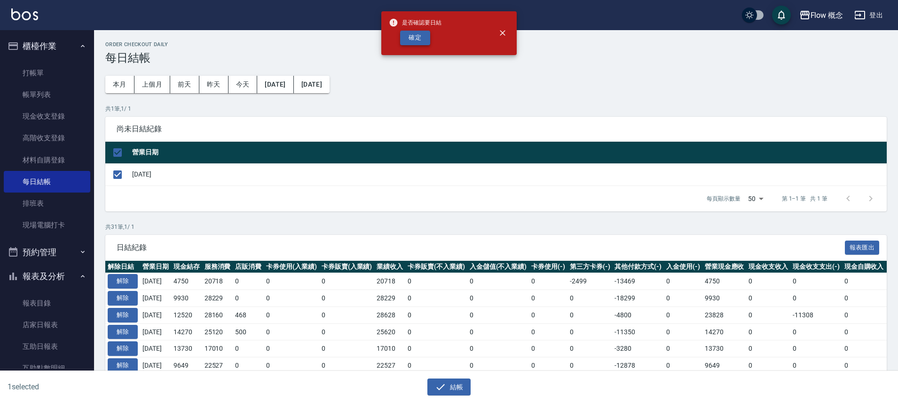
click at [416, 44] on button "確定" at bounding box center [415, 38] width 30 height 15
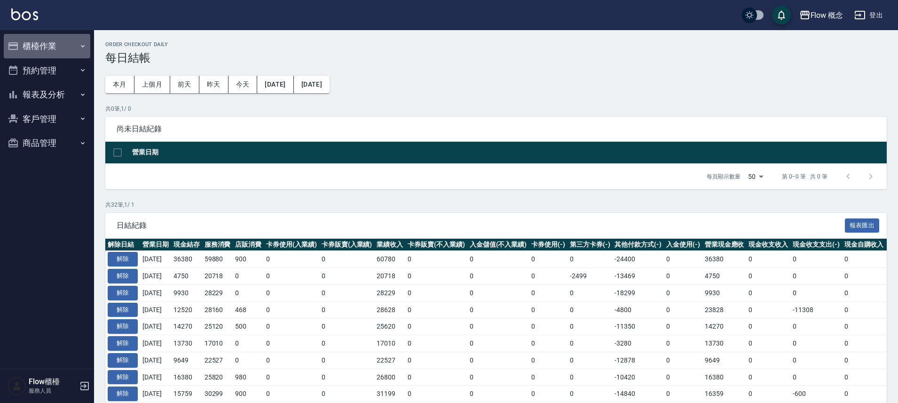
click at [58, 40] on button "櫃檯作業" at bounding box center [47, 46] width 87 height 24
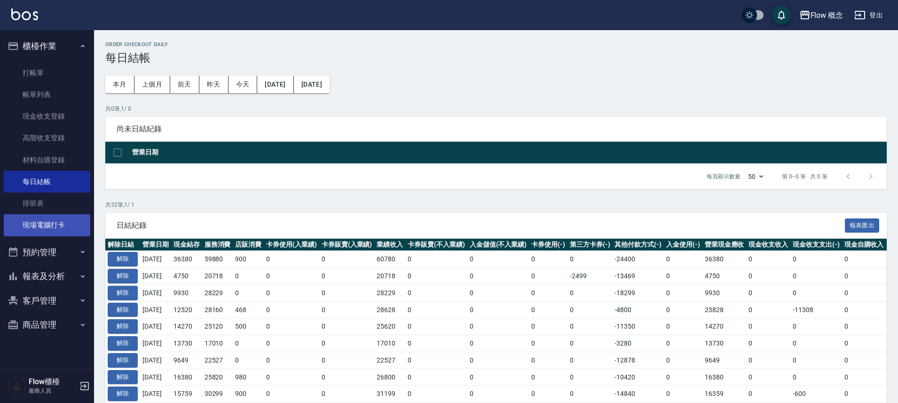
click at [64, 220] on link "現場電腦打卡" at bounding box center [47, 225] width 87 height 22
